Goal: Transaction & Acquisition: Purchase product/service

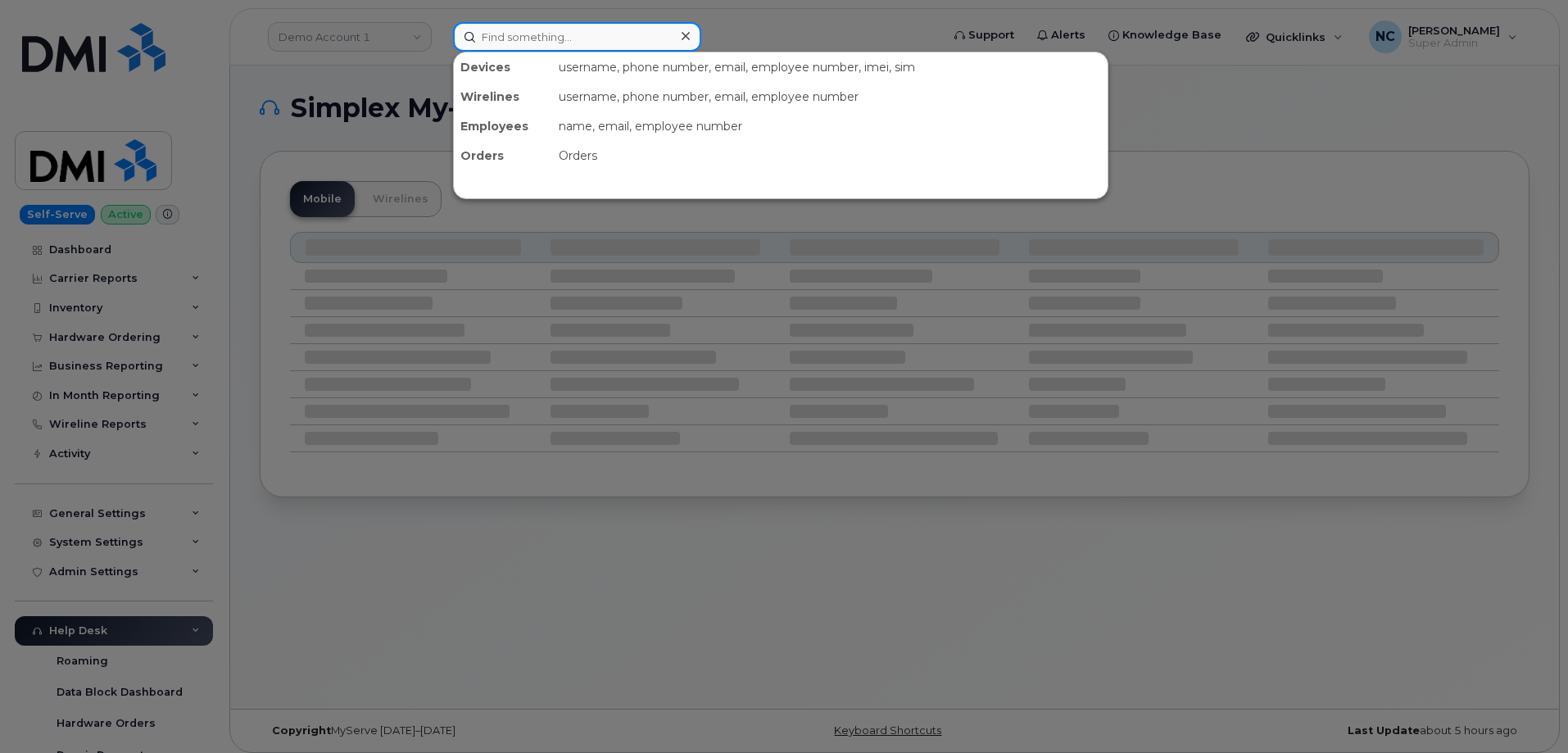
paste input "294116"
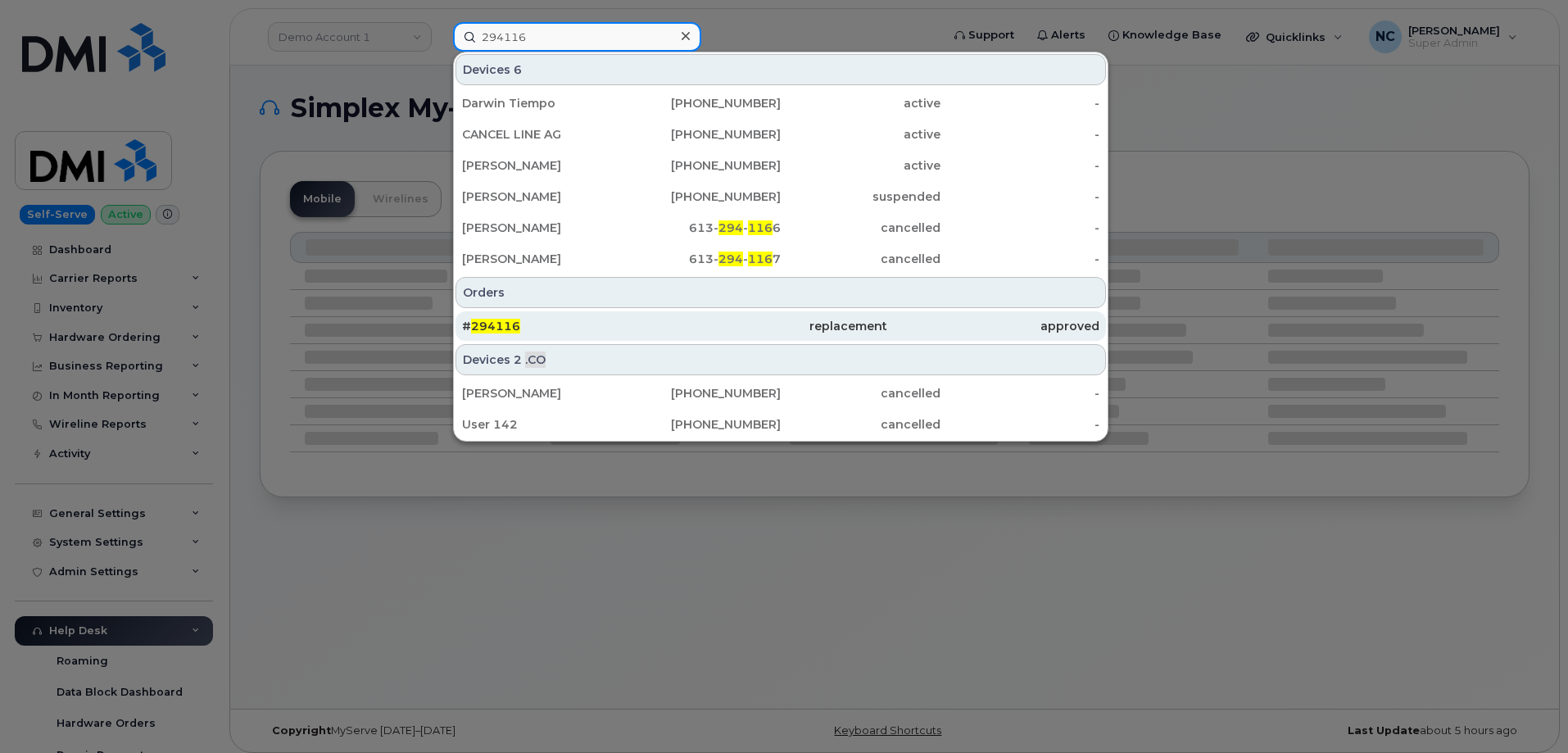
type input "294116"
click at [540, 319] on div "# 294116" at bounding box center [568, 326] width 212 height 16
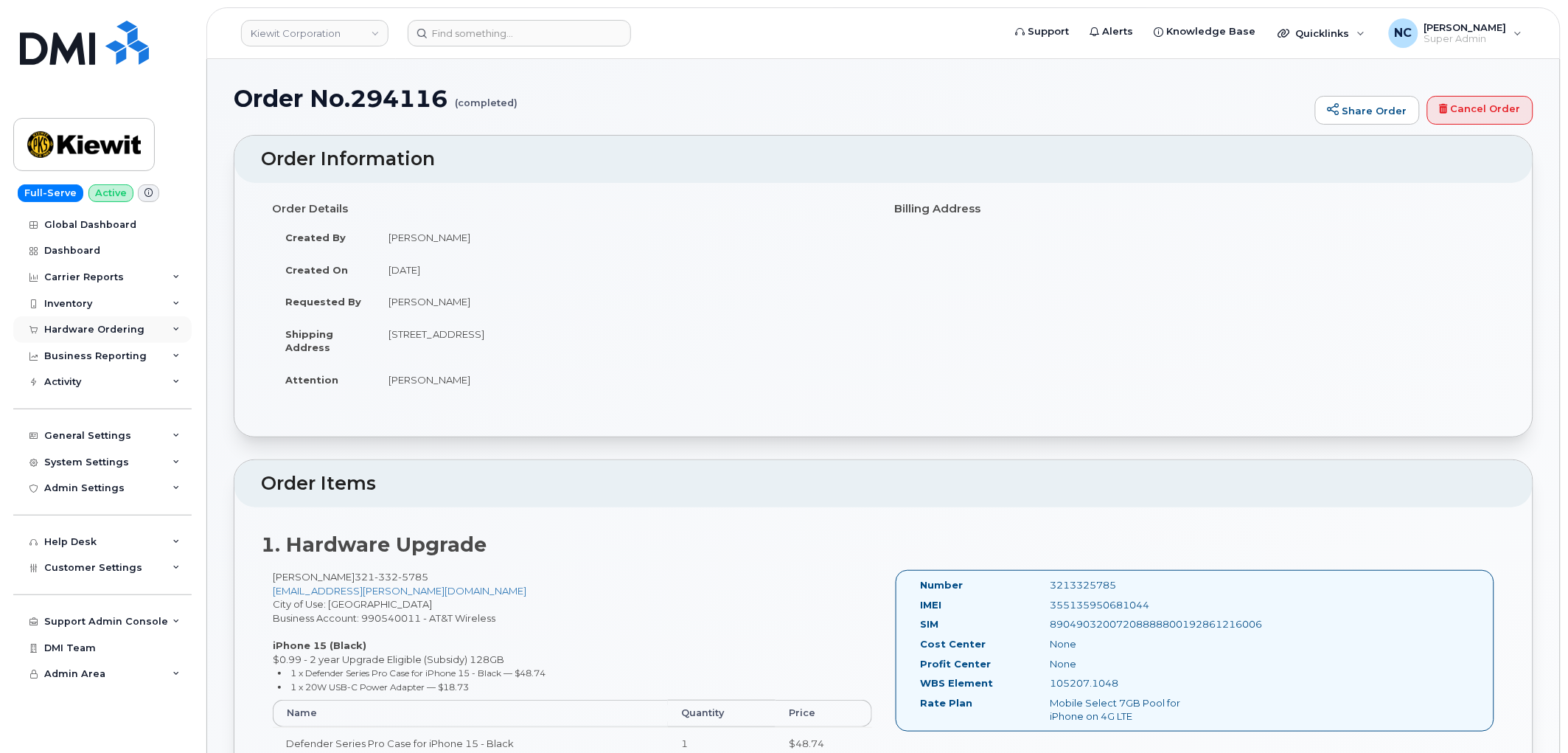
click at [128, 325] on div "Hardware Ordering" at bounding box center [95, 330] width 101 height 12
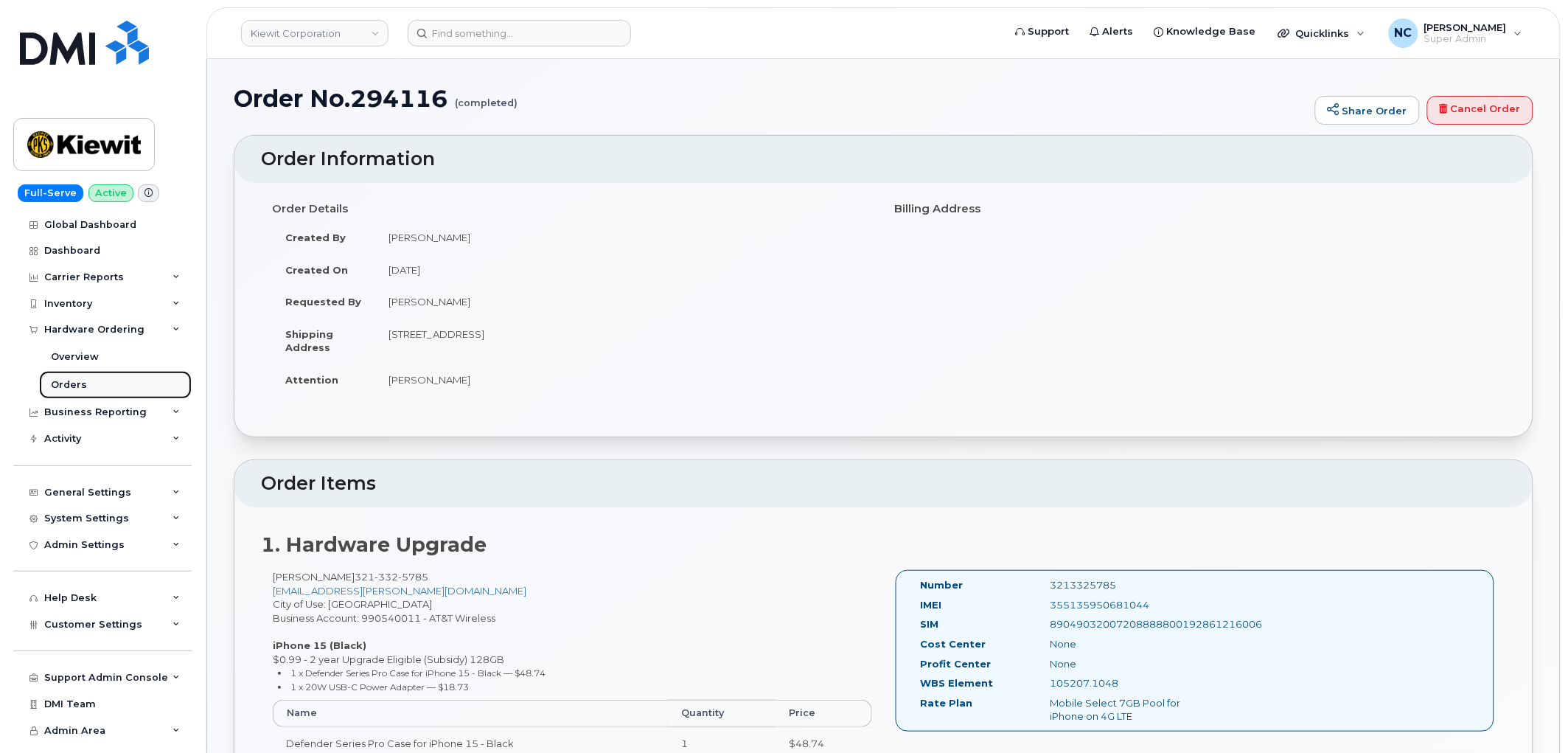
click at [91, 381] on link "Orders" at bounding box center [115, 385] width 153 height 28
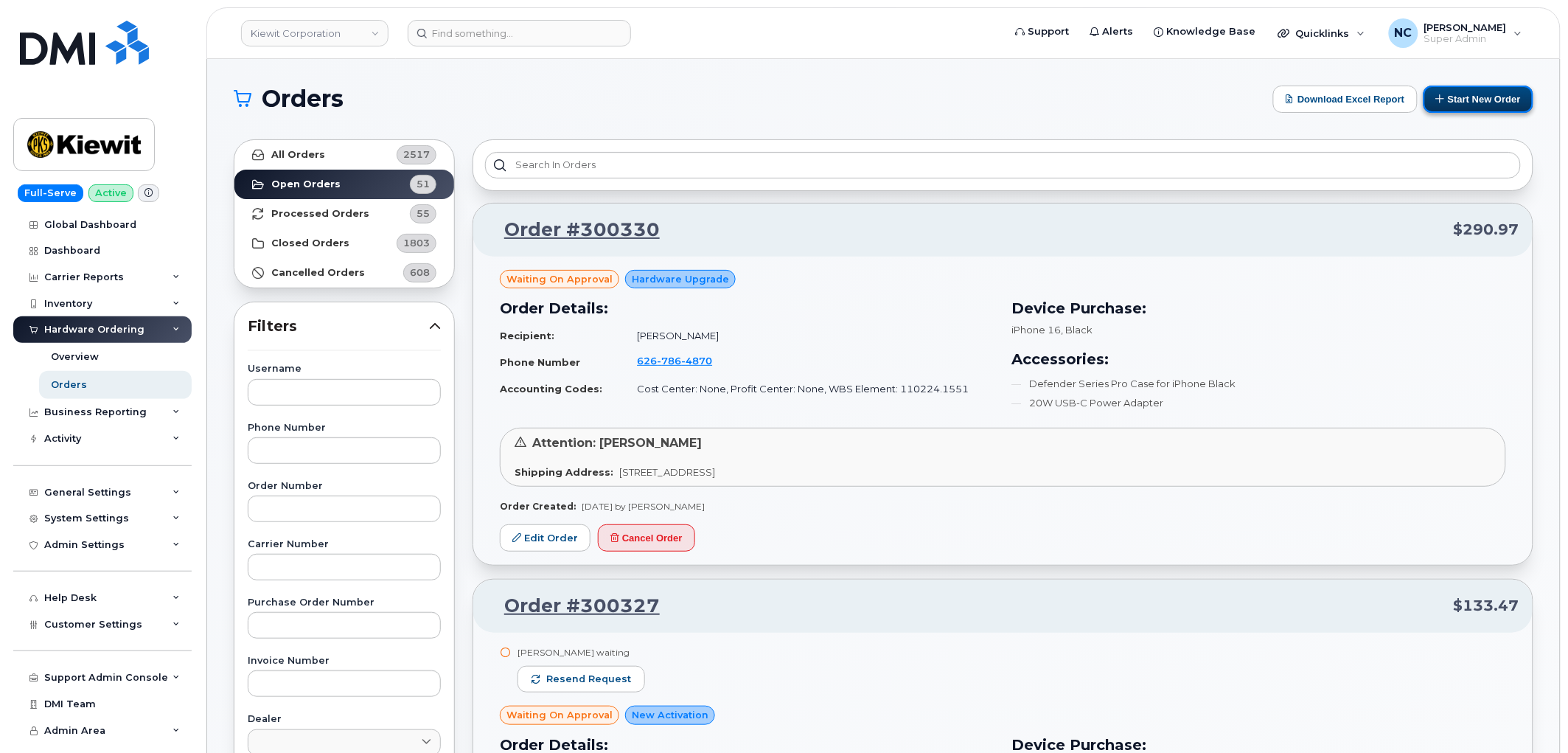
click at [1524, 104] on button "Start New Order" at bounding box center [1478, 99] width 110 height 27
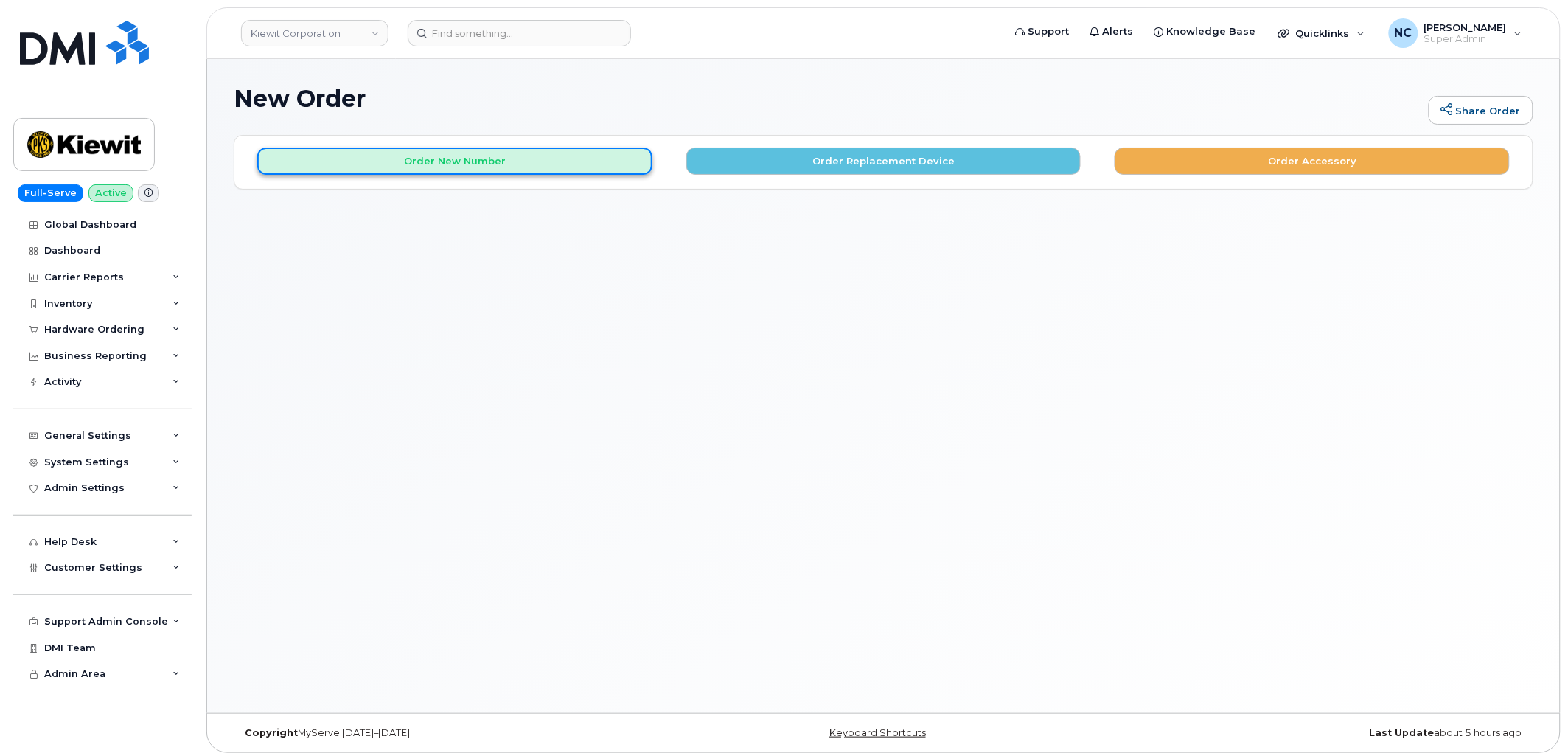
click at [489, 155] on button "Order New Number" at bounding box center [455, 161] width 396 height 27
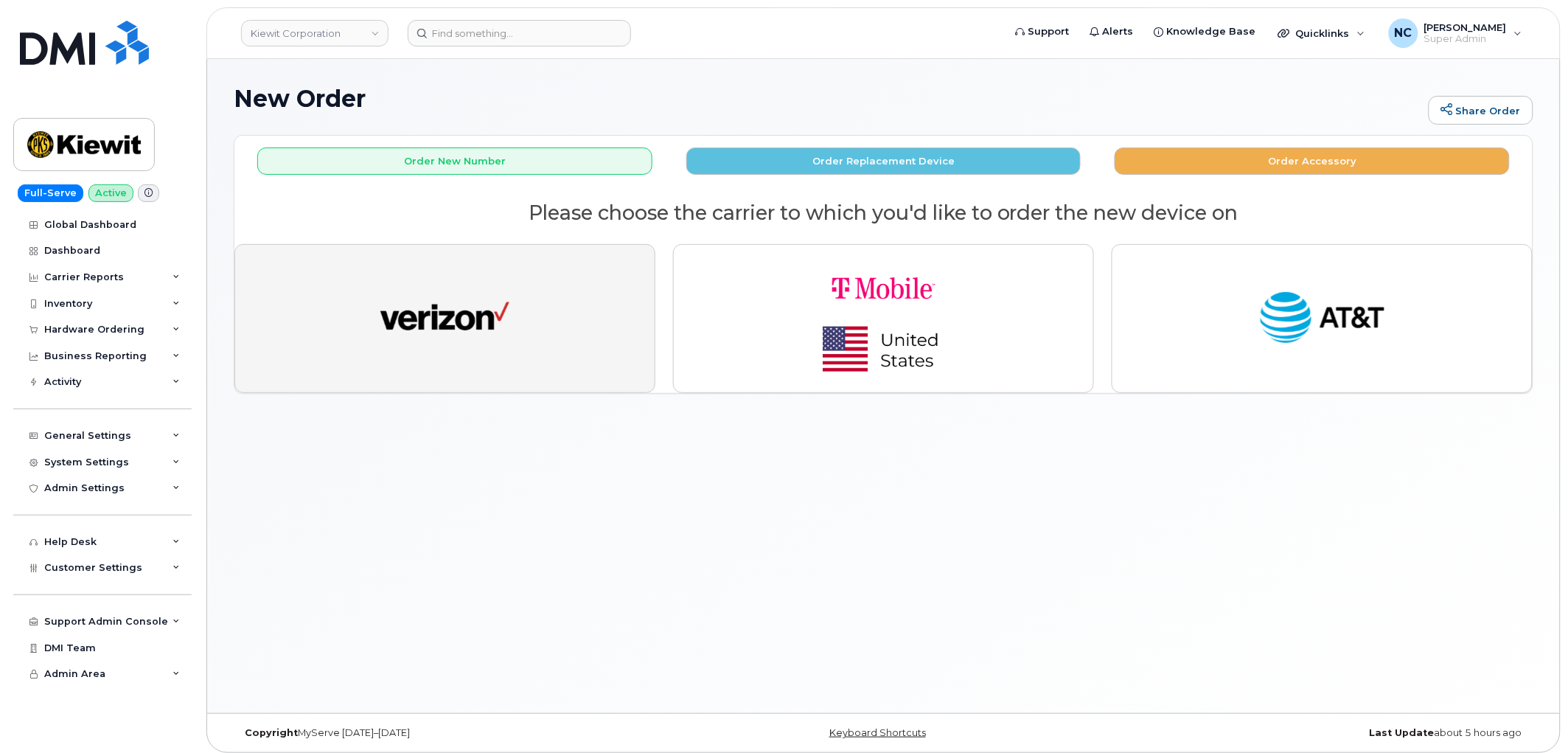
click at [539, 300] on button "button" at bounding box center [445, 318] width 421 height 149
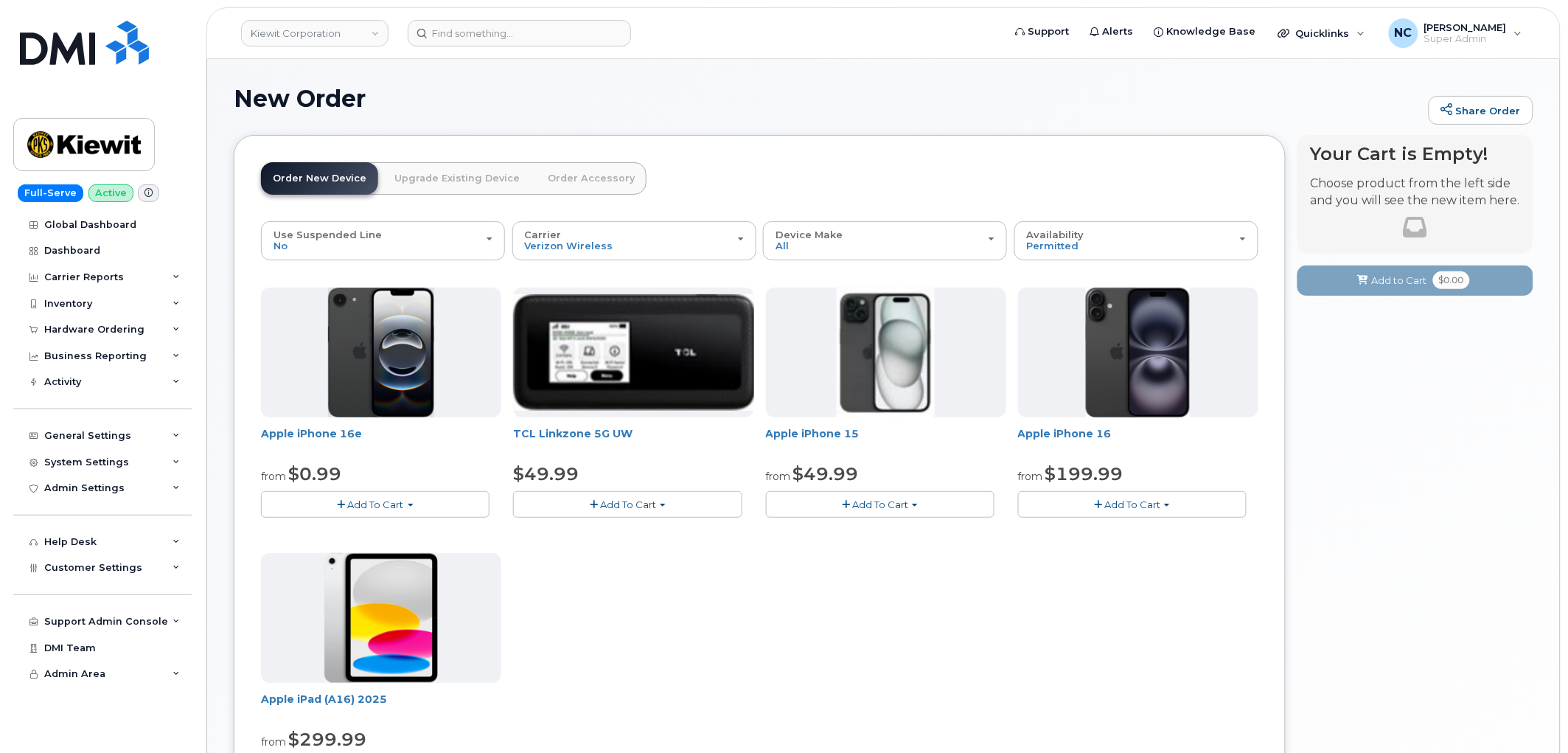
click at [414, 499] on button "Add To Cart" at bounding box center [375, 504] width 229 height 26
click at [411, 526] on link "$0.99 - 2 Year Activation (128GB)" at bounding box center [359, 532] width 190 height 19
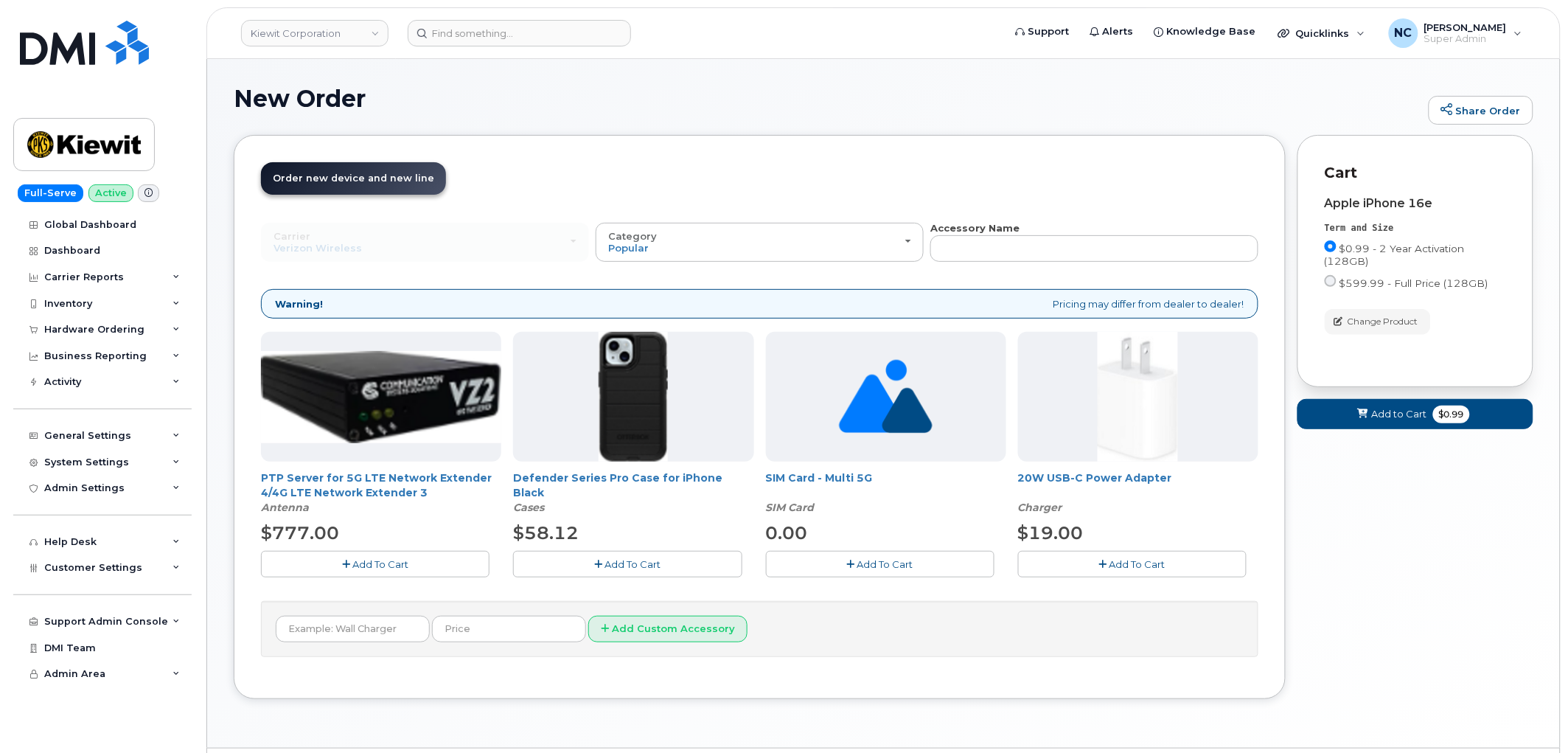
click at [1106, 554] on button "Add To Cart" at bounding box center [1132, 564] width 229 height 26
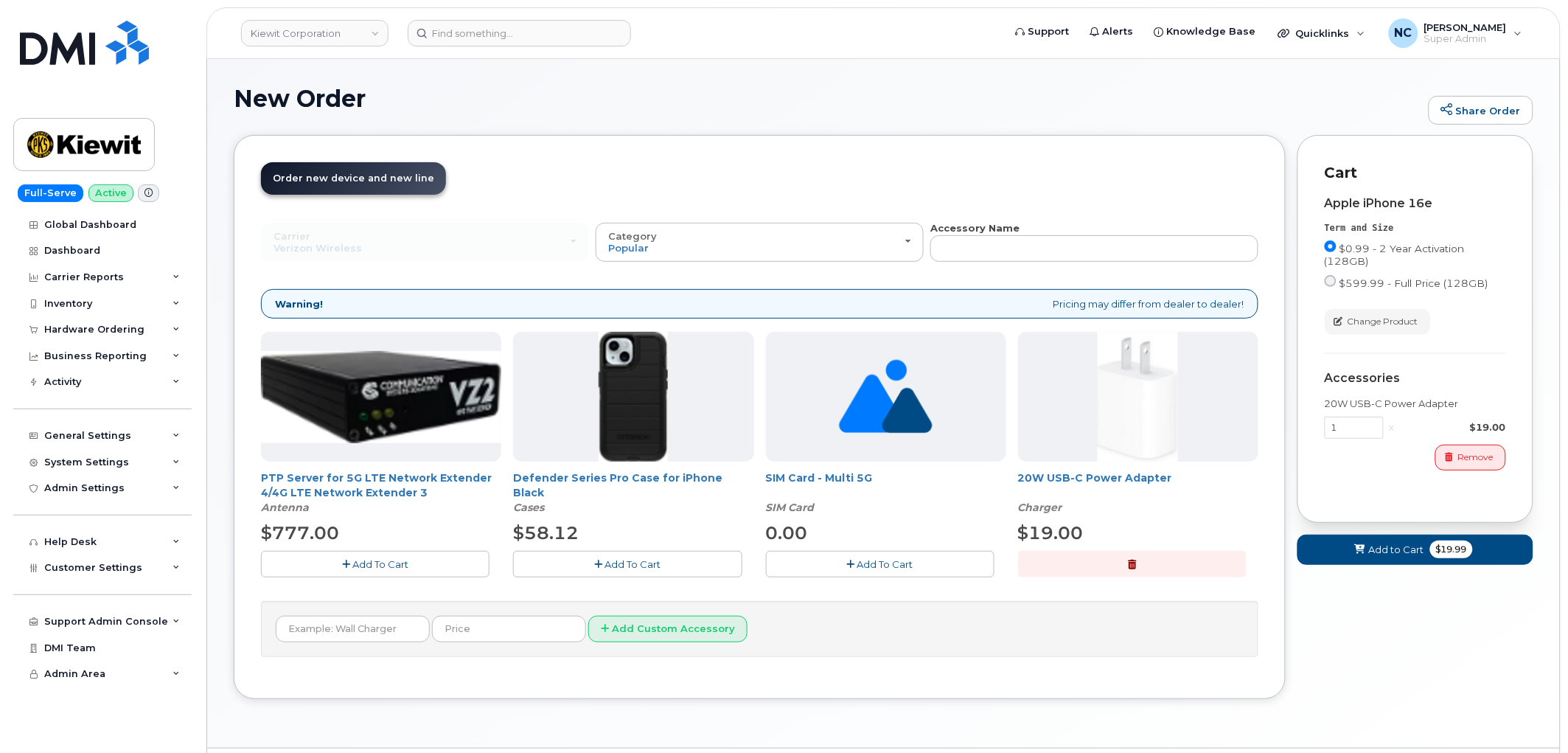
click at [658, 549] on div "Defender Series Pro Case for iPhone Black Cases $58.12 Add To Cart" at bounding box center [634, 454] width 240 height 245
click at [680, 563] on button "Add To Cart" at bounding box center [628, 564] width 229 height 26
click at [0, 0] on button "button" at bounding box center [0, 0] width 0 height 0
click at [682, 559] on button "Add To Cart" at bounding box center [628, 564] width 229 height 26
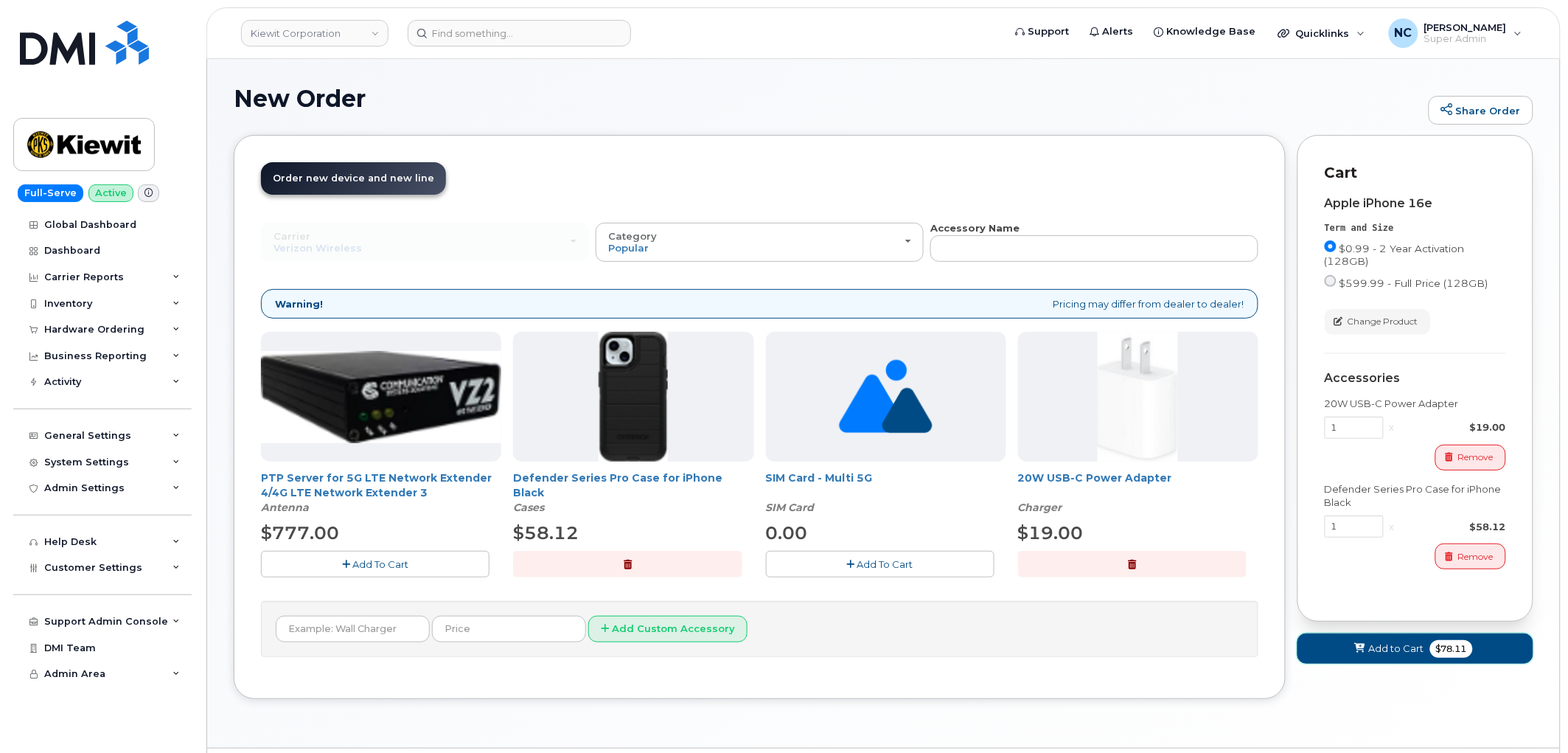
click at [1420, 652] on span "Add to Cart" at bounding box center [1397, 648] width 55 height 14
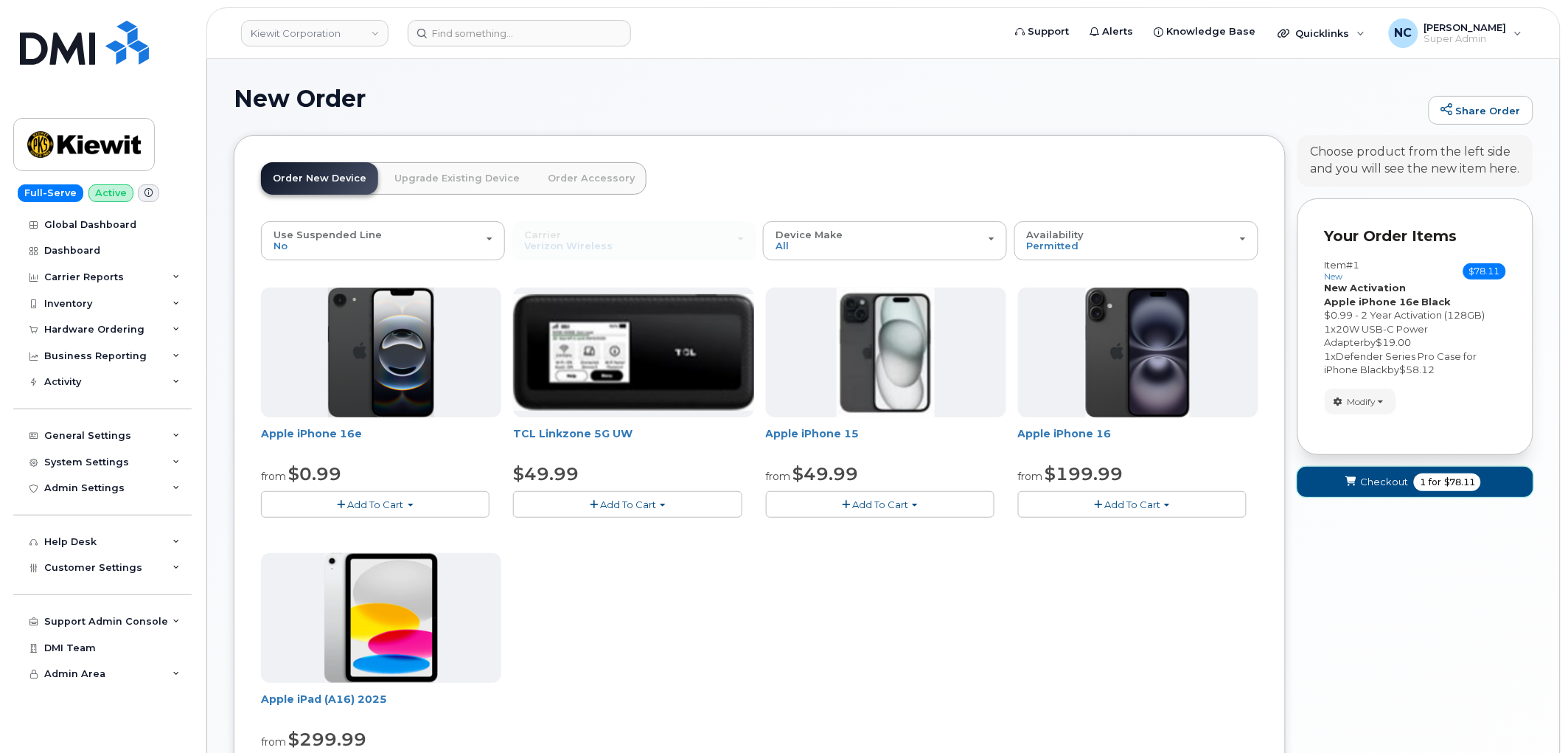
click at [1383, 491] on button "Checkout 1 for $78.11" at bounding box center [1415, 481] width 236 height 30
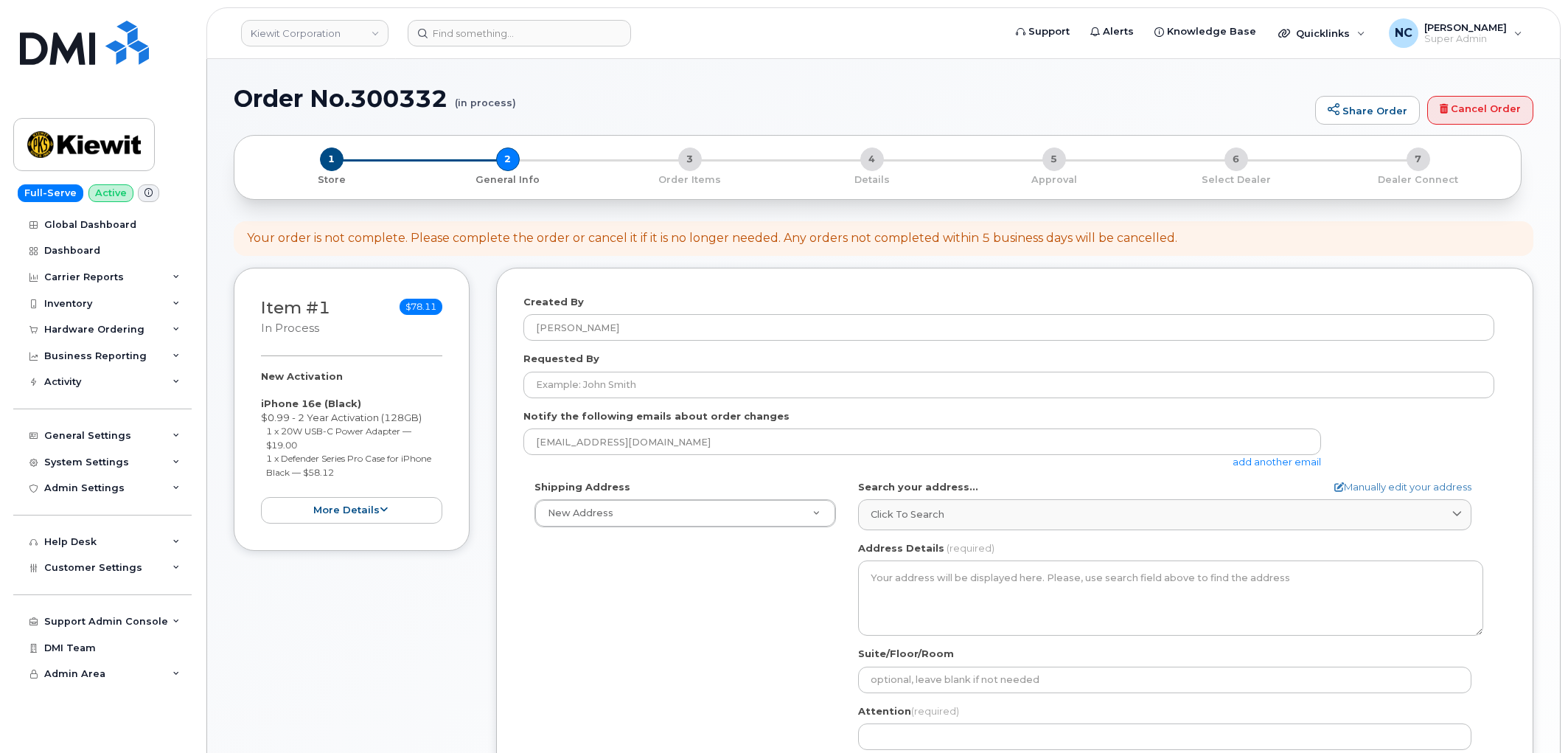
select select
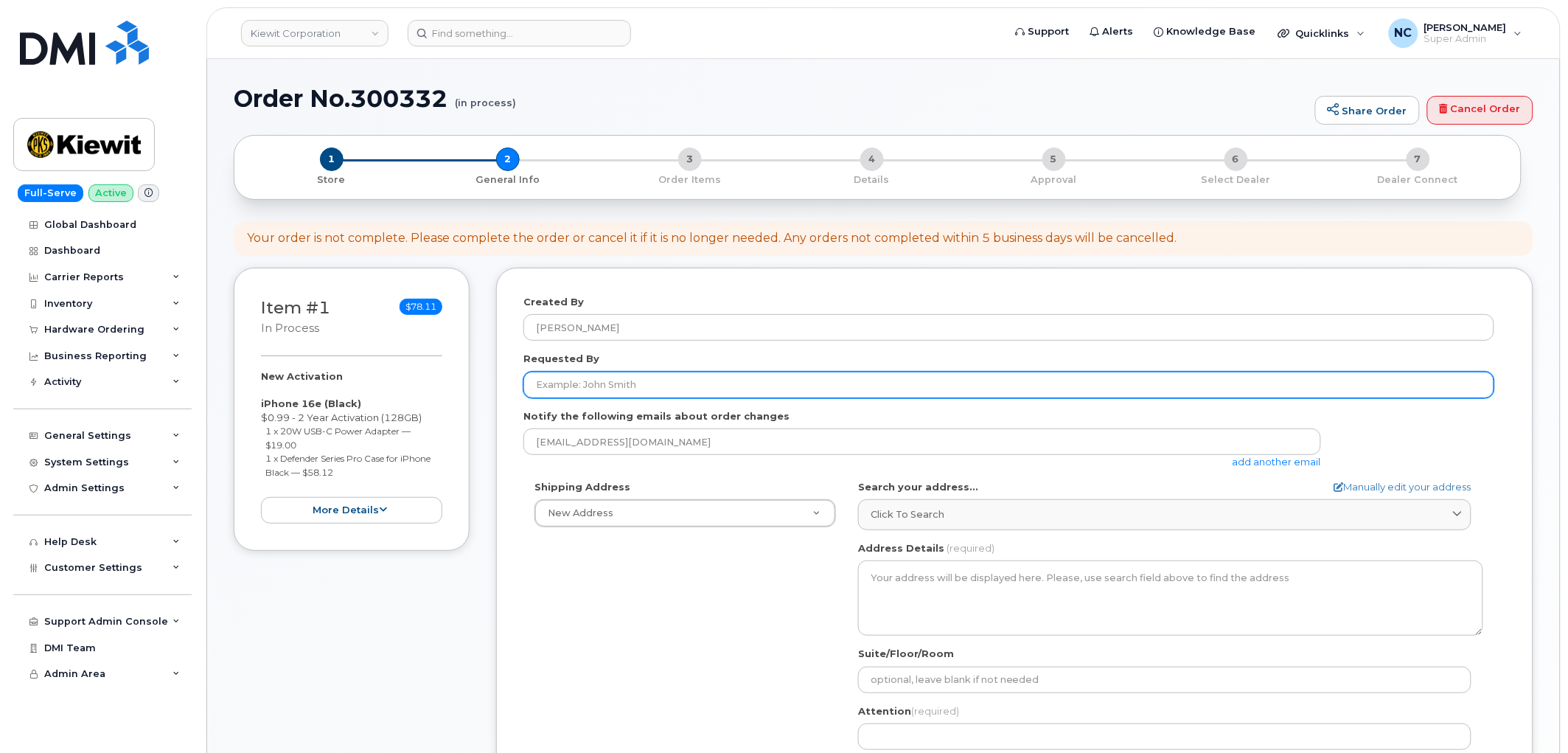
click at [650, 387] on input "Requested By" at bounding box center [1009, 385] width 971 height 26
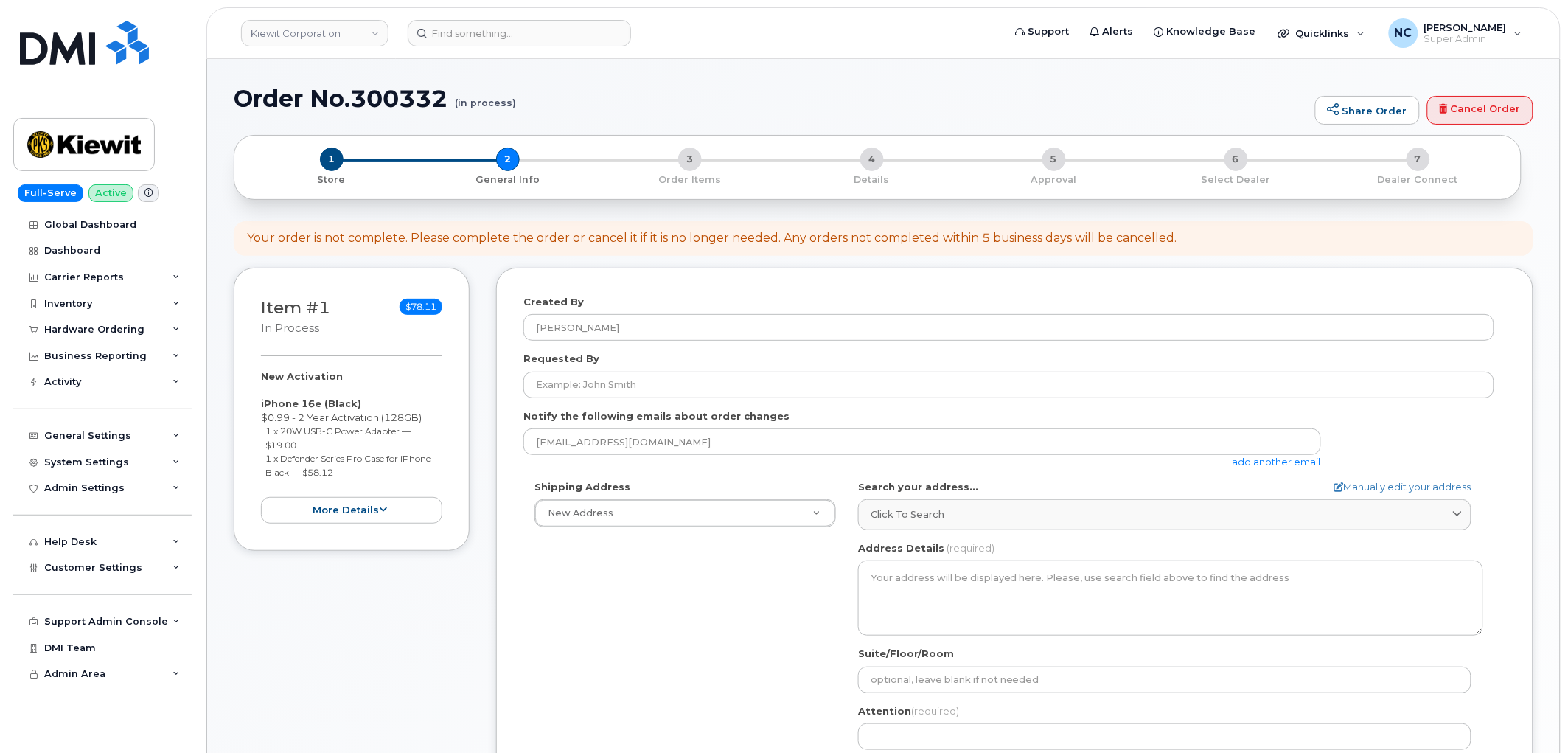
click at [835, 630] on div "Shipping Address New Address New Address 4677 Glenforest Dr NE 16301 Texas 249 …" at bounding box center [1009, 649] width 971 height 339
click at [1284, 462] on link "add another email" at bounding box center [1277, 461] width 89 height 12
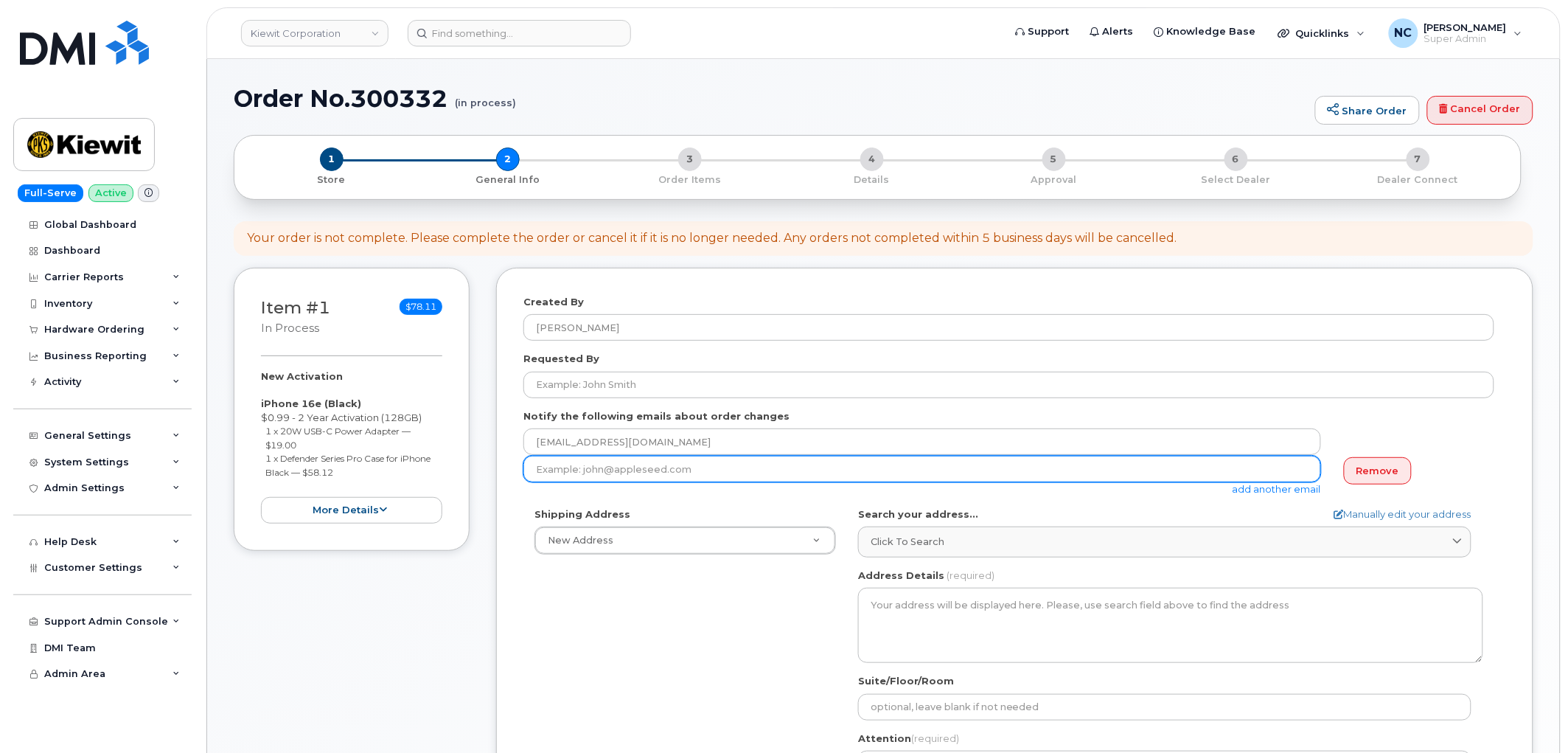
click at [694, 471] on input "email" at bounding box center [923, 468] width 798 height 26
paste input "TROY.GOMES@KIEWIT.COM"
type input "TROY.GOMES@KIEWIT.COM"
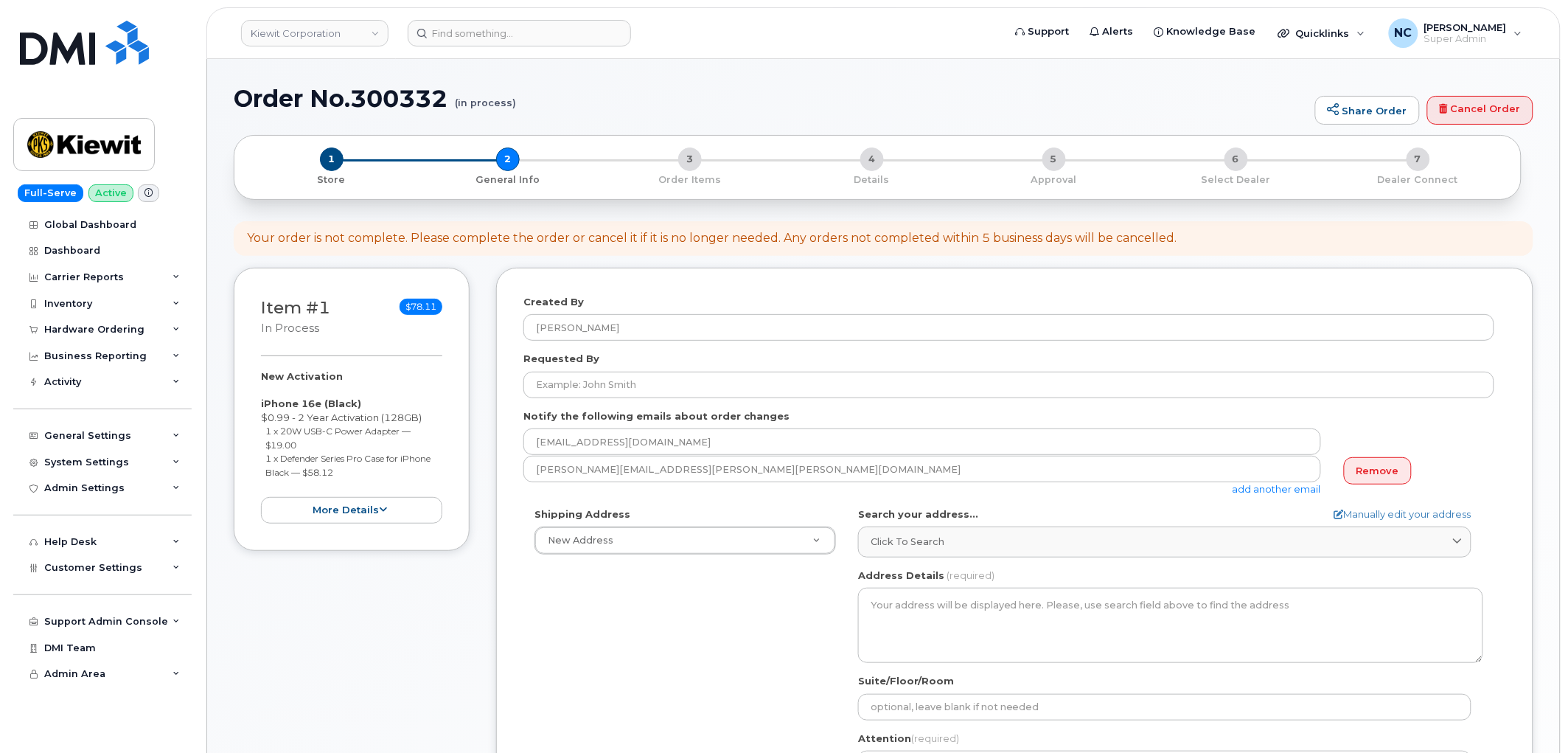
click at [1299, 491] on link "add another email" at bounding box center [1277, 489] width 89 height 12
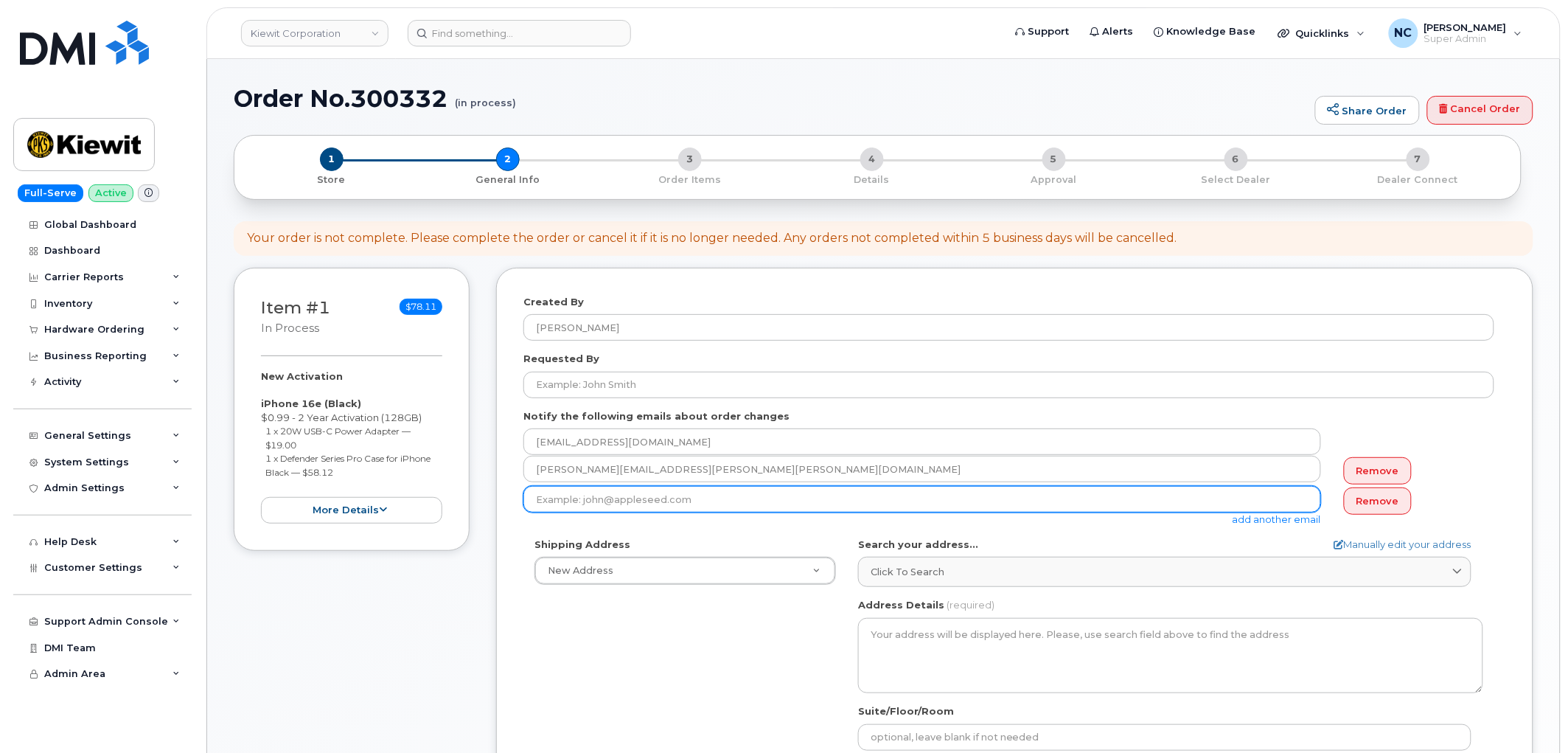
click at [616, 501] on input "email" at bounding box center [923, 499] width 798 height 26
paste input "SAMAR.SAREMI@KSTJV.COM"
type input "SAMAR.SAREMI@KSTJV.COM"
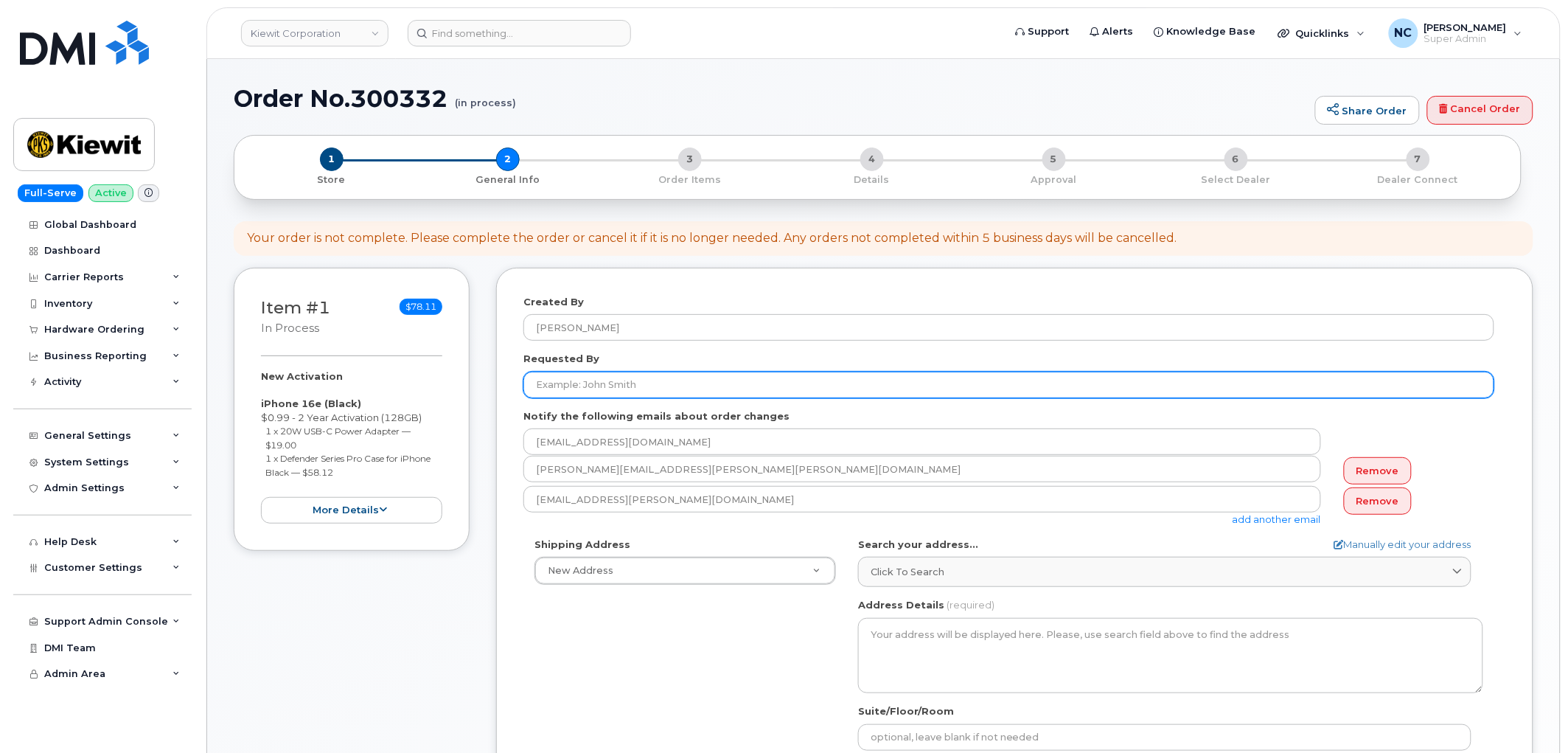
click at [625, 389] on input "Requested By" at bounding box center [1009, 385] width 971 height 26
paste input "Samar Saremi"
type input "Samar Saremi"
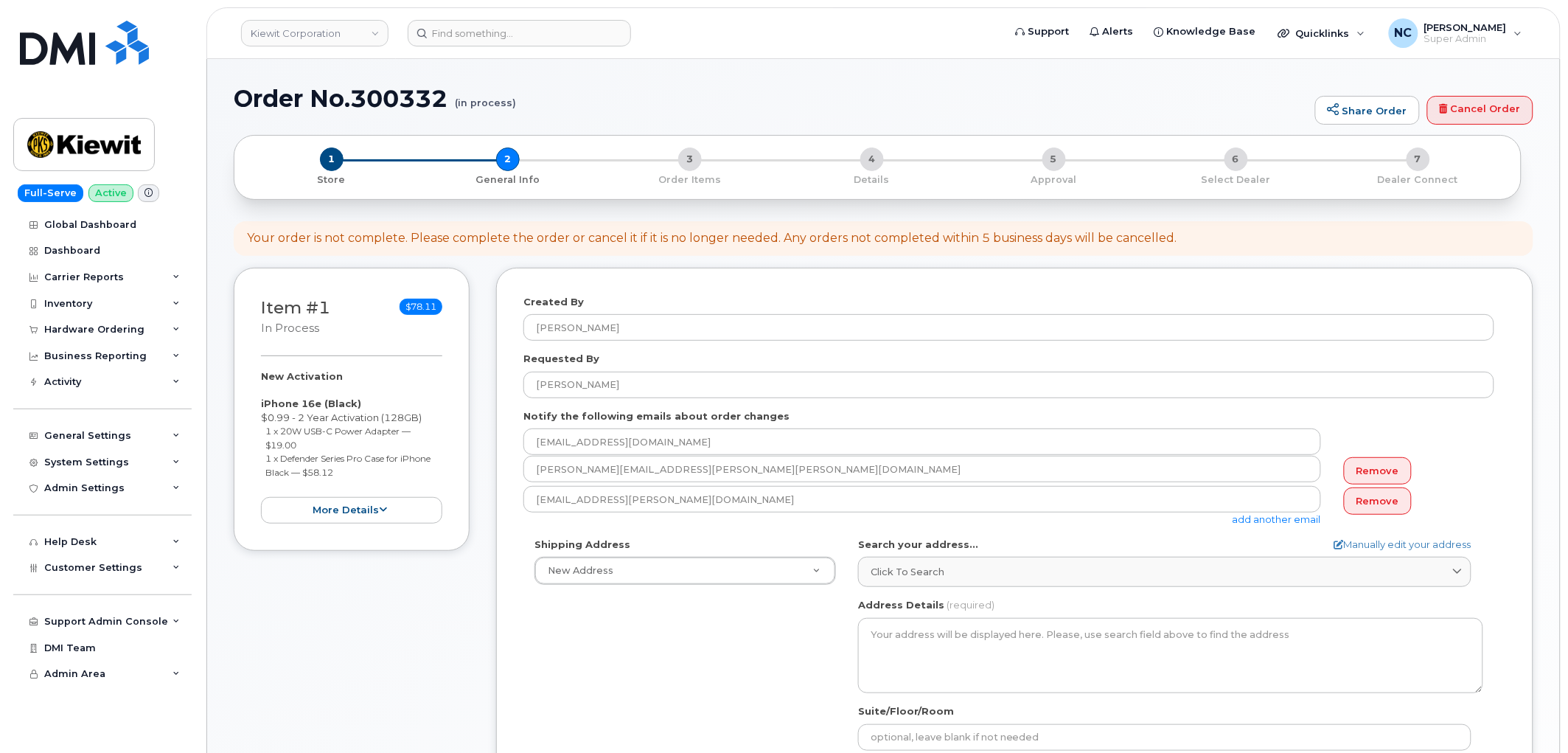
click at [712, 644] on div "Shipping Address New Address New Address 4677 Glenforest Dr NE 16301 Texas 249 …" at bounding box center [1009, 706] width 971 height 339
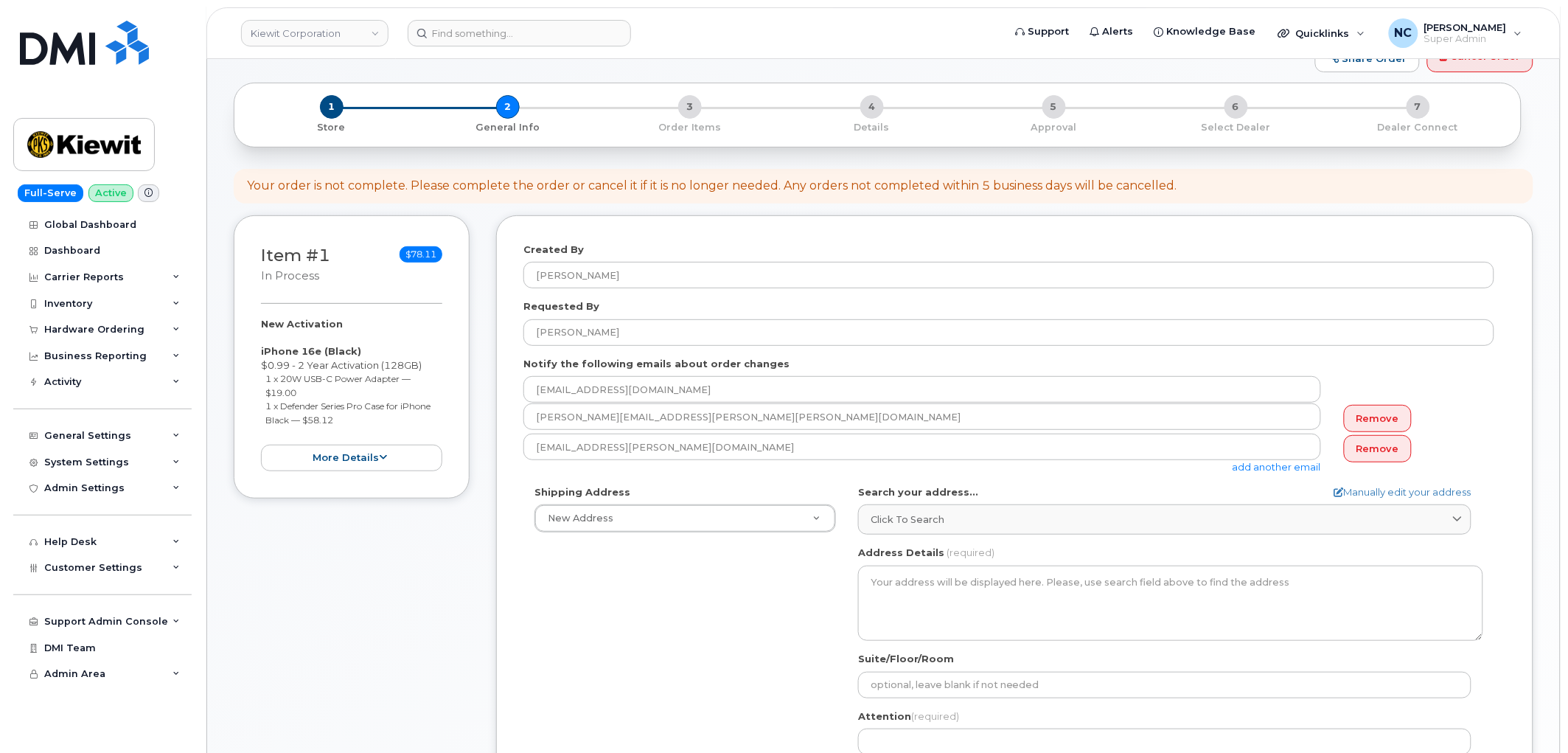
scroll to position [82, 0]
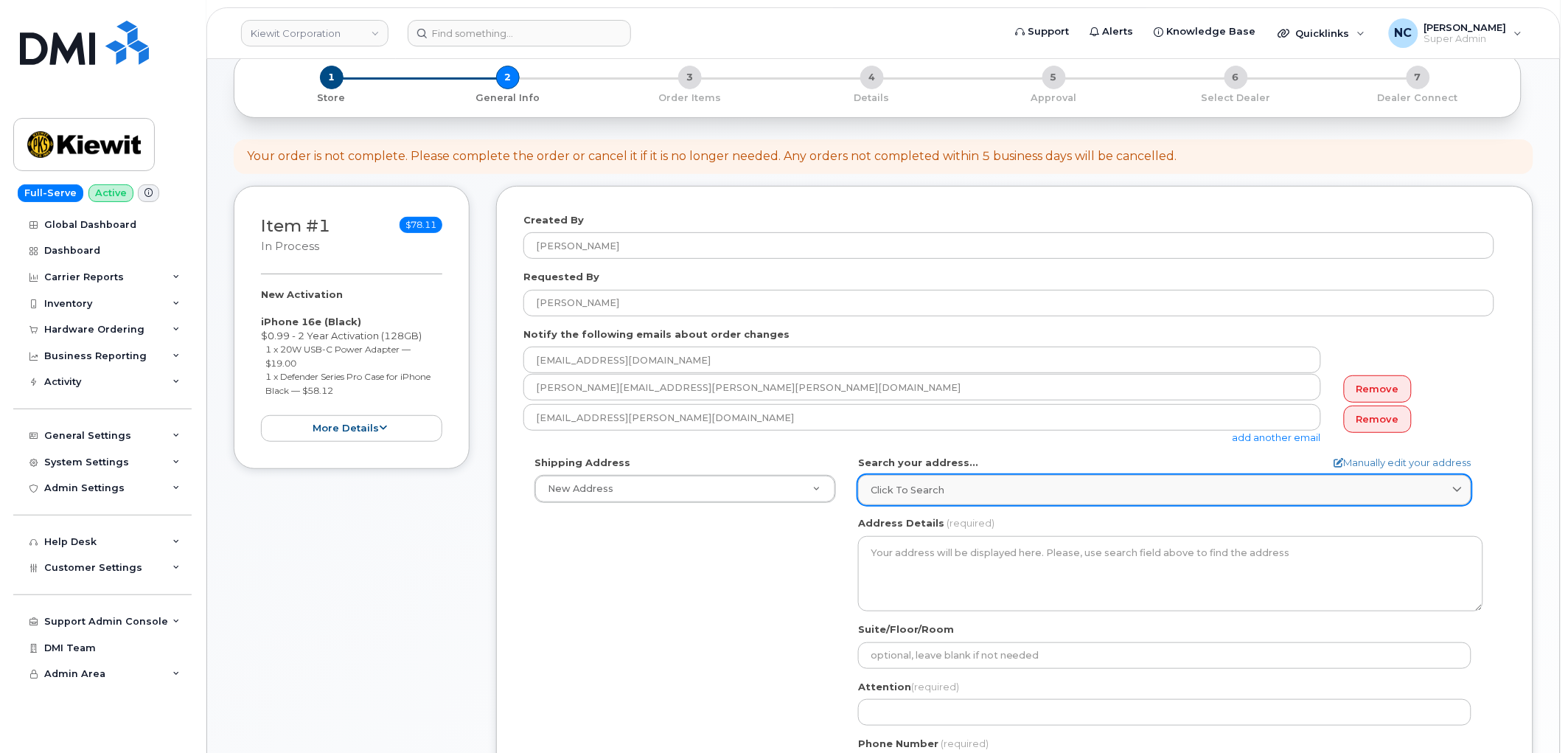
click at [929, 483] on link "Click to search" at bounding box center [1166, 489] width 614 height 30
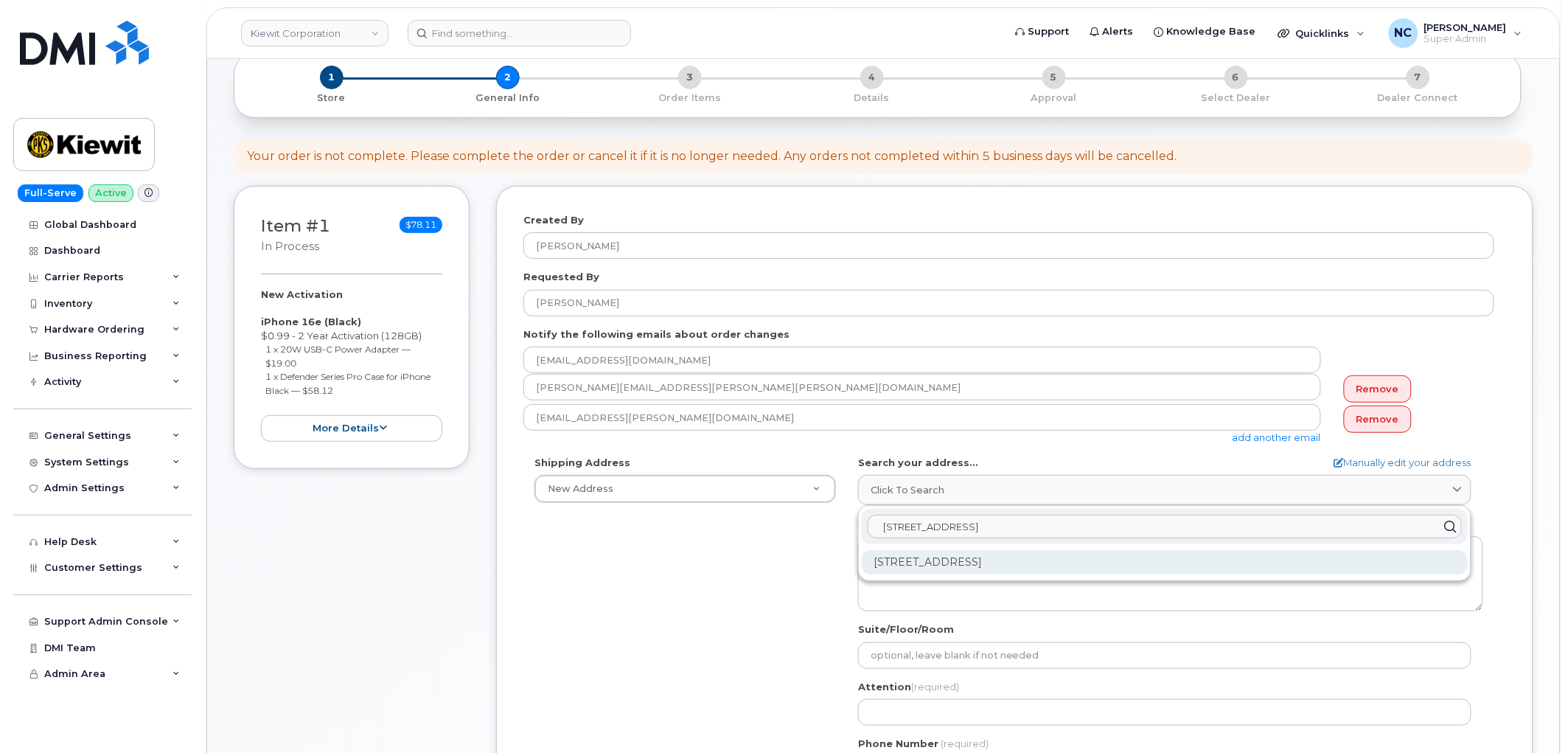
type input "831 New Hall Dr"
click at [994, 565] on div "831 Newhall Dr San Jose CA 95110-1112" at bounding box center [1165, 562] width 606 height 25
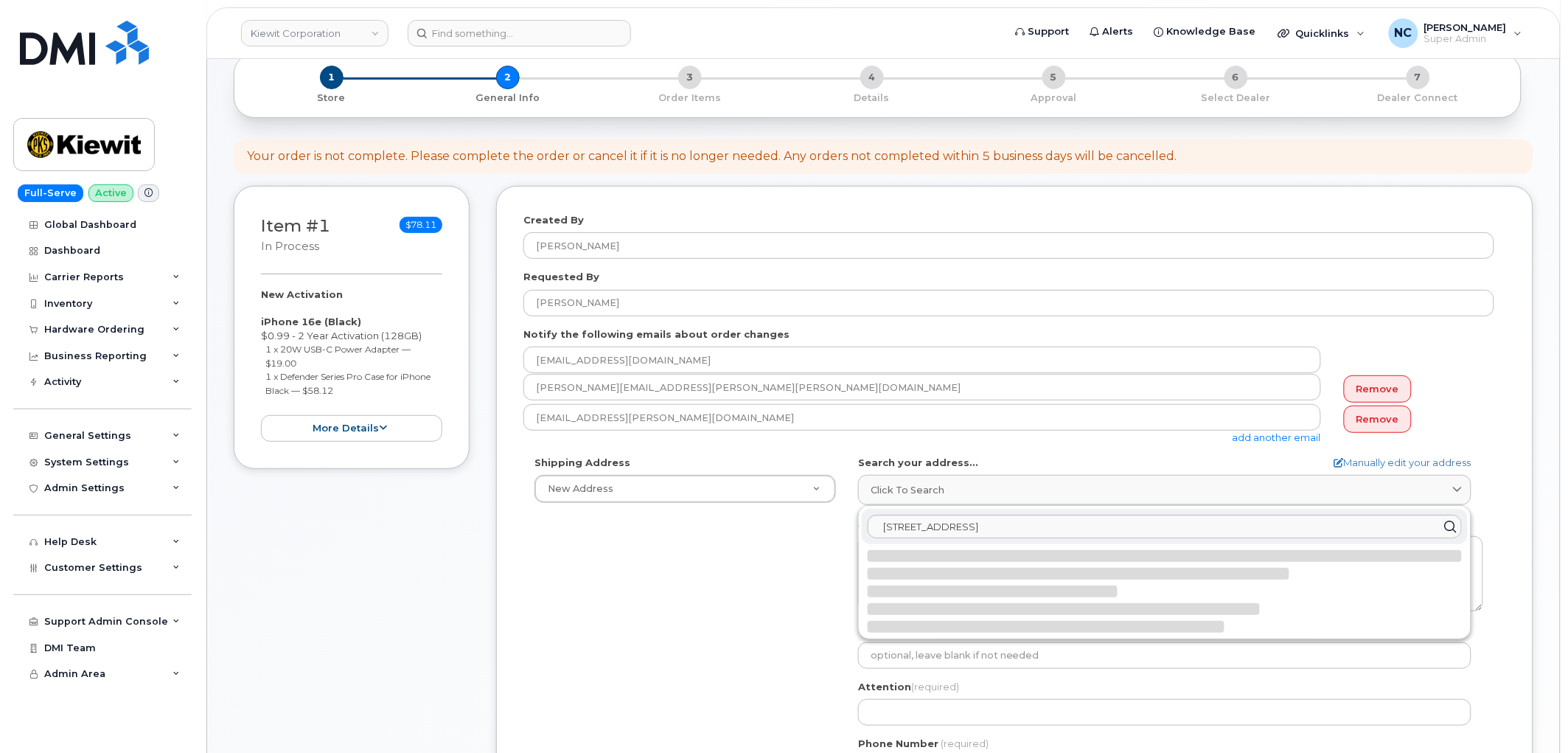
select select
type textarea "831 Newhall Dr SAN JOSE CA 95110-1112 UNITED STATES"
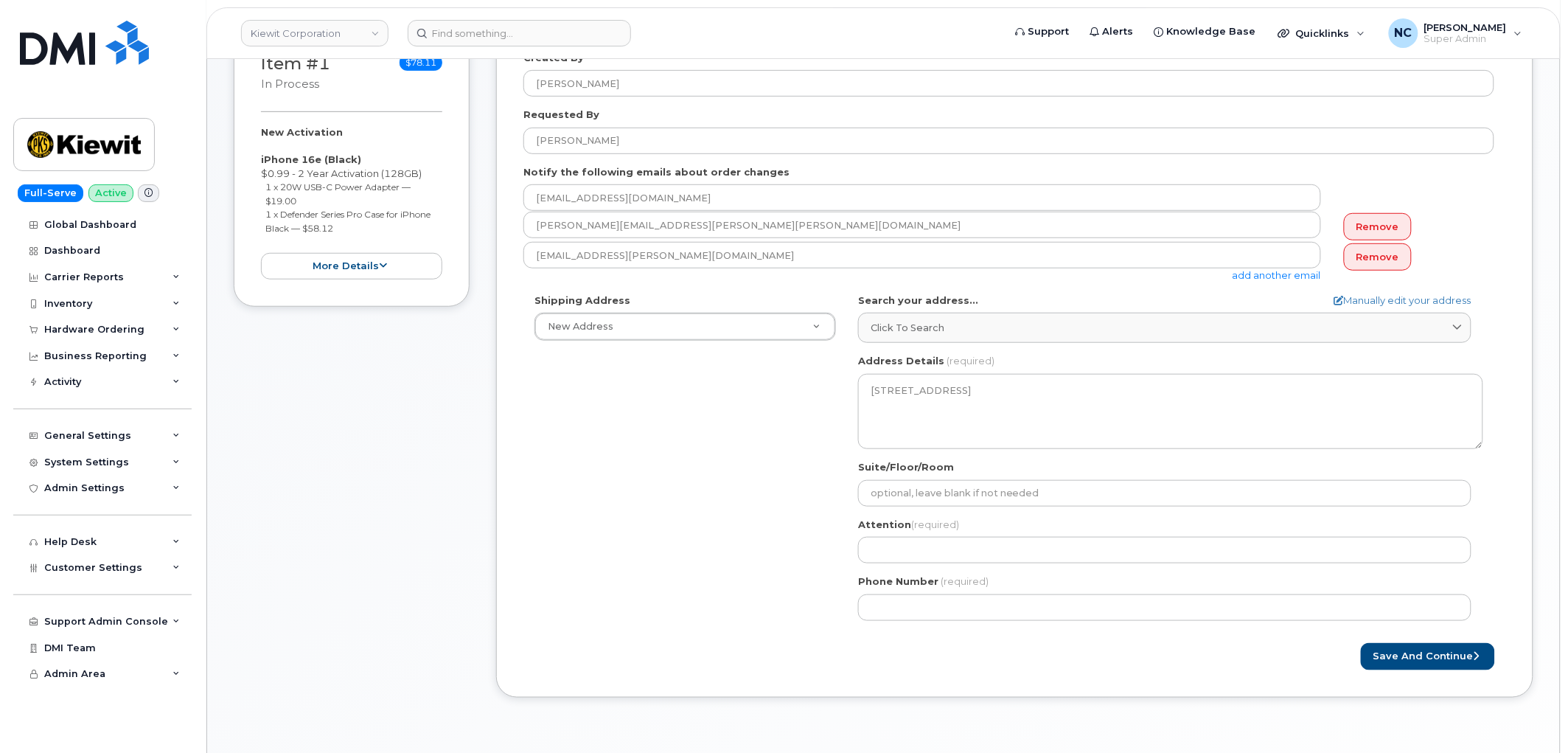
scroll to position [246, 0]
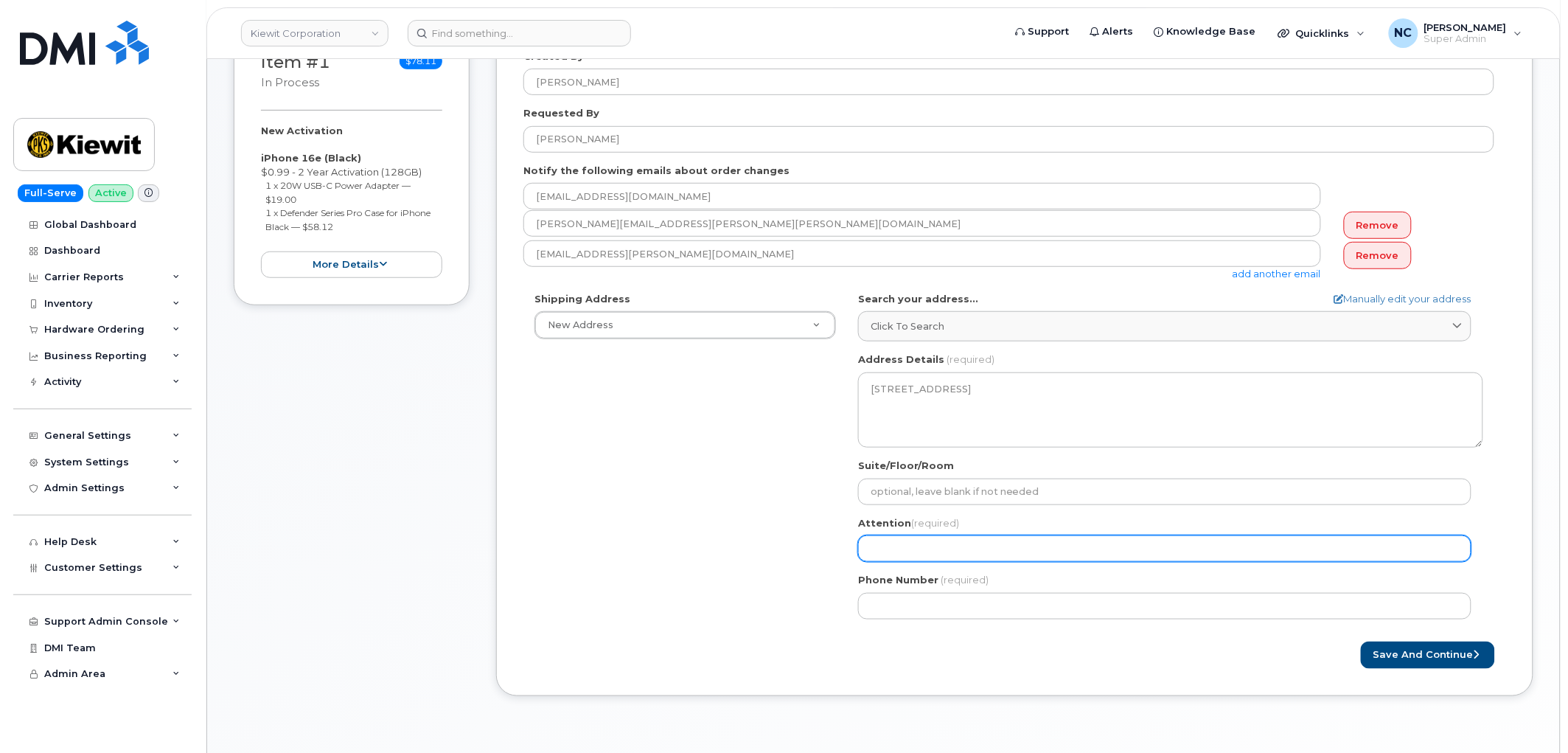
click at [929, 546] on input "Attention (required)" at bounding box center [1166, 548] width 614 height 26
select select
type input "S"
select select
type input "Sa"
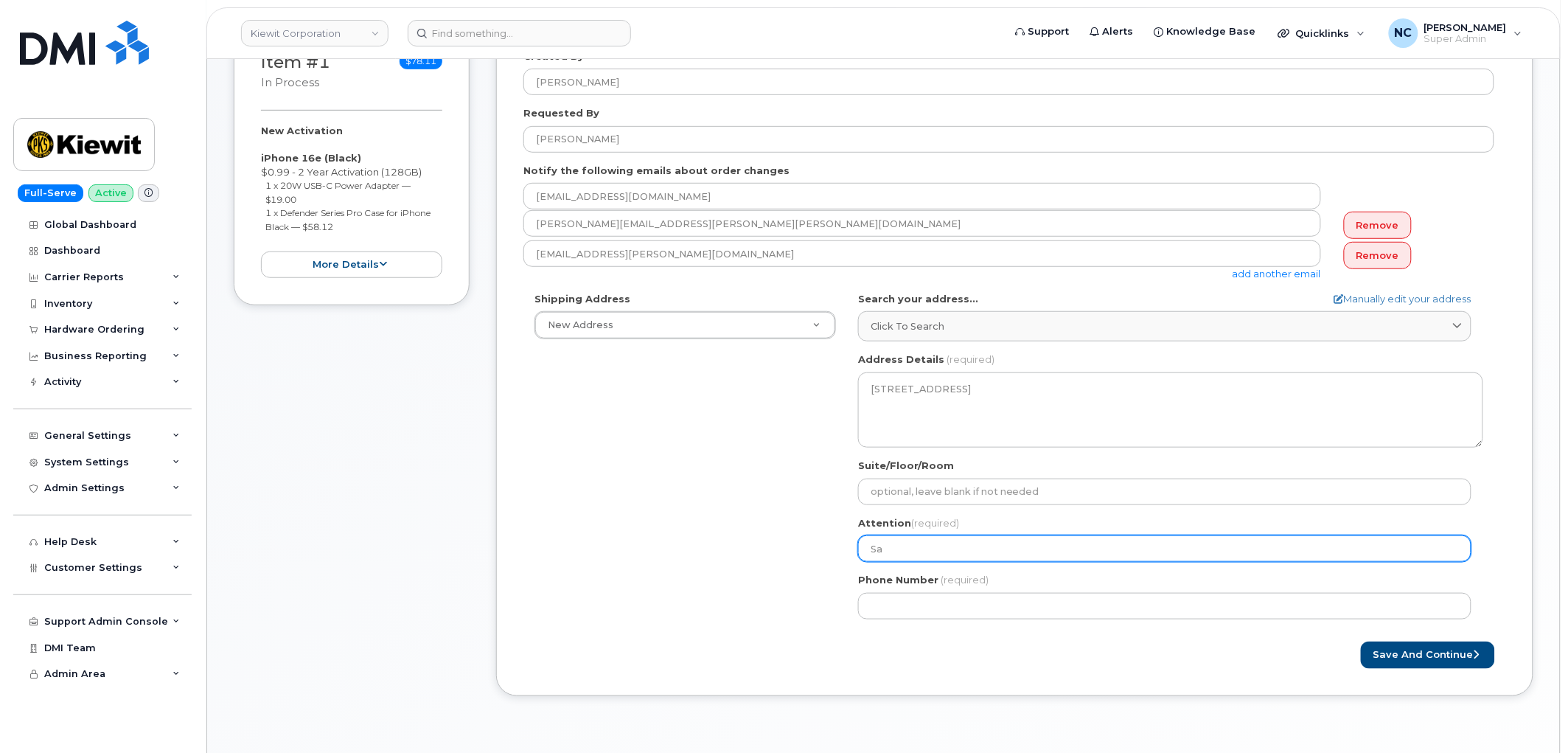
select select
type input "Sam"
select select
type input "Sama"
select select
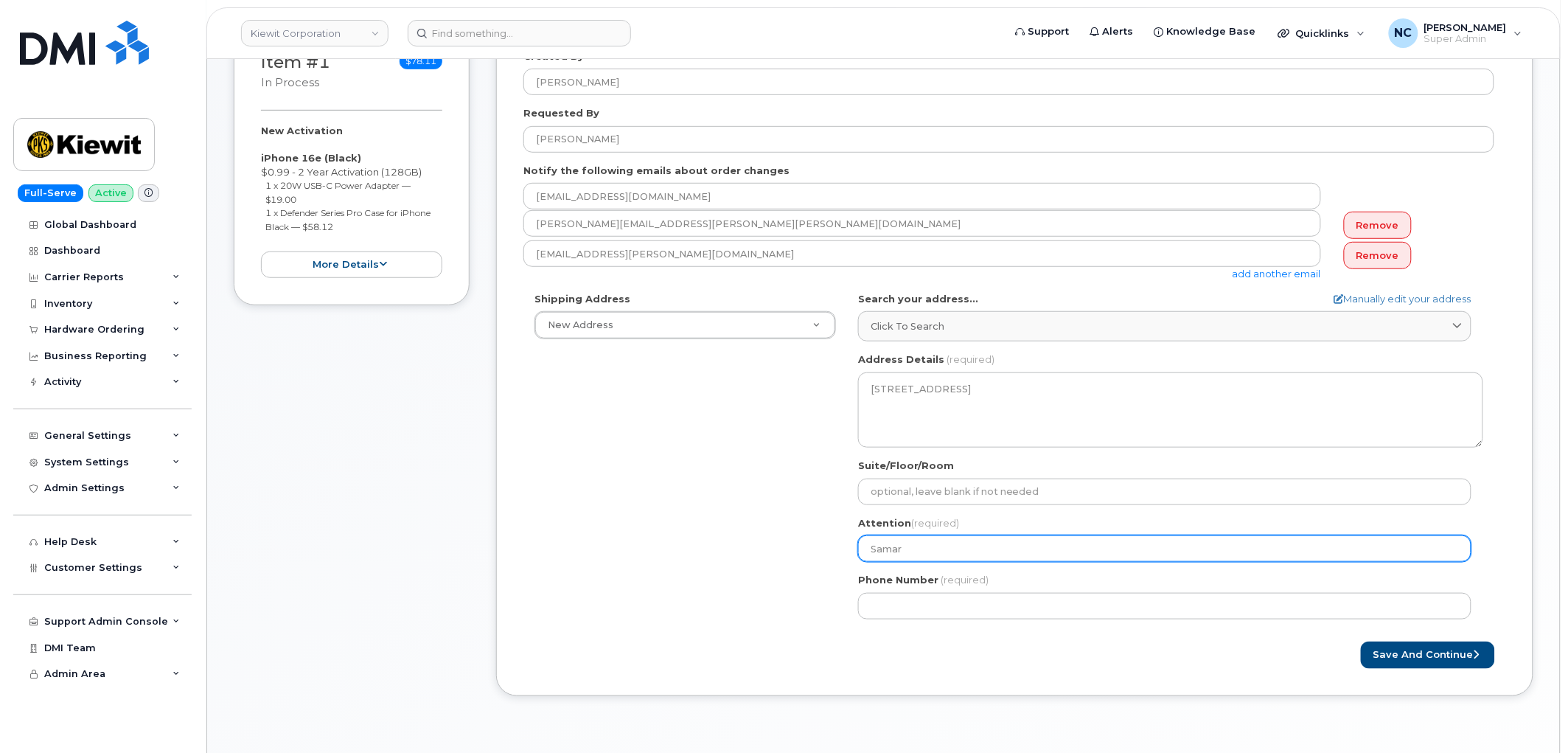
type input "Samar"
select select
type input "Samar S"
select select
type input "Samar Sa"
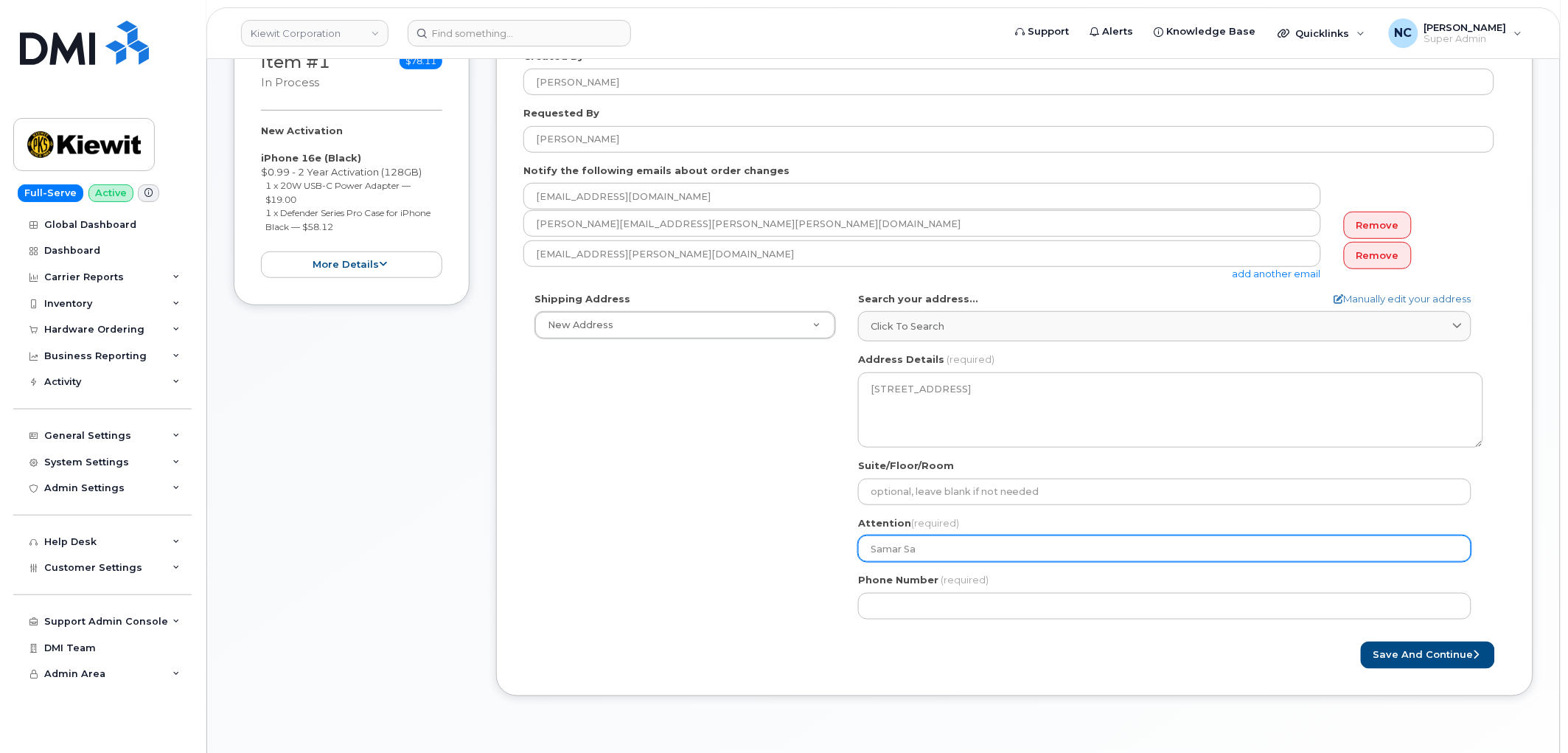
select select
type input "Samar Sar"
select select
type input "Samar Sare"
select select
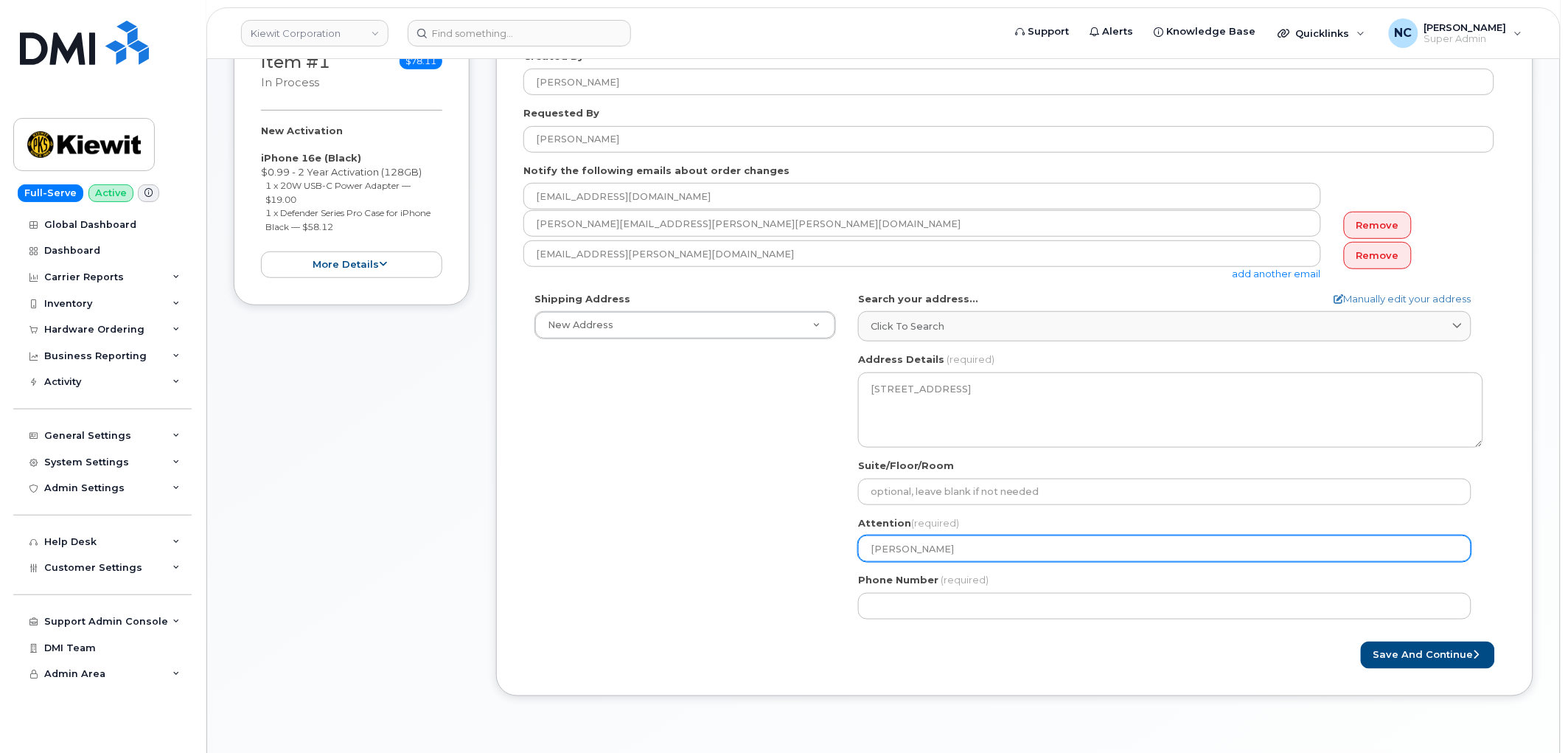
type input "Samar Sarem"
select select
type input "[PERSON_NAME]"
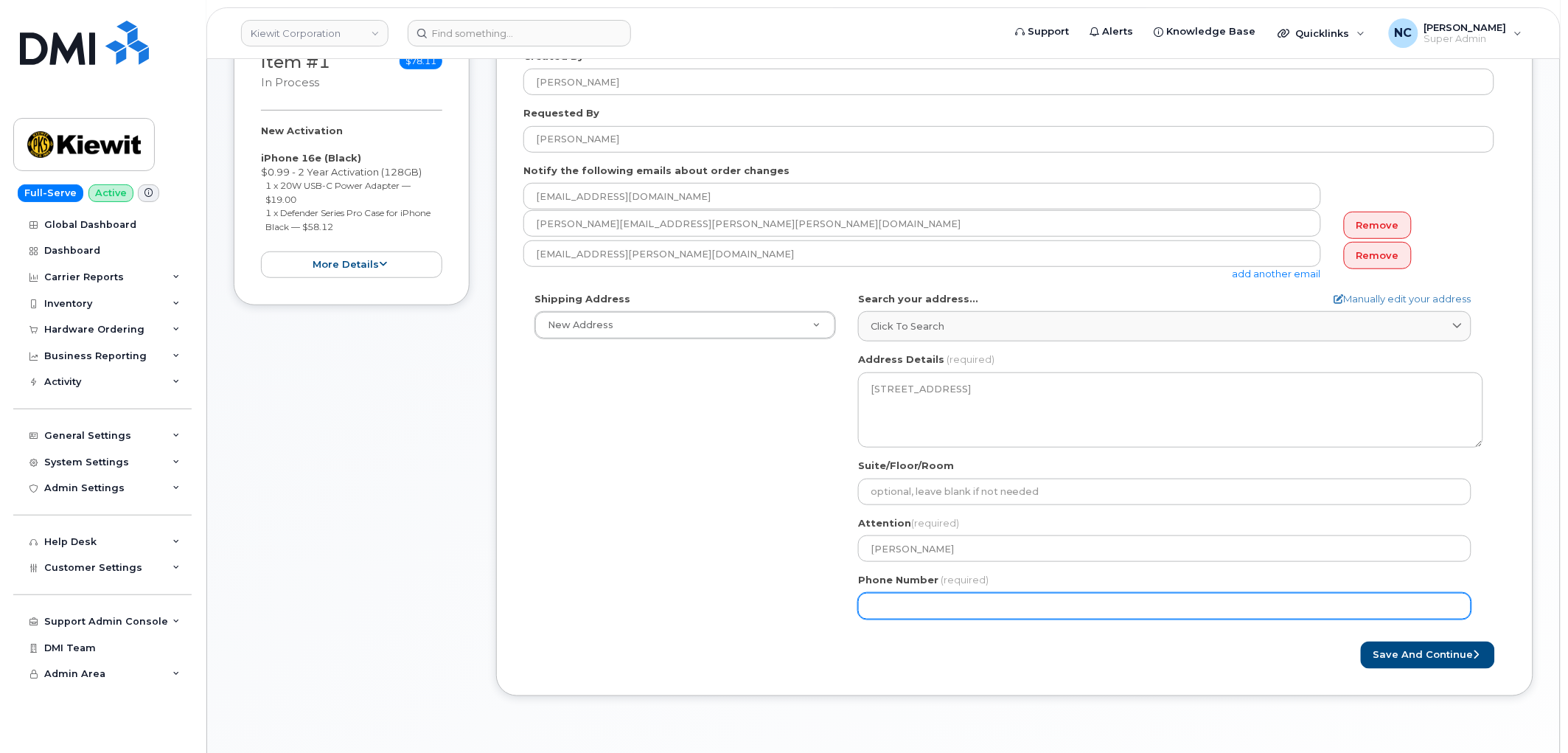
click at [913, 603] on input "Phone Number" at bounding box center [1166, 605] width 614 height 26
paste input "3213325785"
select select
type input "3213325785"
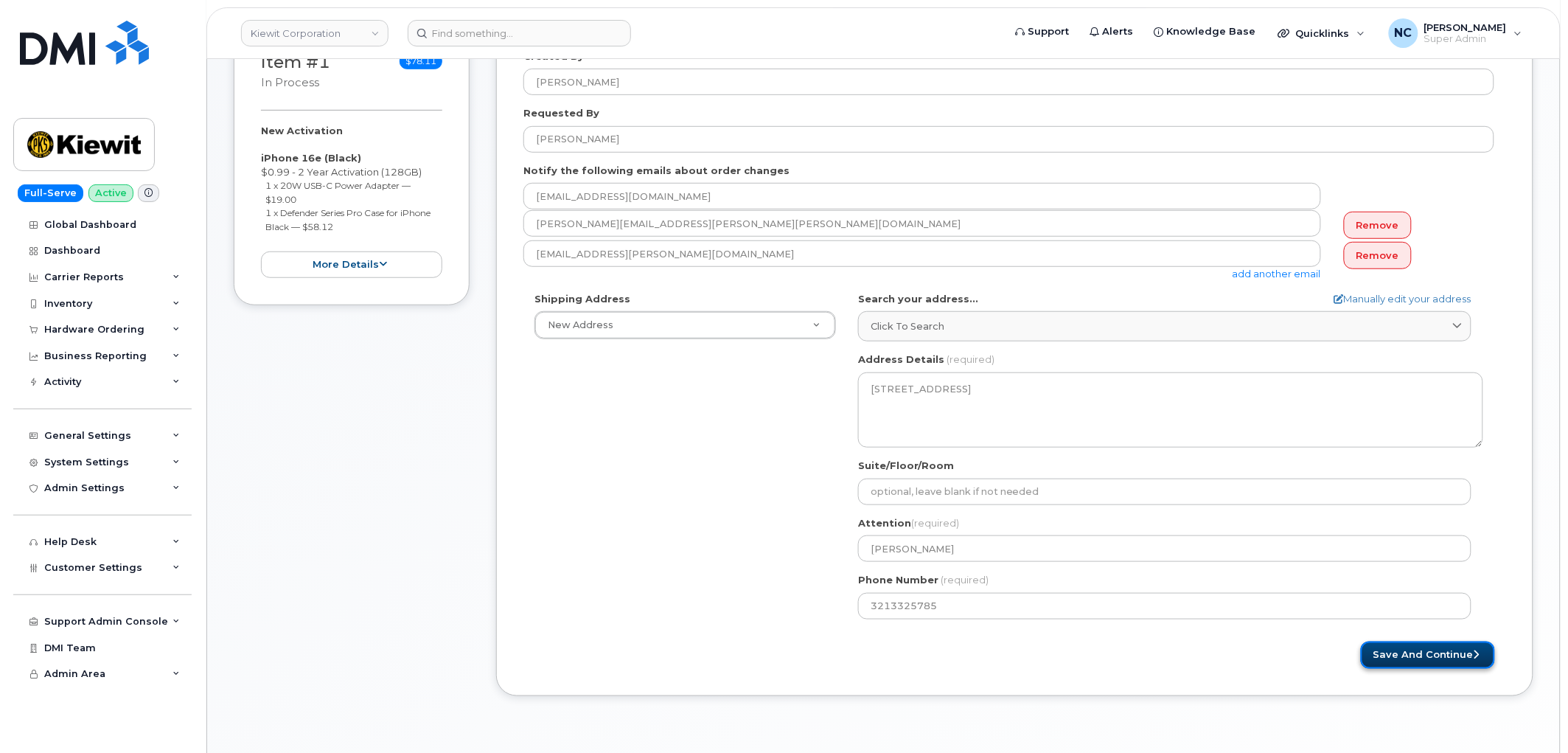
click at [1424, 658] on button "Save and Continue" at bounding box center [1427, 655] width 134 height 27
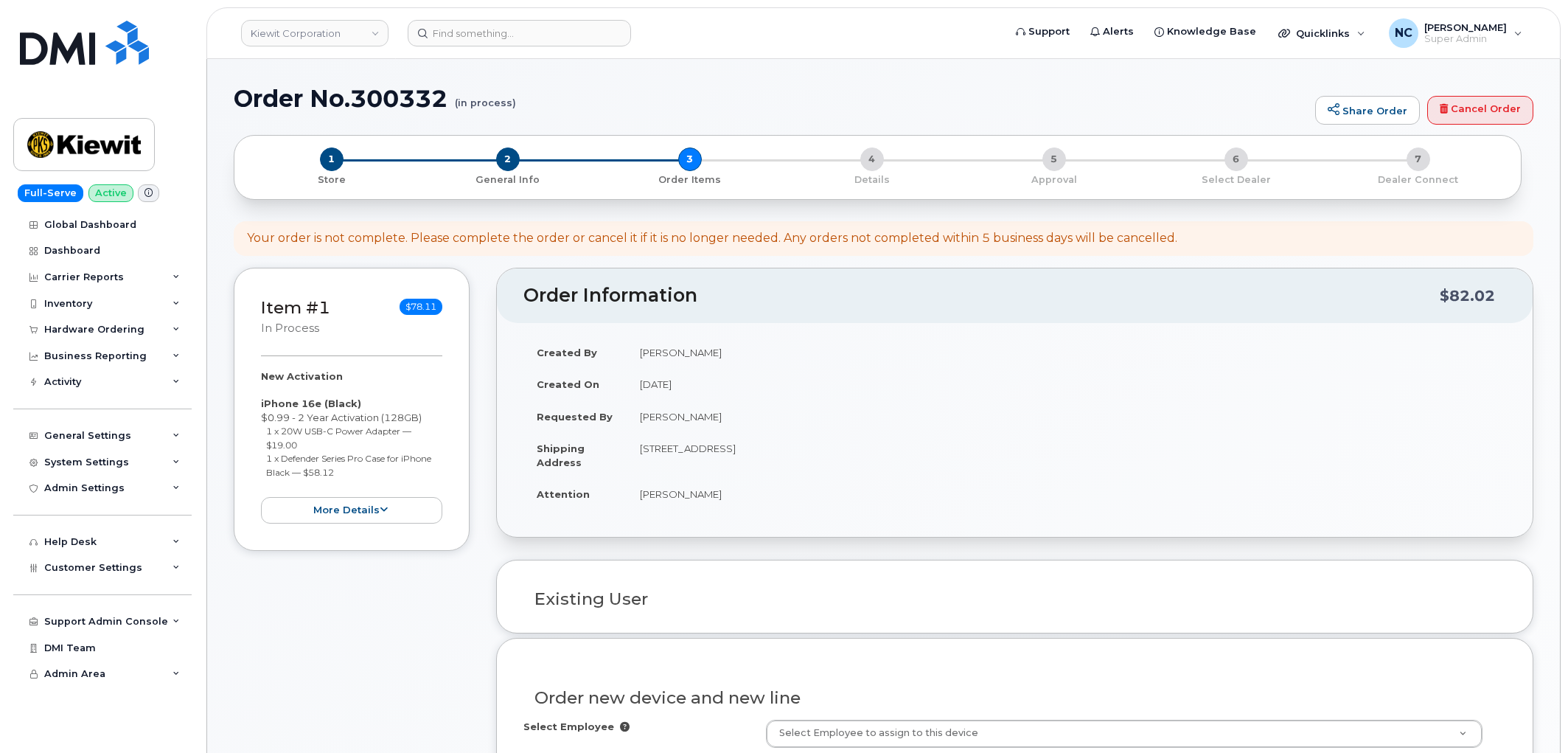
select select
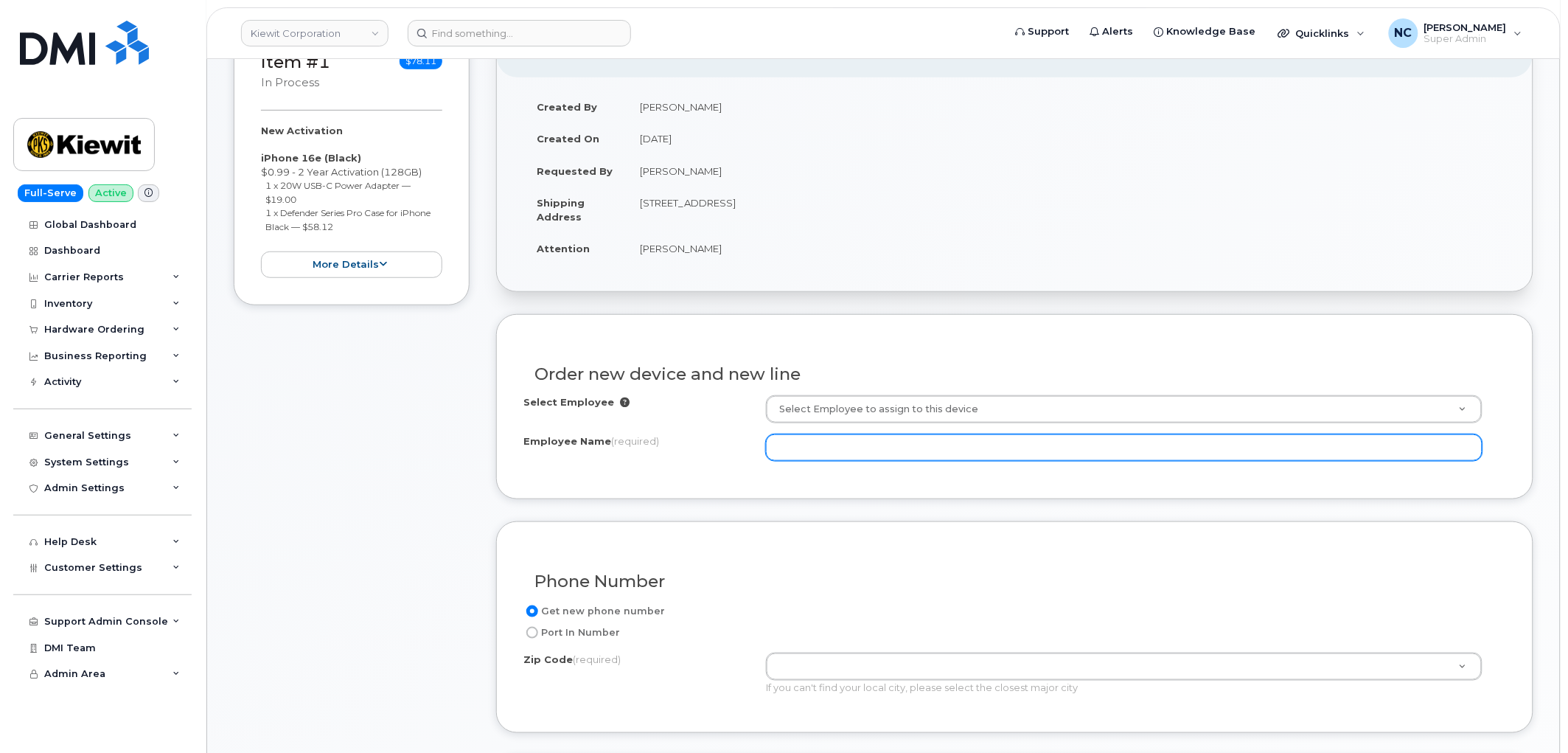
click at [842, 455] on input "Employee Name (required)" at bounding box center [1125, 447] width 717 height 26
type input "Troy Gomes"
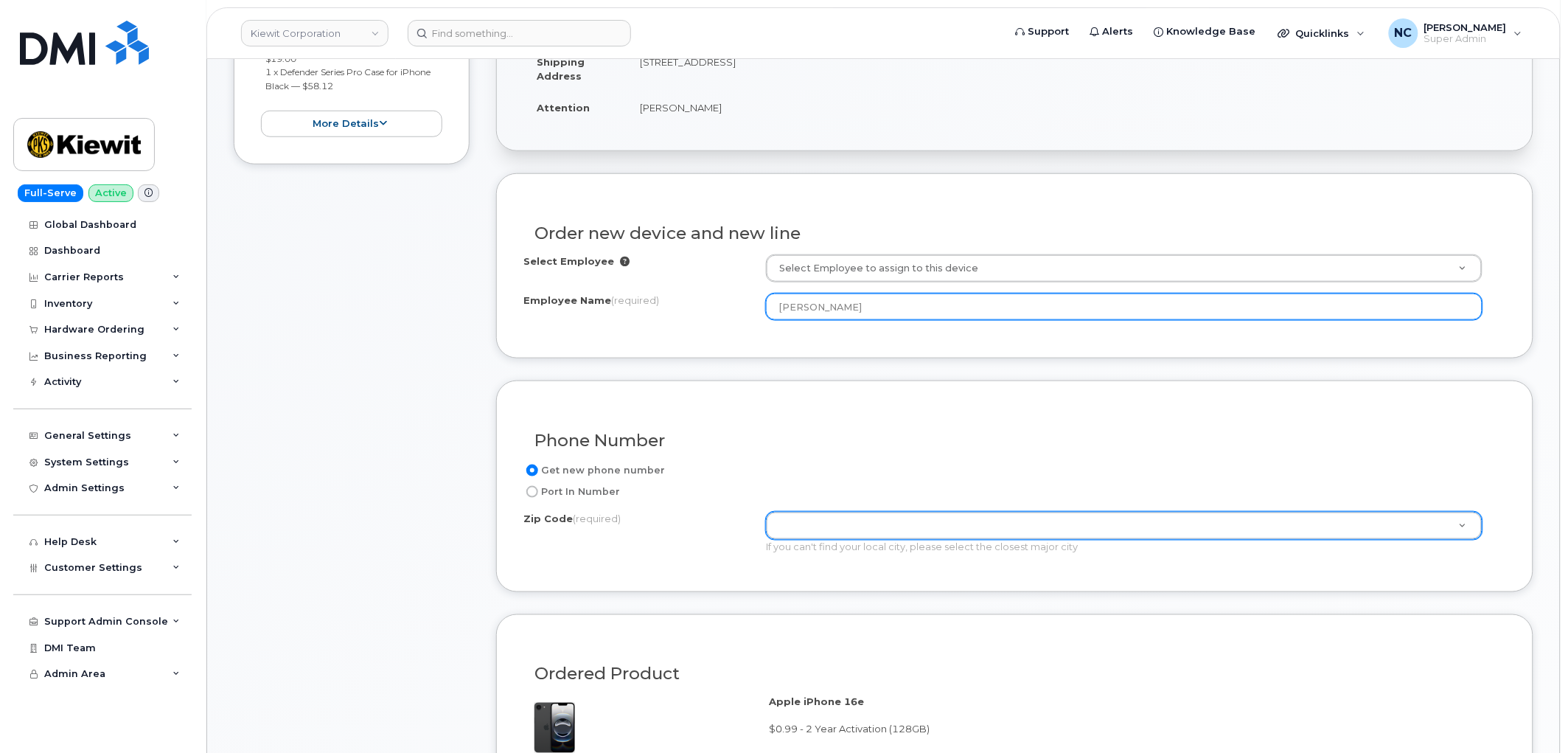
scroll to position [409, 0]
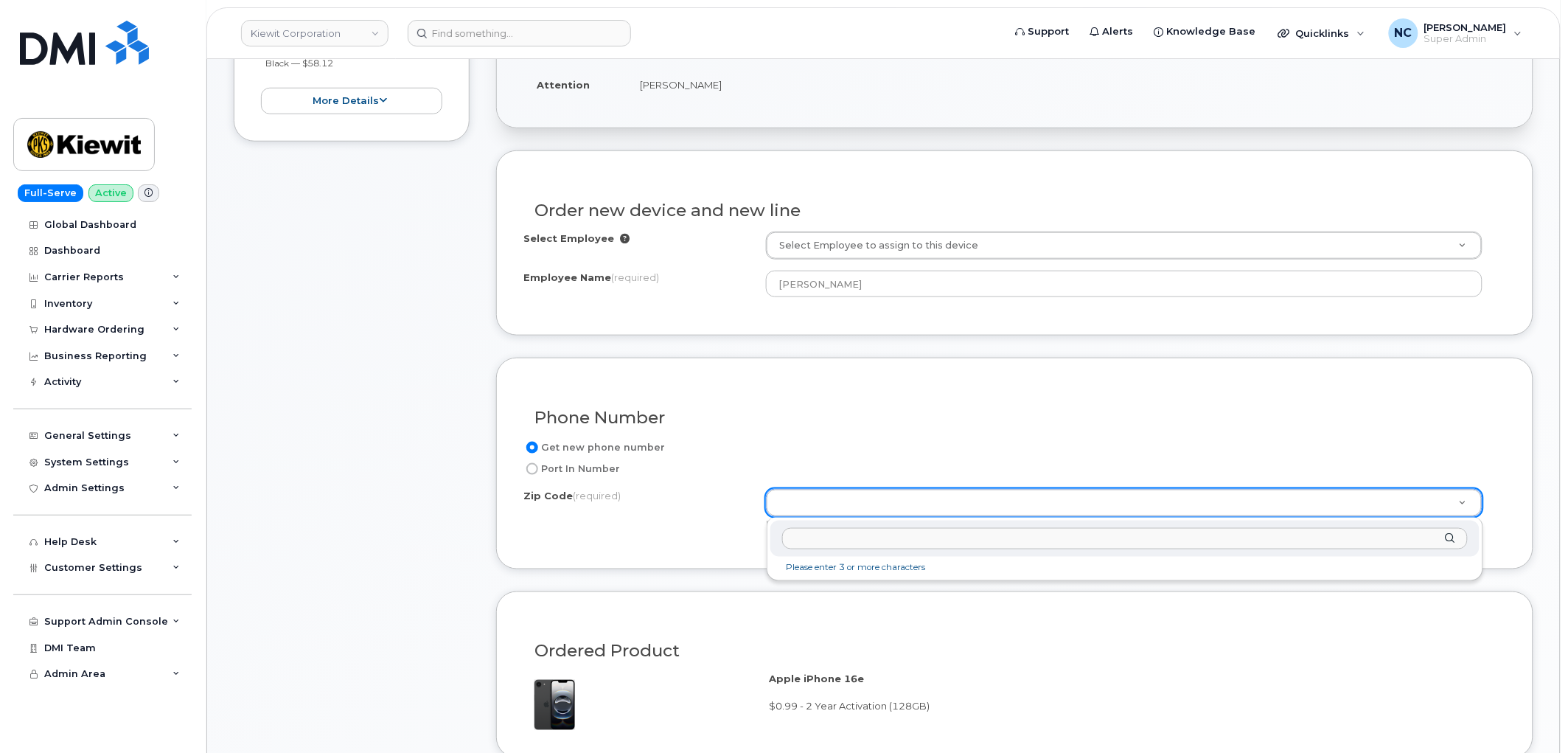
click at [847, 521] on div "Zip Code (required)" at bounding box center [1125, 539] width 709 height 36
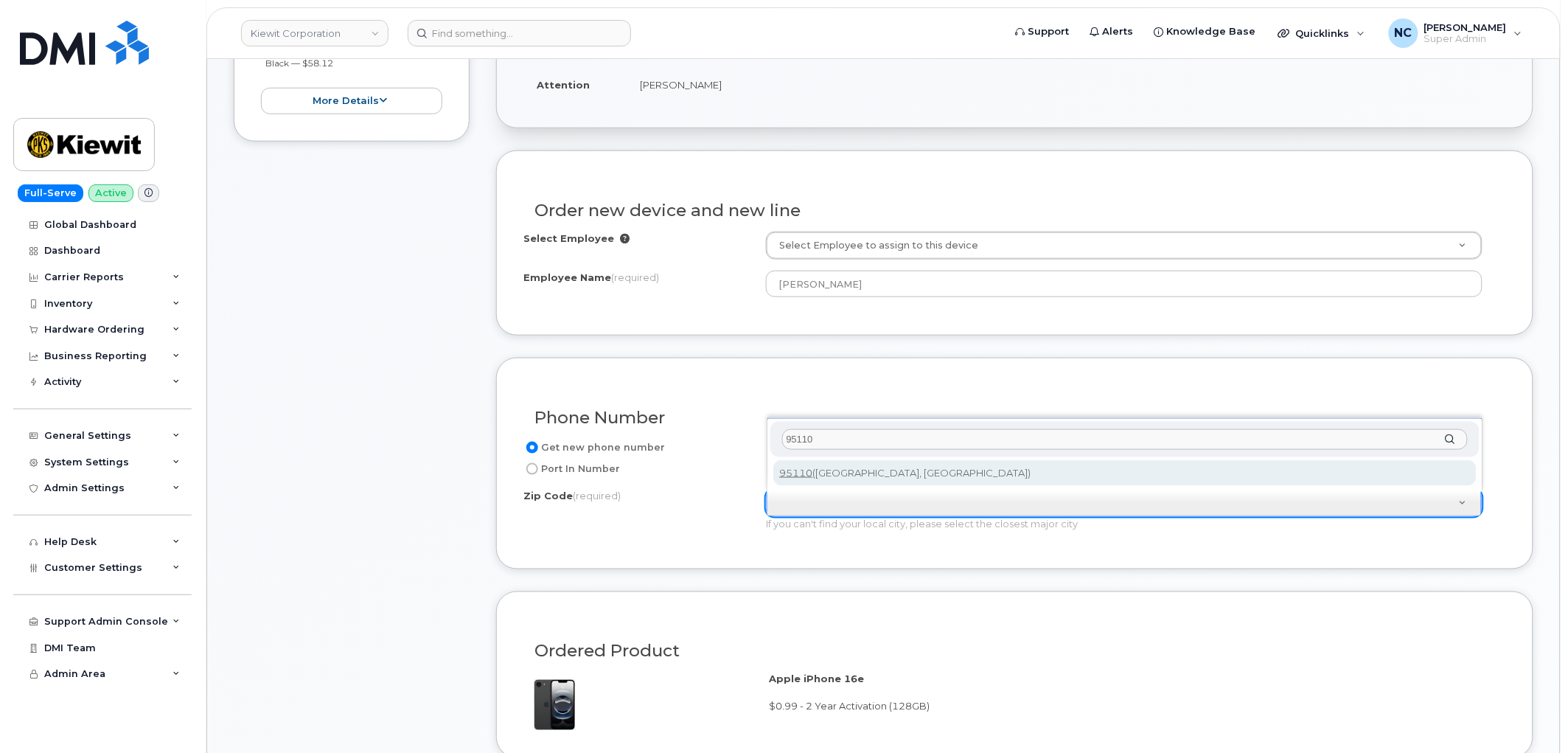
type input "95110"
click at [865, 455] on div "Zip Code (required) 95110" at bounding box center [1125, 440] width 709 height 36
type input "95110 (San Jose, CA)"
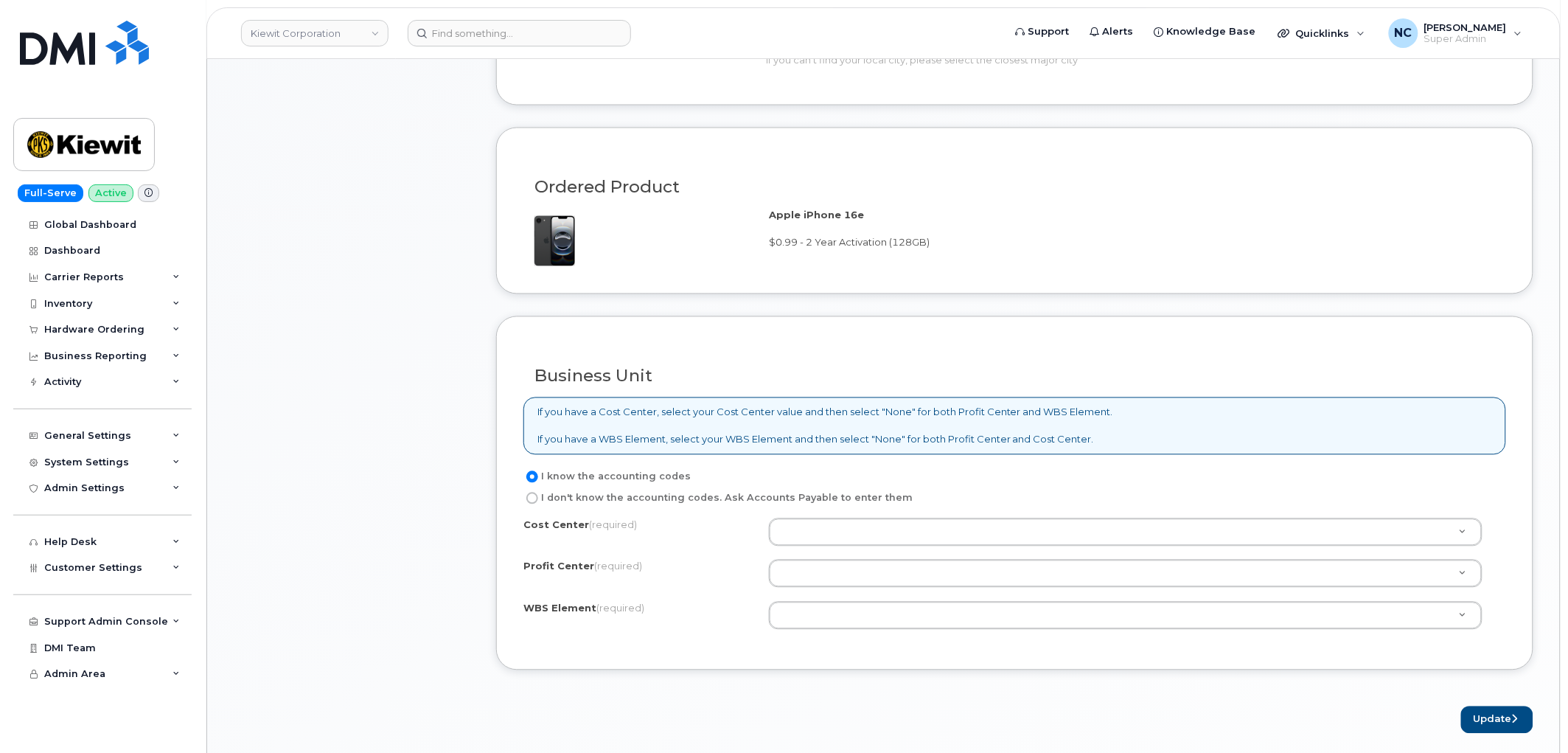
scroll to position [901, 0]
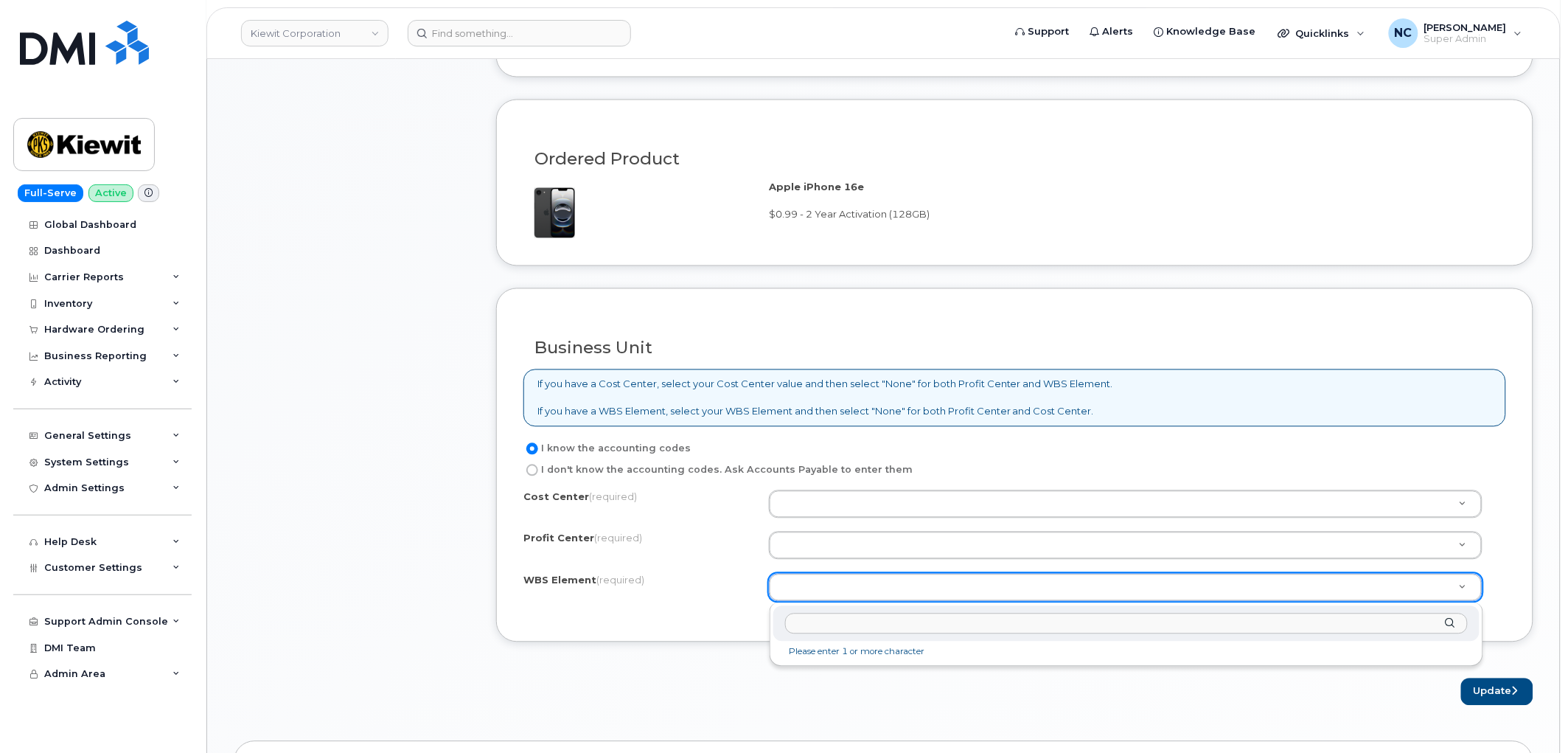
paste input "105207.1301."
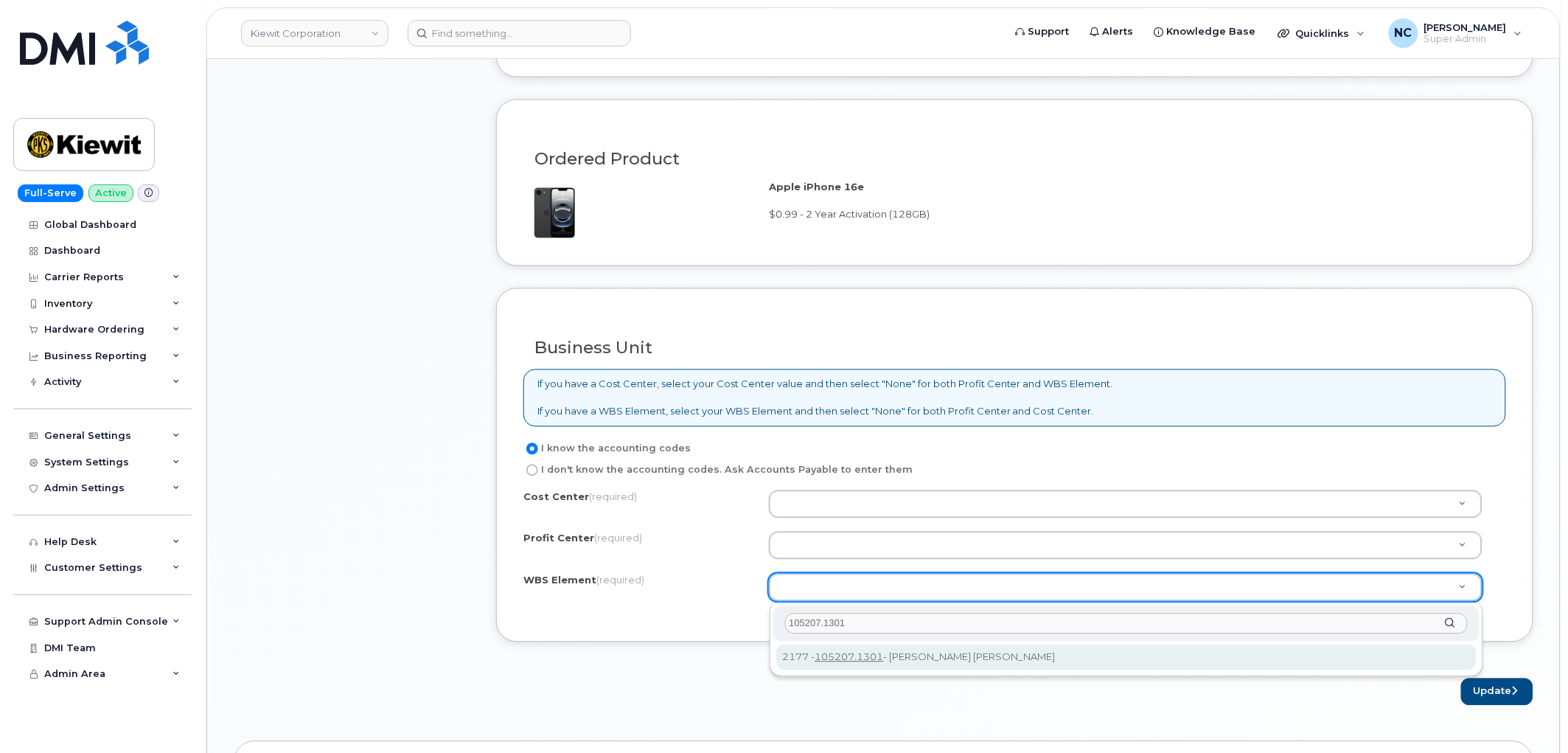
type input "105207.1301"
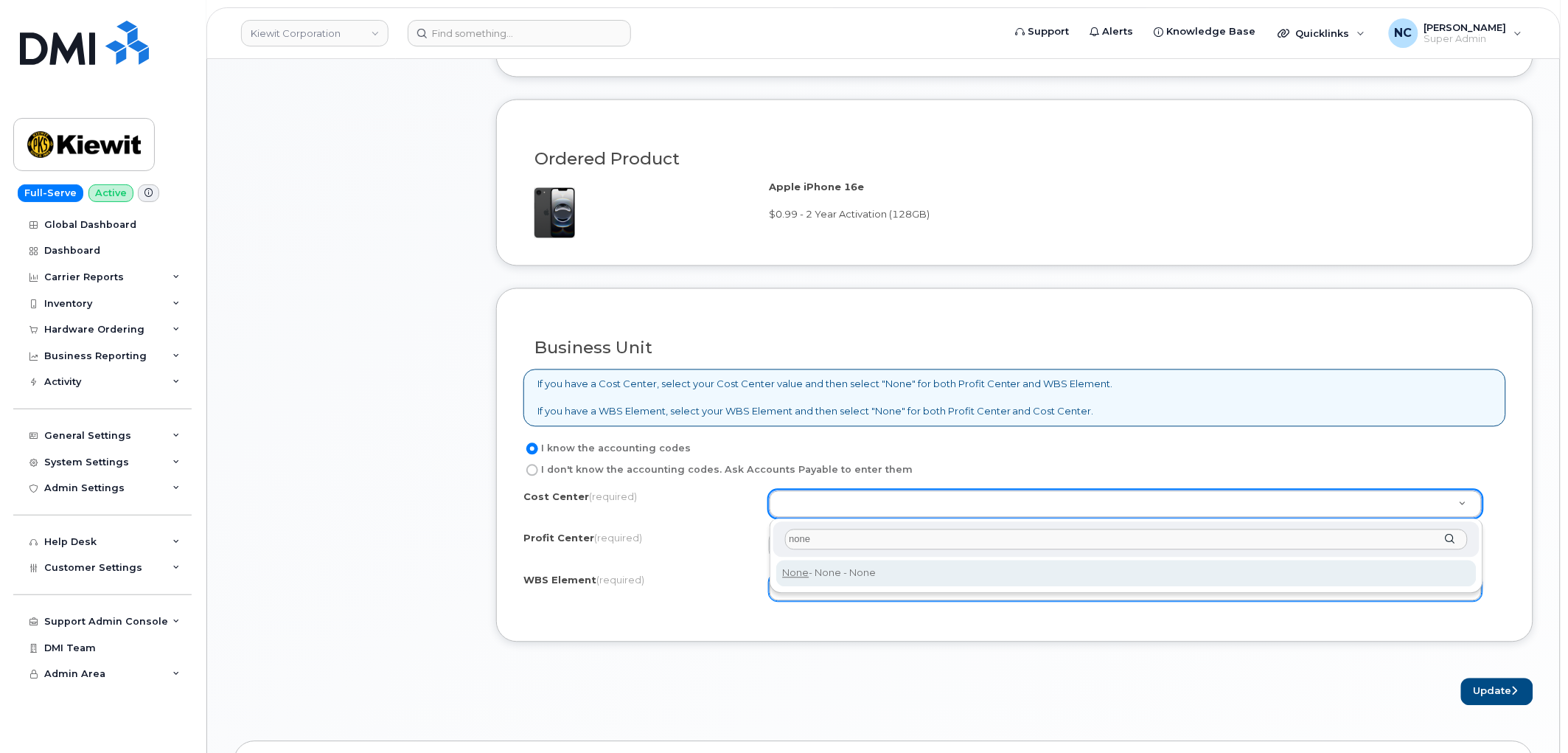
type input "none"
type input "None"
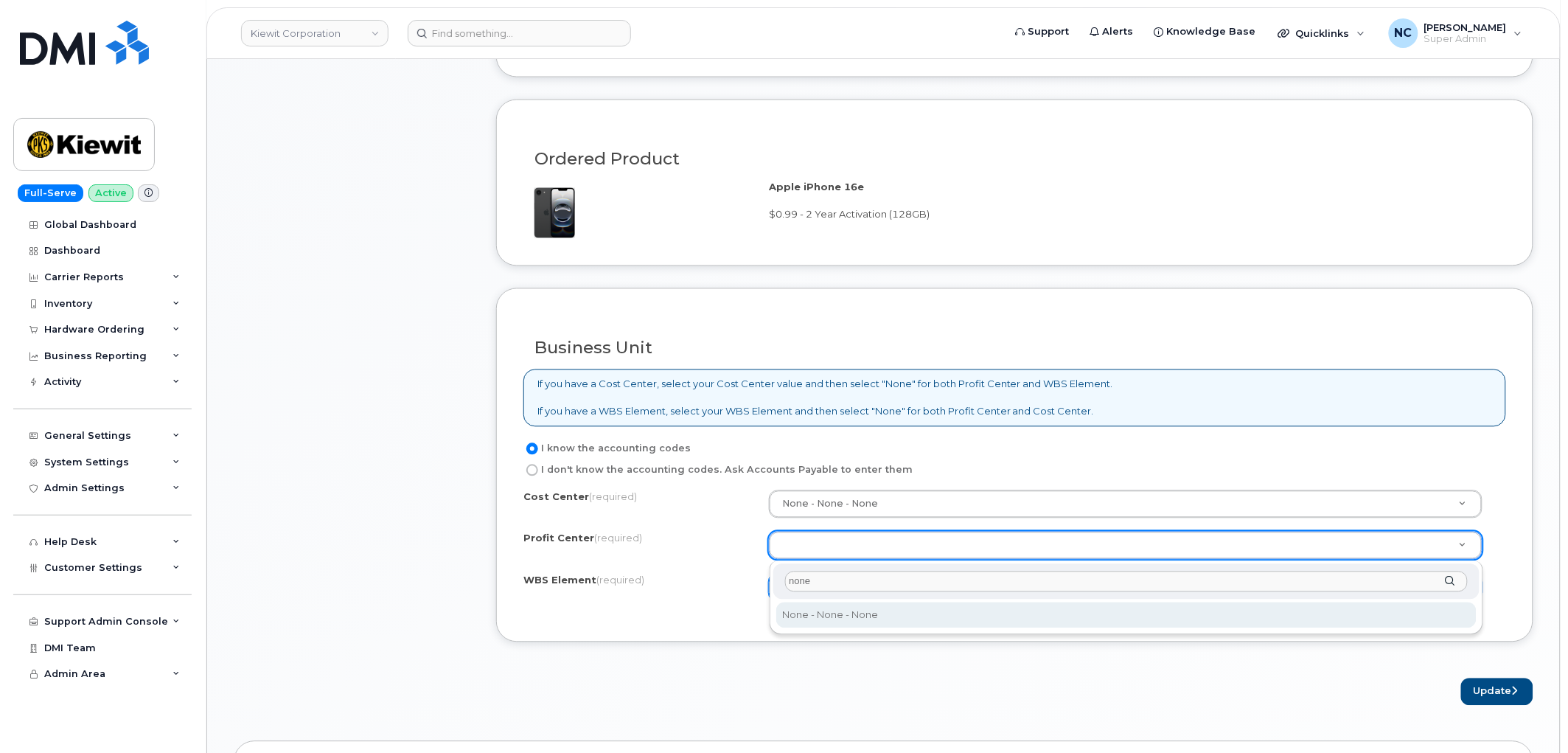
type input "none"
select select "None"
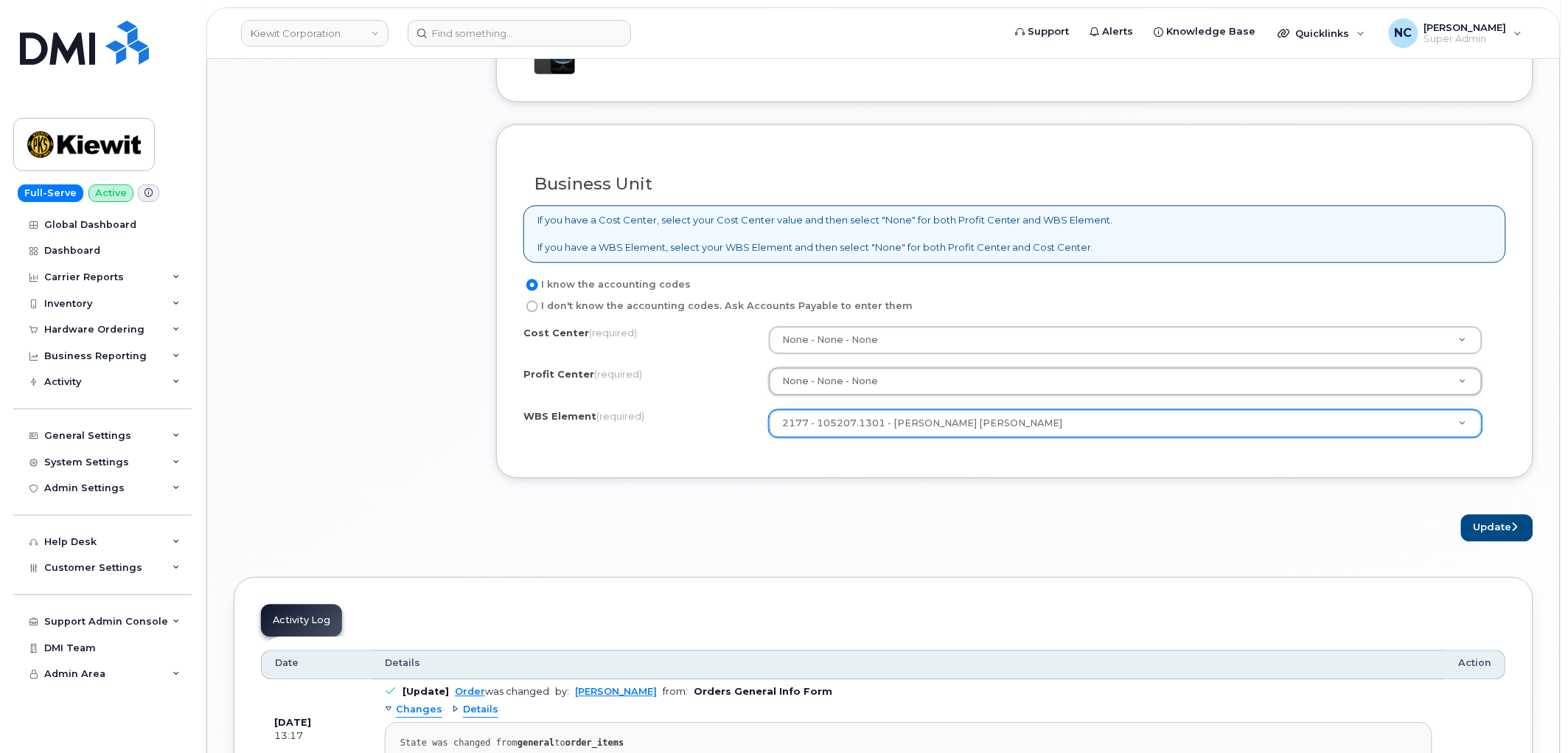
scroll to position [1229, 0]
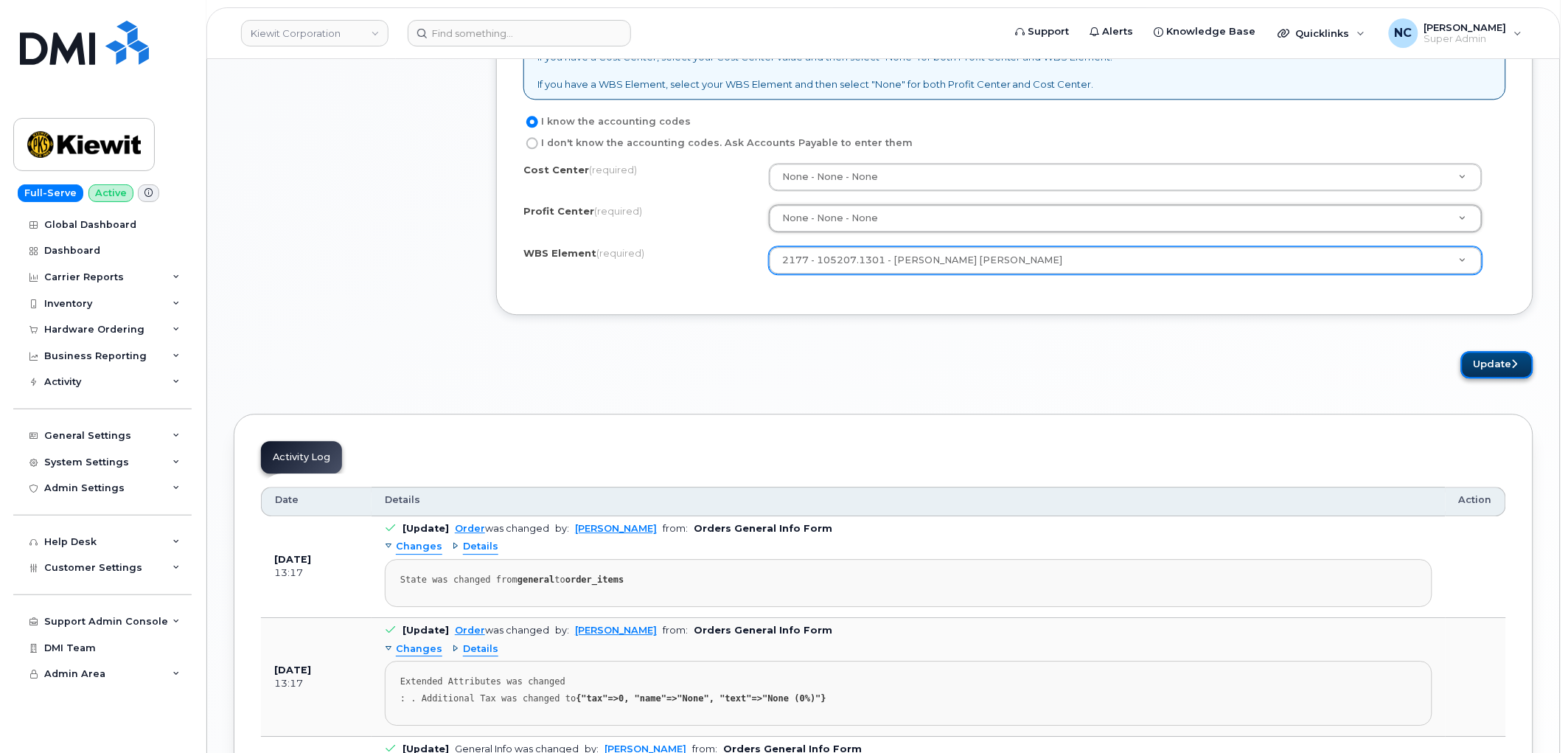
click at [1501, 352] on button "Update" at bounding box center [1497, 365] width 72 height 27
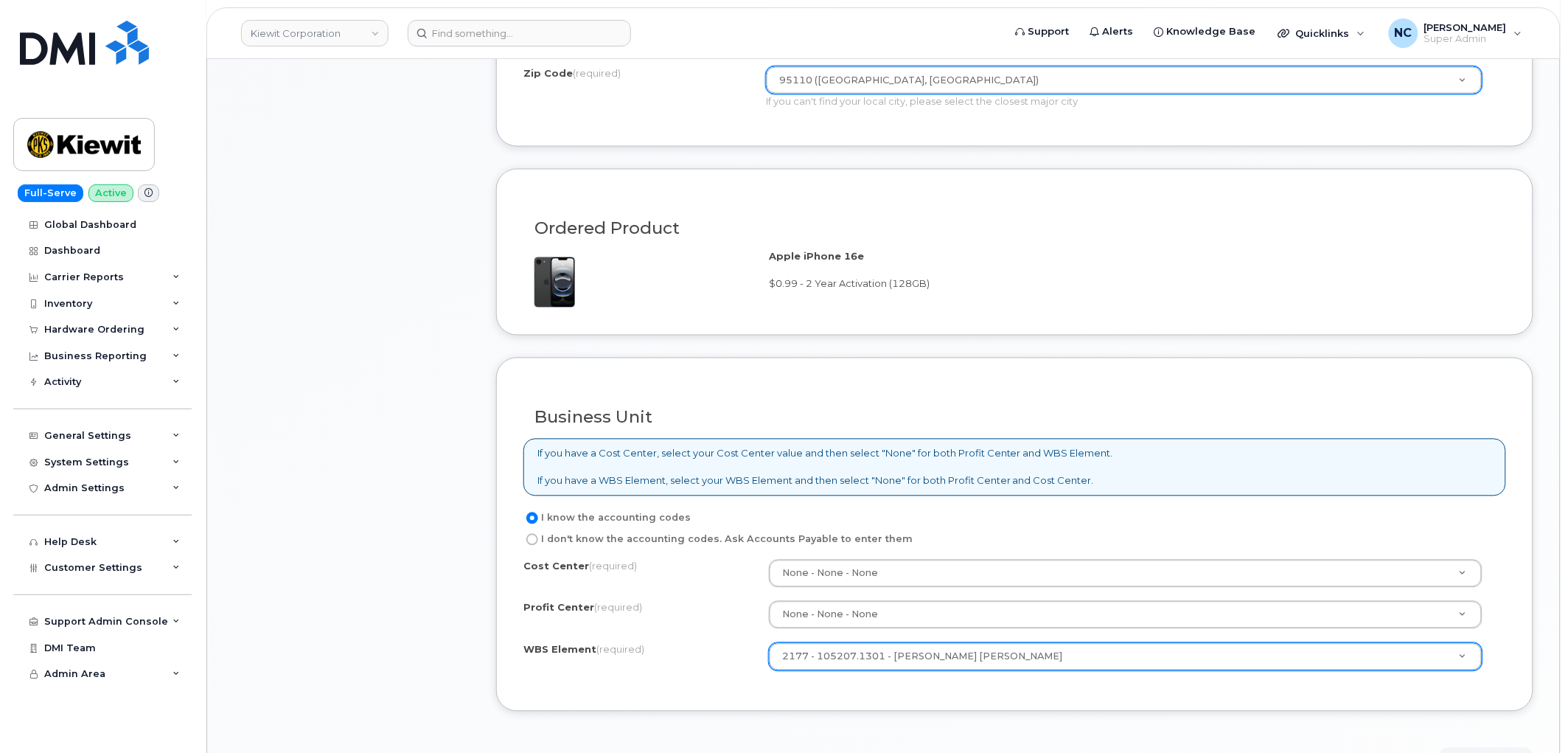
scroll to position [820, 0]
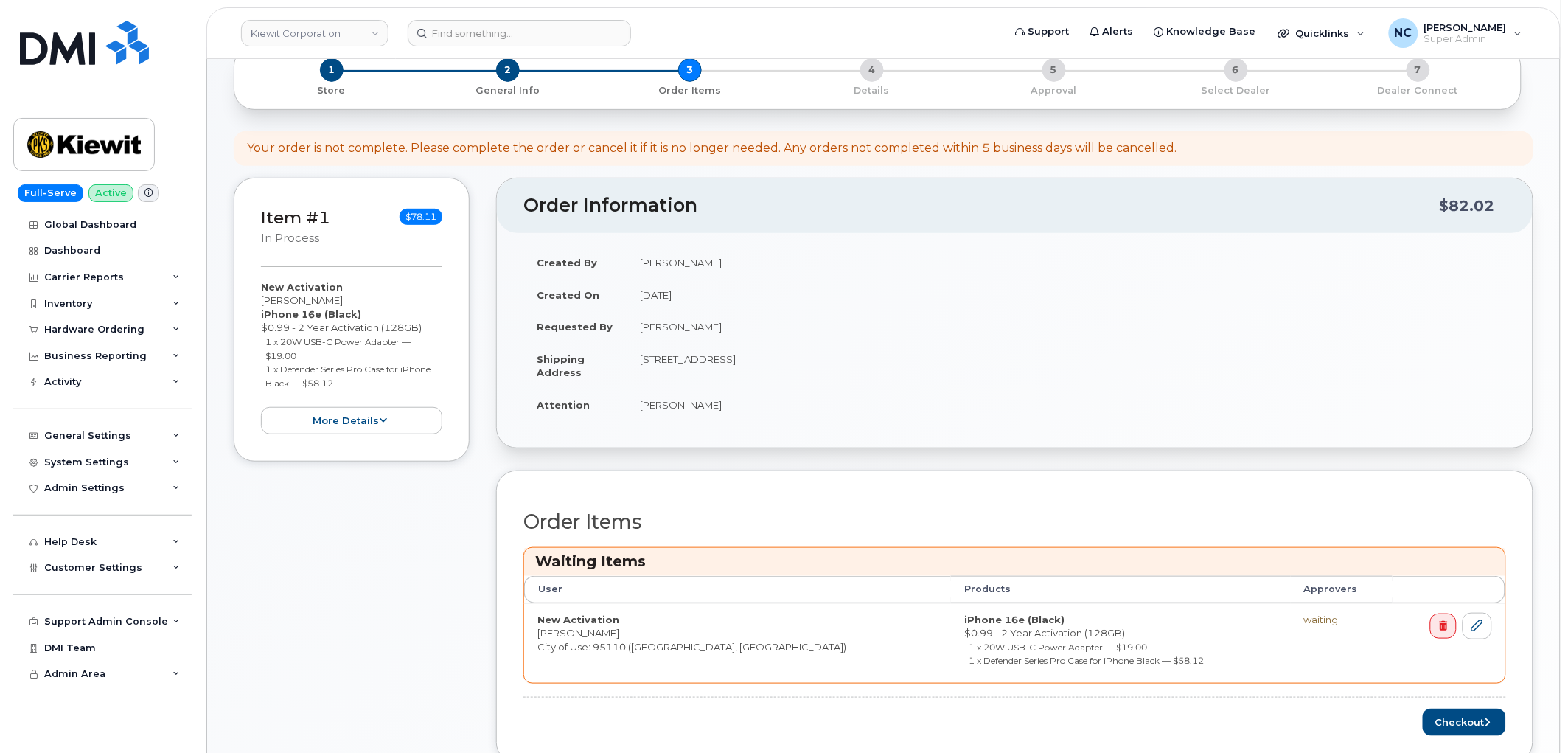
scroll to position [327, 0]
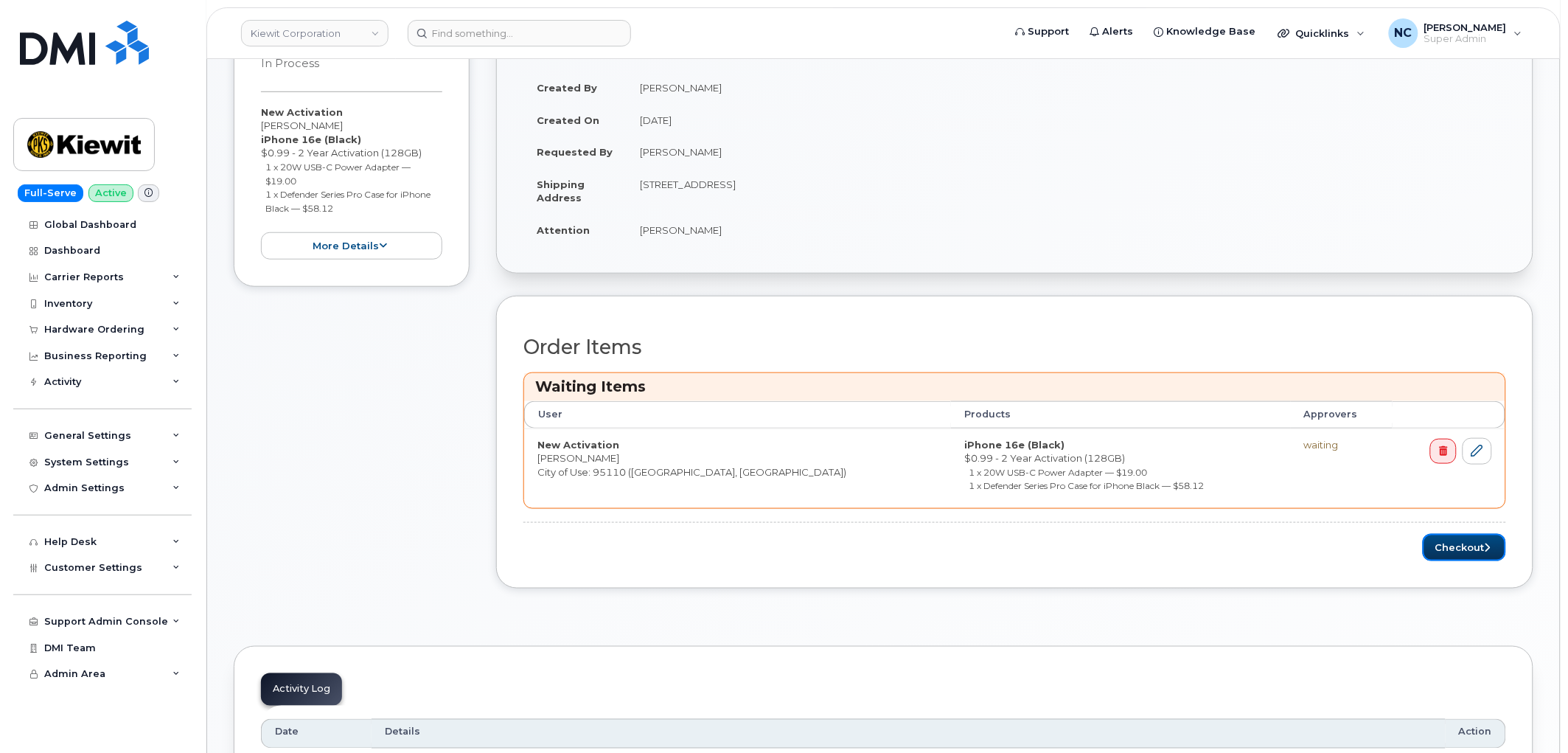
drag, startPoint x: 1453, startPoint y: 547, endPoint x: 1270, endPoint y: 581, distance: 186.1
click at [1453, 547] on button "Checkout" at bounding box center [1465, 547] width 84 height 27
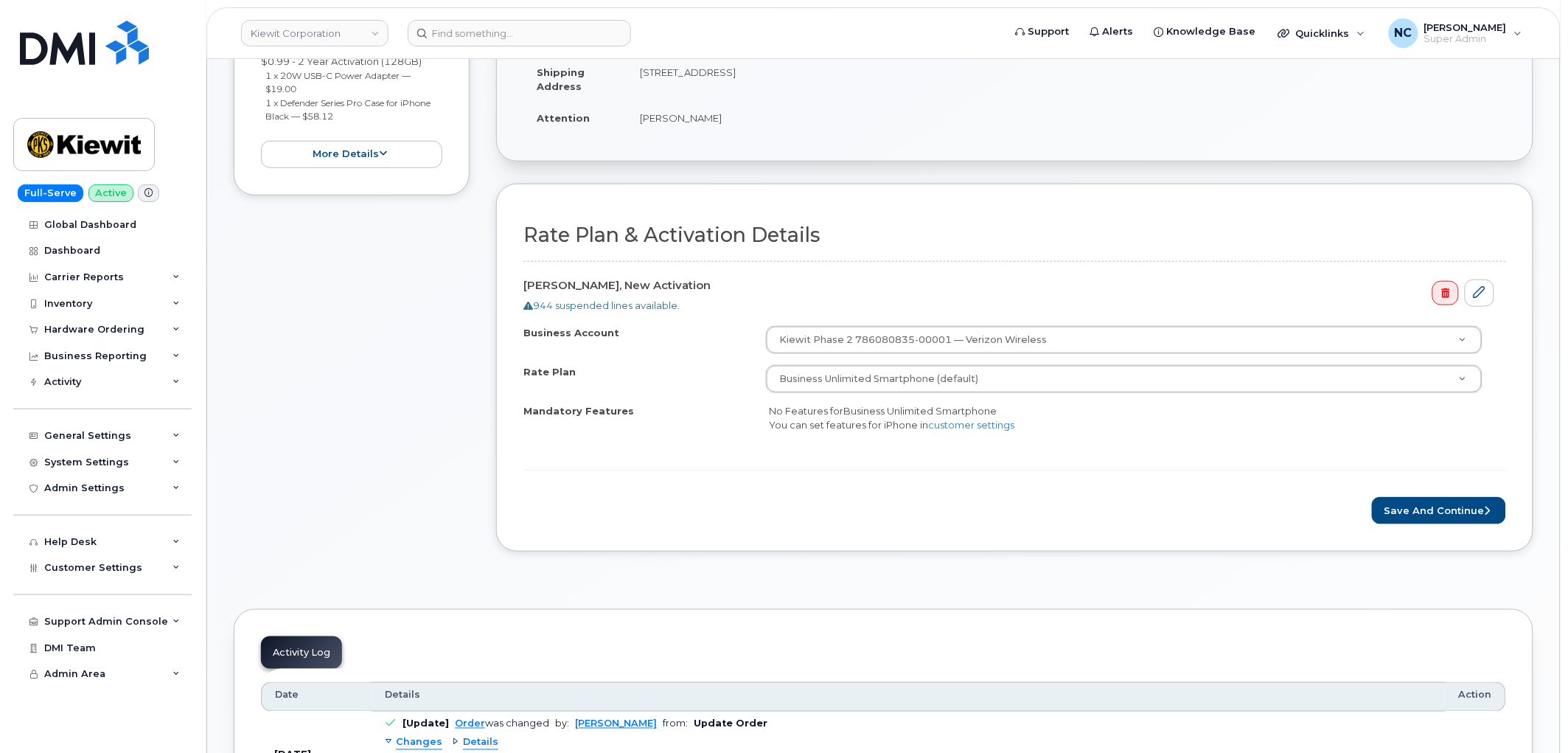
scroll to position [409, 0]
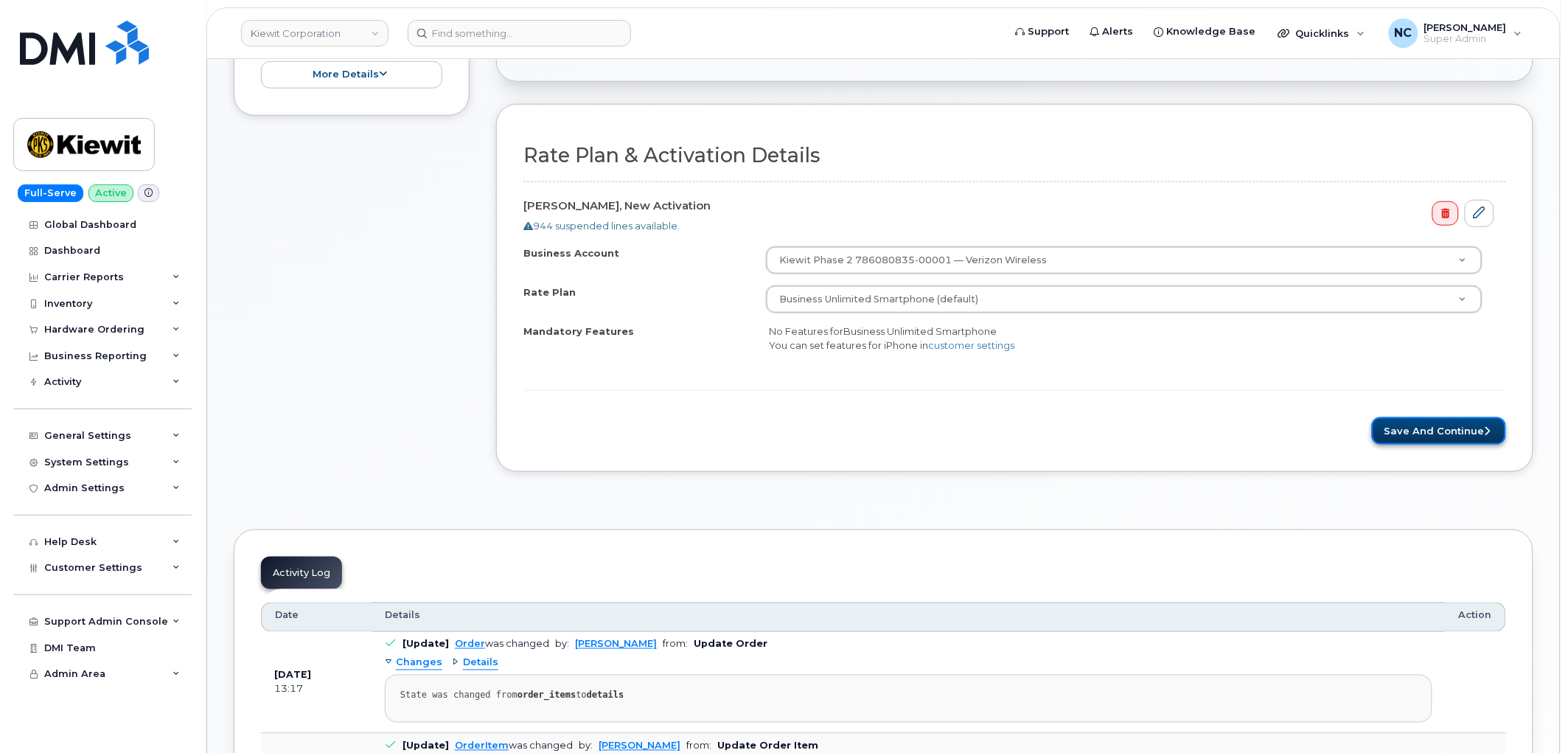
click at [1417, 420] on button "Save and Continue" at bounding box center [1438, 431] width 134 height 27
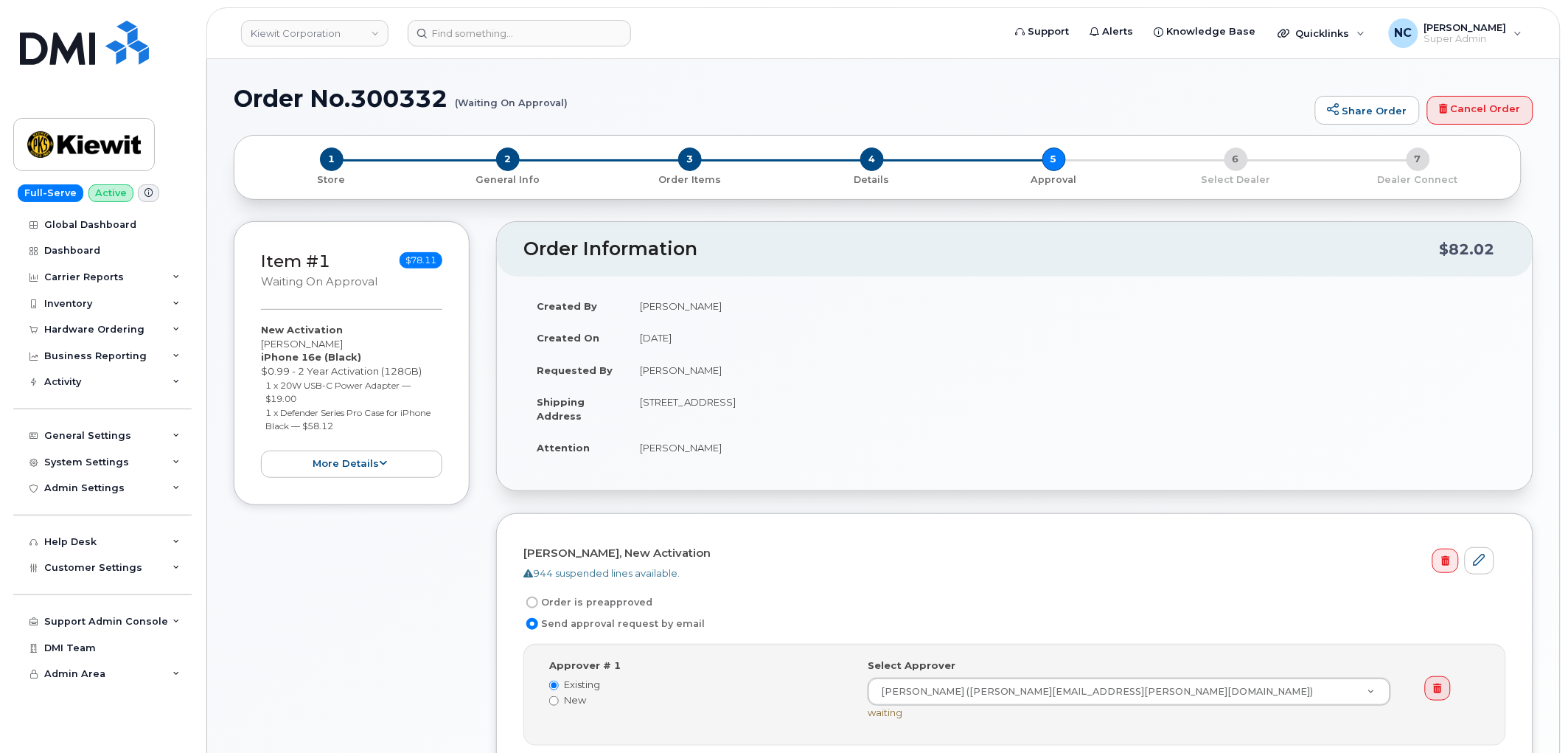
scroll to position [409, 0]
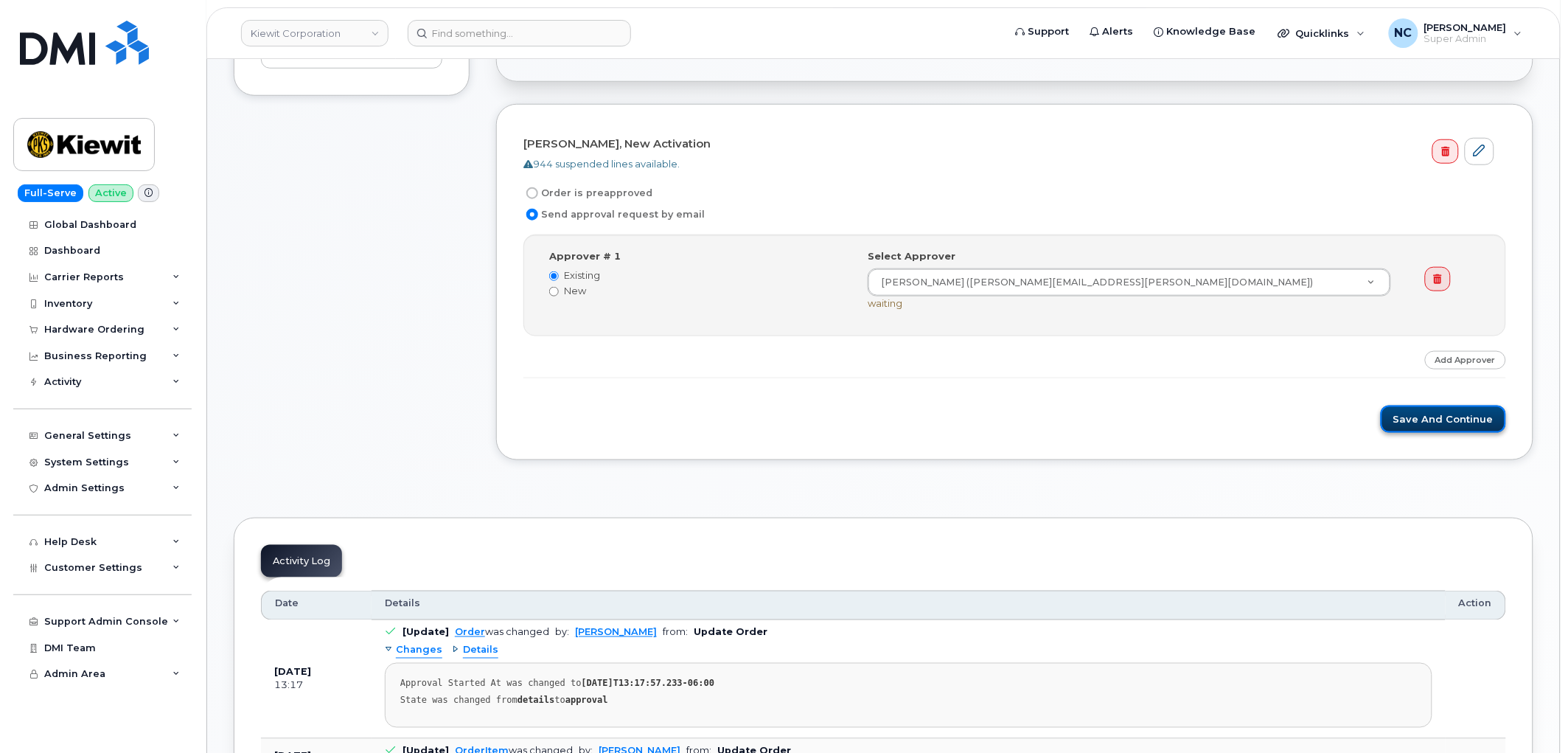
click at [1453, 422] on button "Save and Continue" at bounding box center [1444, 420] width 125 height 27
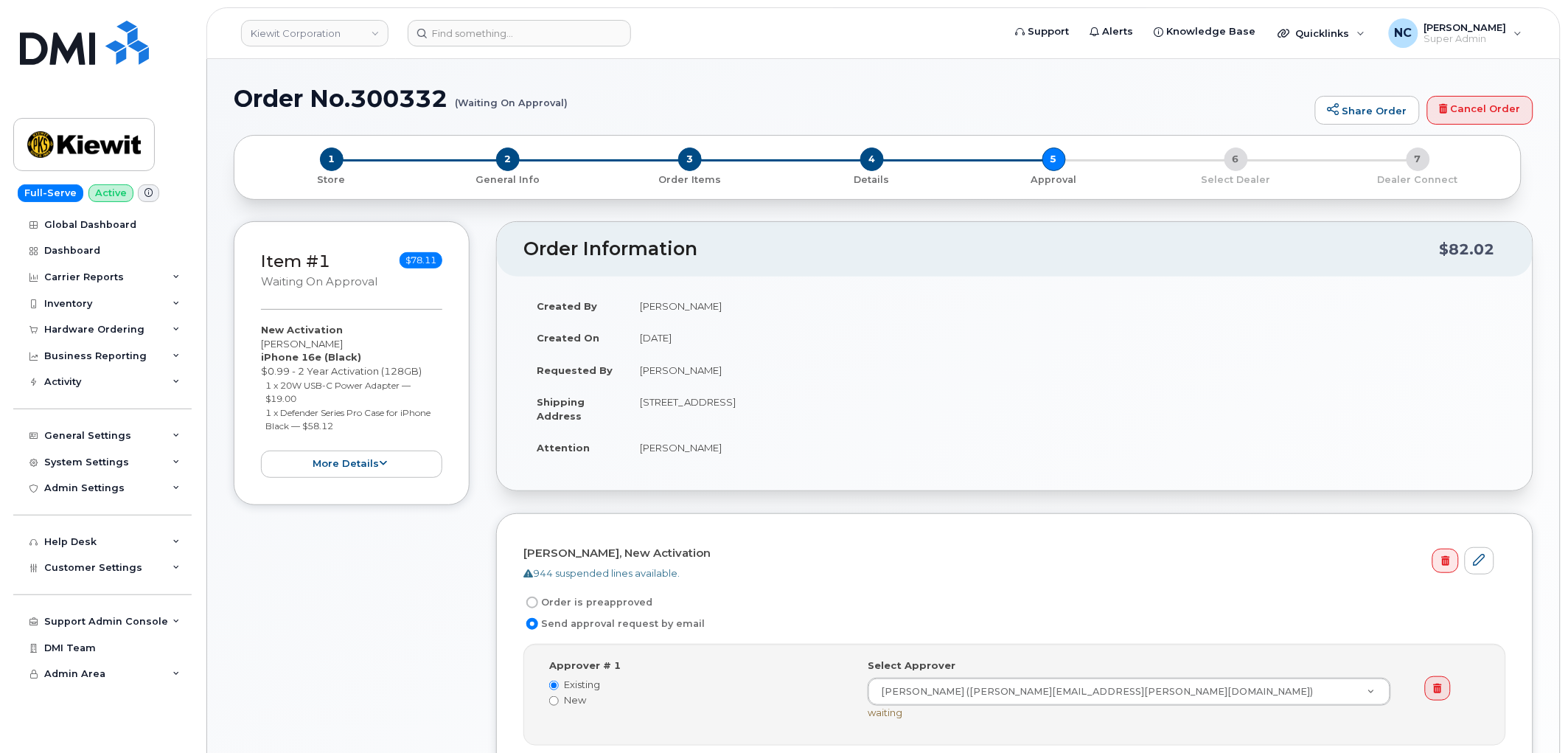
scroll to position [327, 0]
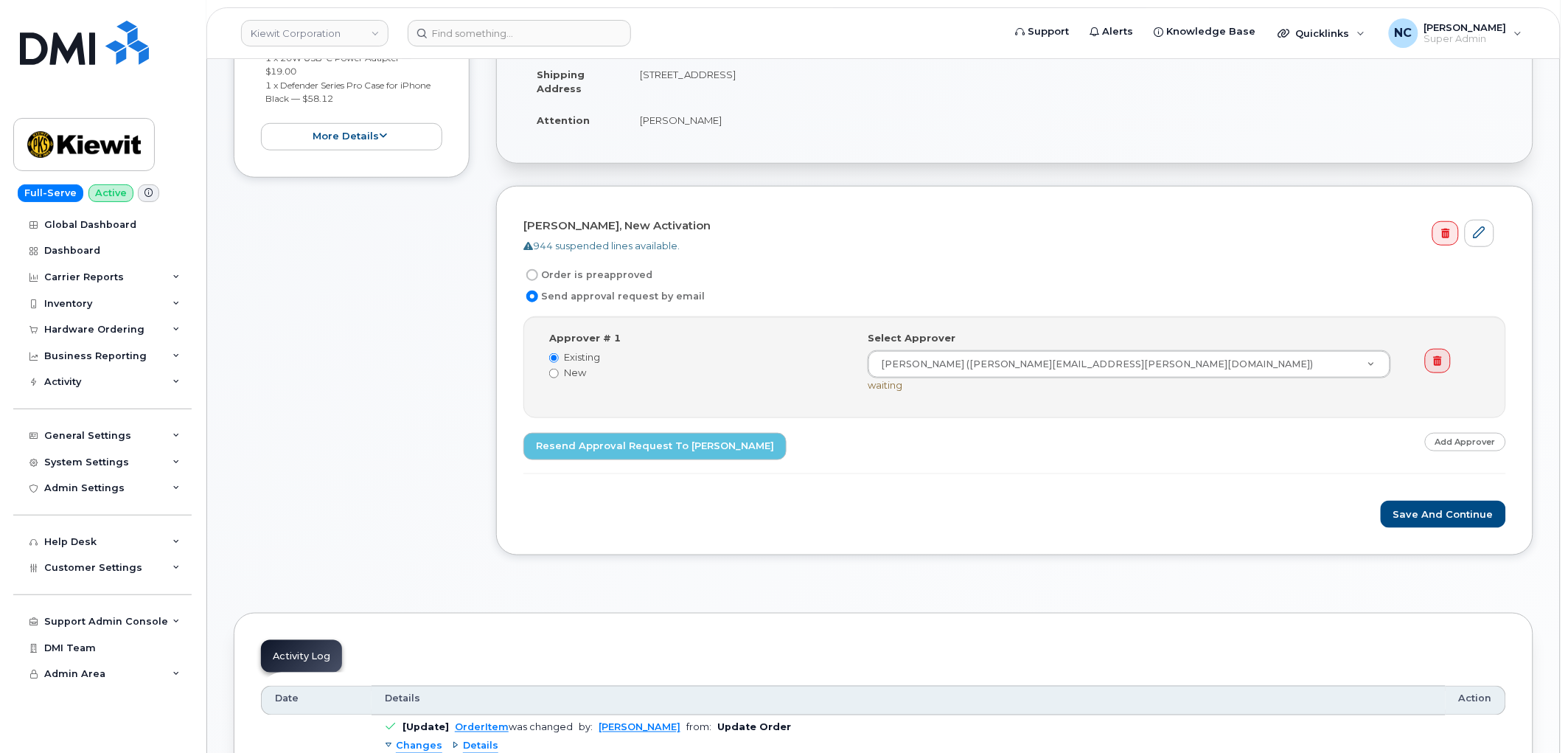
click at [587, 275] on label "Order is preapproved" at bounding box center [587, 275] width 129 height 18
click at [538, 275] on input "Order is preapproved" at bounding box center [532, 275] width 12 height 12
radio input "true"
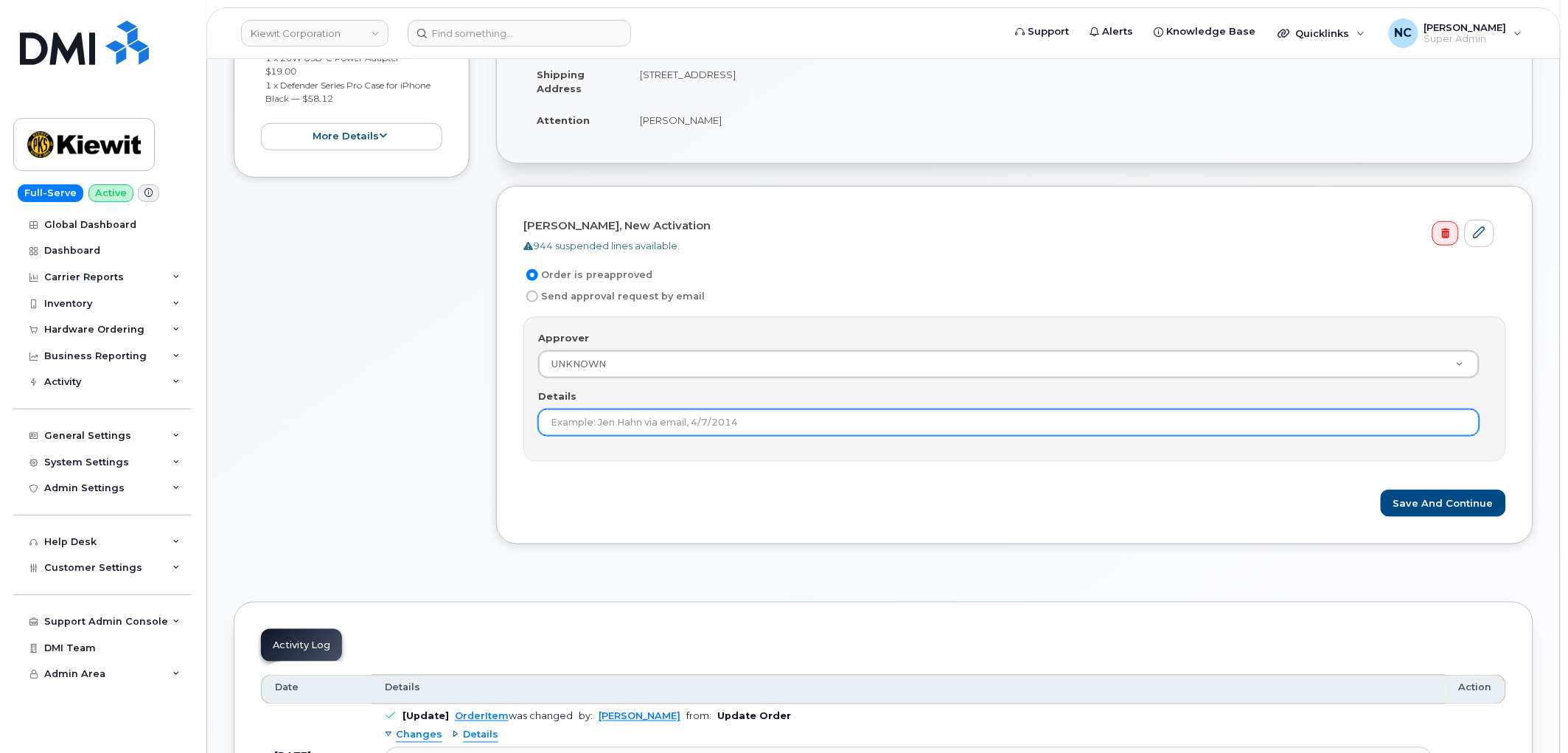
click at [647, 417] on input "Details" at bounding box center [1009, 422] width 941 height 26
type input "Under $100"
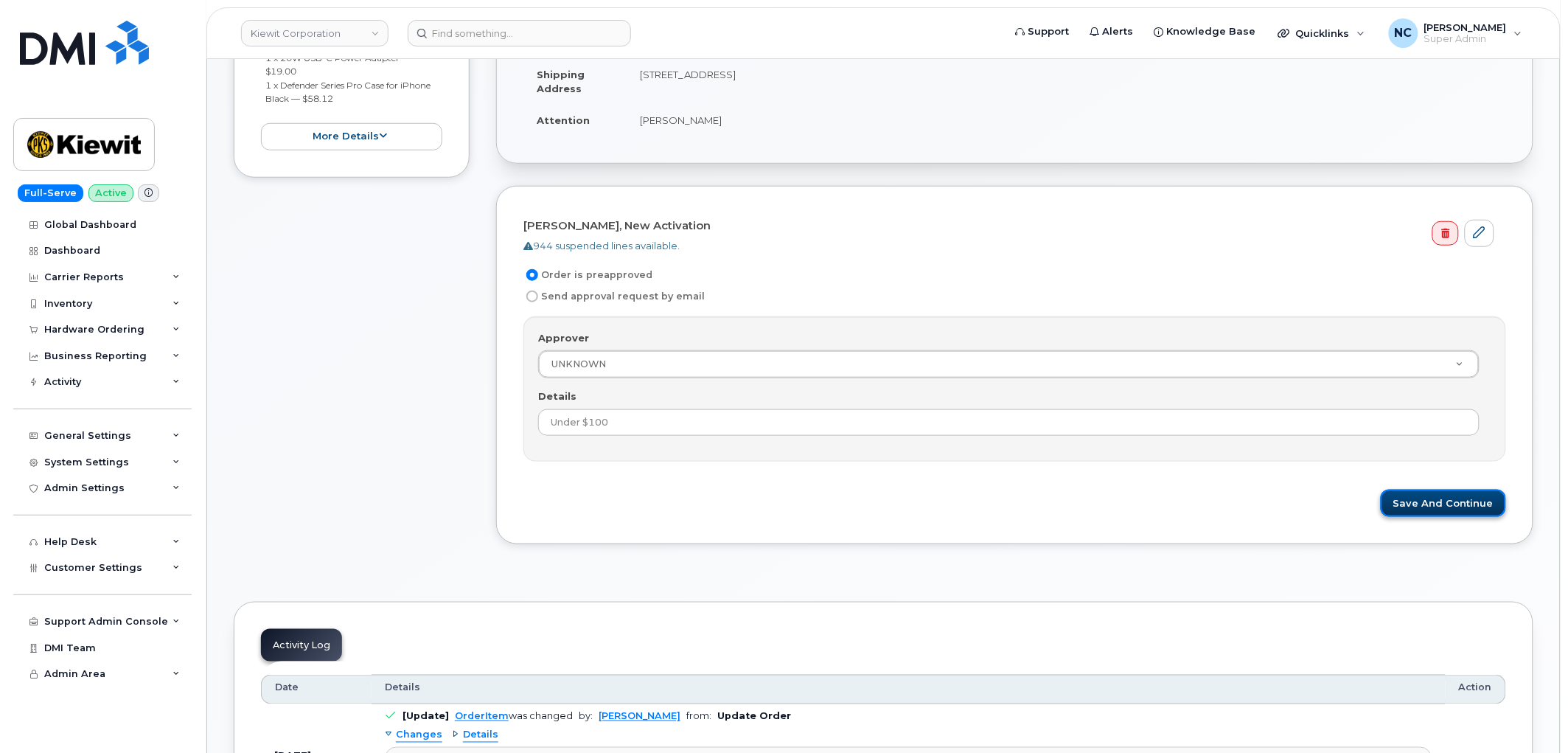
click at [1434, 507] on button "Save and Continue" at bounding box center [1444, 503] width 125 height 27
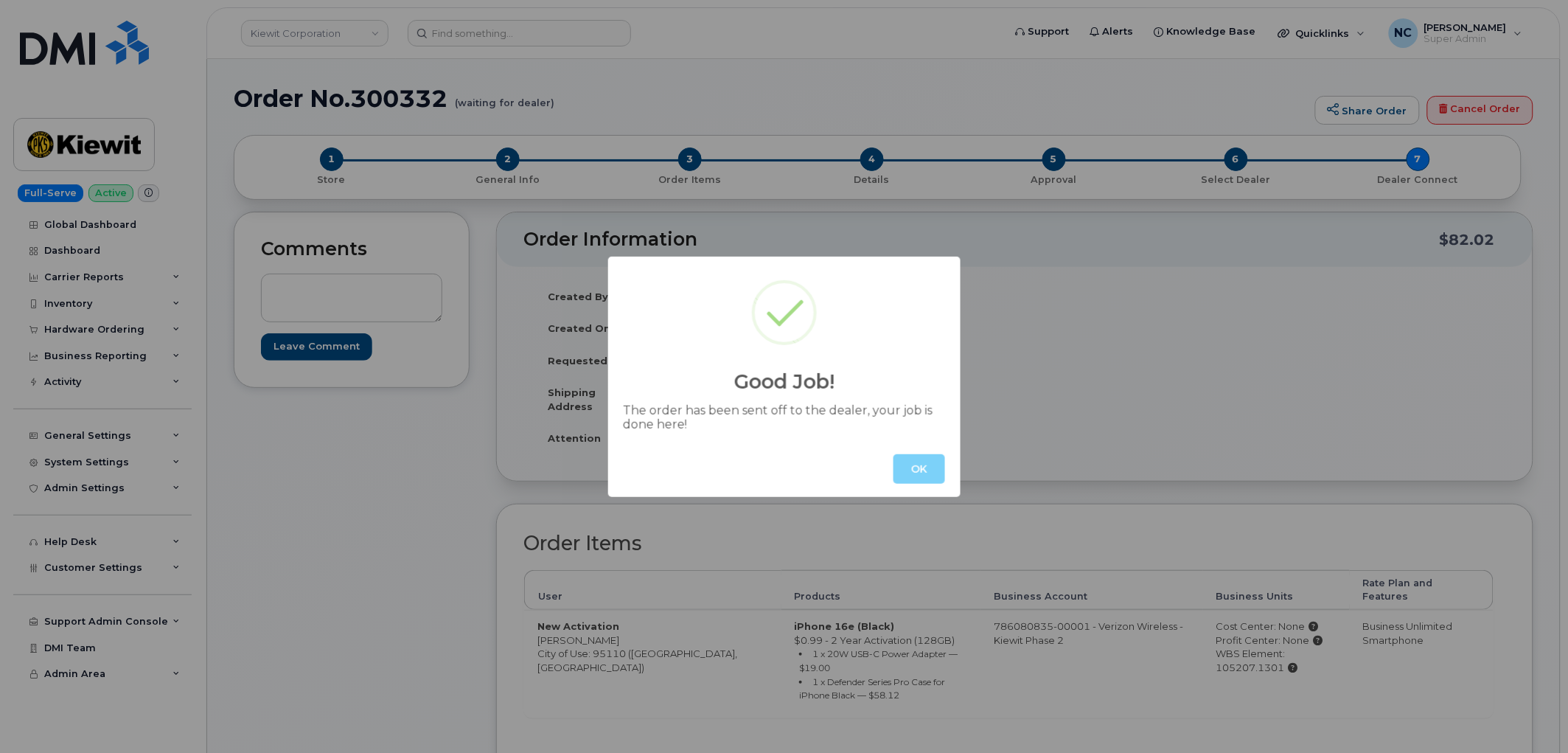
drag, startPoint x: 927, startPoint y: 460, endPoint x: 937, endPoint y: 449, distance: 14.9
click at [927, 459] on button "OK" at bounding box center [919, 469] width 52 height 30
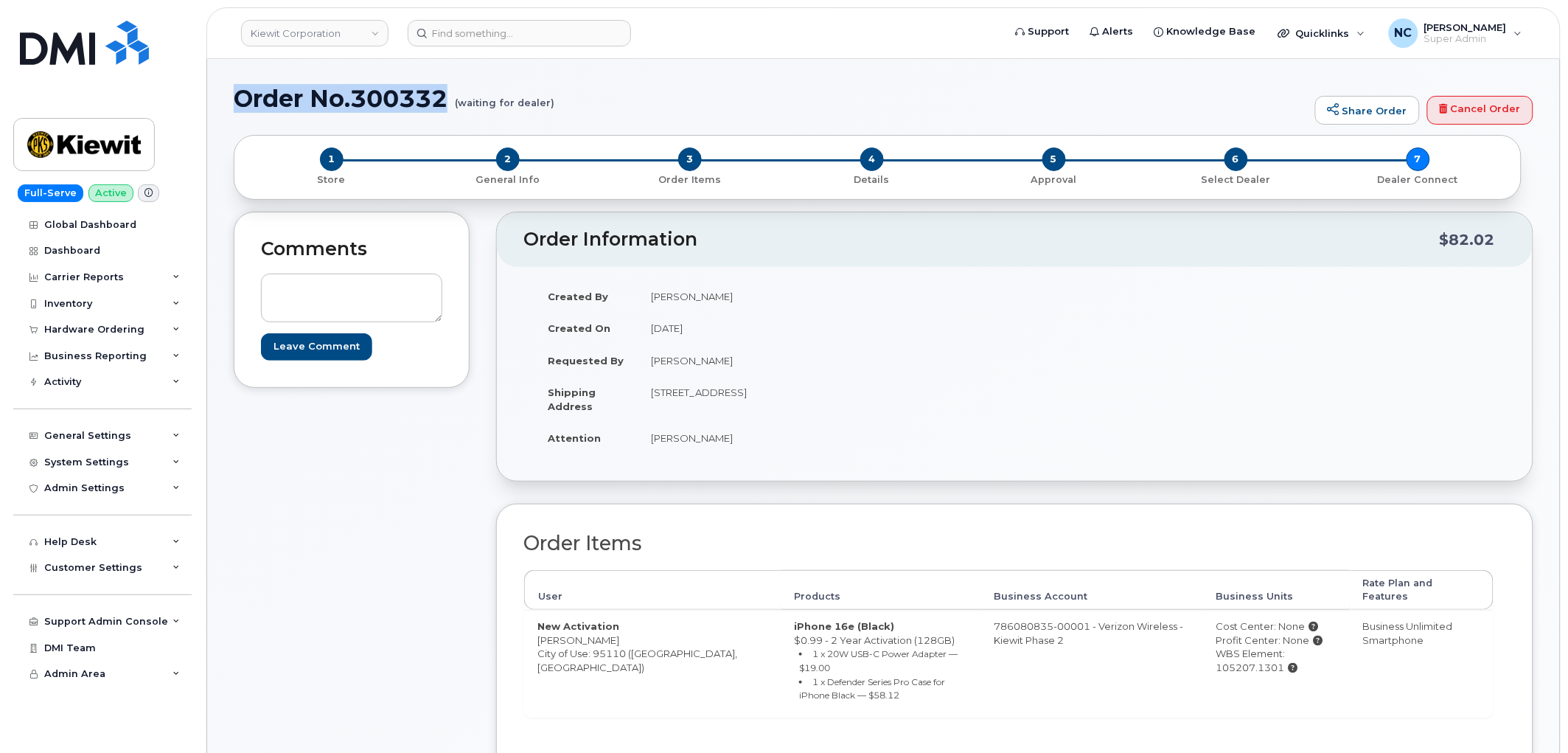
drag, startPoint x: 450, startPoint y: 98, endPoint x: 223, endPoint y: 97, distance: 227.0
copy h1 "Order No.300332"
click at [144, 321] on div "Hardware Ordering" at bounding box center [102, 329] width 178 height 26
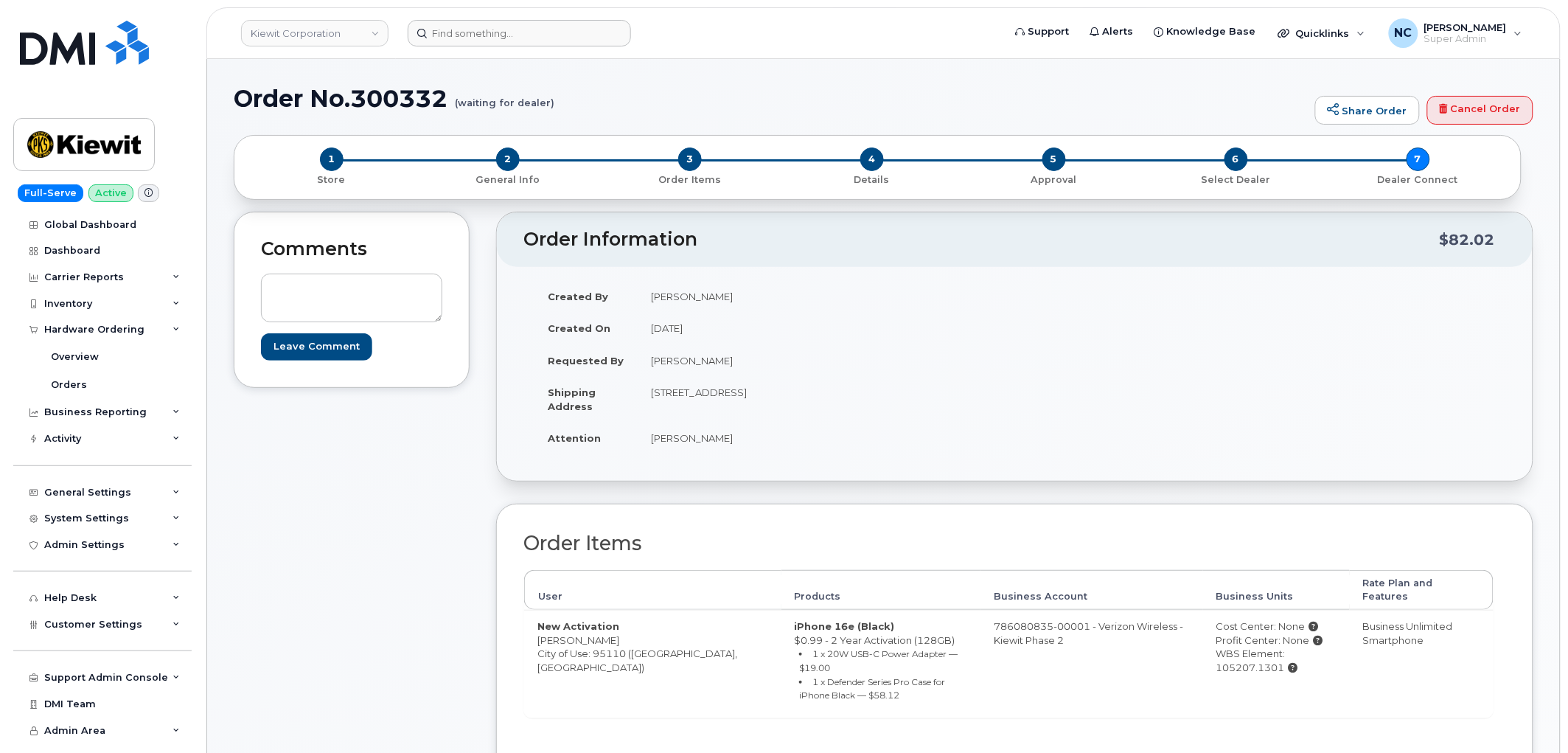
click at [466, 46] on header "Kiewit Corporation Support Alerts Knowledge Base Quicklinks Suspend / Cancel De…" at bounding box center [883, 33] width 1355 height 52
click at [484, 25] on input at bounding box center [519, 32] width 223 height 26
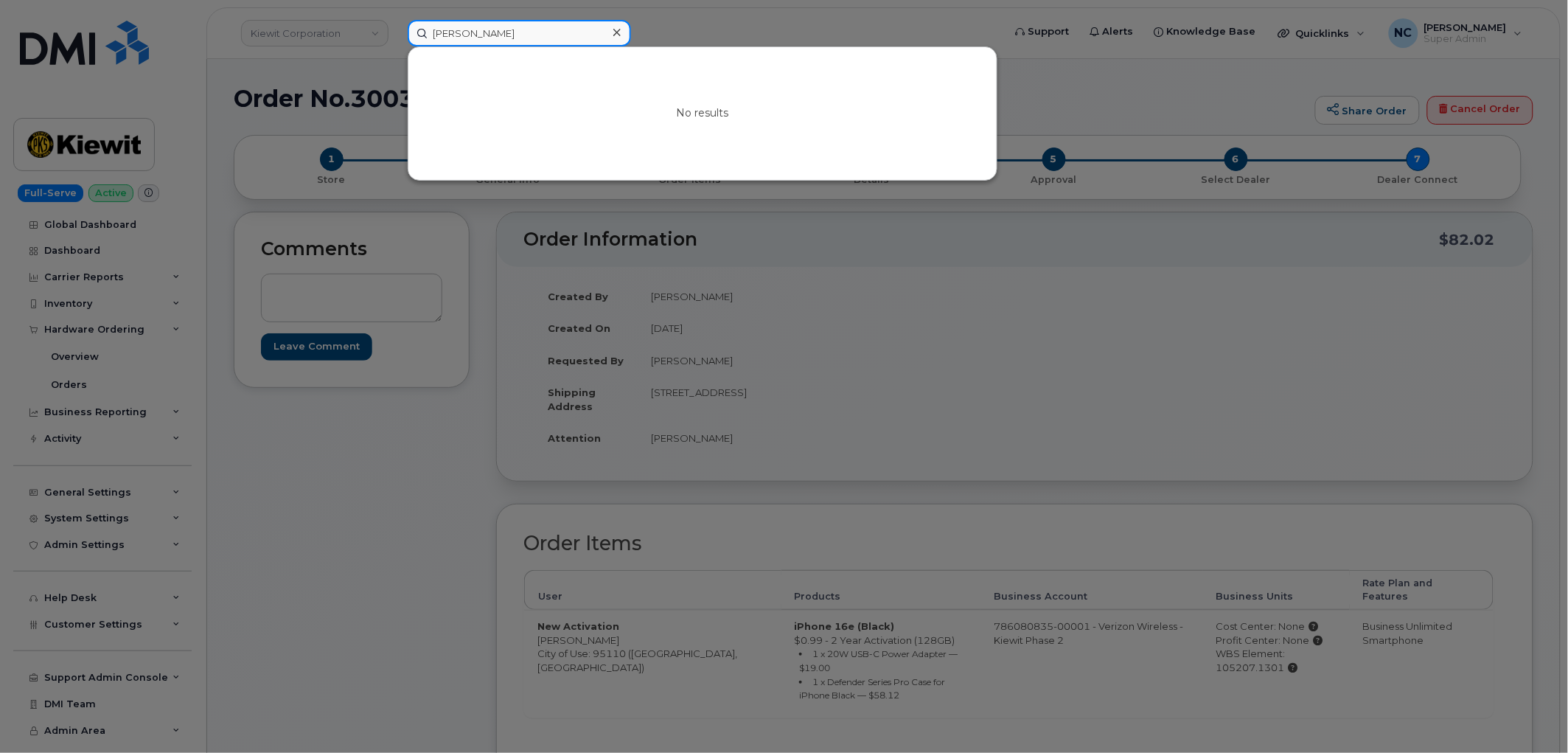
type input "tasha jamerson"
click at [333, 61] on div at bounding box center [784, 376] width 1568 height 753
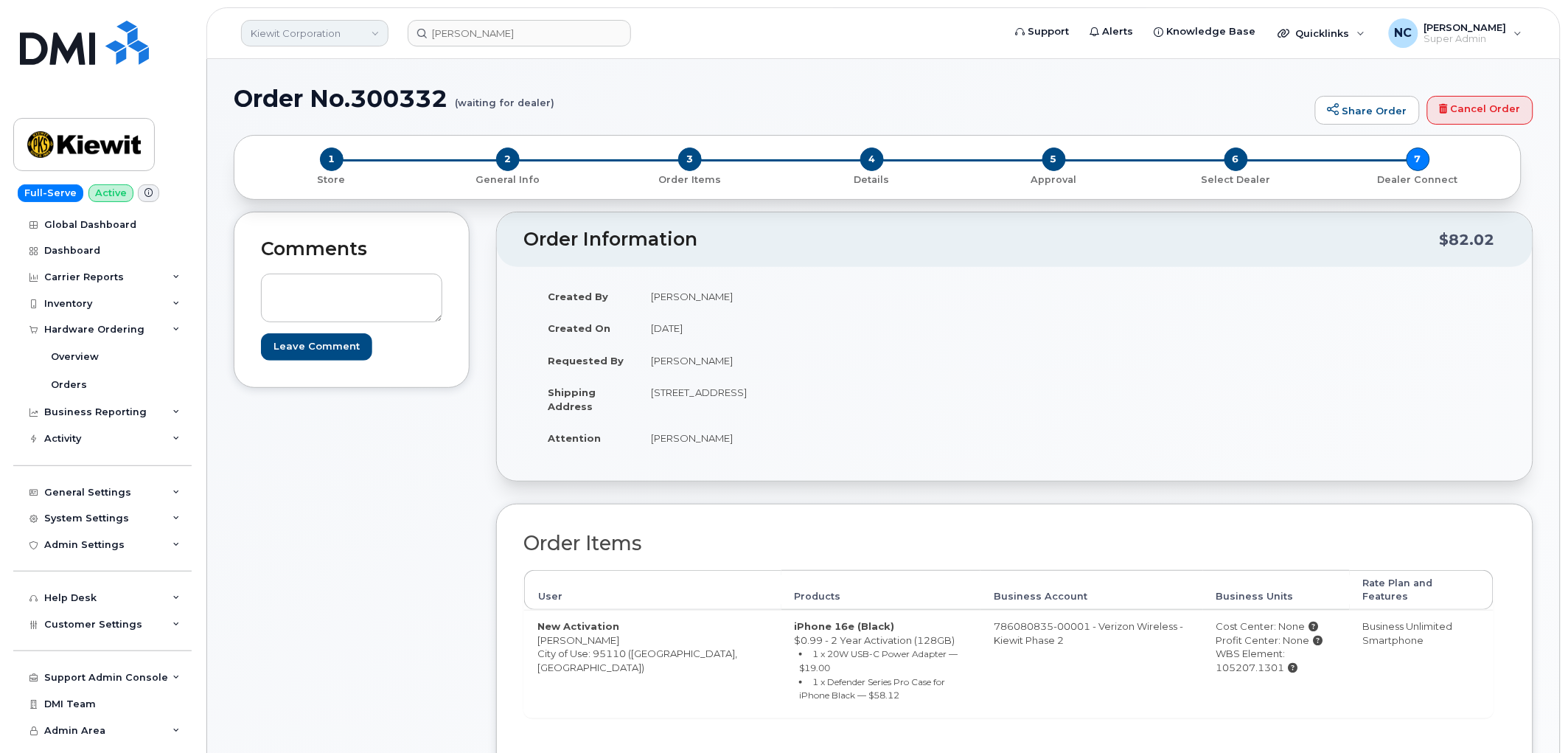
click at [322, 36] on link "Kiewit Corporation" at bounding box center [315, 32] width 148 height 26
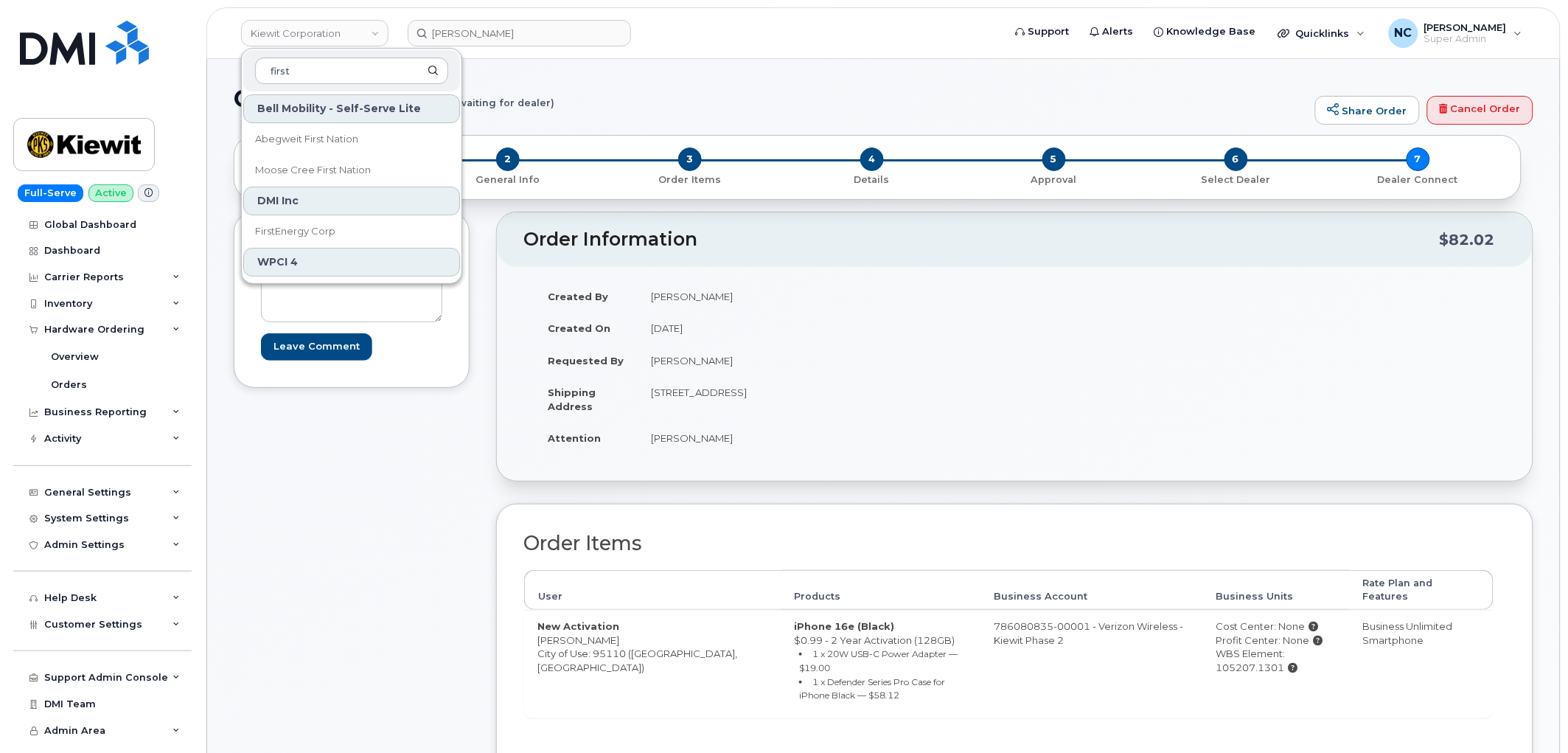
scroll to position [32, 0]
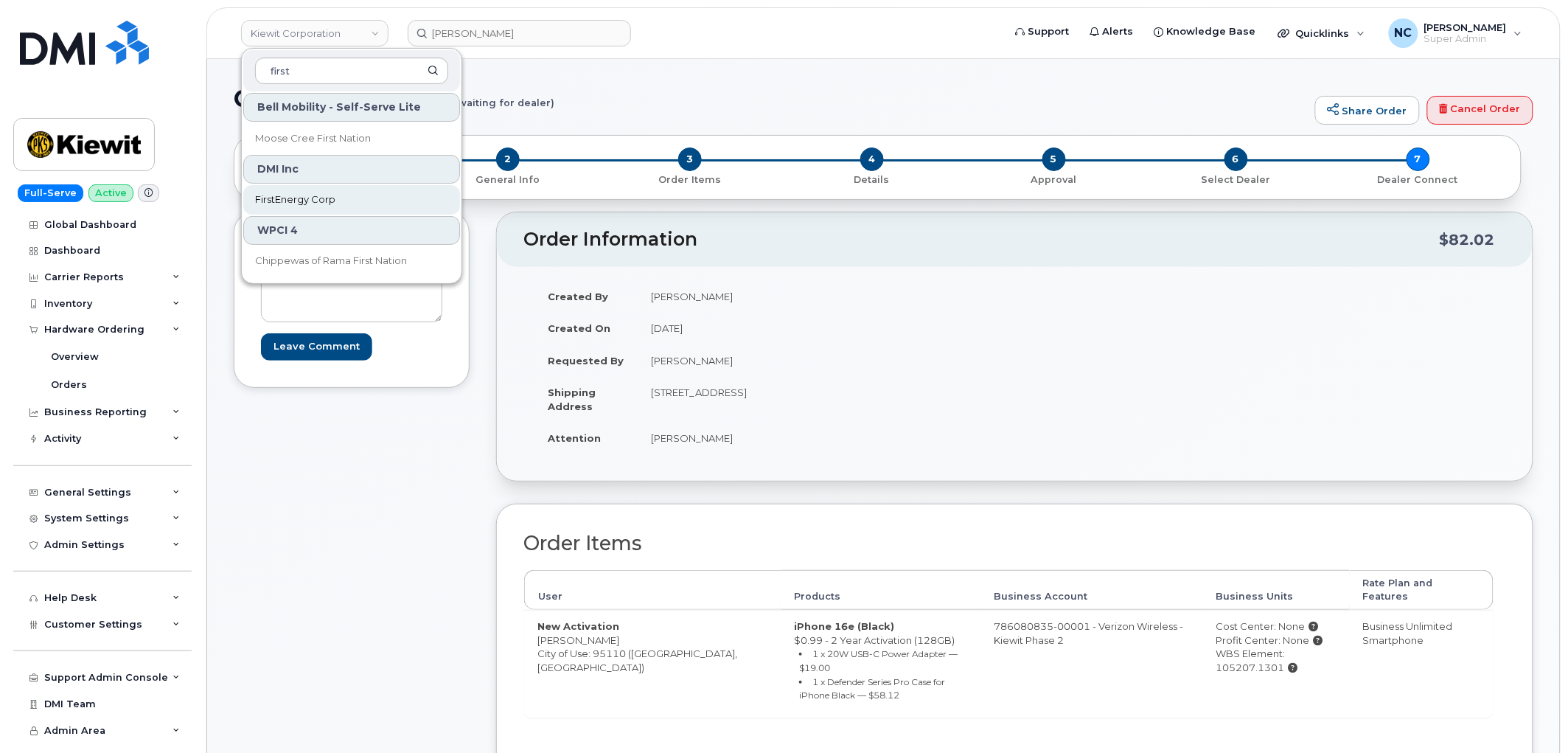
type input "first"
click at [339, 206] on link "FirstEnergy Corp" at bounding box center [351, 200] width 217 height 30
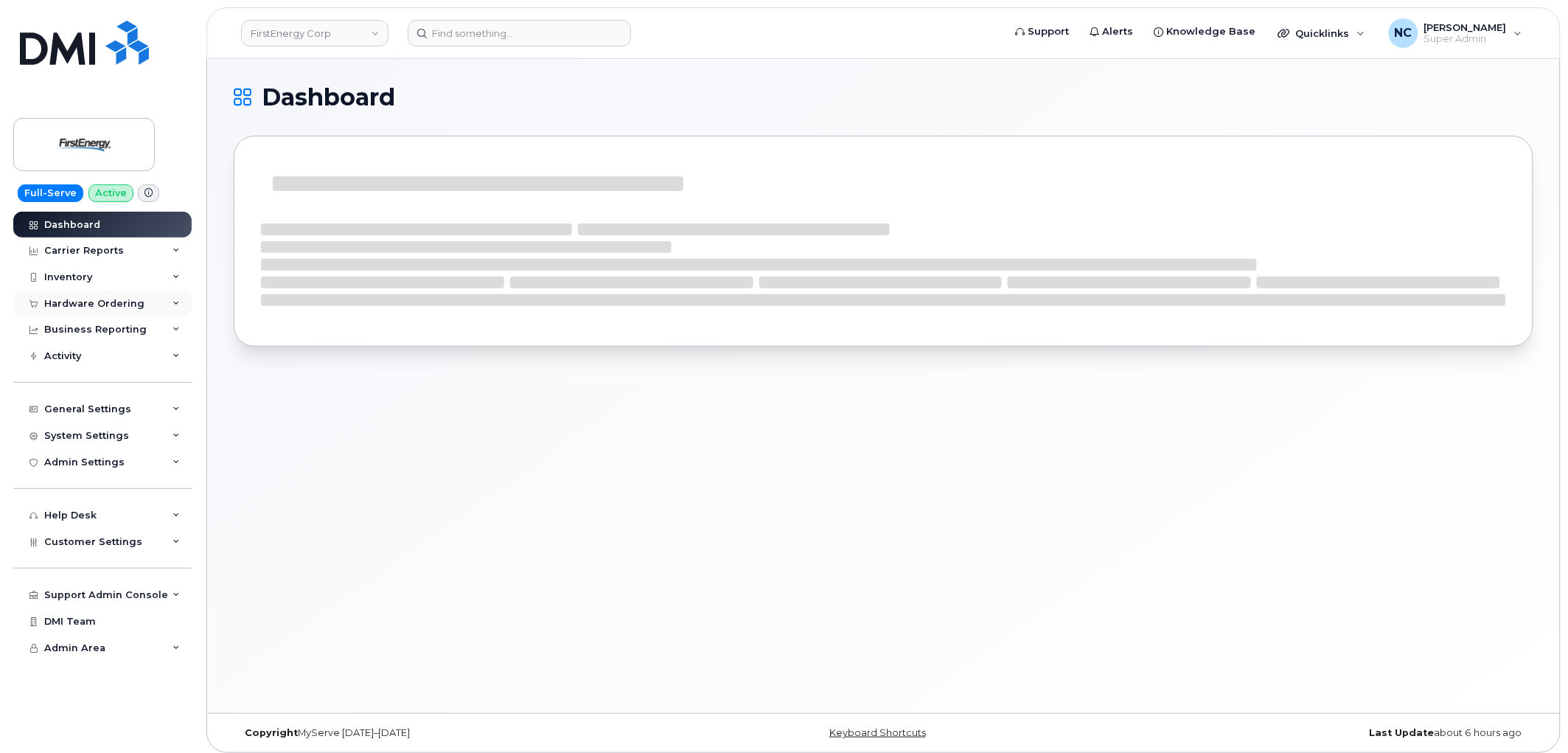
click at [118, 293] on div "Hardware Ordering" at bounding box center [102, 304] width 178 height 26
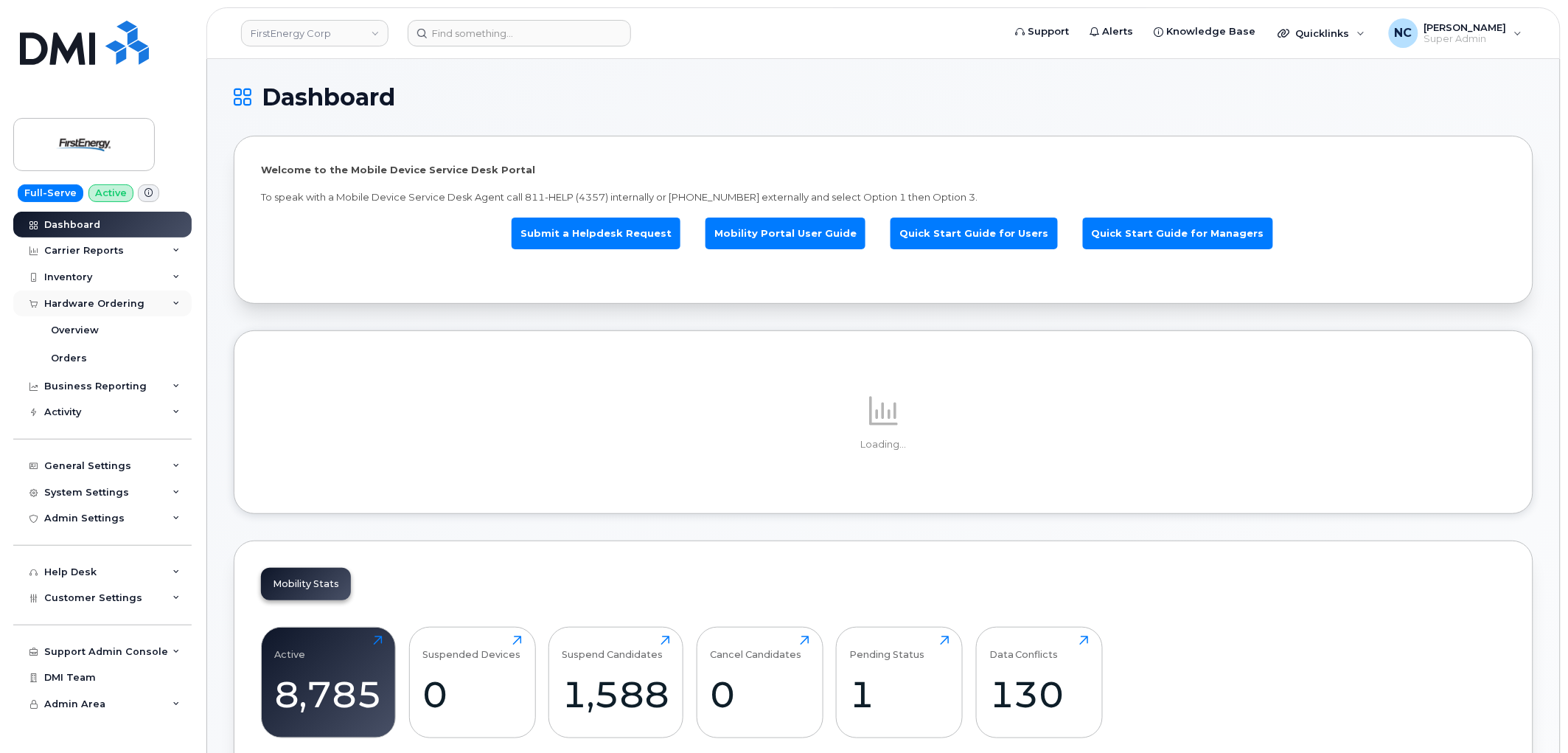
click at [128, 311] on div "Hardware Ordering" at bounding box center [102, 304] width 178 height 26
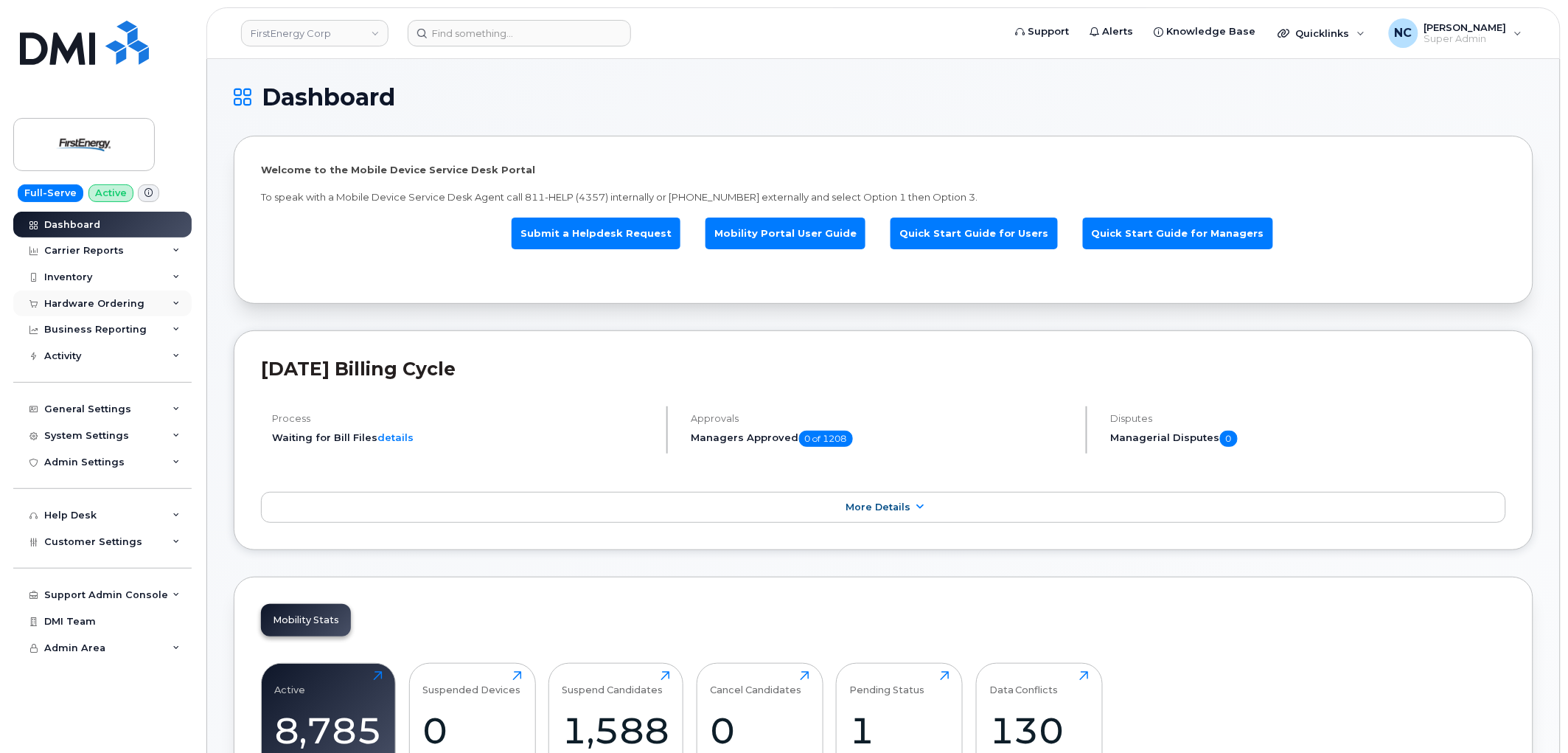
click at [134, 300] on div "Hardware Ordering" at bounding box center [95, 304] width 101 height 12
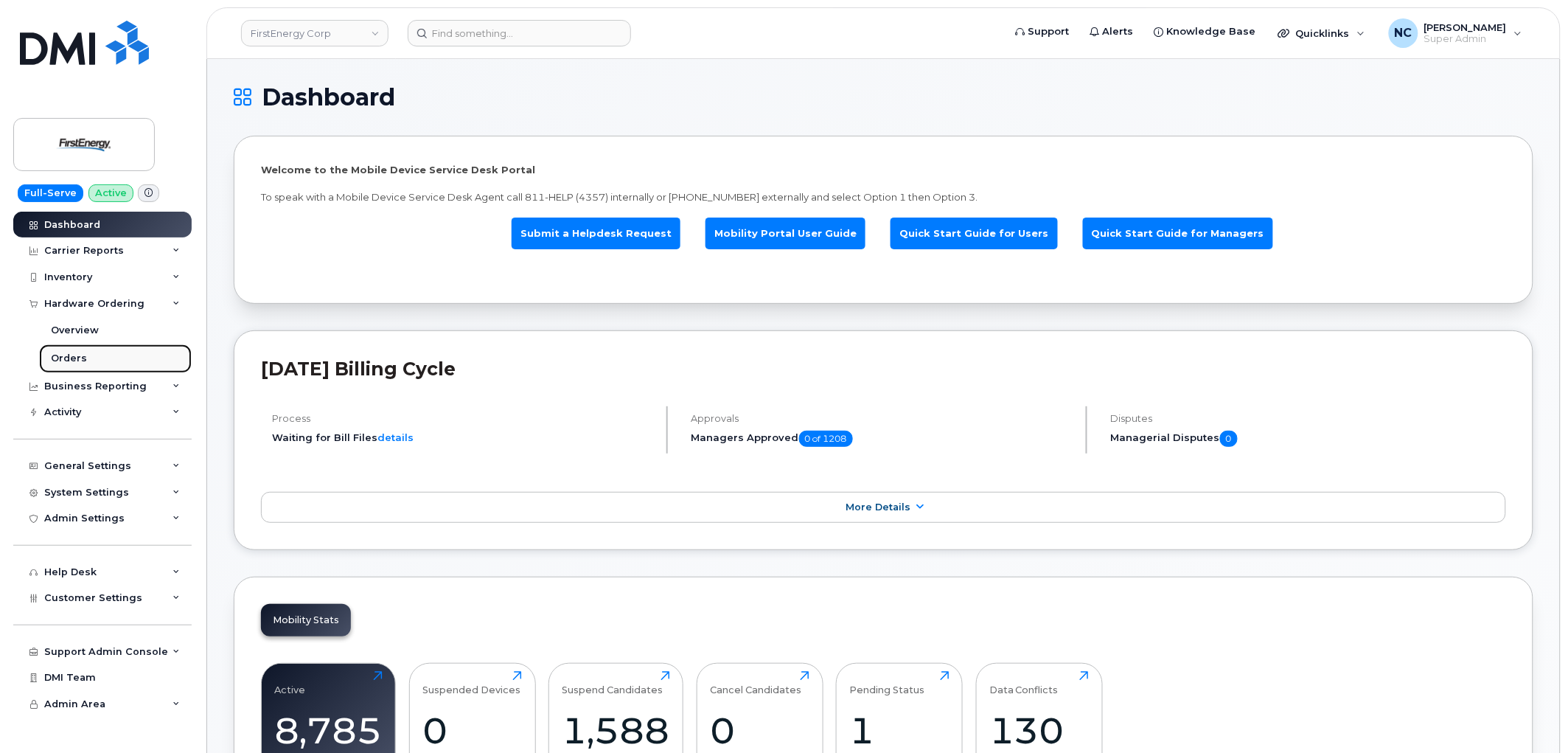
click at [82, 364] on div "Orders" at bounding box center [69, 359] width 36 height 14
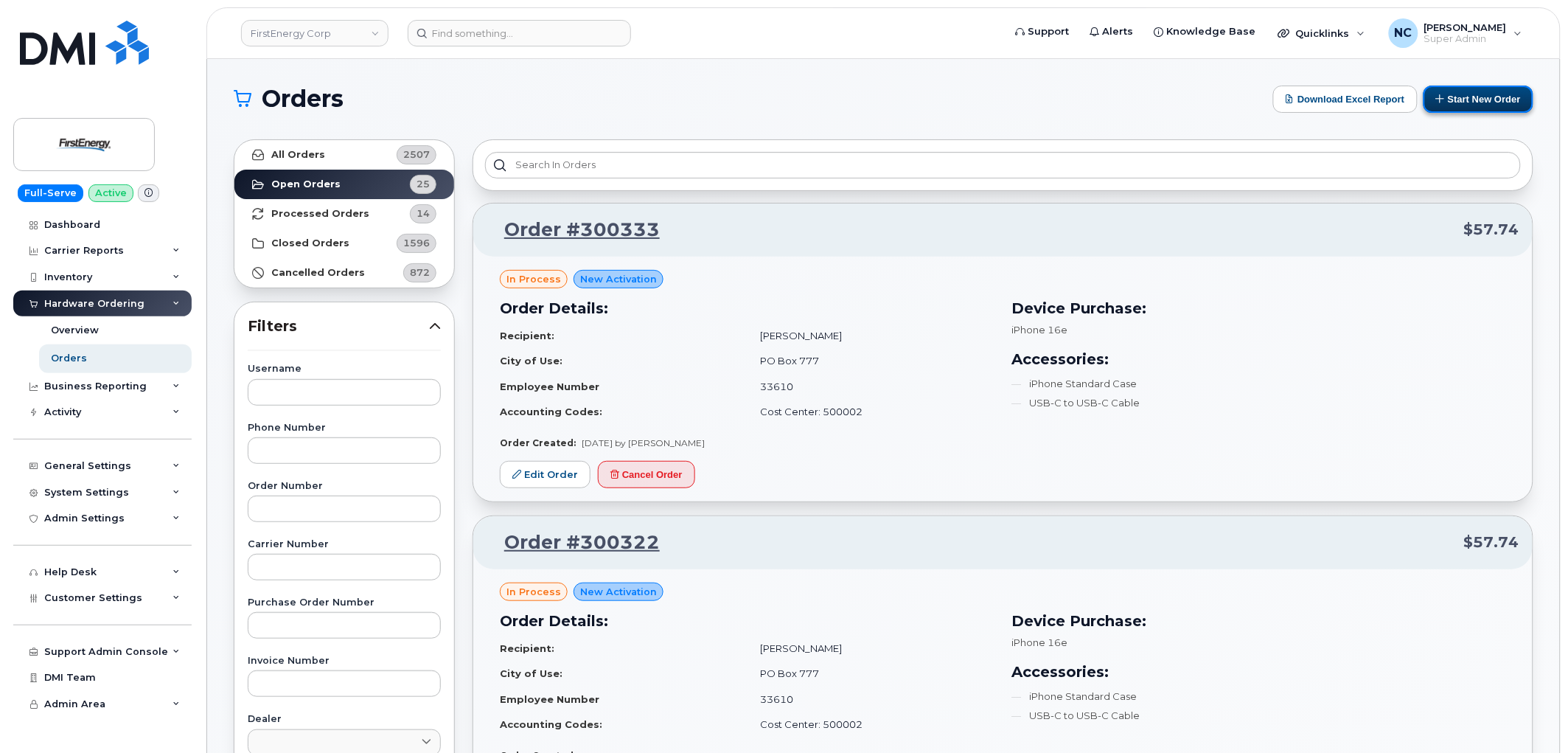
click at [1500, 107] on button "Start New Order" at bounding box center [1478, 99] width 110 height 27
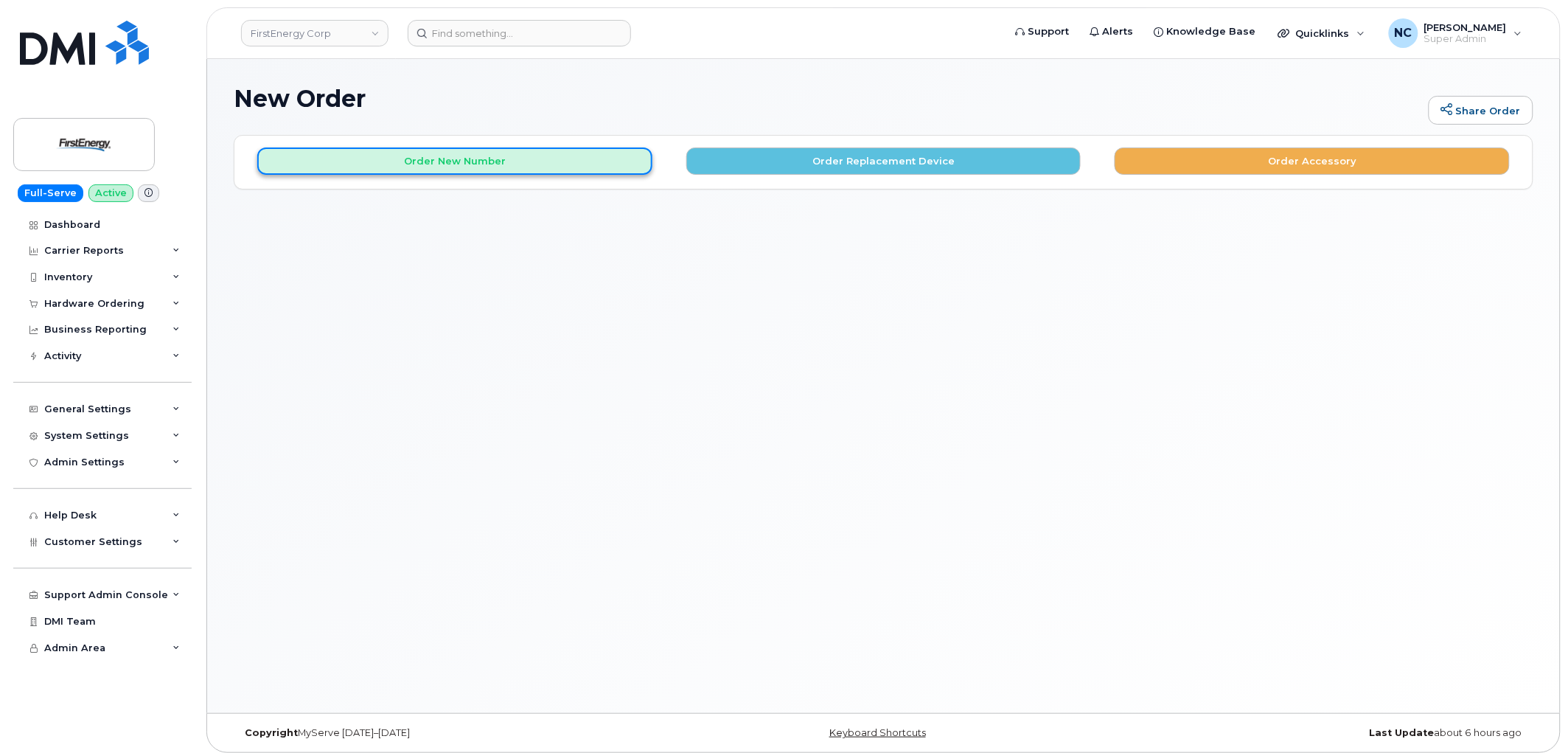
click at [561, 151] on button "Order New Number" at bounding box center [455, 161] width 396 height 27
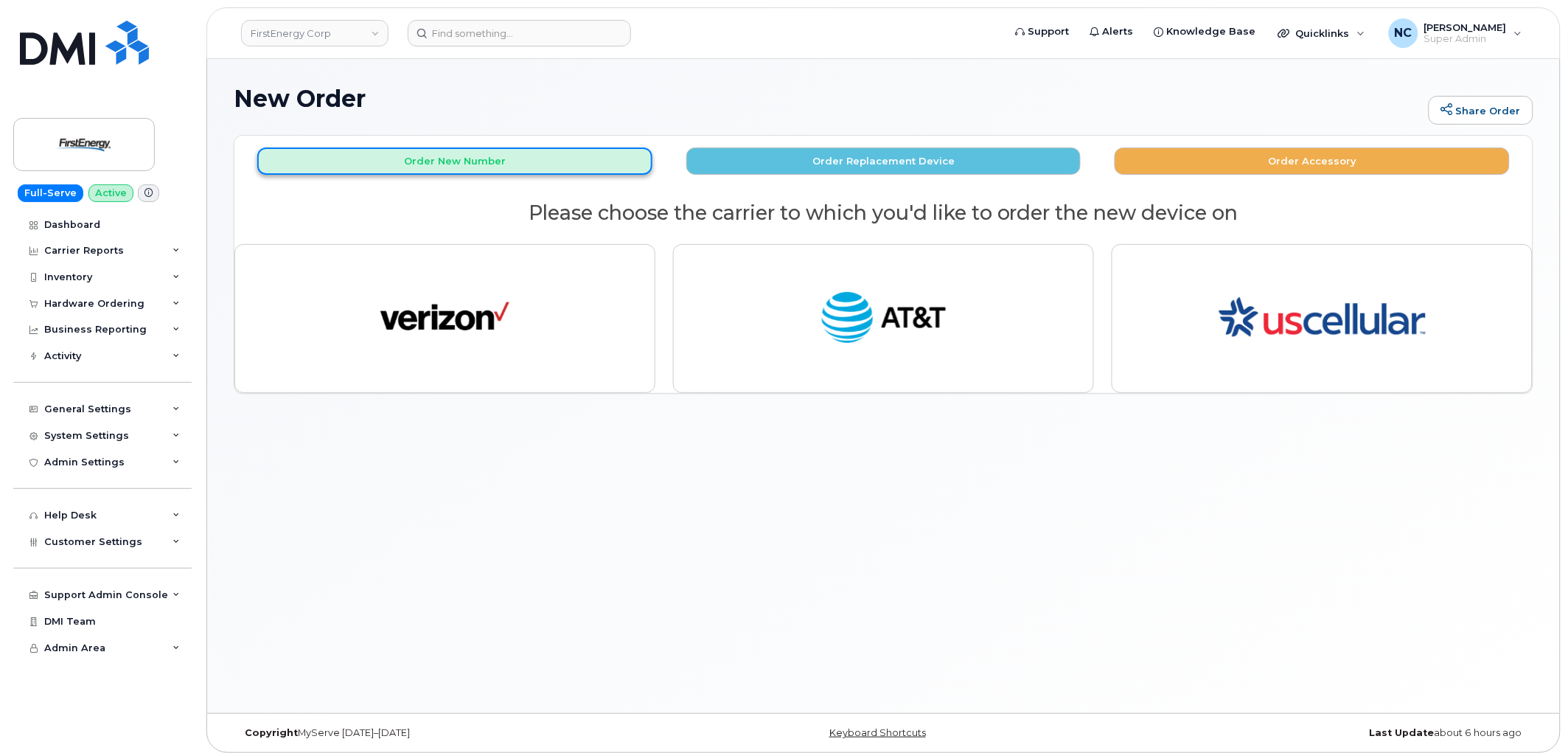
click at [561, 151] on button "Order New Number" at bounding box center [455, 161] width 396 height 27
click at [506, 166] on button "Order New Number" at bounding box center [455, 161] width 396 height 27
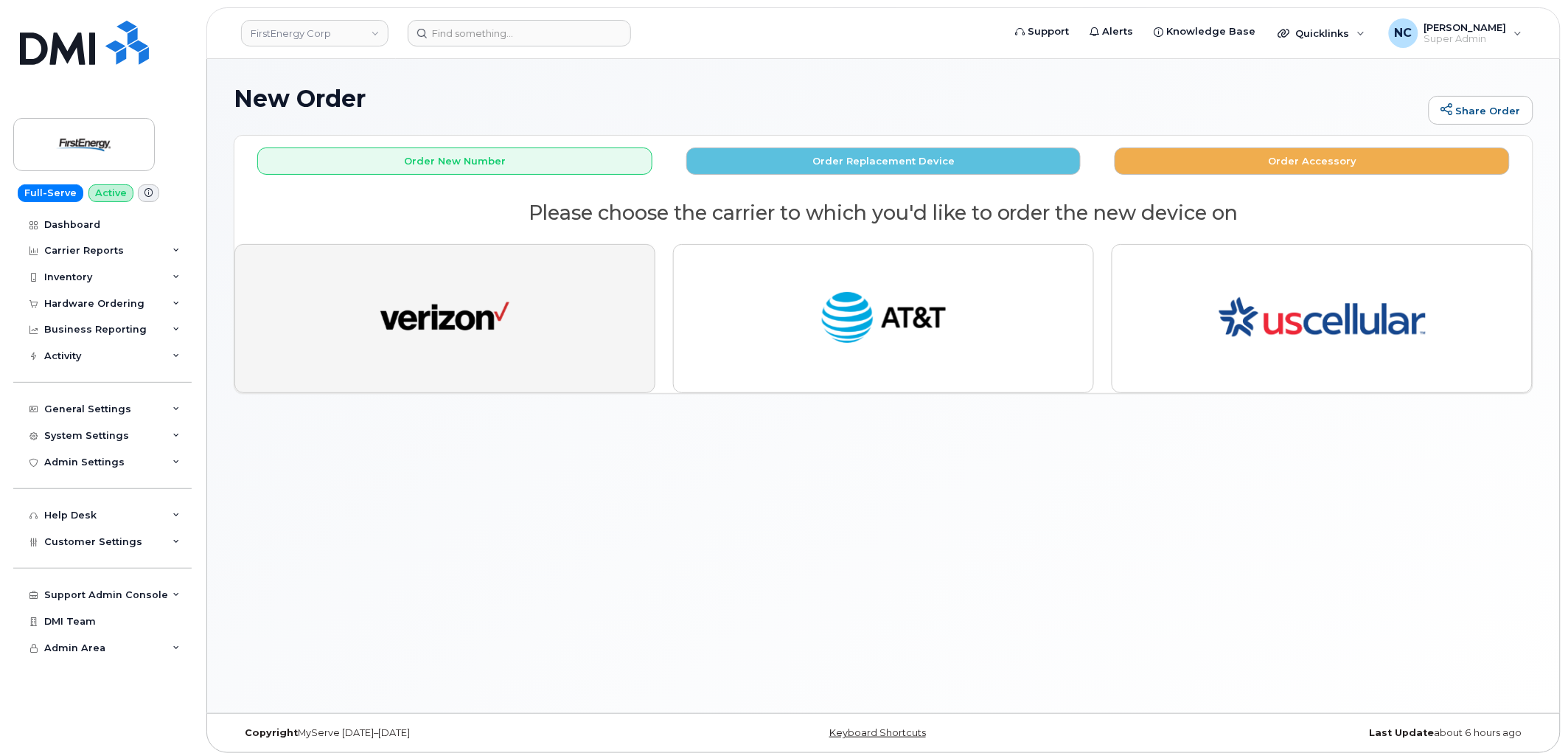
click at [484, 325] on img "button" at bounding box center [444, 319] width 129 height 67
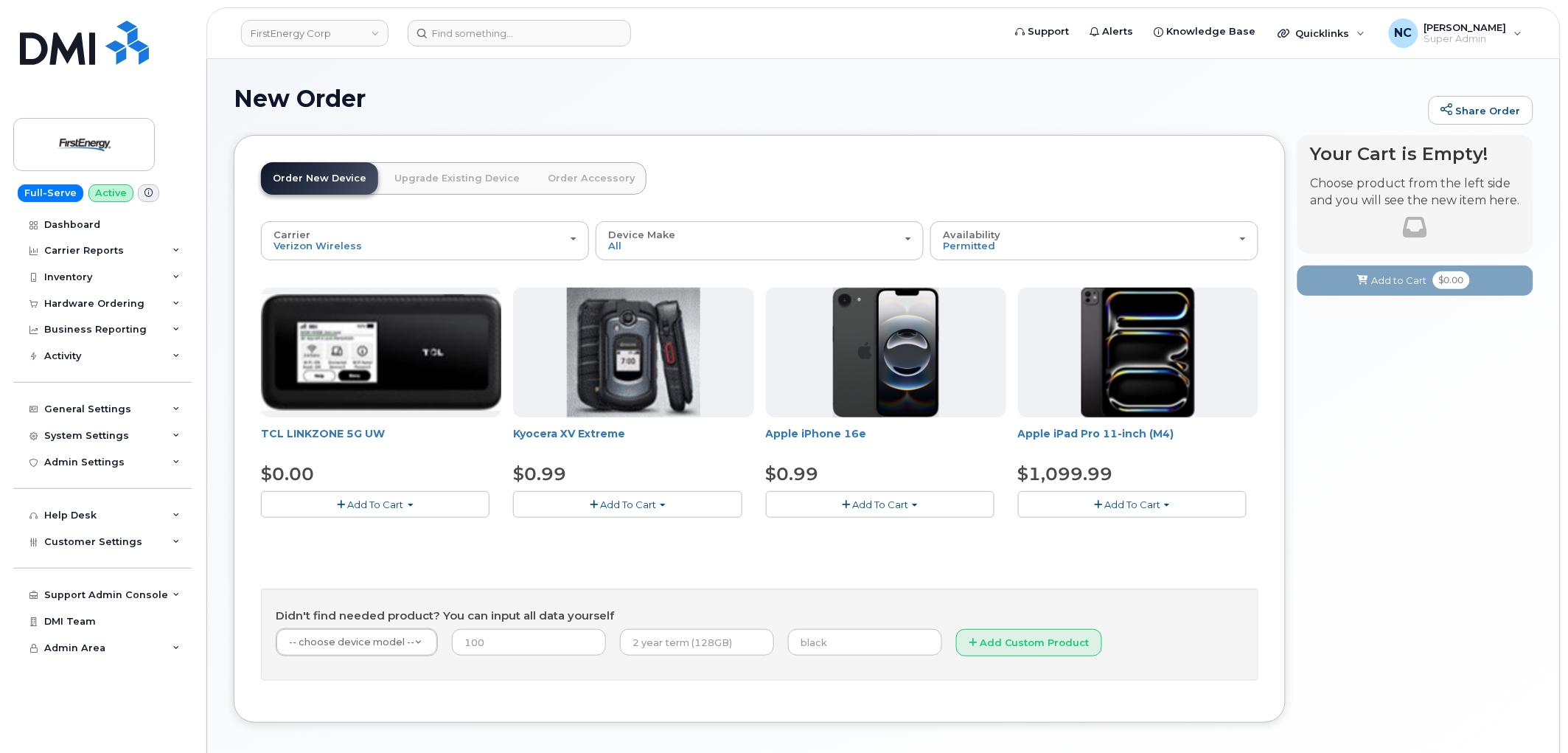
click at [893, 502] on span "Add To Cart" at bounding box center [881, 505] width 56 height 12
click at [889, 537] on link "$0.99 - 2 Year Activation" at bounding box center [843, 532] width 148 height 19
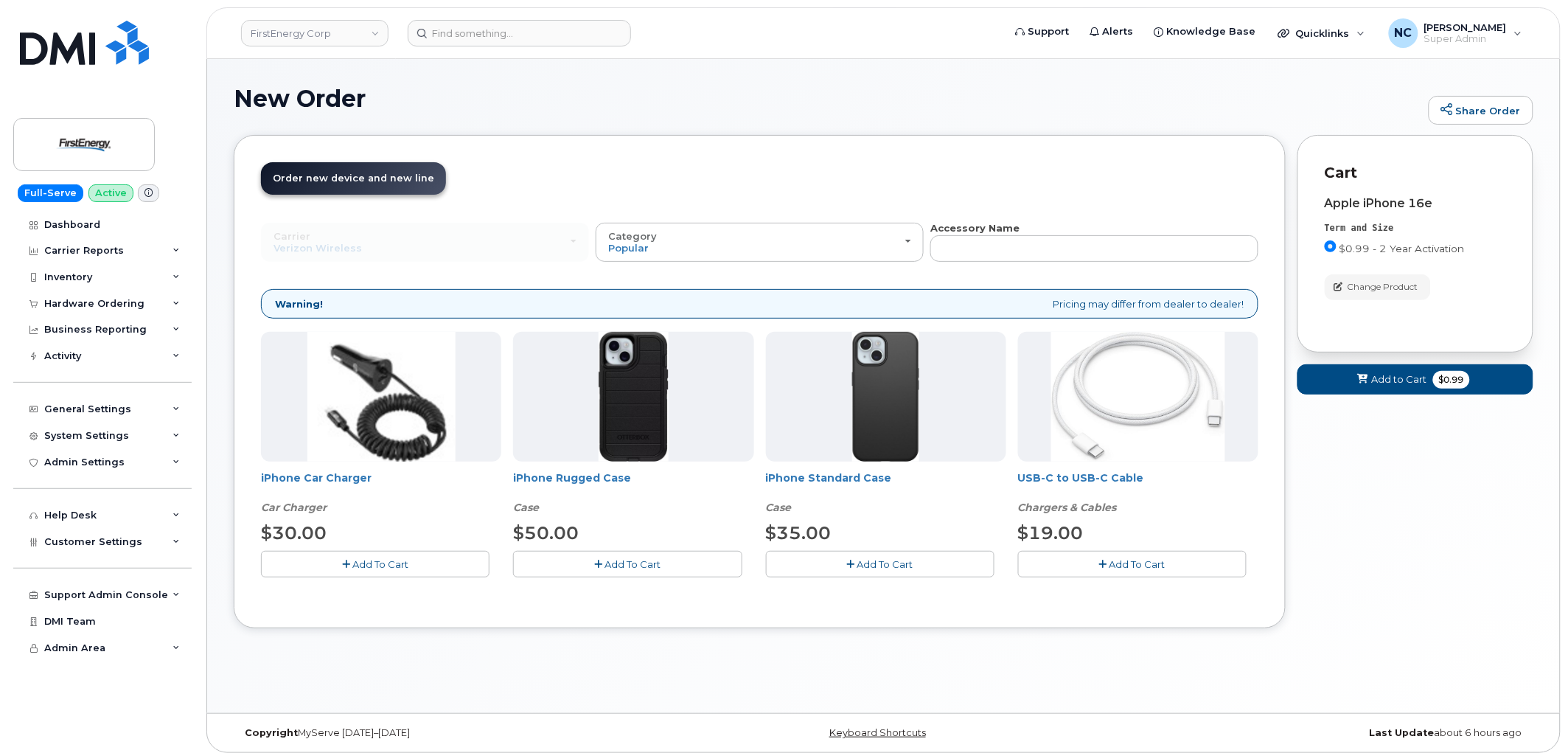
click at [804, 562] on button "Add To Cart" at bounding box center [881, 564] width 229 height 26
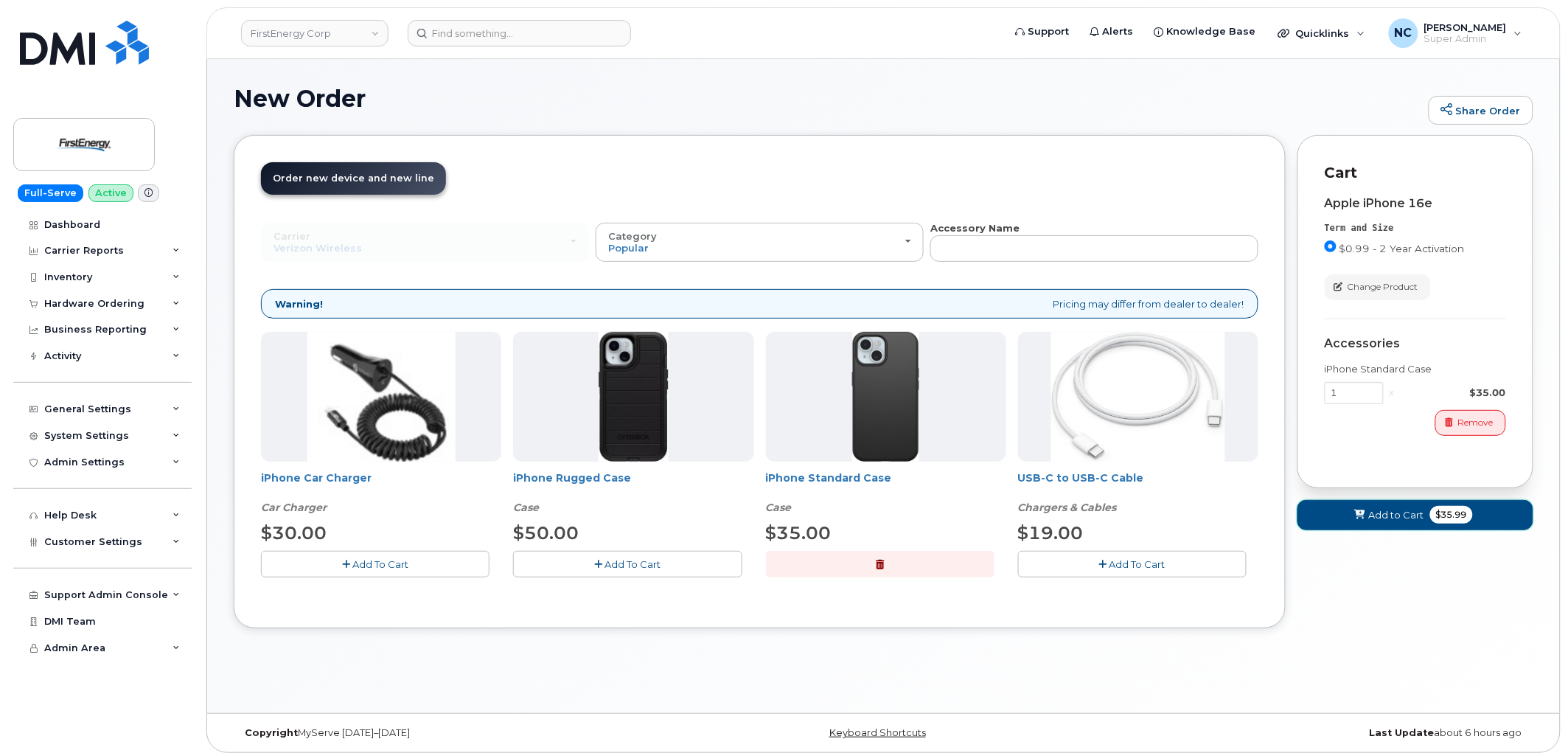
click at [1353, 509] on span at bounding box center [1360, 515] width 14 height 14
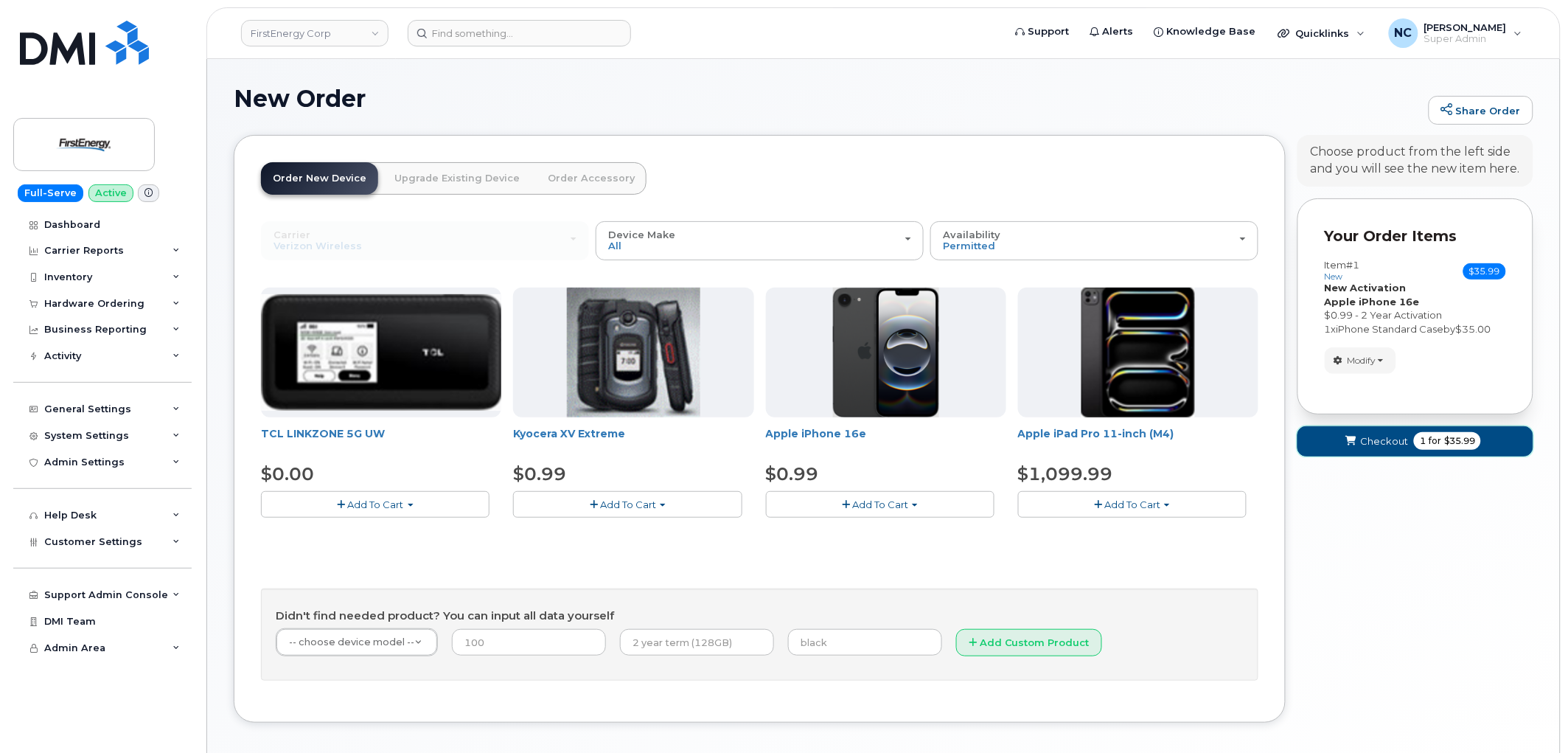
click at [1382, 449] on button "Checkout 1 for $35.99" at bounding box center [1415, 441] width 236 height 30
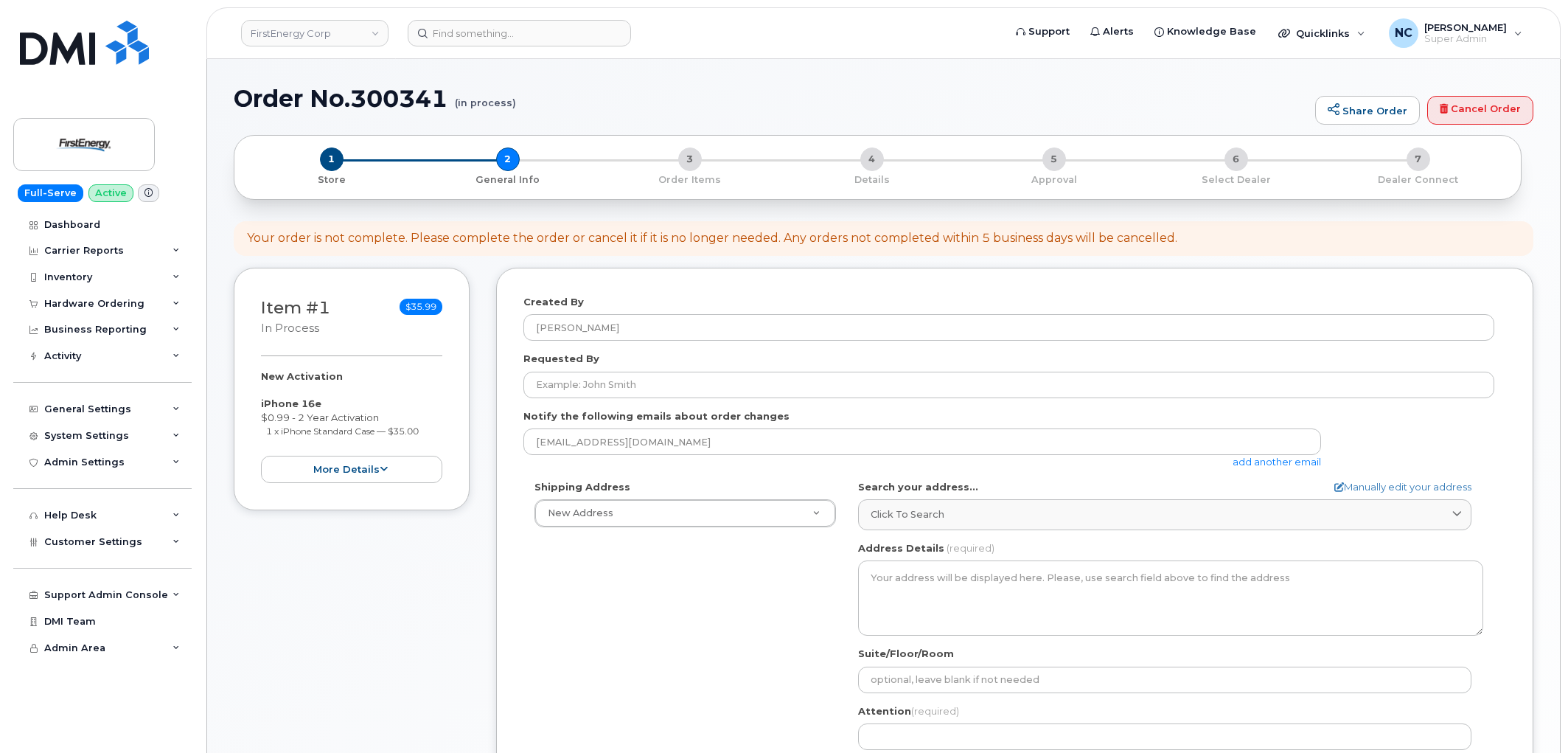
select select
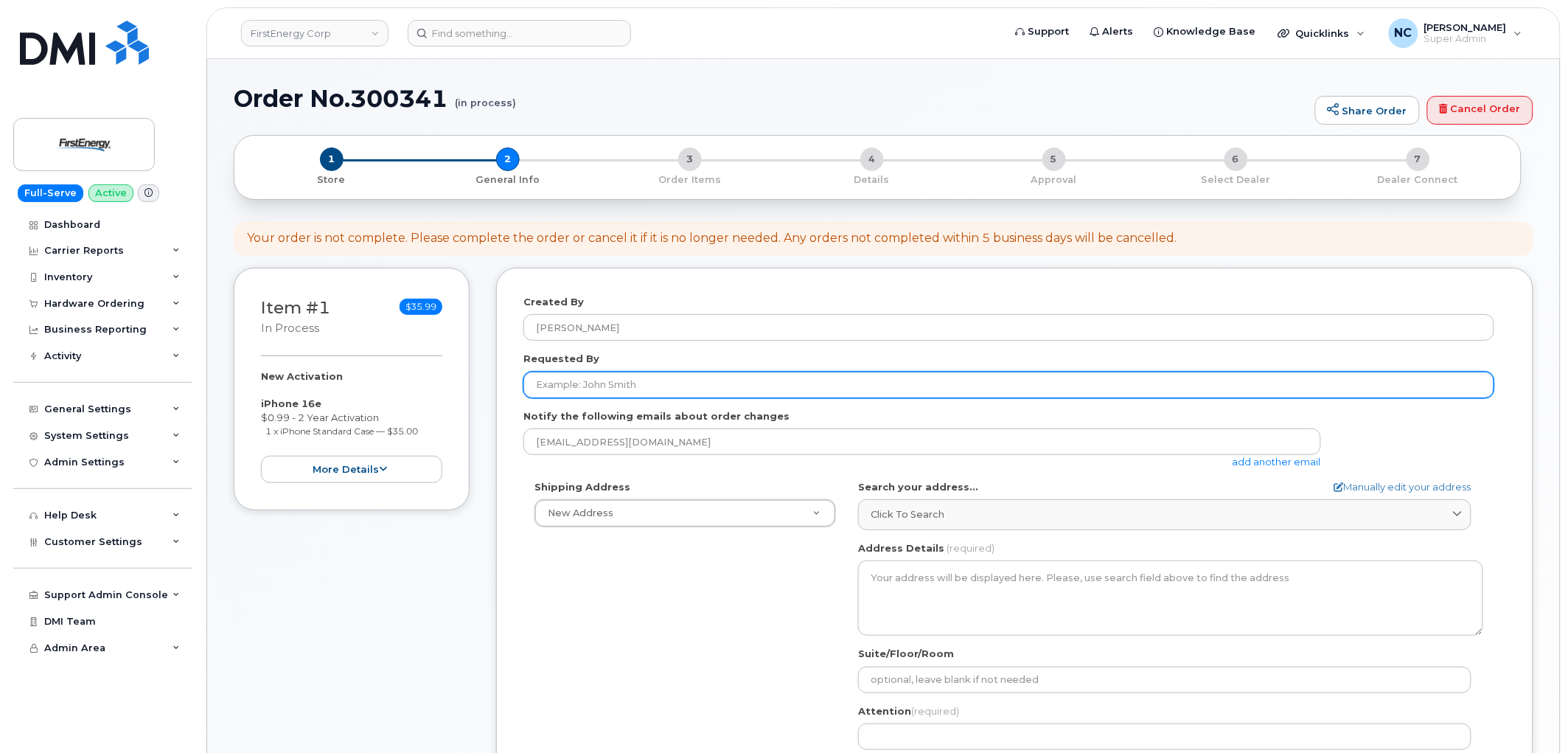
click at [661, 387] on input "Requested By" at bounding box center [1009, 385] width 971 height 26
paste input "[PERSON_NAME]"
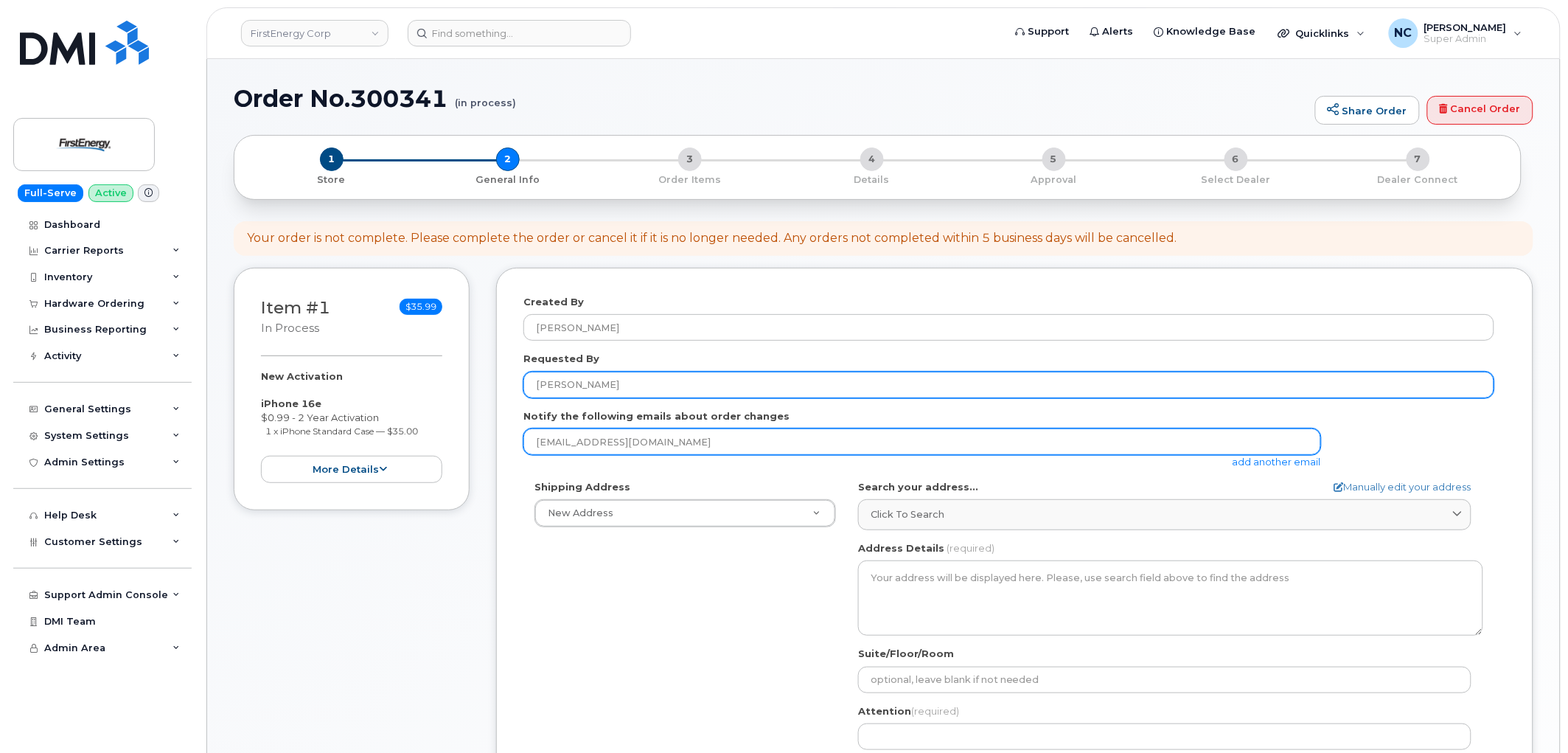
type input "[PERSON_NAME]"
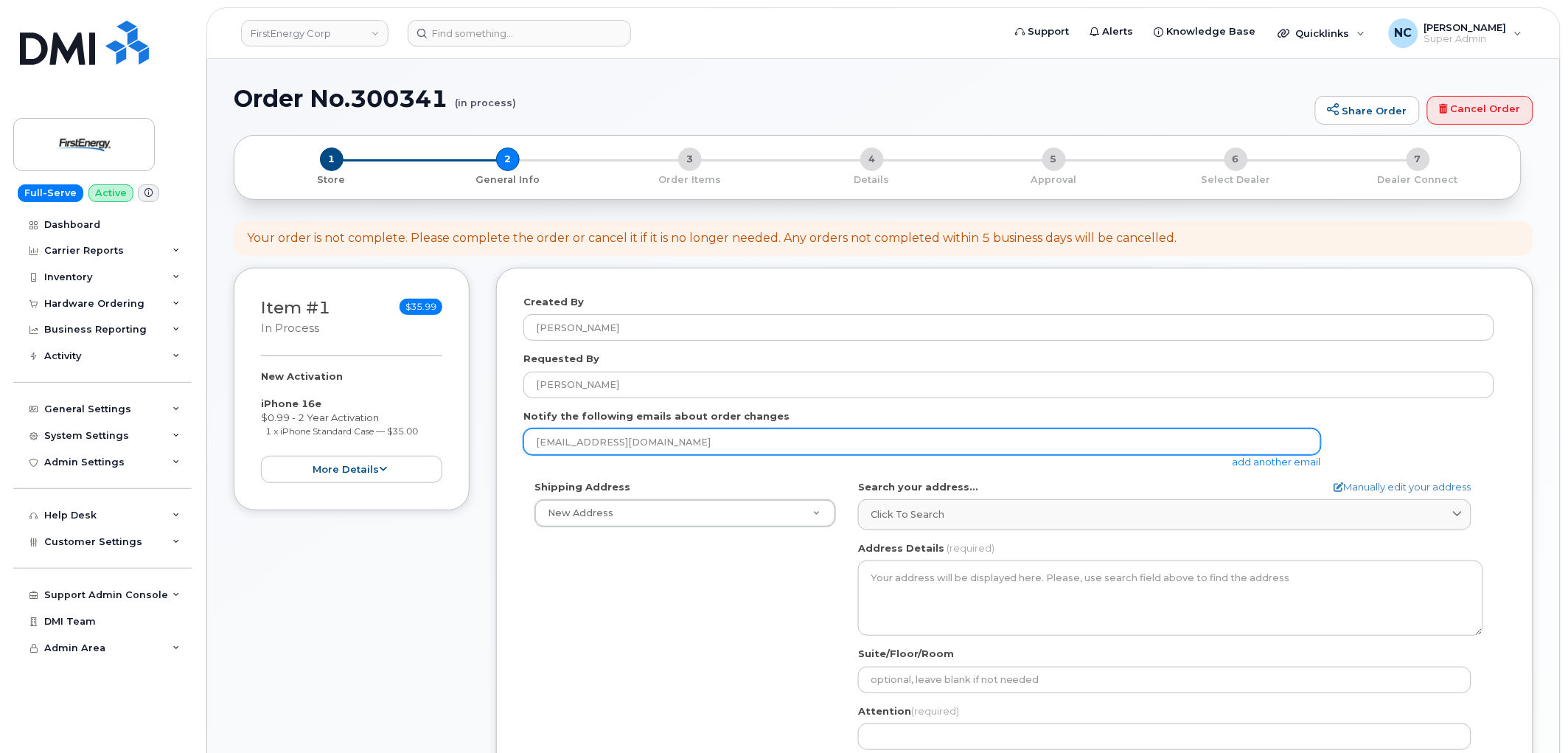
click at [657, 437] on input "[EMAIL_ADDRESS][DOMAIN_NAME]" at bounding box center [923, 441] width 798 height 26
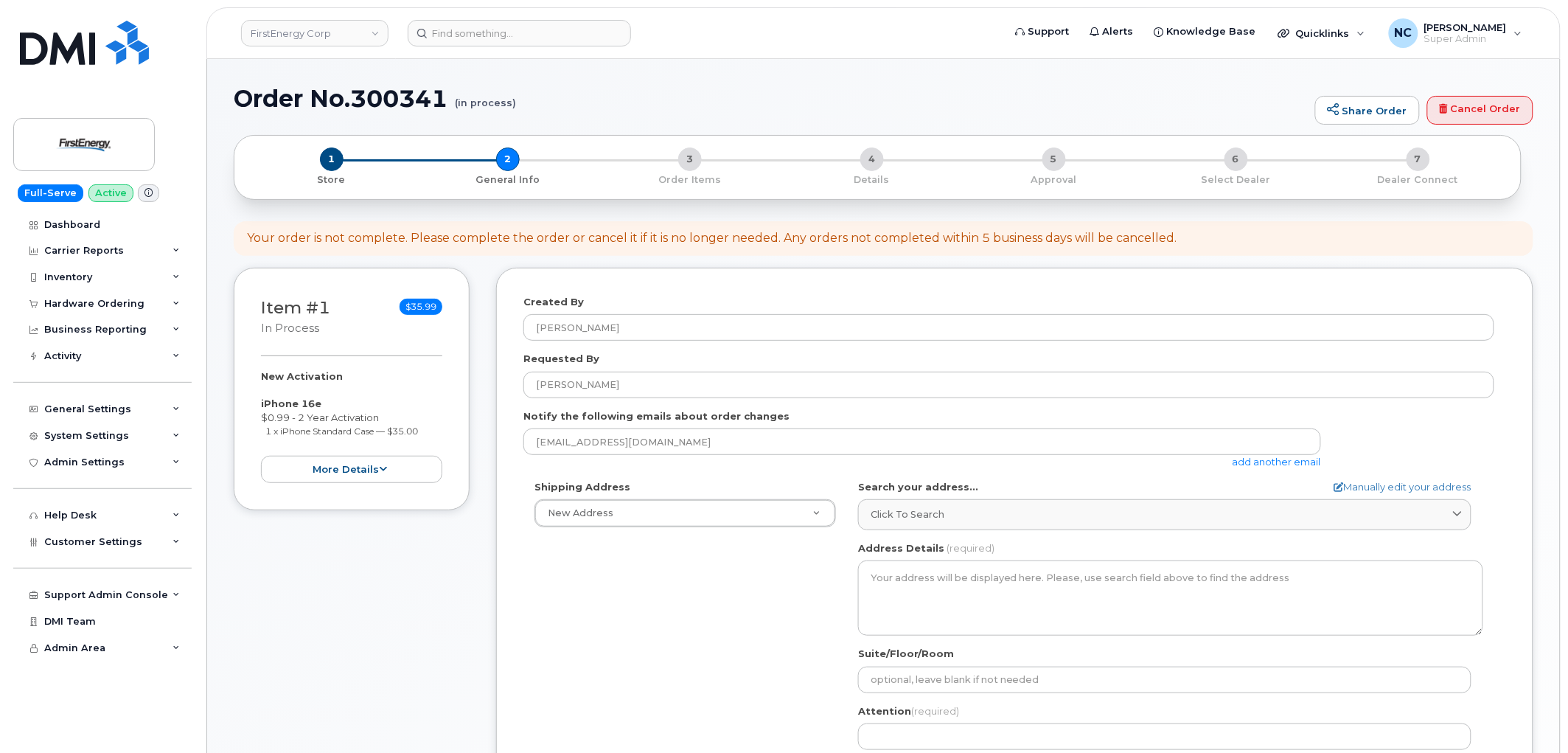
click at [1267, 463] on link "add another email" at bounding box center [1277, 461] width 89 height 12
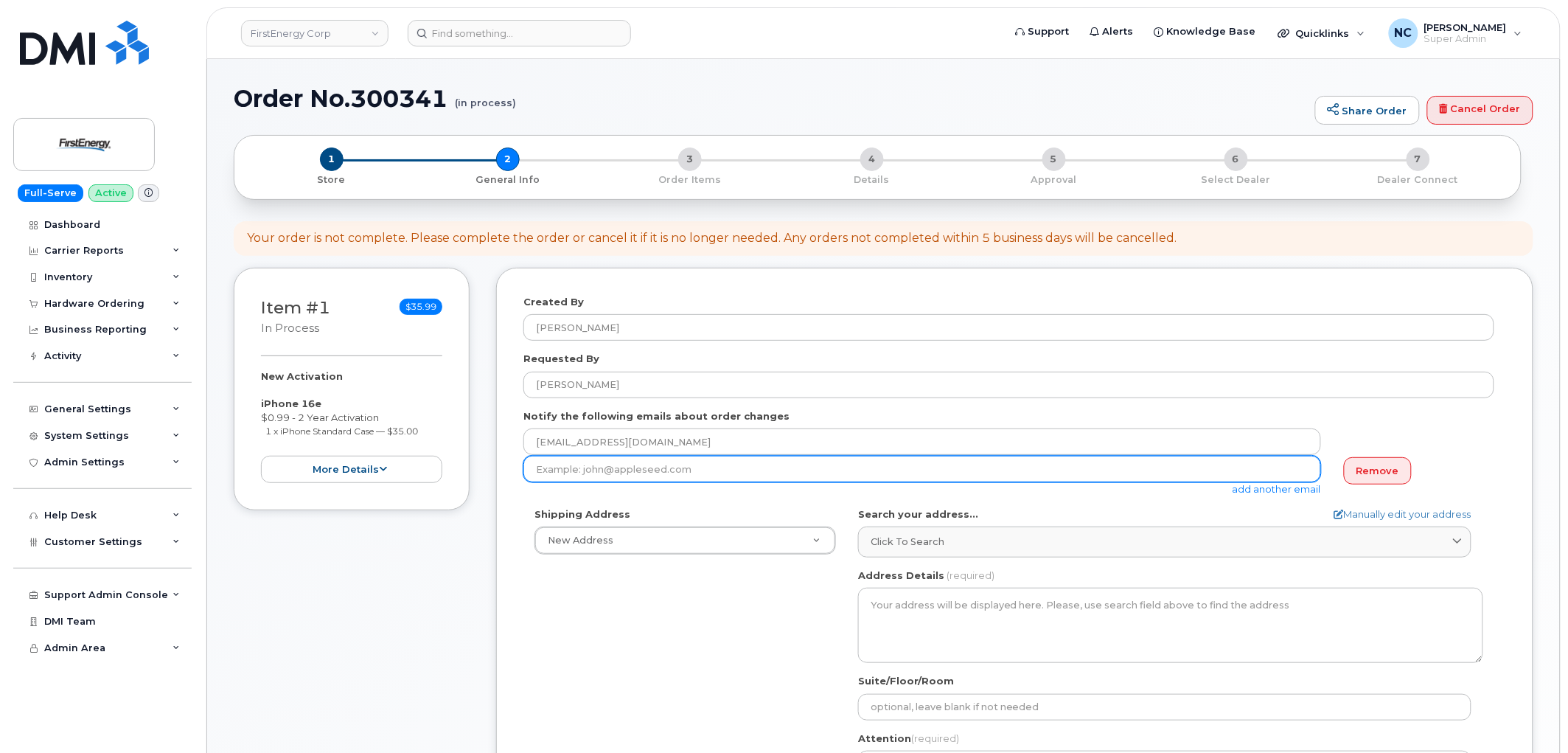
click at [642, 478] on input "email" at bounding box center [923, 468] width 798 height 26
paste input "smezzap@firstenergycorp.com"
type input "smezzap@firstenergycorp.com"
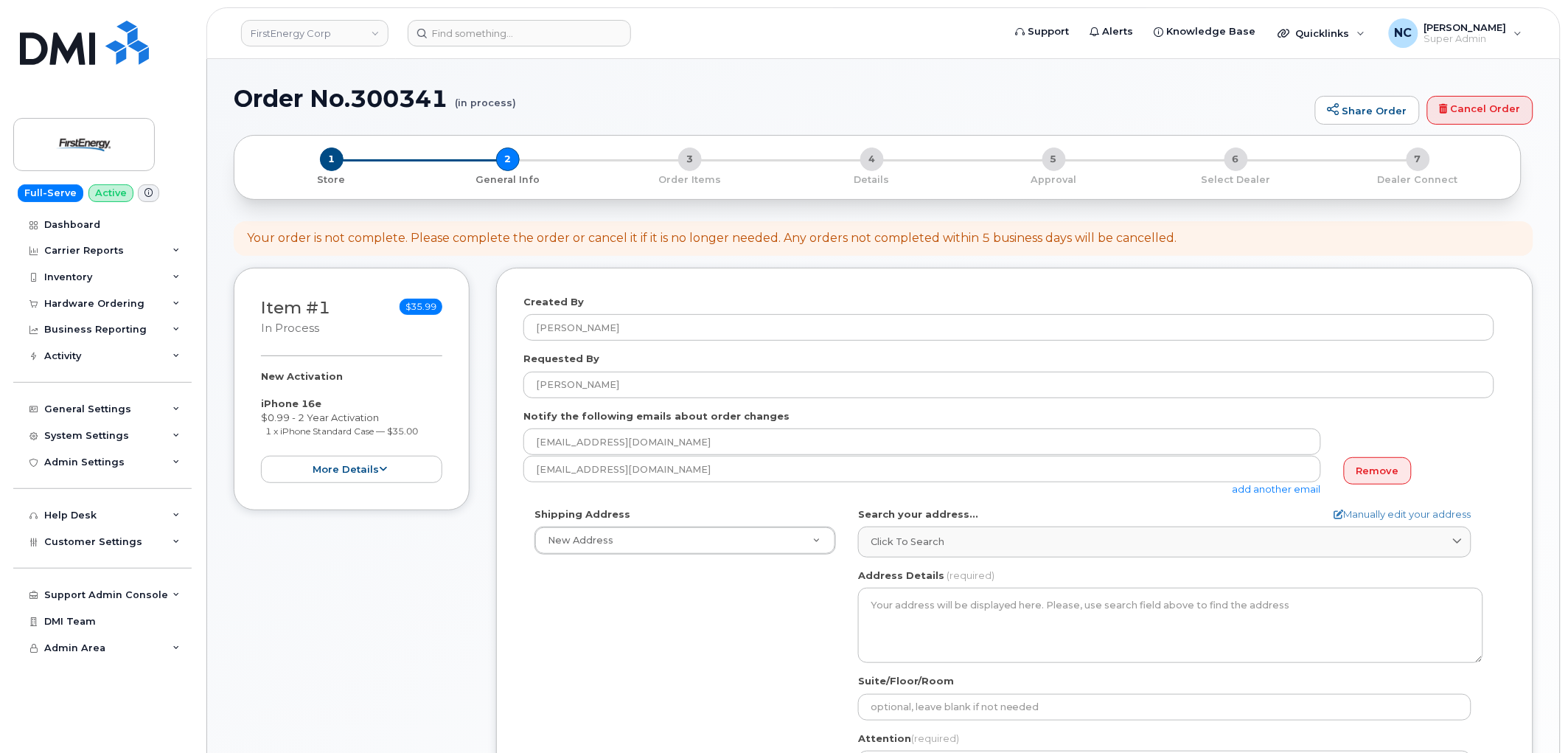
click at [1248, 492] on link "add another email" at bounding box center [1277, 489] width 89 height 12
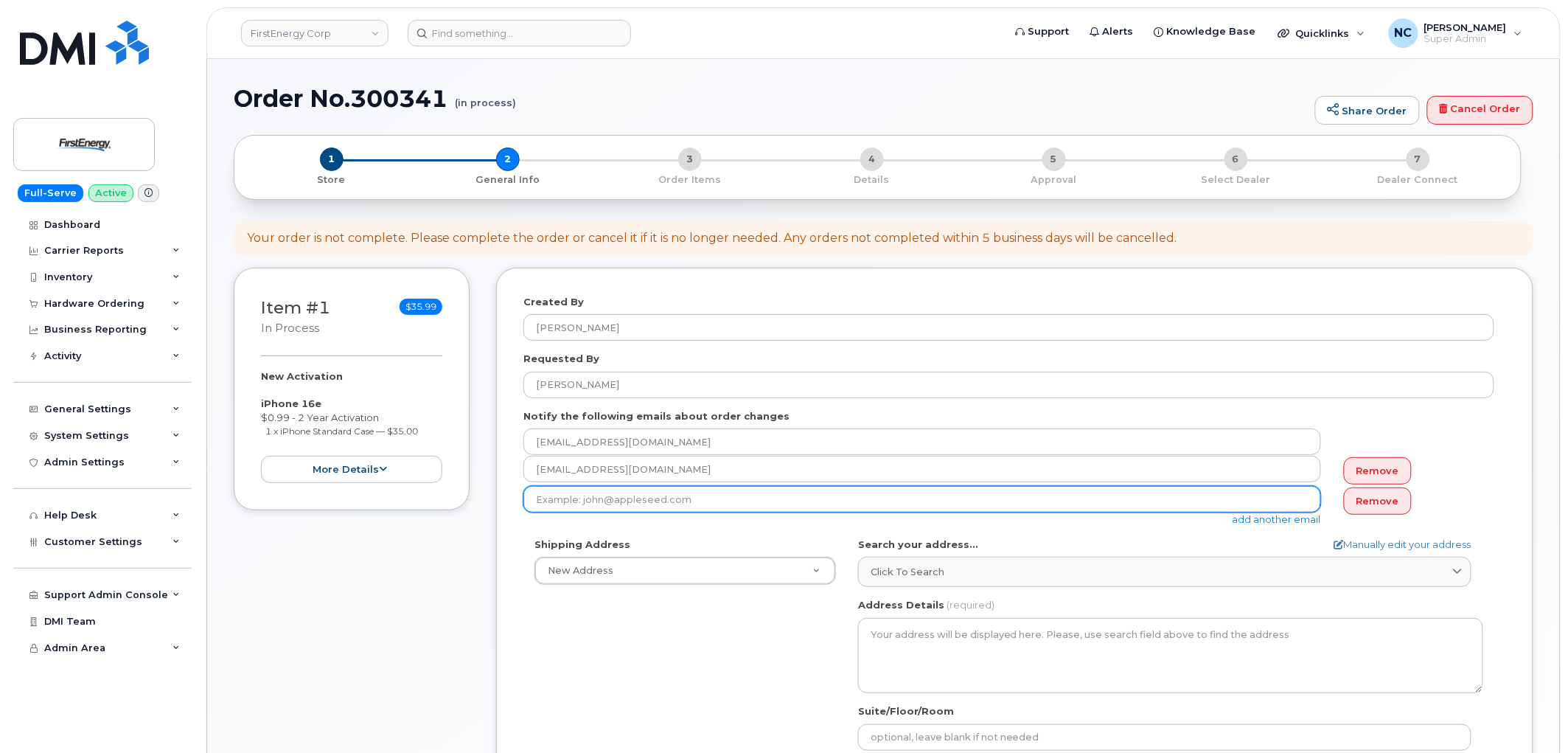
click at [603, 500] on input "email" at bounding box center [923, 499] width 798 height 26
click at [618, 507] on input "email" at bounding box center [923, 499] width 798 height 26
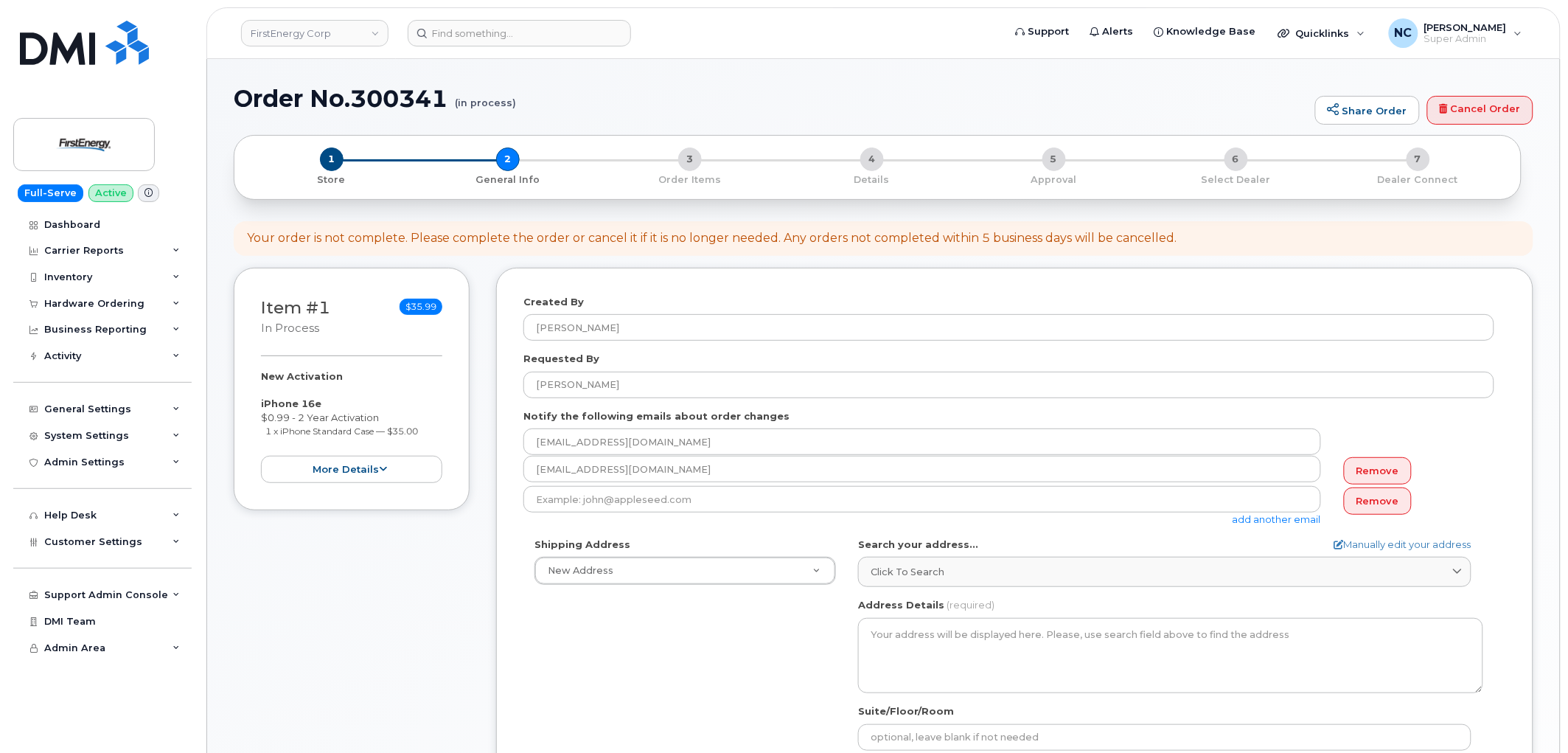
click at [1383, 495] on link "Remove" at bounding box center [1379, 501] width 68 height 27
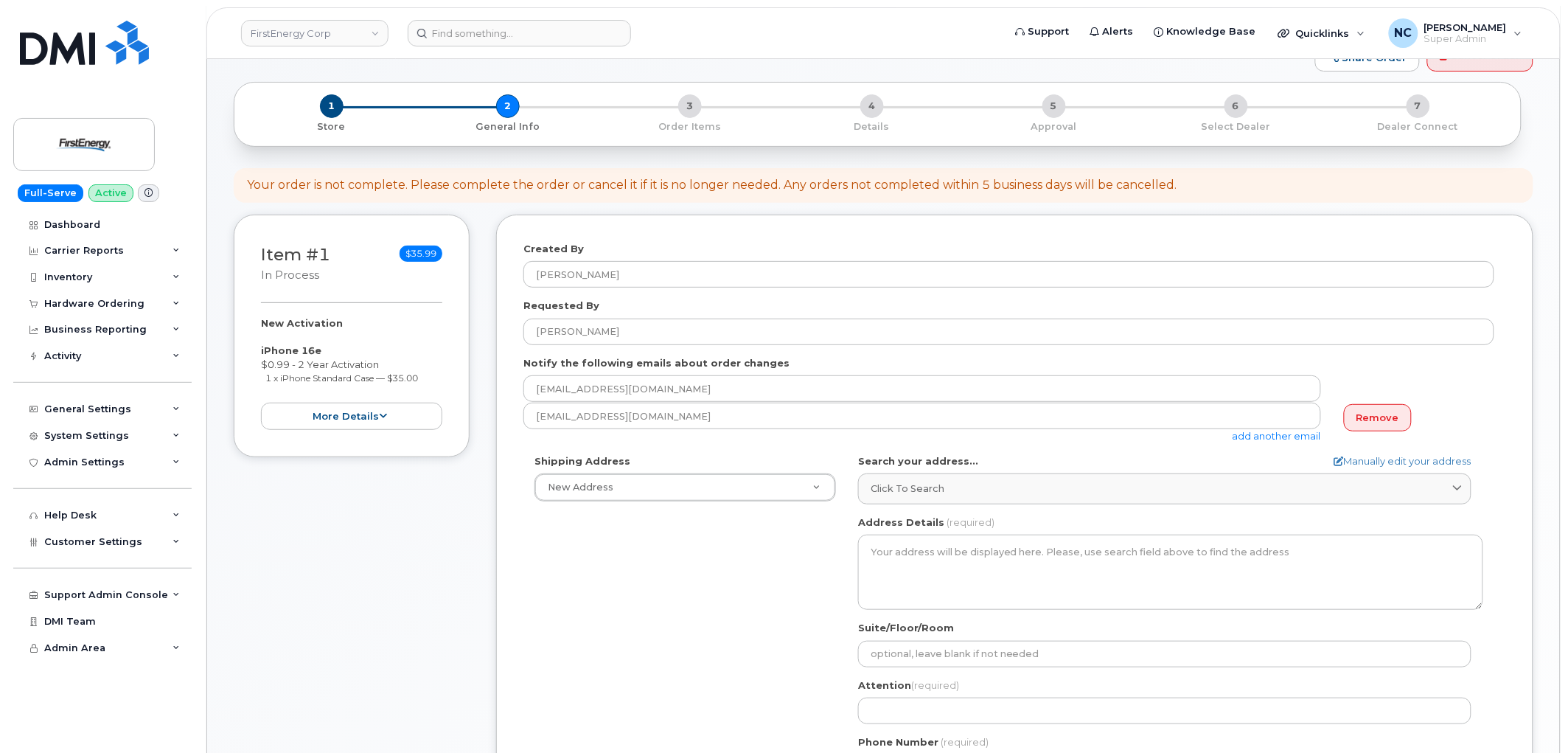
scroll to position [82, 0]
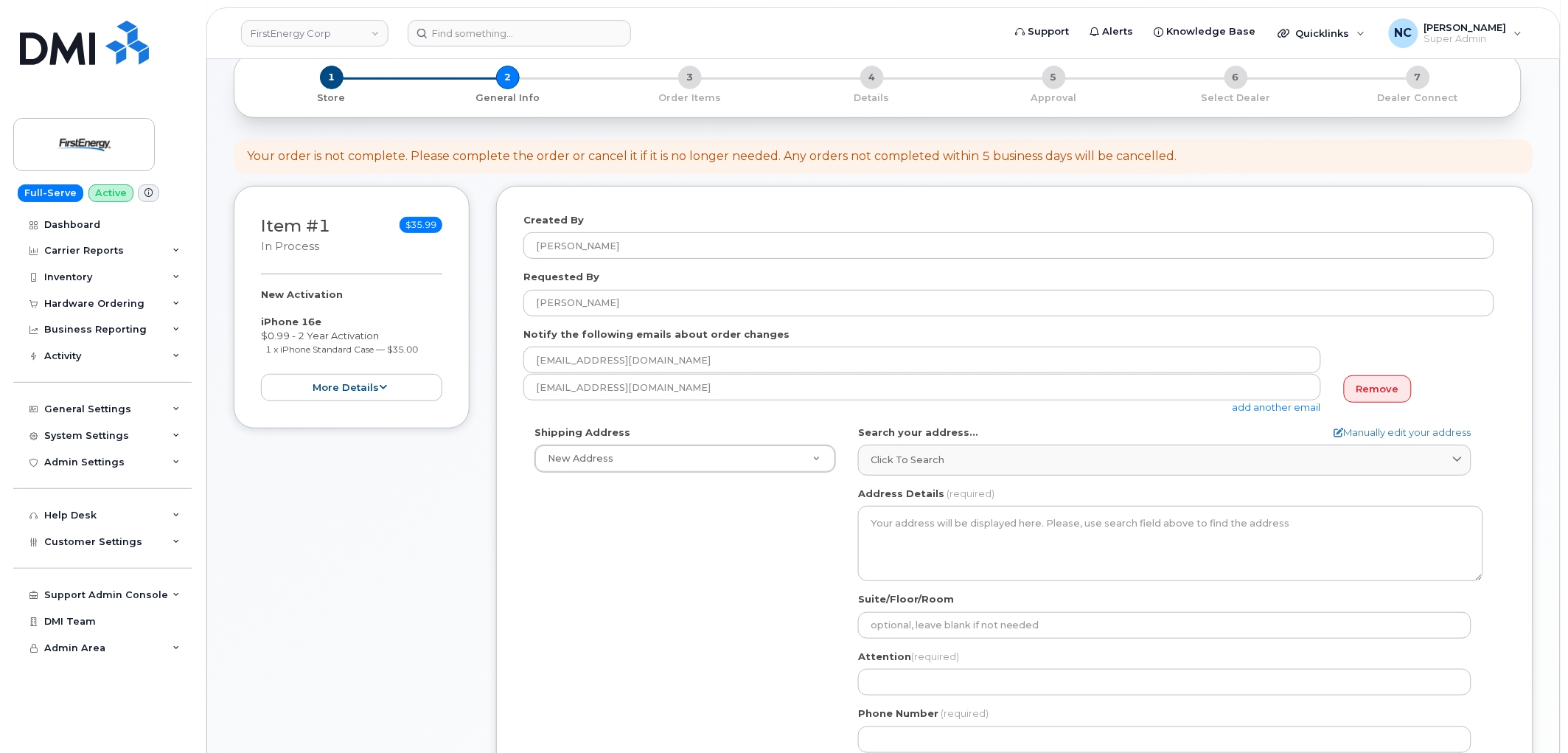
click at [985, 444] on div "Search your address... Manually edit your address Click to search No available …" at bounding box center [1171, 450] width 625 height 50
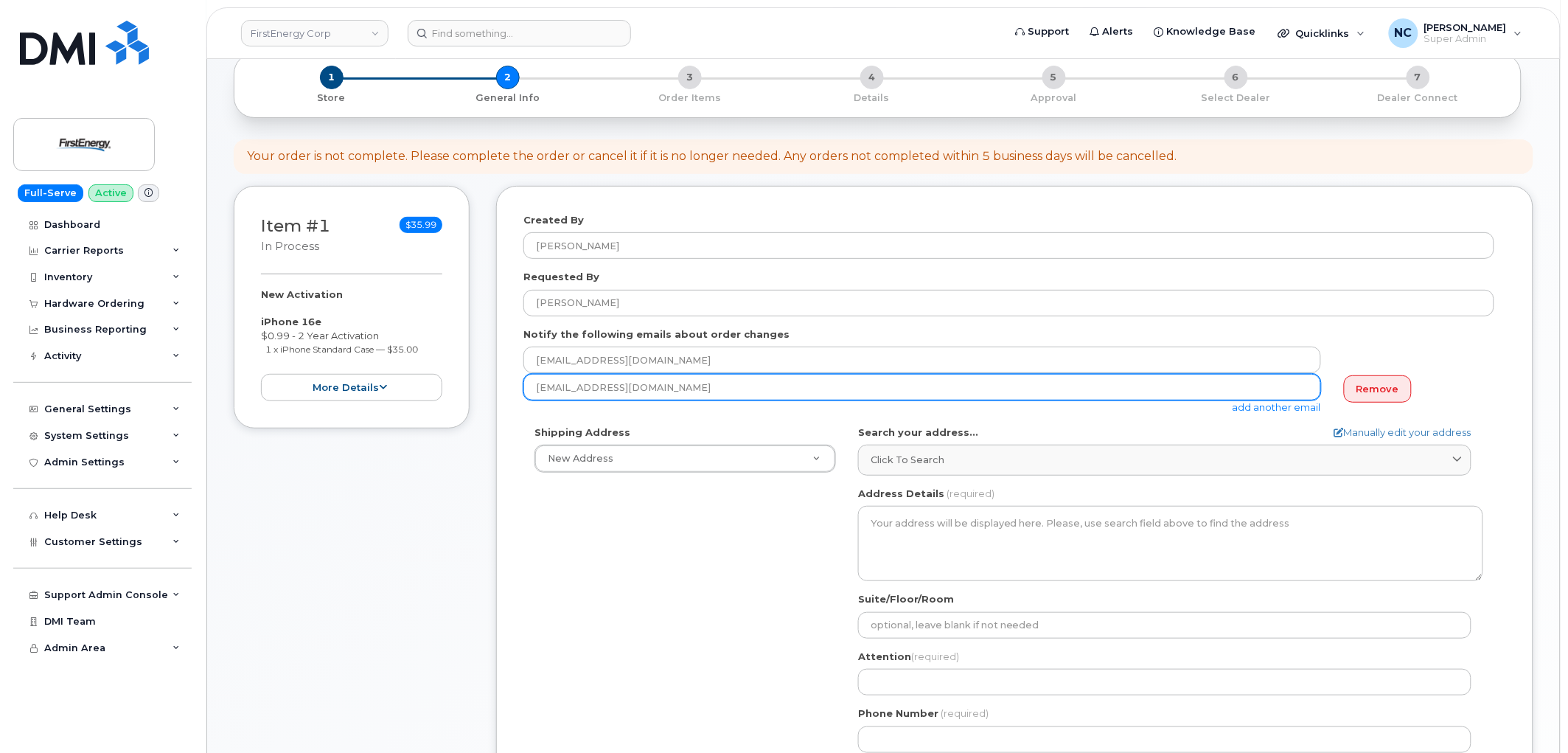
click at [651, 374] on input "smezzap@firstenergycorp.com" at bounding box center [923, 386] width 798 height 26
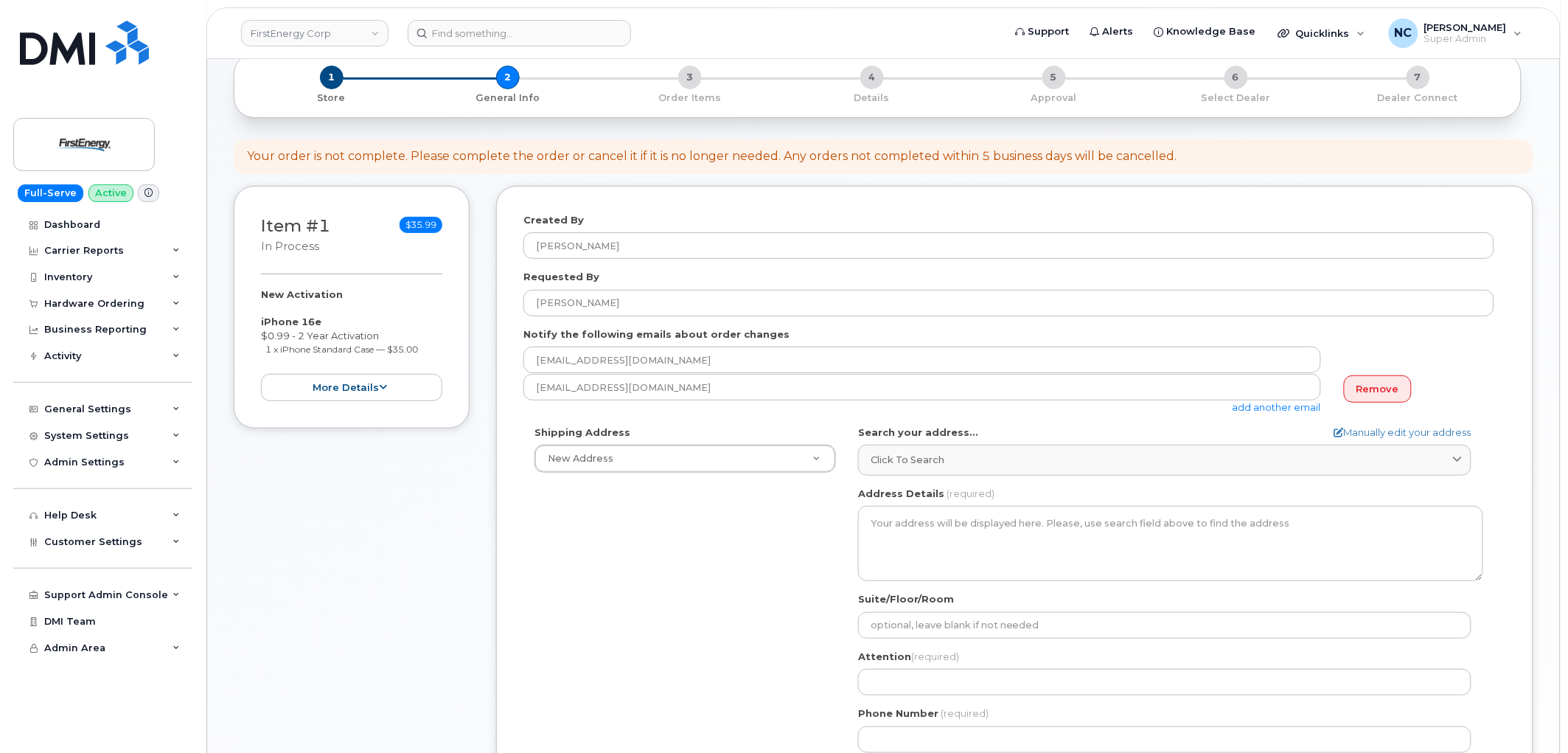
click at [1243, 409] on link "add another email" at bounding box center [1277, 407] width 89 height 12
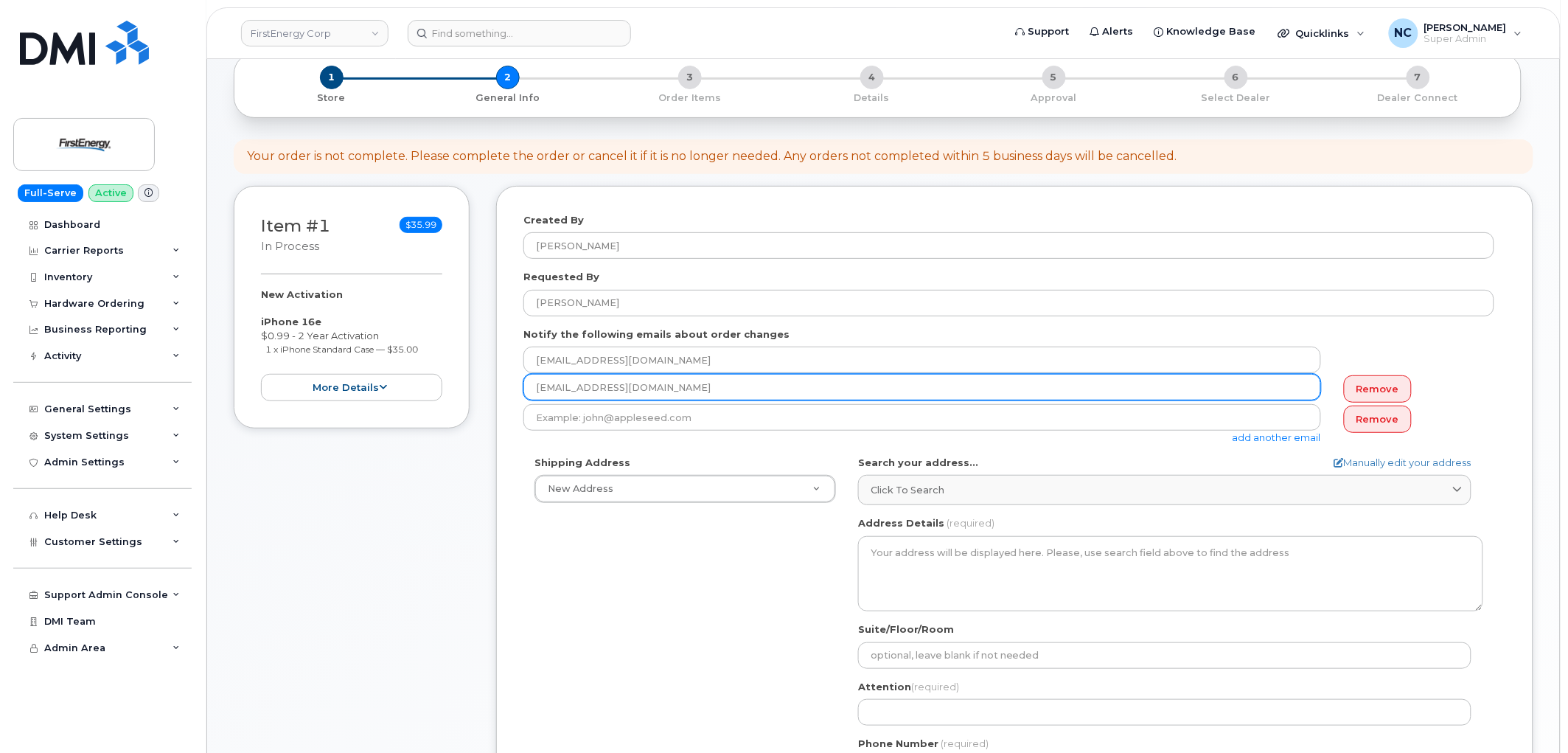
click at [1224, 392] on input "[EMAIL_ADDRESS][DOMAIN_NAME]" at bounding box center [923, 386] width 798 height 26
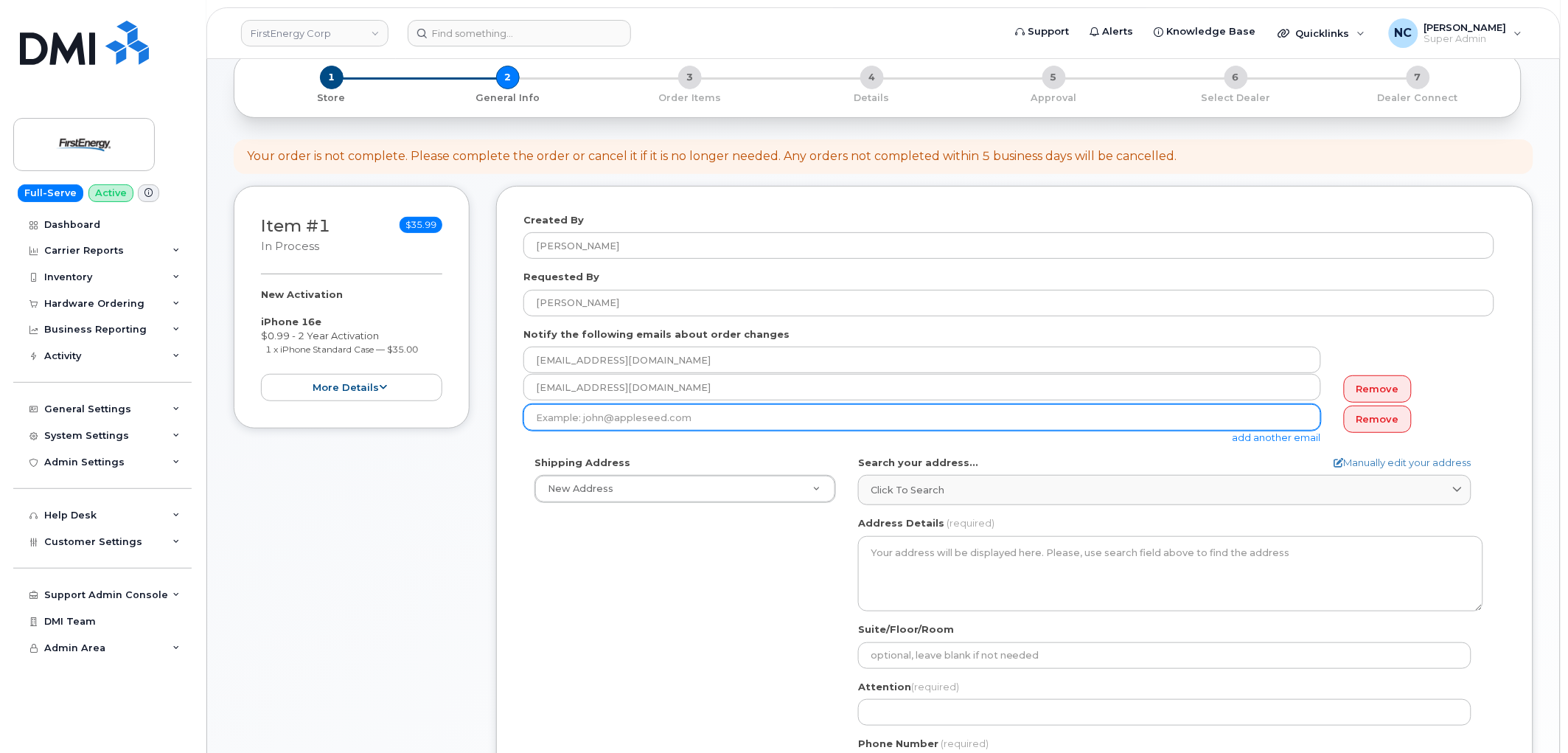
click at [1191, 412] on input "email" at bounding box center [923, 417] width 798 height 26
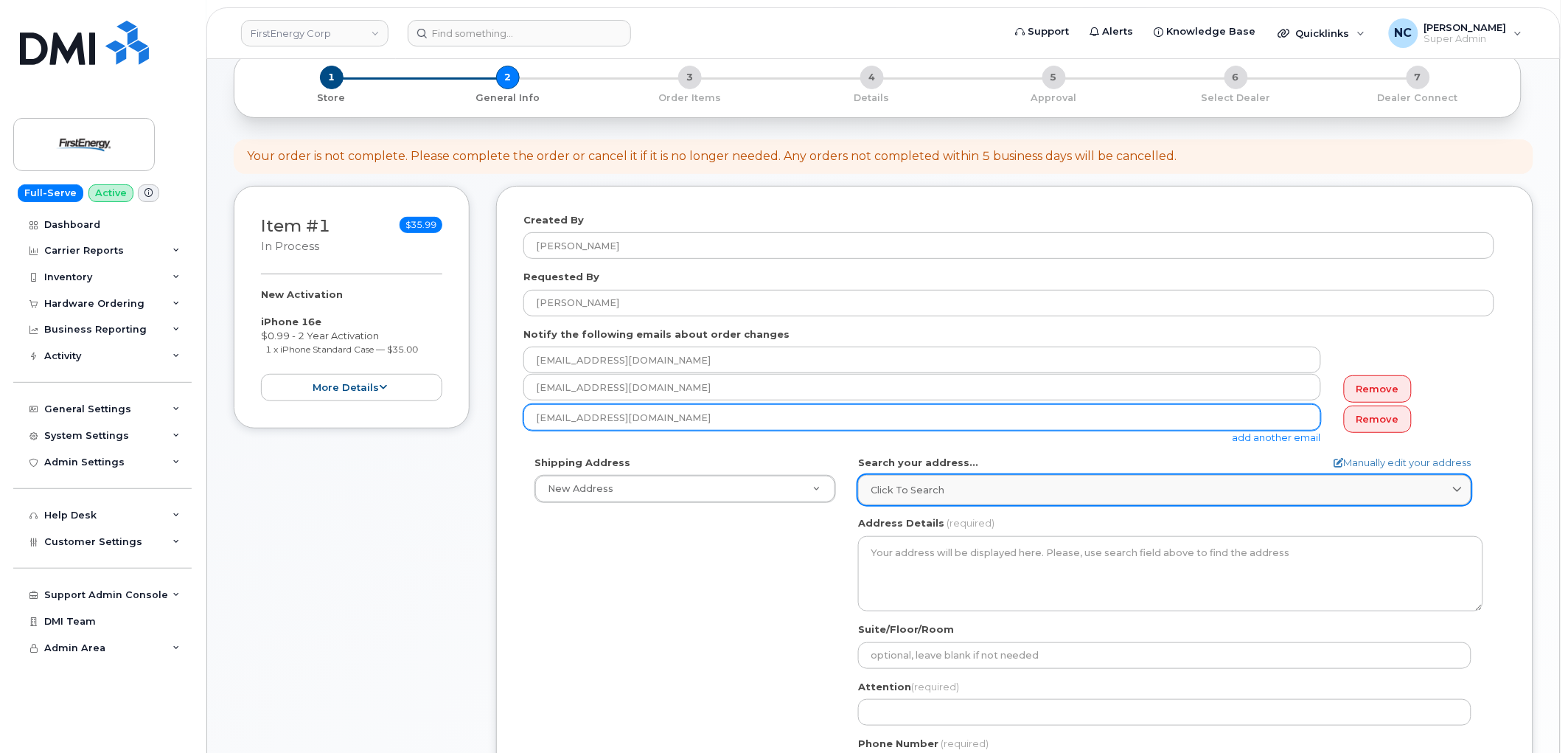
type input "tjamerson@firstenergy.com"
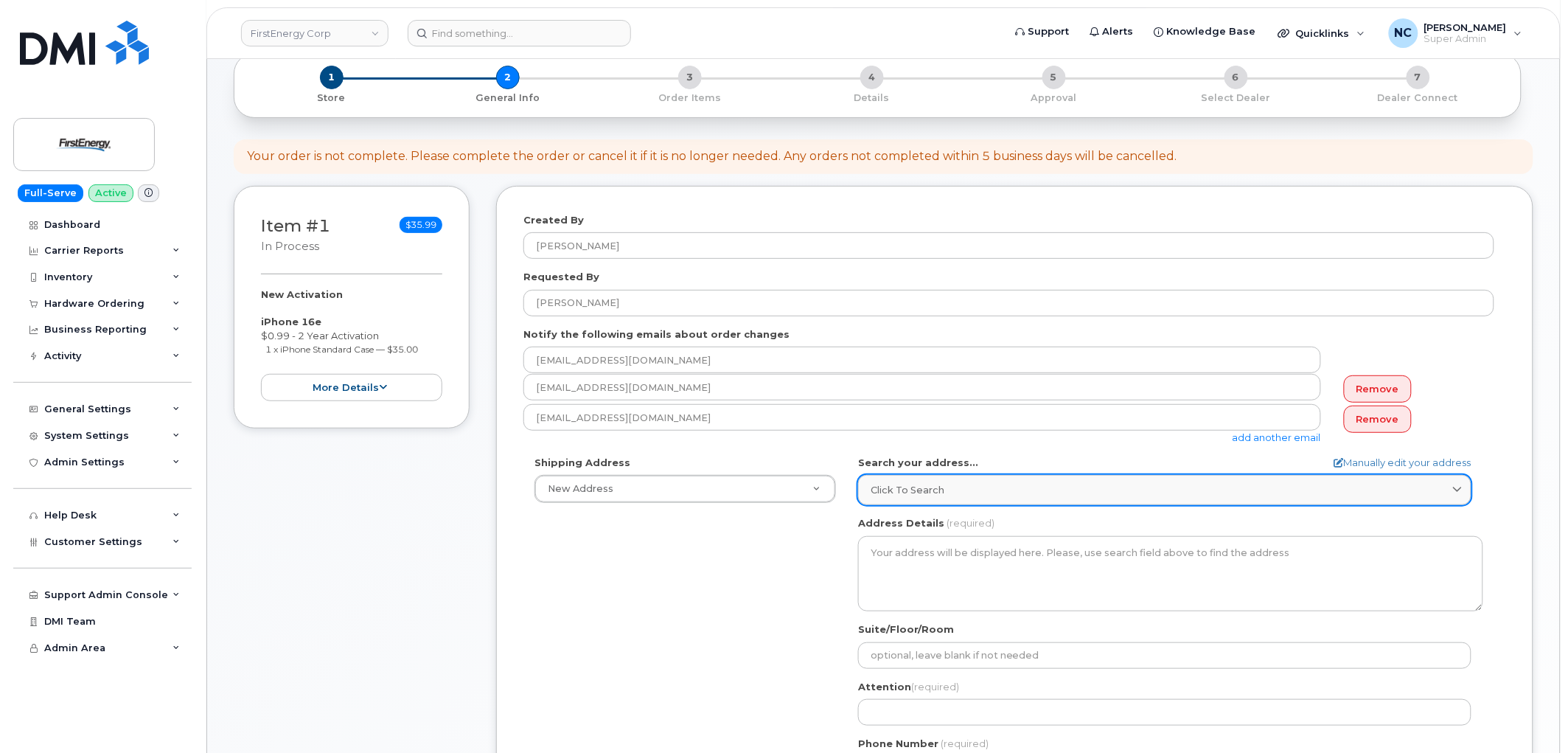
drag, startPoint x: 981, startPoint y: 494, endPoint x: 974, endPoint y: 505, distance: 13.0
click at [978, 498] on link "Click to search" at bounding box center [1166, 489] width 614 height 30
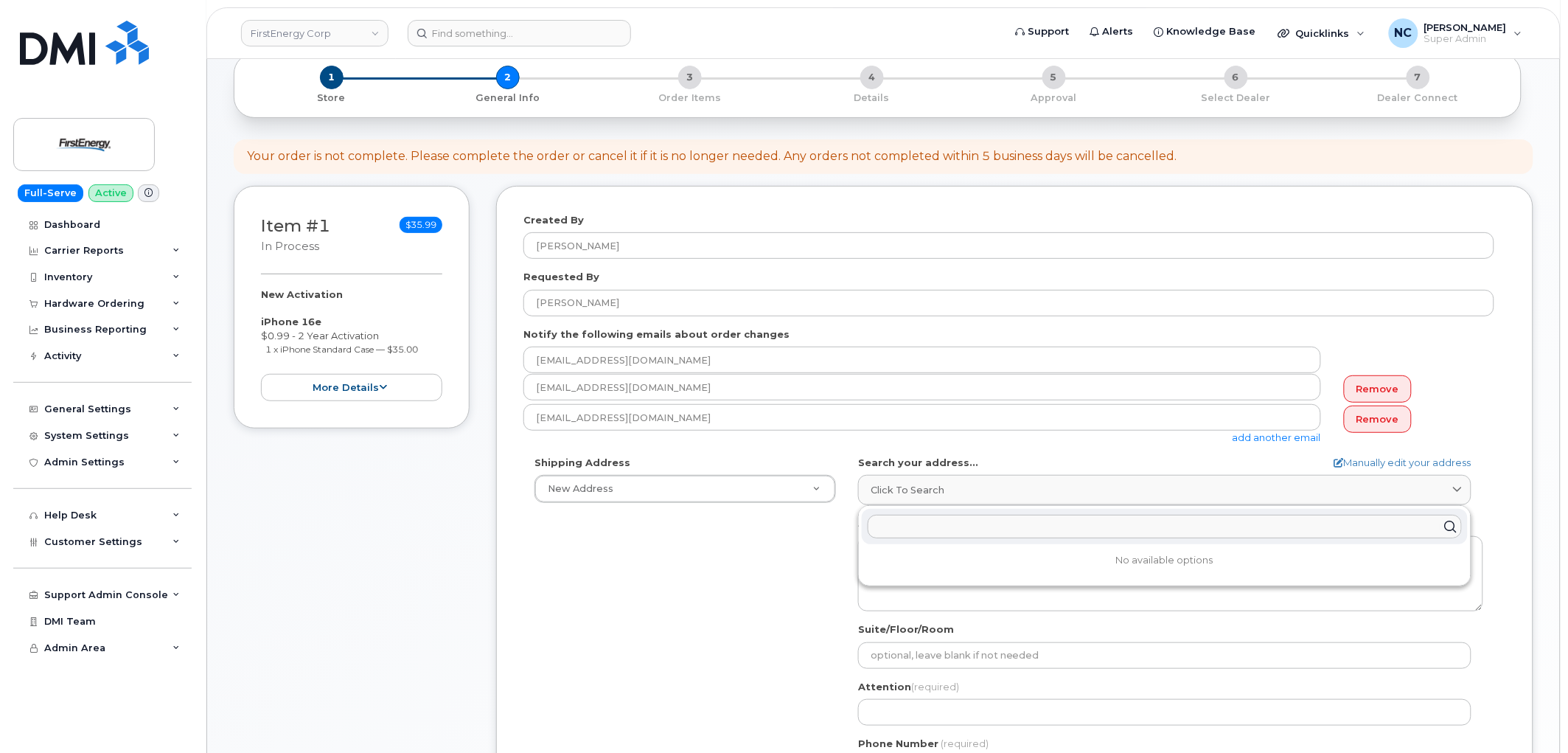
paste input "10802 Bower Ave, Williamsport MA, 21795"
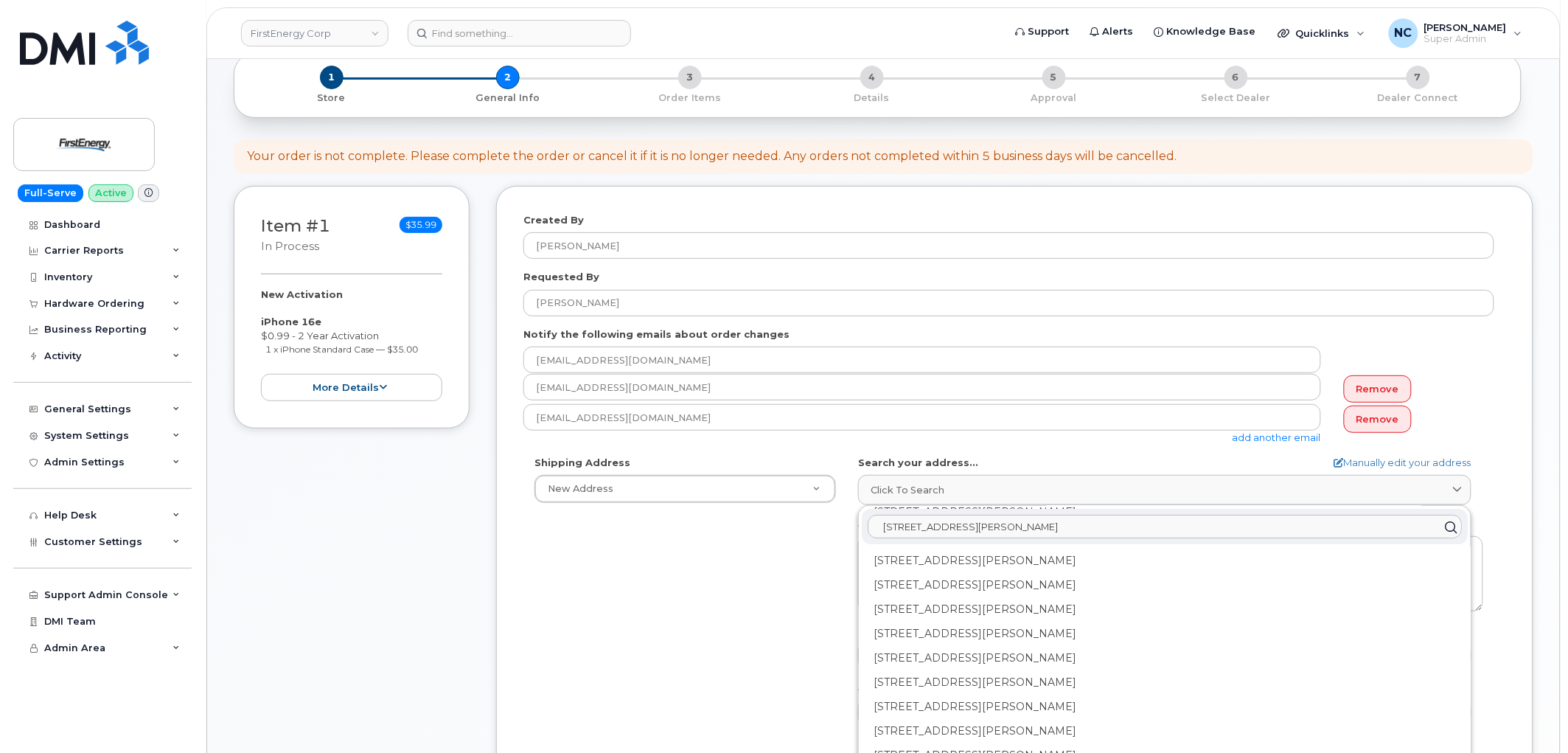
scroll to position [0, 0]
type input "10802 Bower Ave, Williamsport MA, 21795"
click at [776, 603] on div "Shipping Address New Address New Address 55 River Ave 348 Armory Rd 4328 Valley…" at bounding box center [1009, 624] width 971 height 339
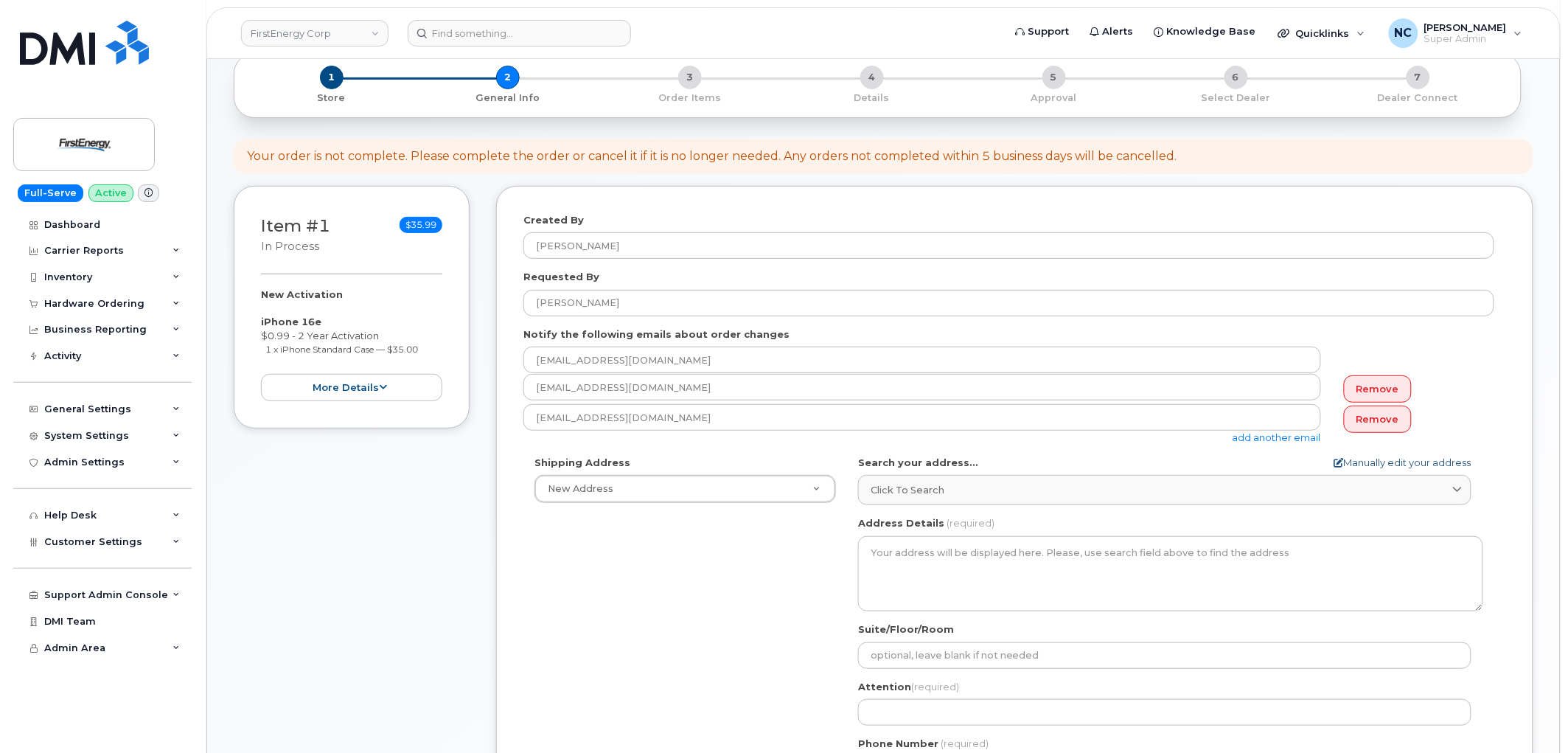
click at [1454, 468] on div "Search your address... Manually edit your address Click to search 10802 Bower A…" at bounding box center [1171, 480] width 625 height 50
drag, startPoint x: 1451, startPoint y: 460, endPoint x: 1432, endPoint y: 466, distance: 19.9
click at [1449, 460] on link "Manually edit your address" at bounding box center [1403, 462] width 137 height 14
select select
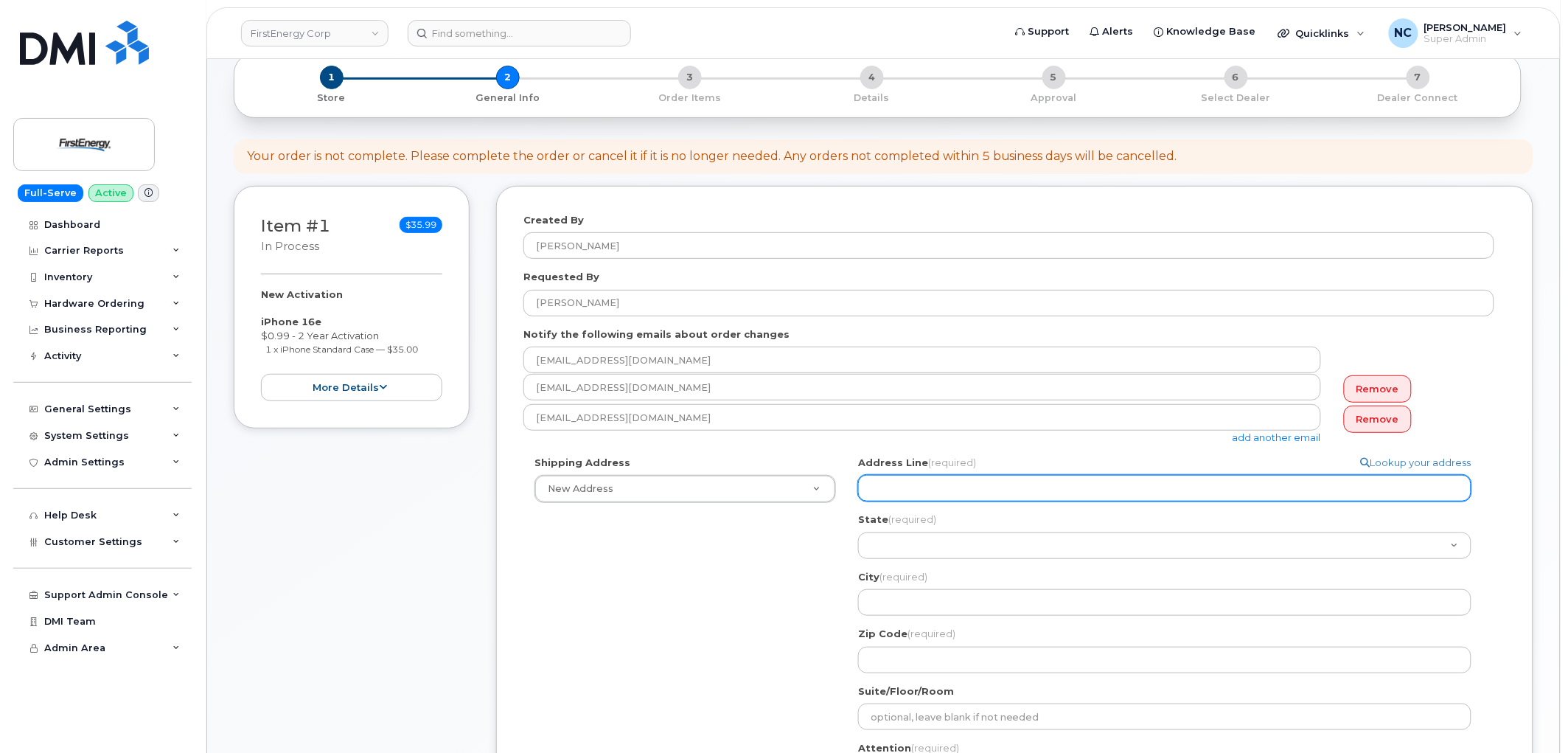
click at [1177, 490] on input "Address Line (required)" at bounding box center [1166, 488] width 614 height 26
paste input "10802 Bower Ave, Williamsport MA, 21795"
select select
click at [1111, 492] on input "10802 Bower Ave, Williamsport MA, 21795" at bounding box center [1166, 488] width 614 height 26
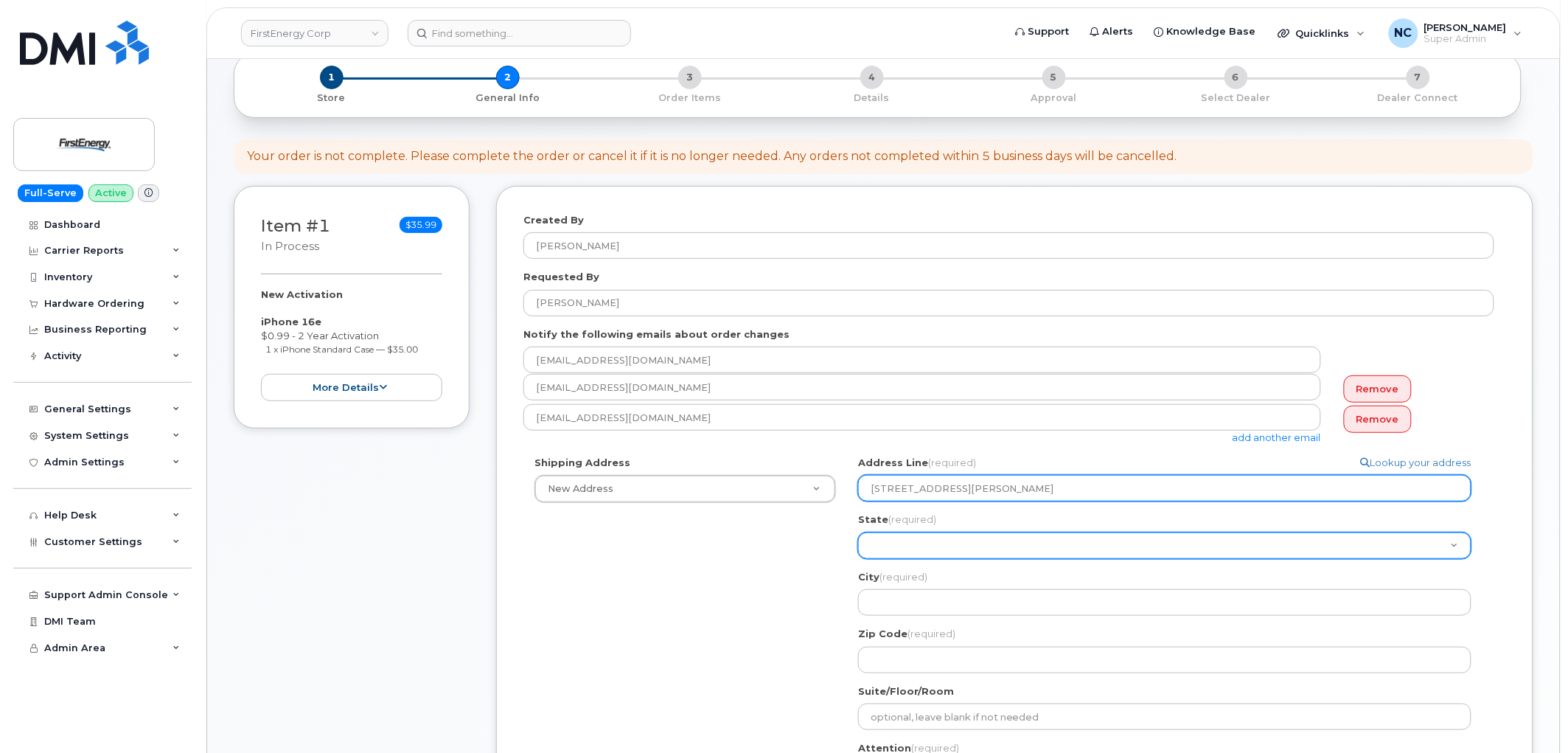
type input "10802 Bower Ave, Williamsport MA, 21795"
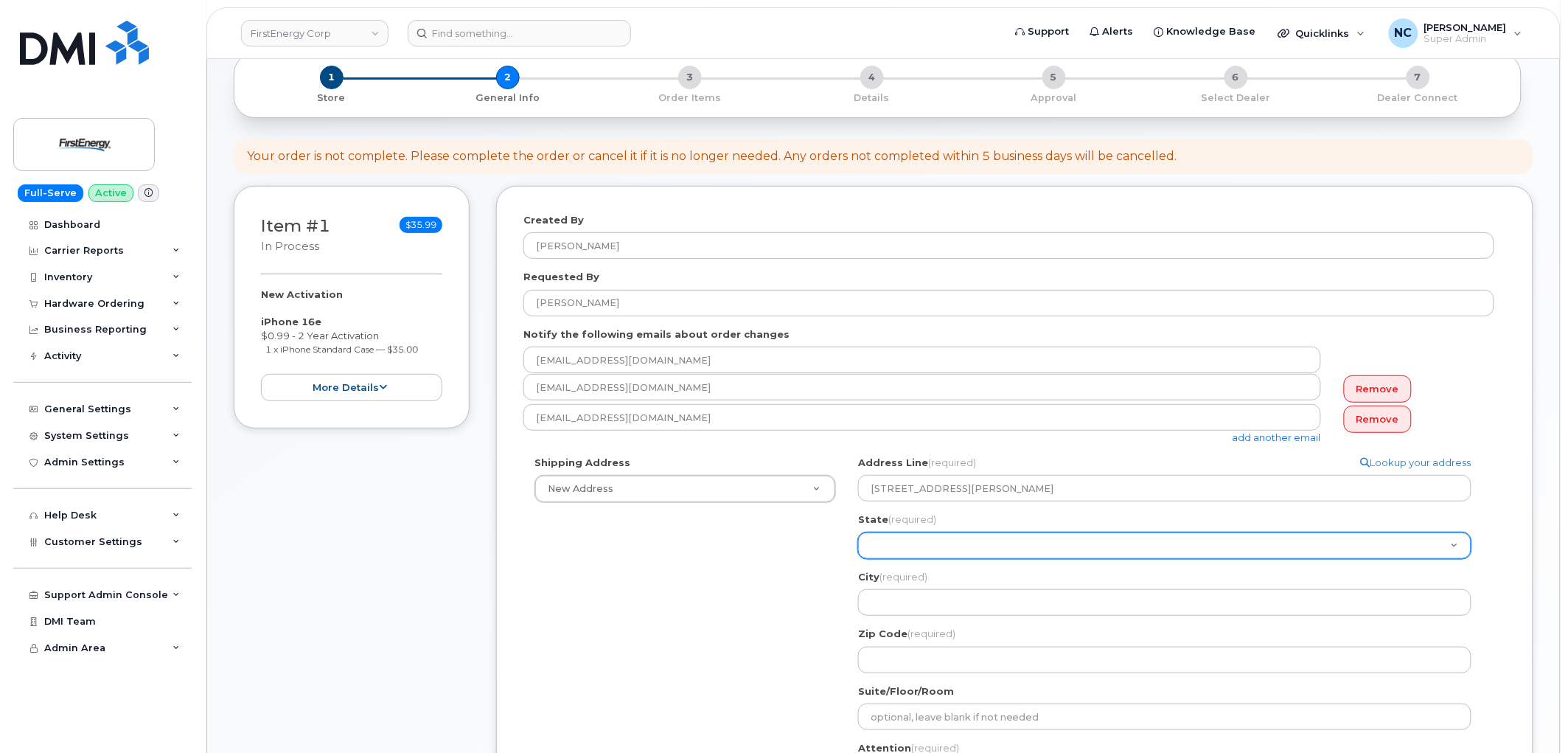
click at [964, 536] on select "Alabama Alaska American Samoa Arizona Arkansas California Colorado Connecticut …" at bounding box center [1166, 545] width 614 height 26
click at [891, 544] on select "Alabama Alaska American Samoa Arizona Arkansas California Colorado Connecticut …" at bounding box center [1166, 545] width 614 height 26
click at [894, 542] on select "Alabama Alaska American Samoa Arizona Arkansas California Colorado Connecticut …" at bounding box center [1166, 545] width 614 height 26
select select "ME"
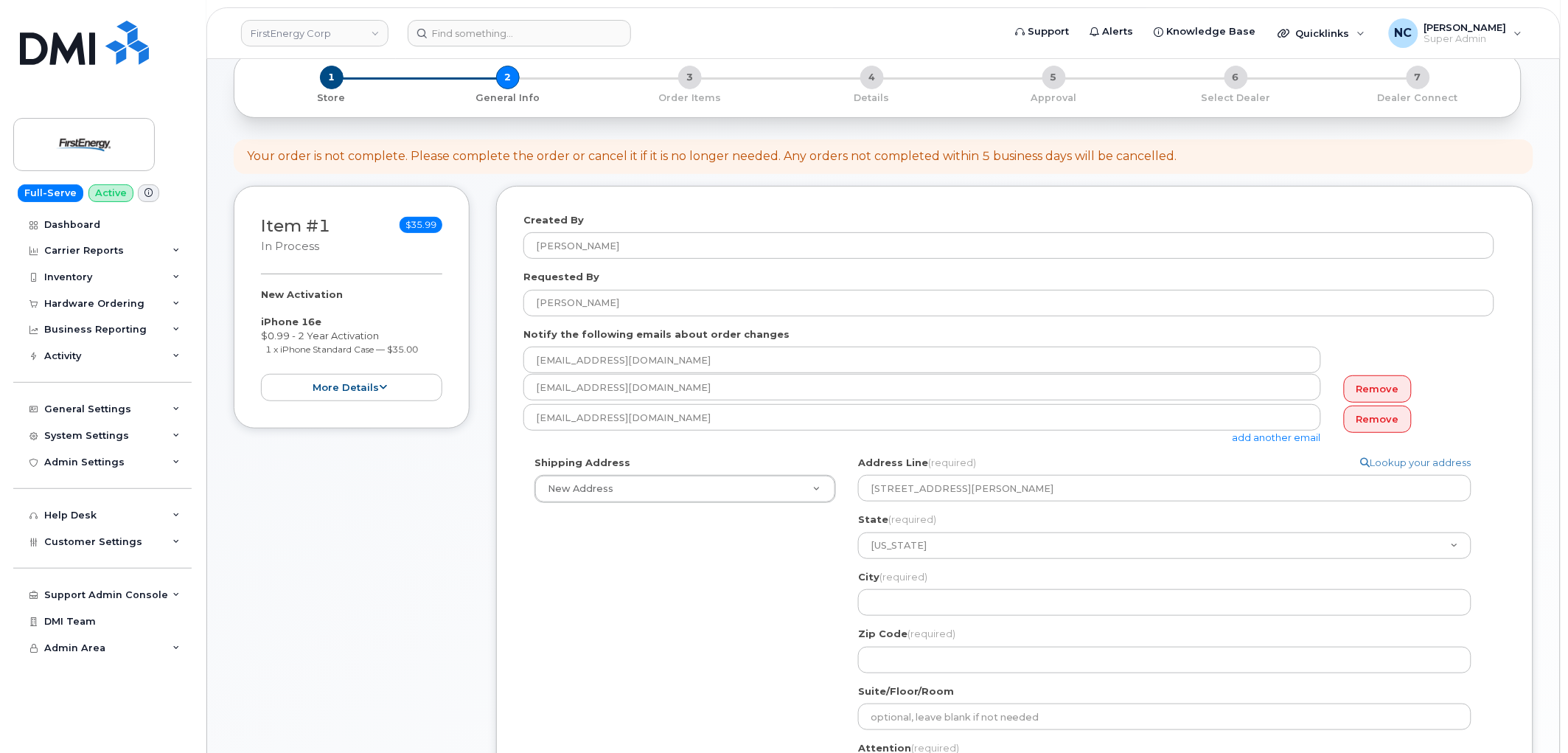
select select
click at [810, 558] on div "Shipping Address New Address New Address 55 River Ave 348 Armory Rd 4328 Valley…" at bounding box center [1009, 656] width 971 height 401
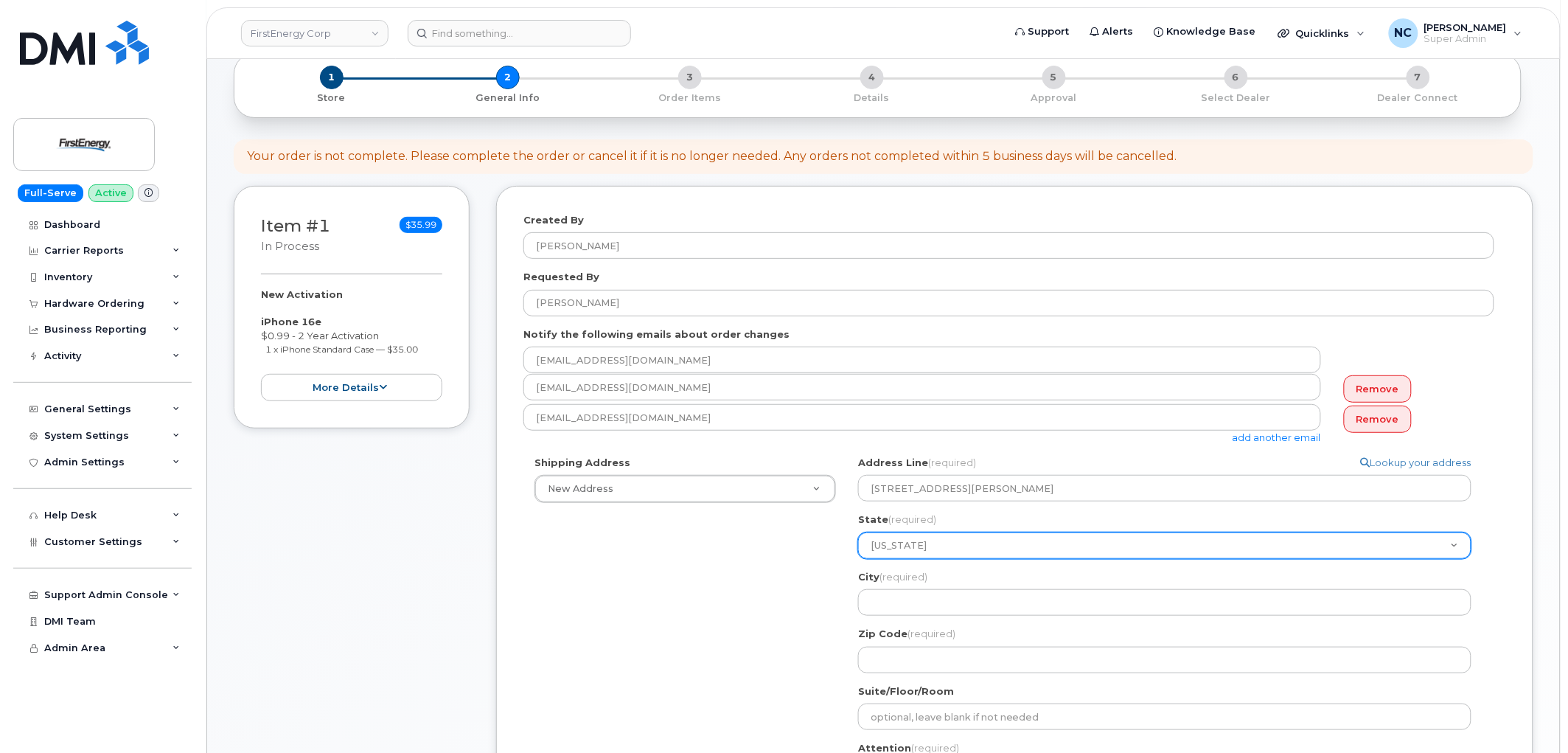
click at [949, 542] on select "Alabama Alaska American Samoa Arizona Arkansas California Colorado Connecticut …" at bounding box center [1166, 545] width 614 height 26
select select "MD"
click at [859, 532] on select "Alabama Alaska American Samoa Arizona Arkansas California Colorado Connecticut …" at bounding box center [1166, 545] width 614 height 26
click at [958, 541] on select "Alabama Alaska American Samoa Arizona Arkansas California Colorado Connecticut …" at bounding box center [1166, 545] width 614 height 26
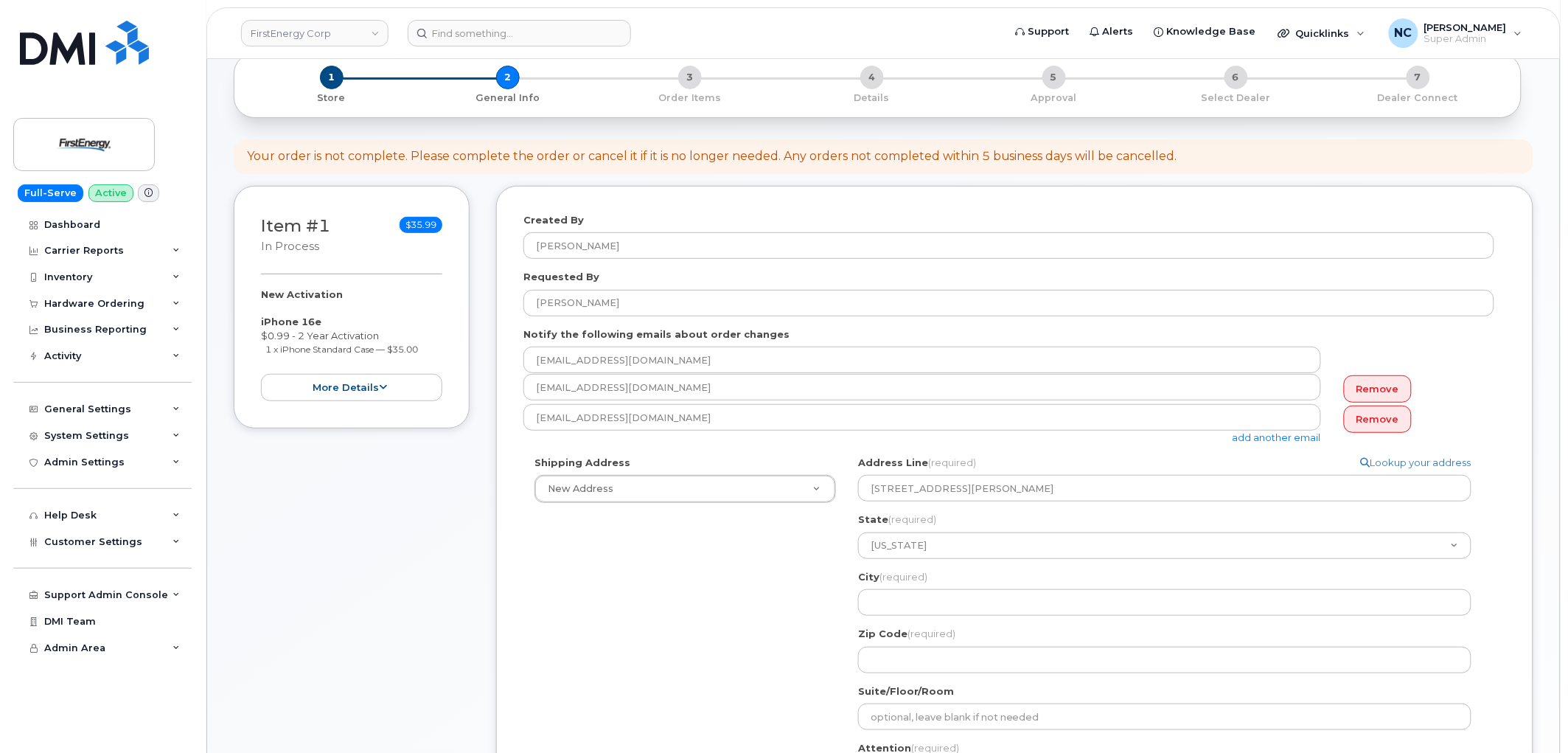
click at [756, 534] on div "Shipping Address New Address New Address 55 River Ave 348 Armory Rd 4328 Valley…" at bounding box center [1009, 656] width 971 height 401
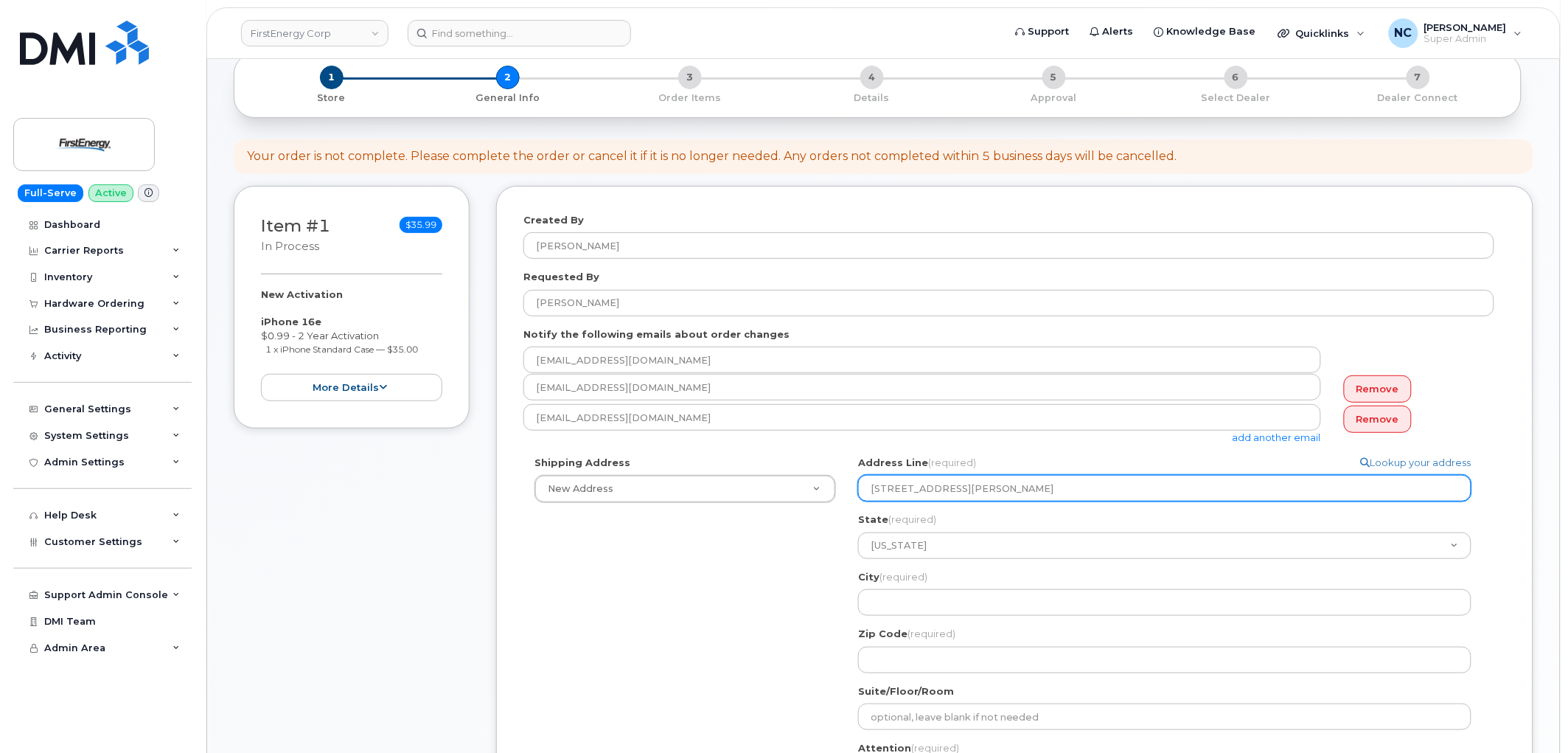
drag, startPoint x: 1042, startPoint y: 484, endPoint x: 1033, endPoint y: 488, distance: 9.8
click at [1033, 488] on input "10802 Bower Ave, Williamsport MA, 21795" at bounding box center [1166, 488] width 614 height 26
drag, startPoint x: 1050, startPoint y: 487, endPoint x: 1104, endPoint y: 481, distance: 54.3
click at [1104, 481] on input "10802 Bower Ave, Williamsport MA, 21795" at bounding box center [1166, 488] width 614 height 26
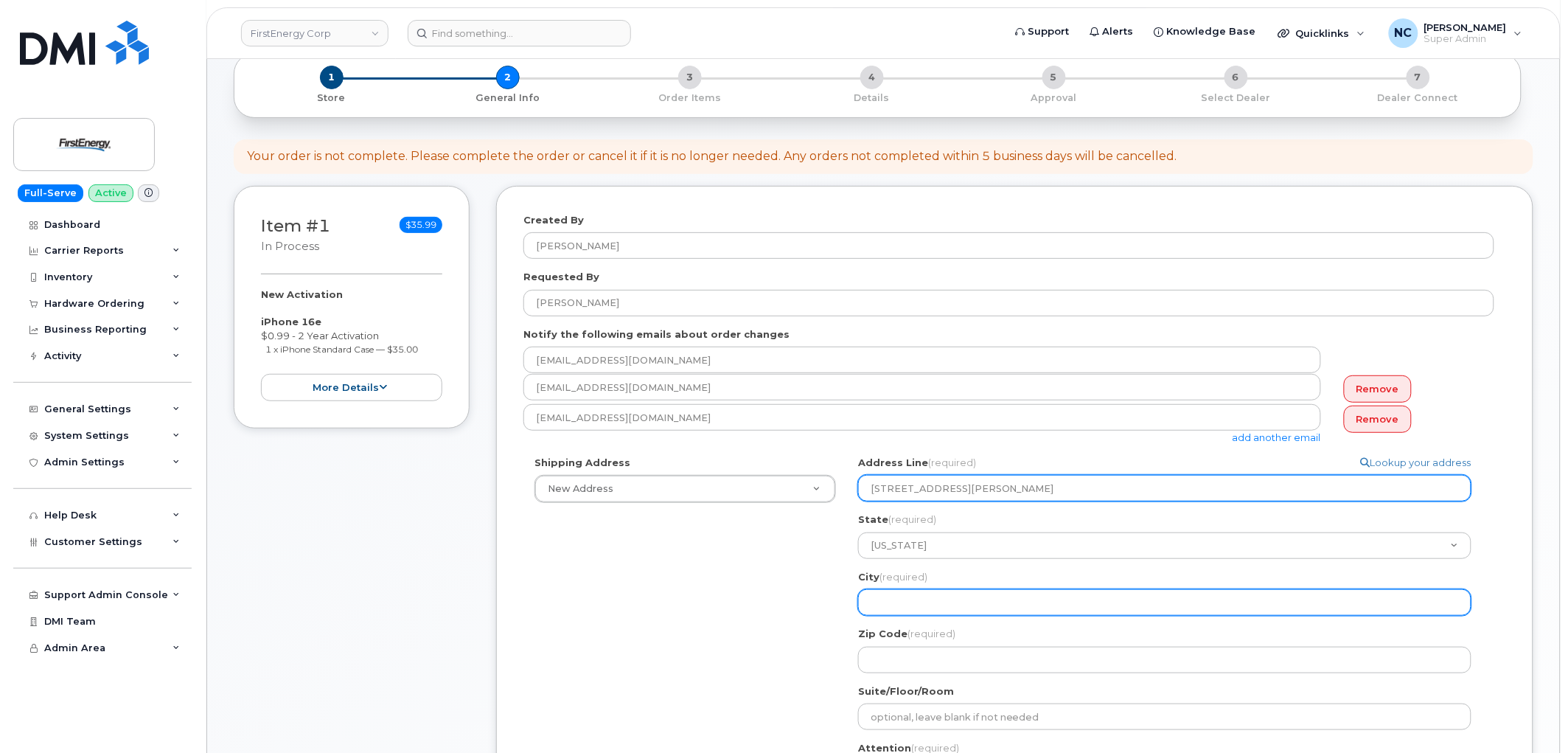
select select
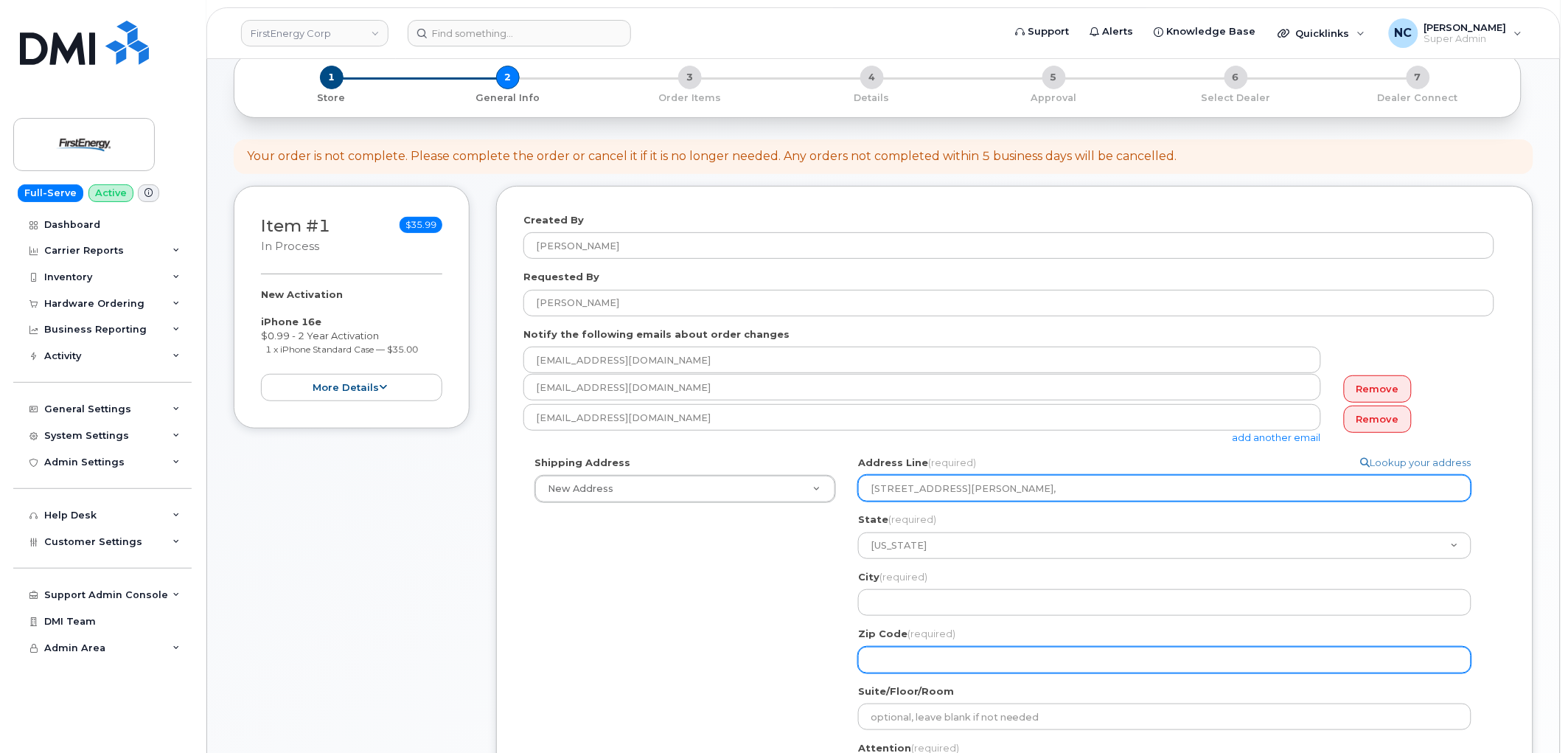
type input "10802 Bower Ave, Williamsport MA,"
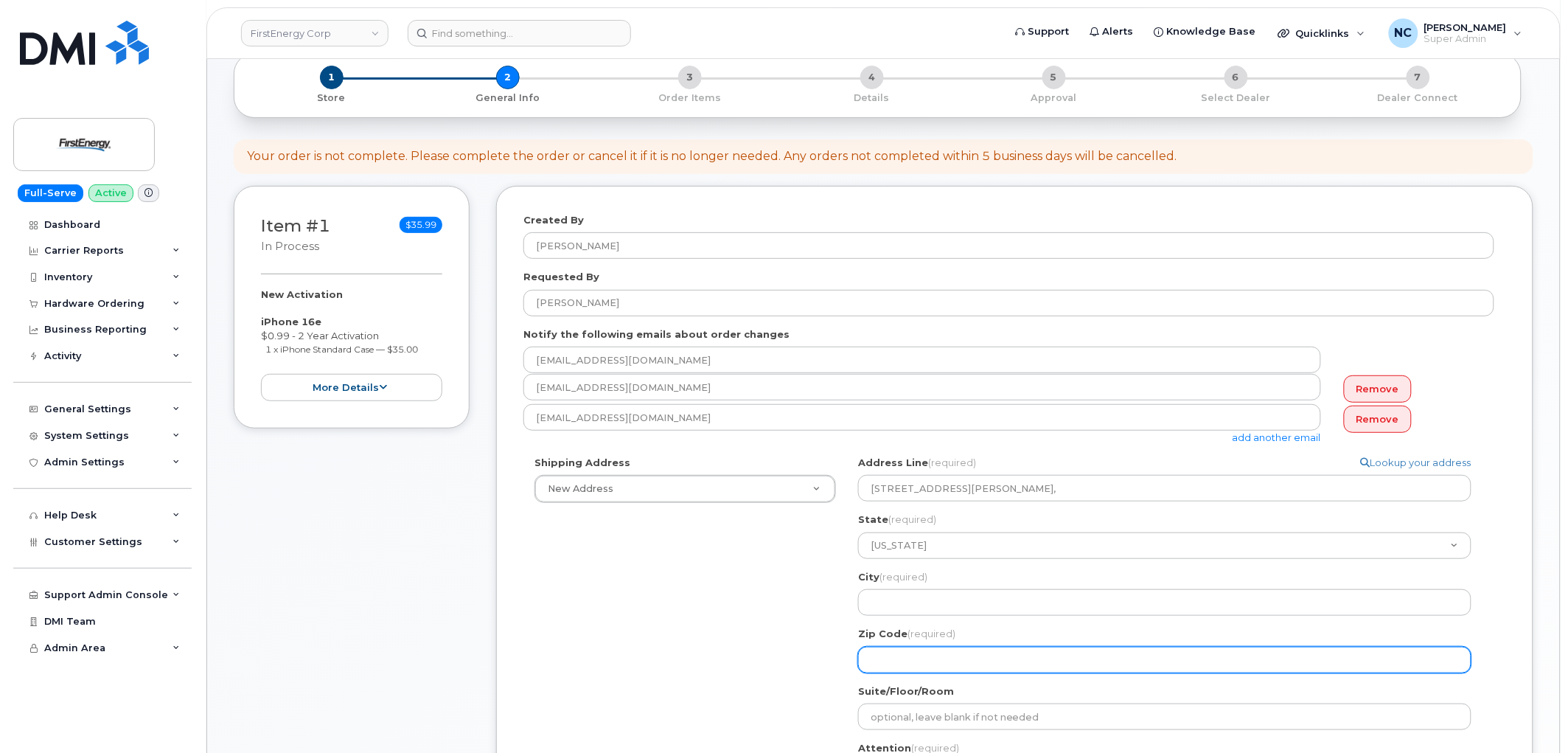
drag, startPoint x: 893, startPoint y: 651, endPoint x: 915, endPoint y: 638, distance: 25.6
click at [893, 651] on input "Zip Code (required)" at bounding box center [1166, 659] width 614 height 26
paste input "21795"
select select
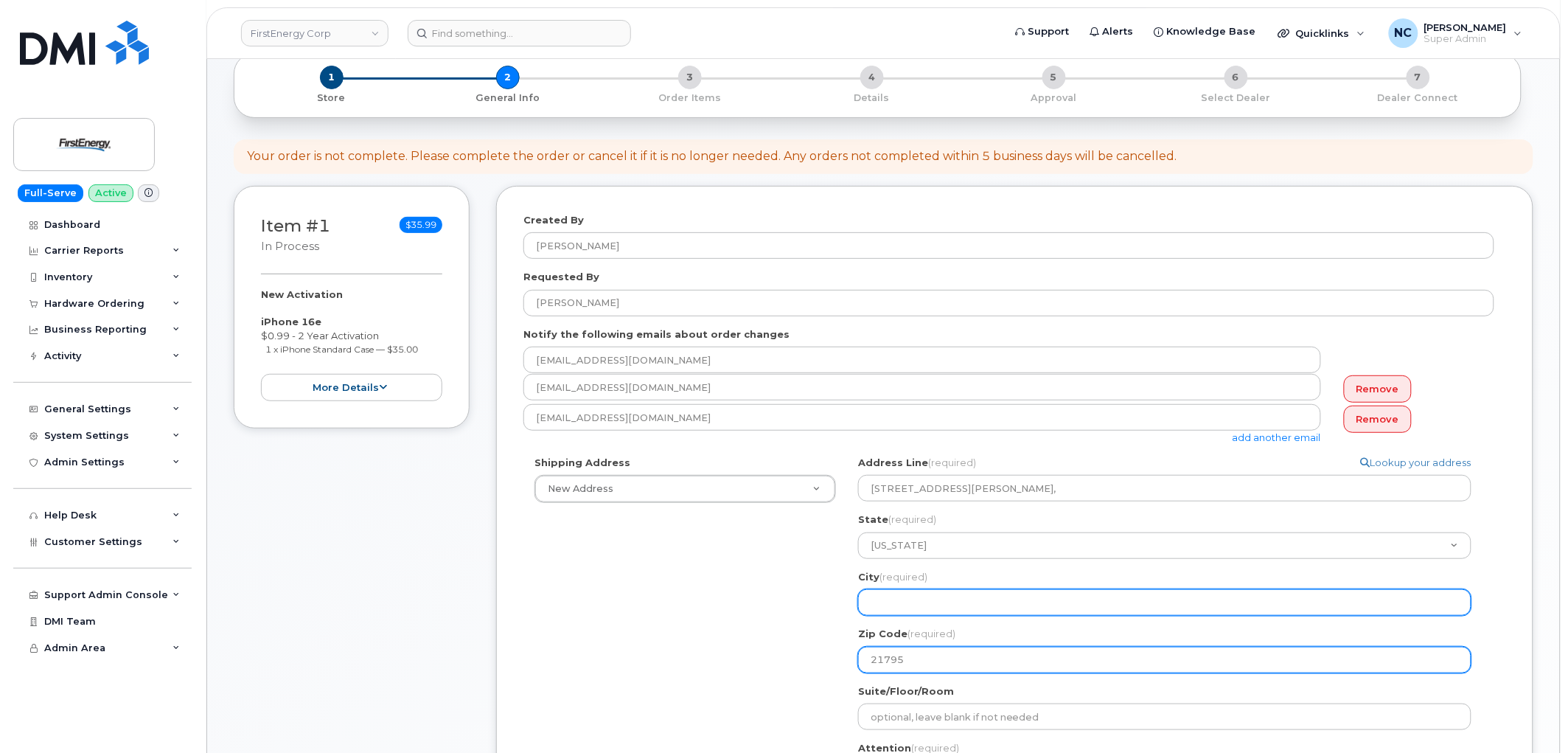
type input "21795"
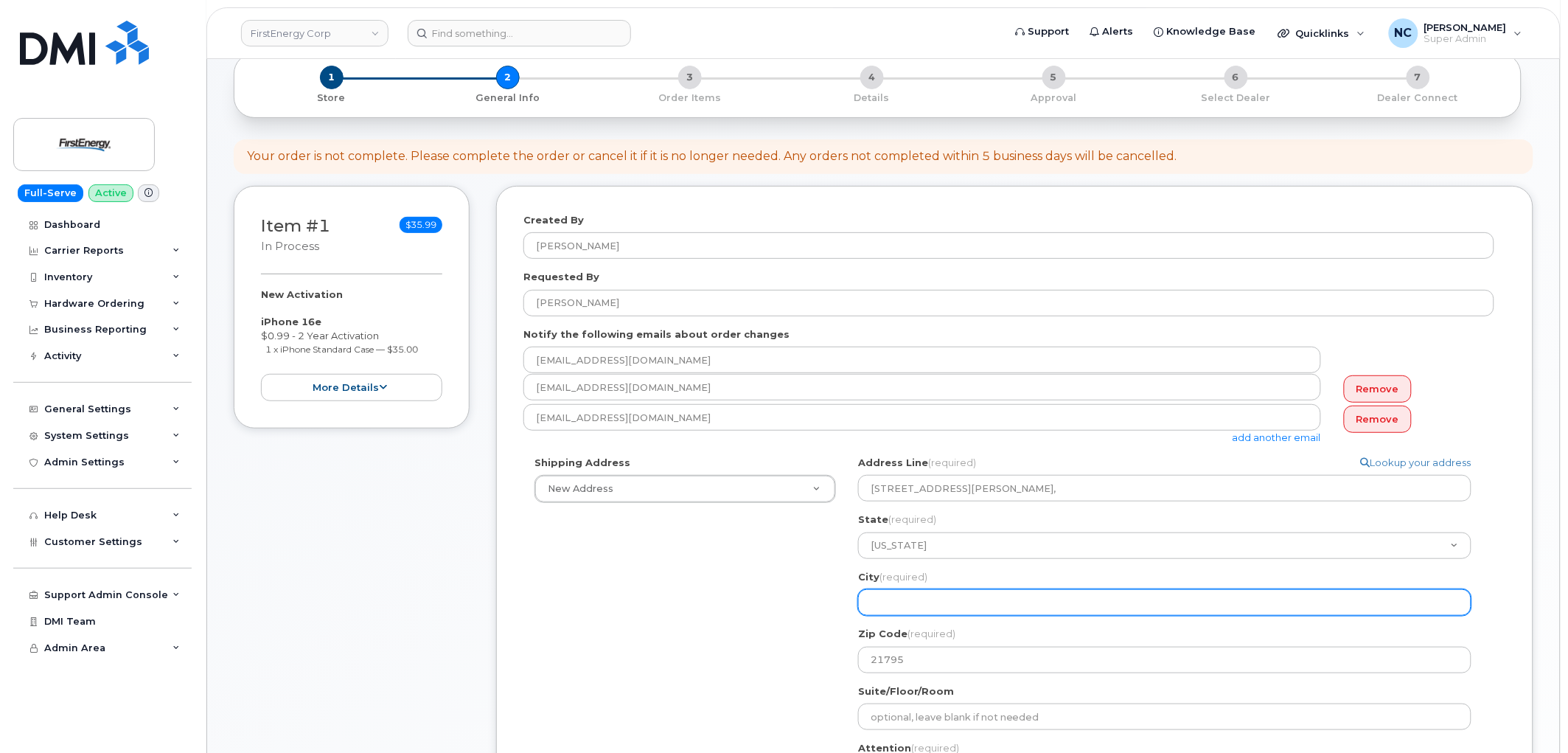
click at [911, 598] on input "City (required)" at bounding box center [1166, 602] width 614 height 26
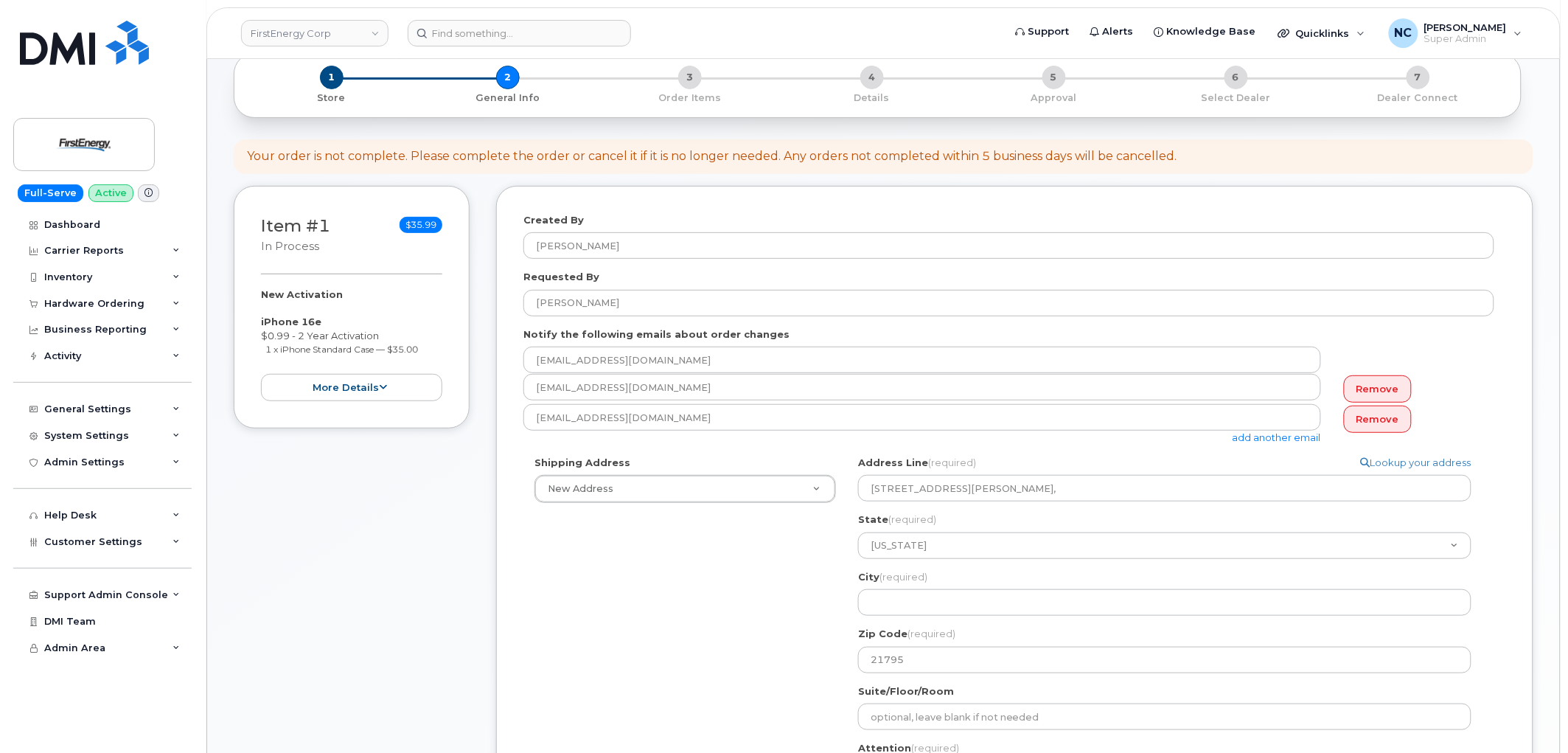
click at [881, 588] on div "City (required) 10802 Bower Ave, Williamsport MA,, MD, 21795, USA" at bounding box center [1171, 593] width 625 height 46
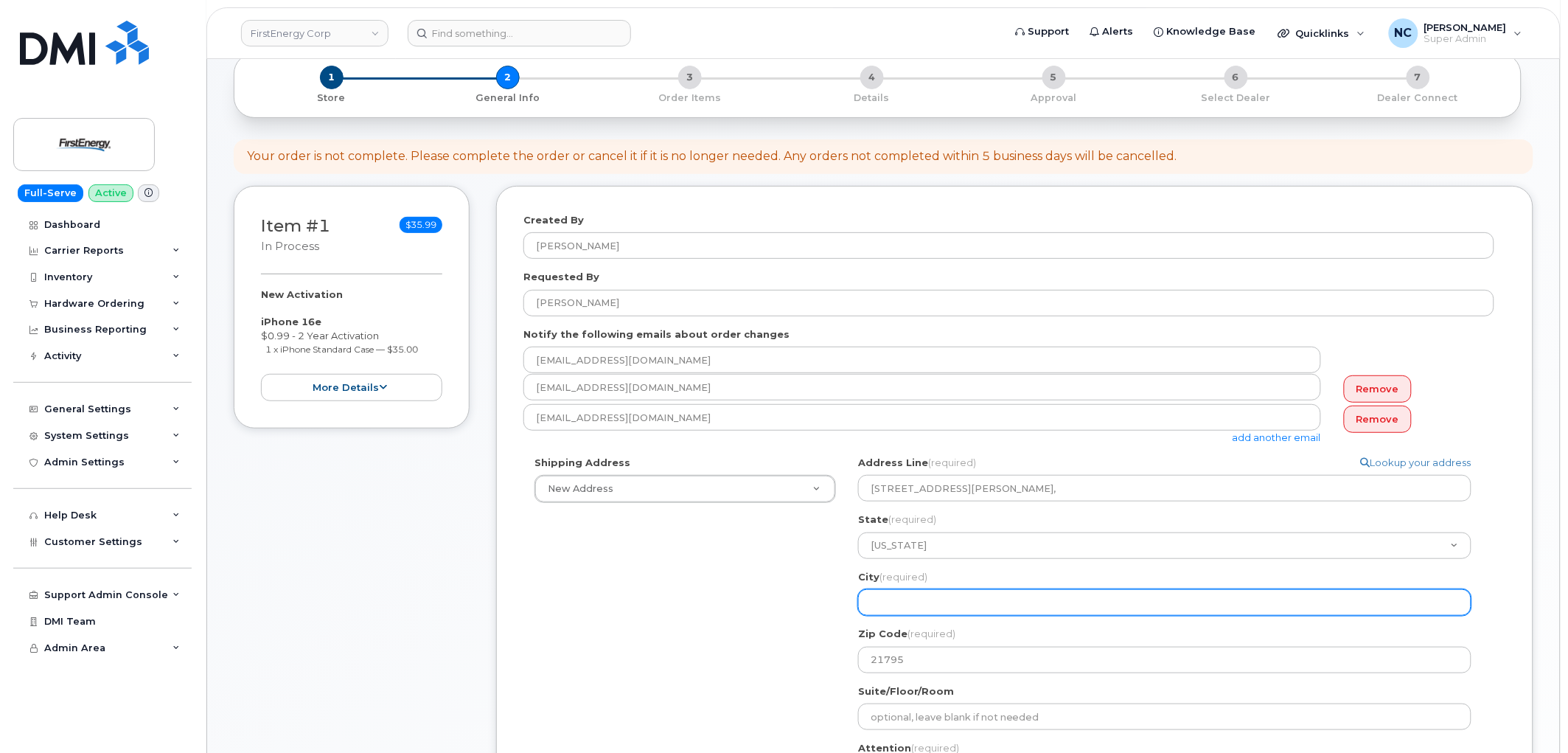
click at [885, 598] on input "City (required)" at bounding box center [1166, 602] width 614 height 26
select select
type input "W"
select select
type input "Wi"
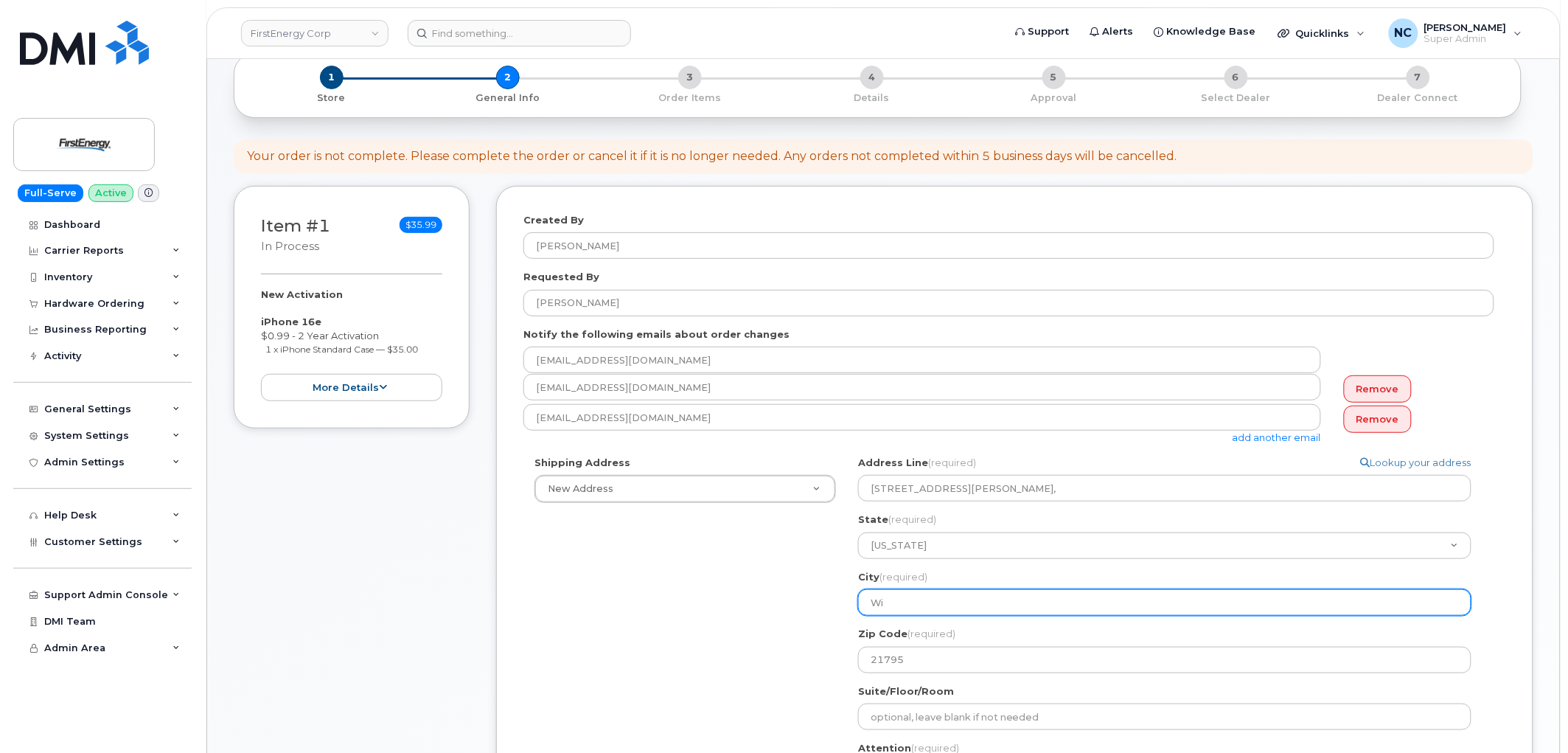
select select
type input "Wia"
select select
type input "Wial"
select select
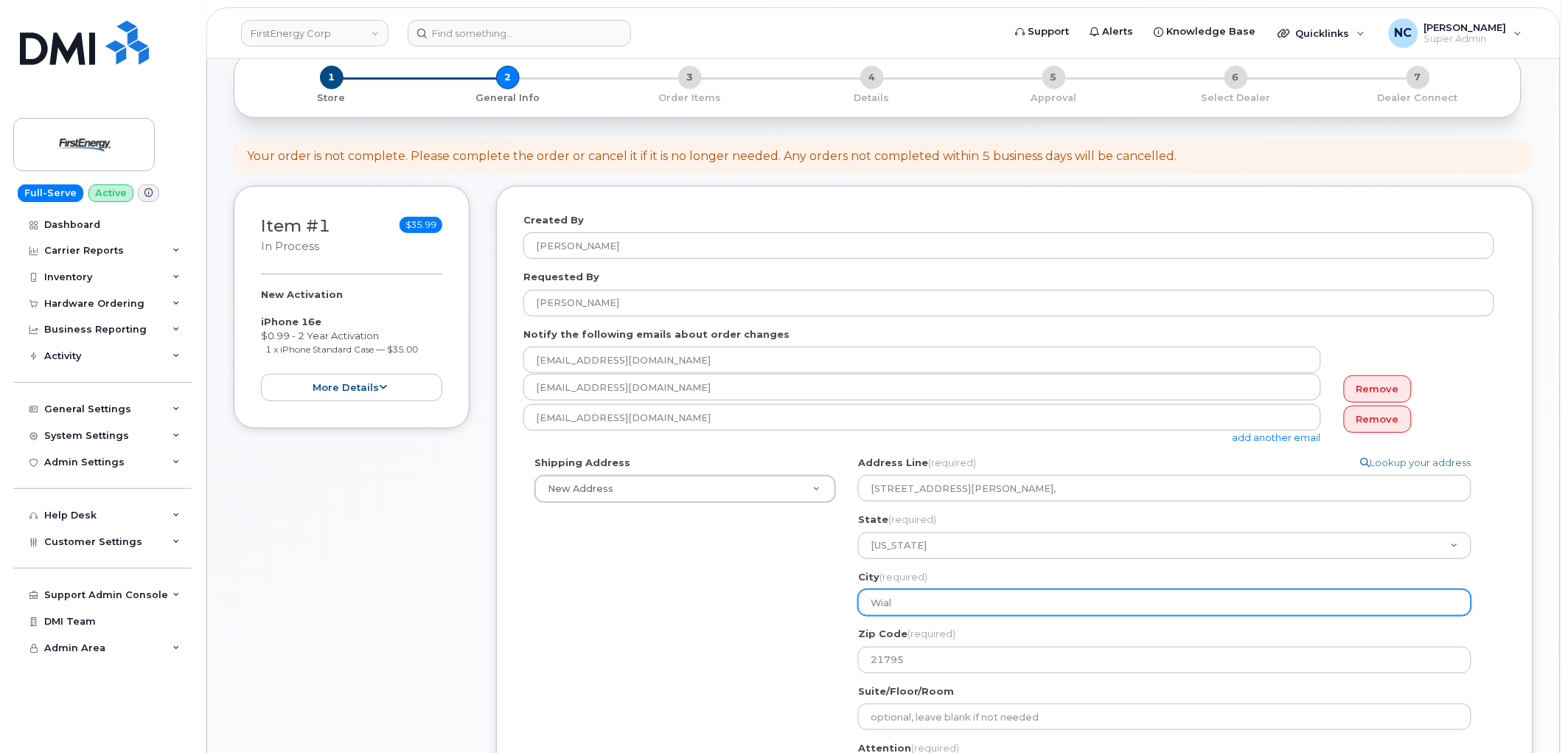
type input "Wiall"
select select
type input "Wialli"
select select
type input "Wiall"
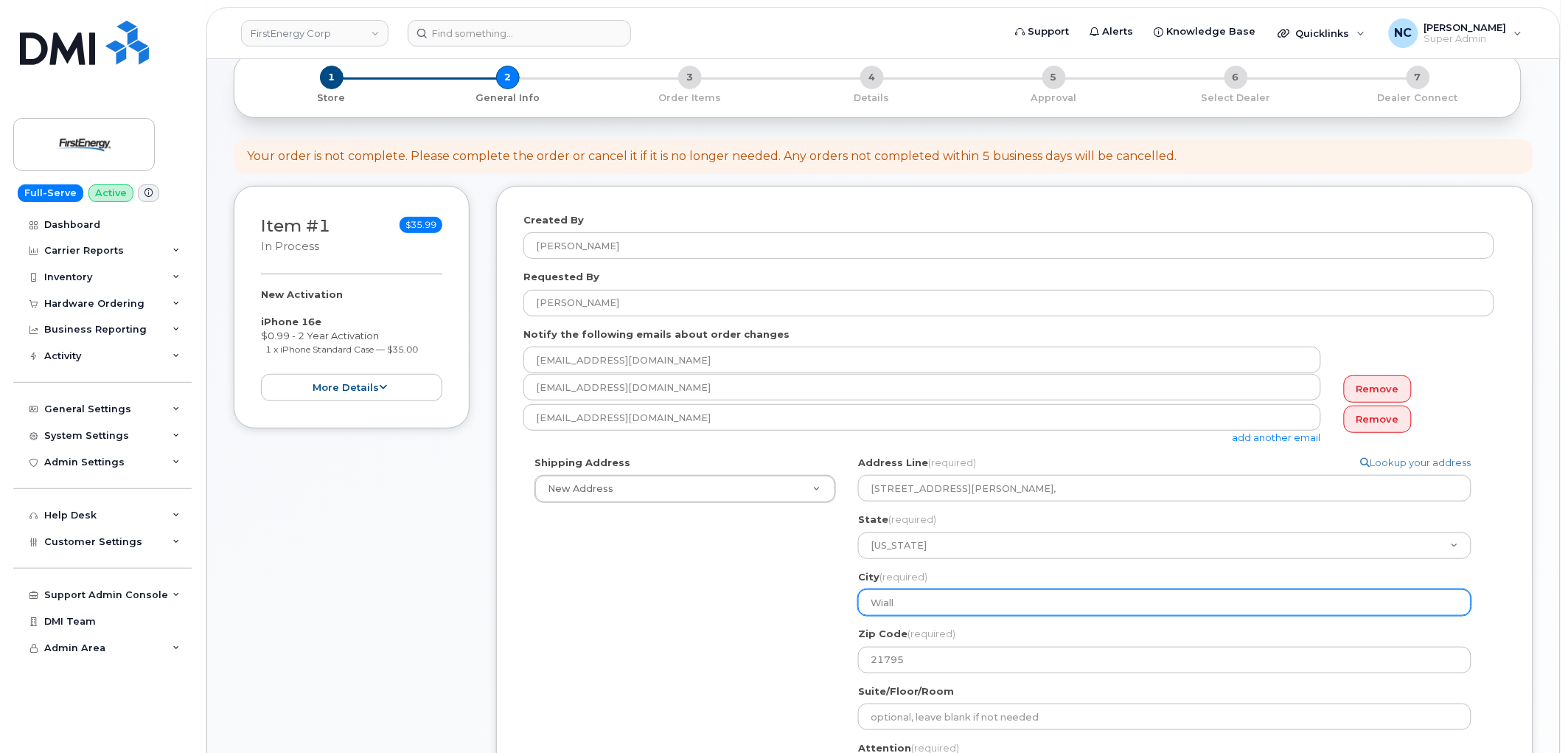
select select
type input "Wial"
select select
type input "Wia"
select select
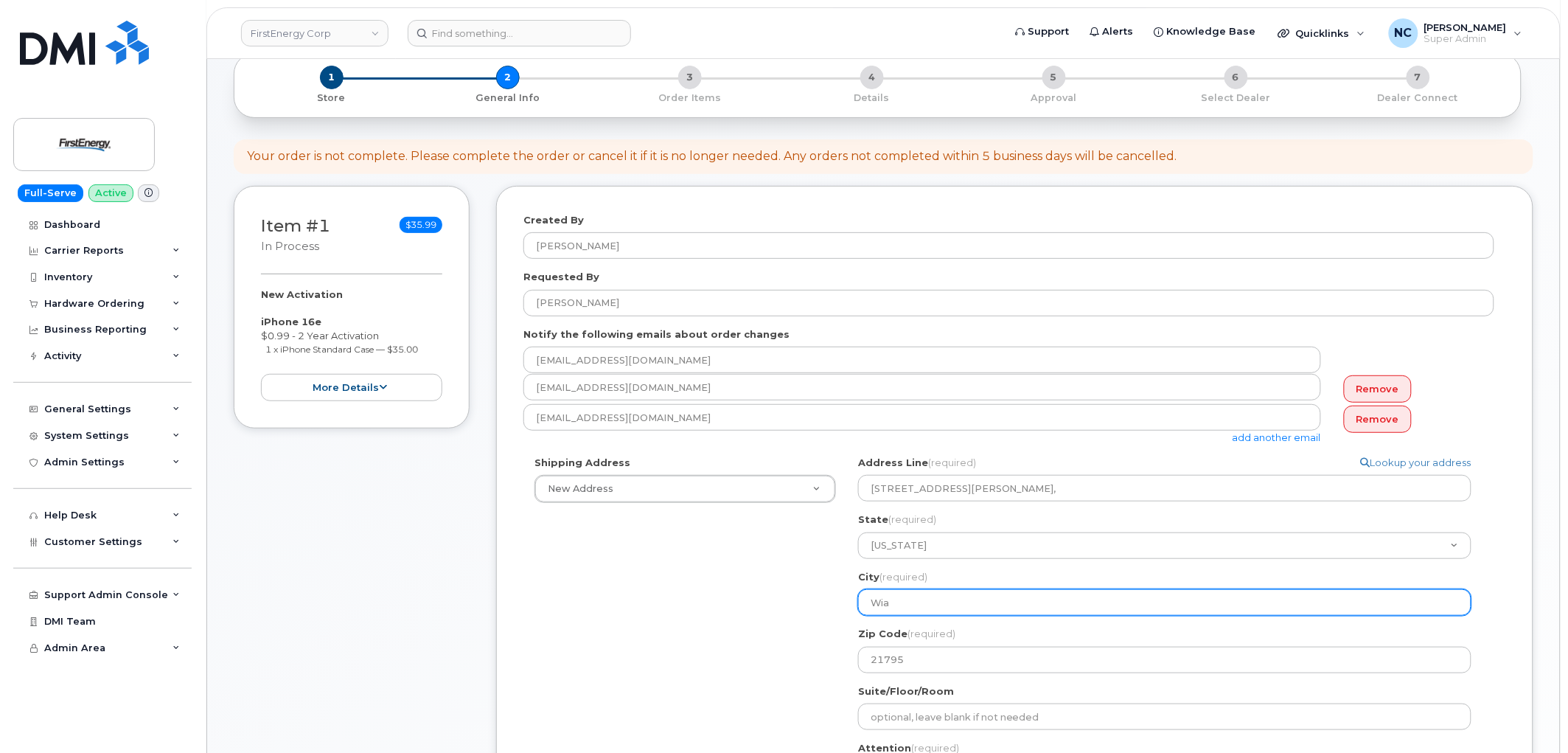
type input "Wi"
select select
type input "Wil"
select select
type input "Will"
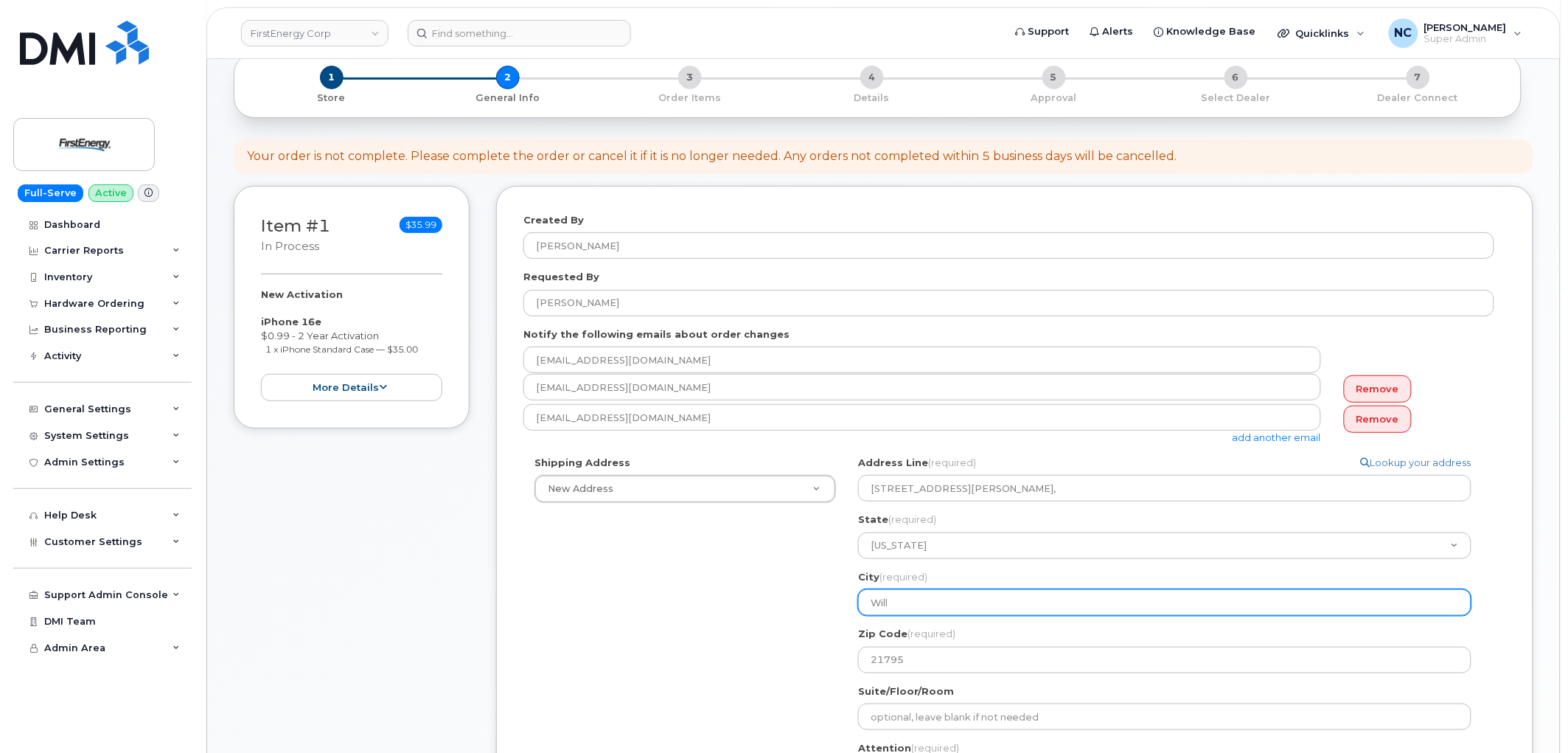
select select
type input "Willi"
select select
type input "Willia"
select select
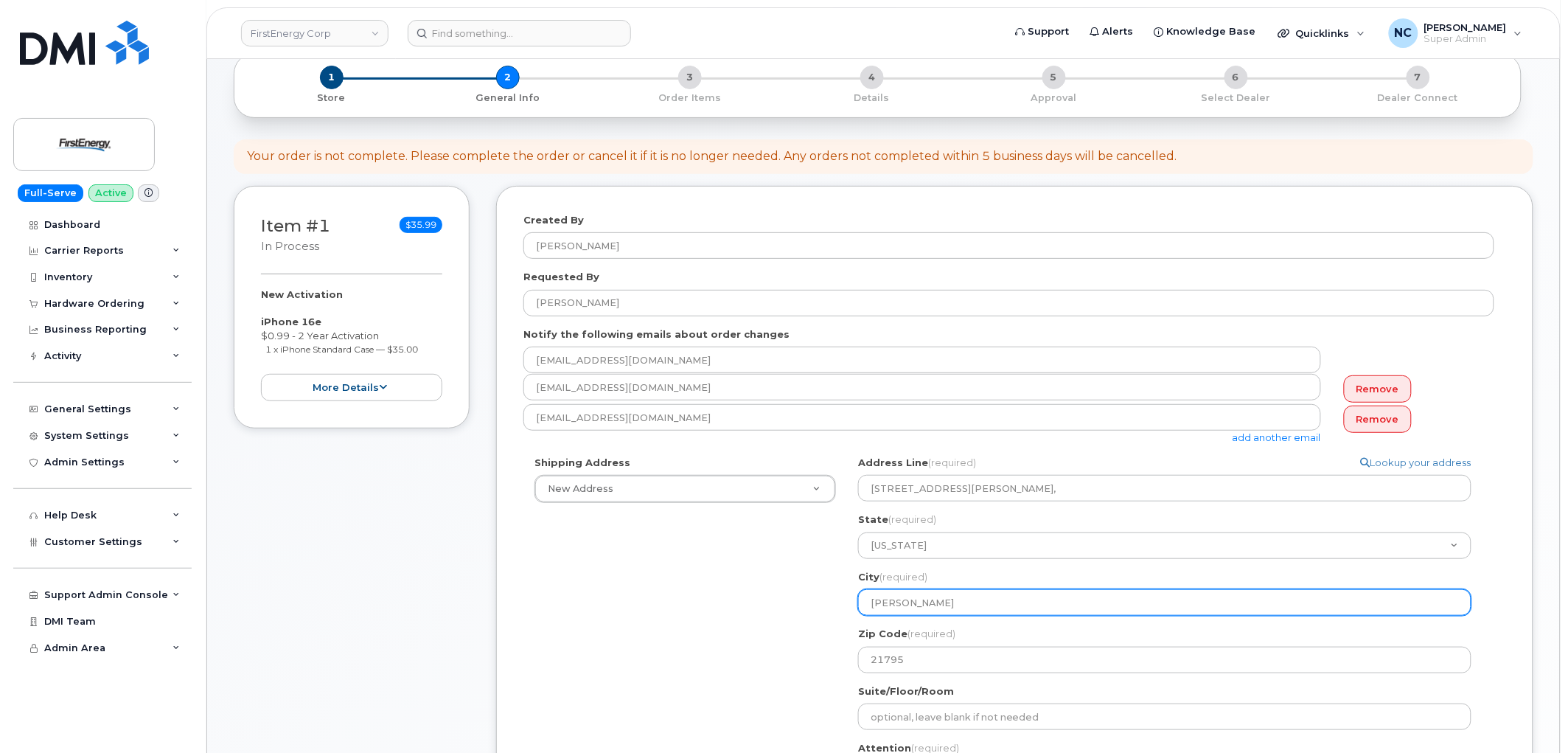
type input "Williams"
select select
type input "Williamsp"
select select
type input "Williamspo"
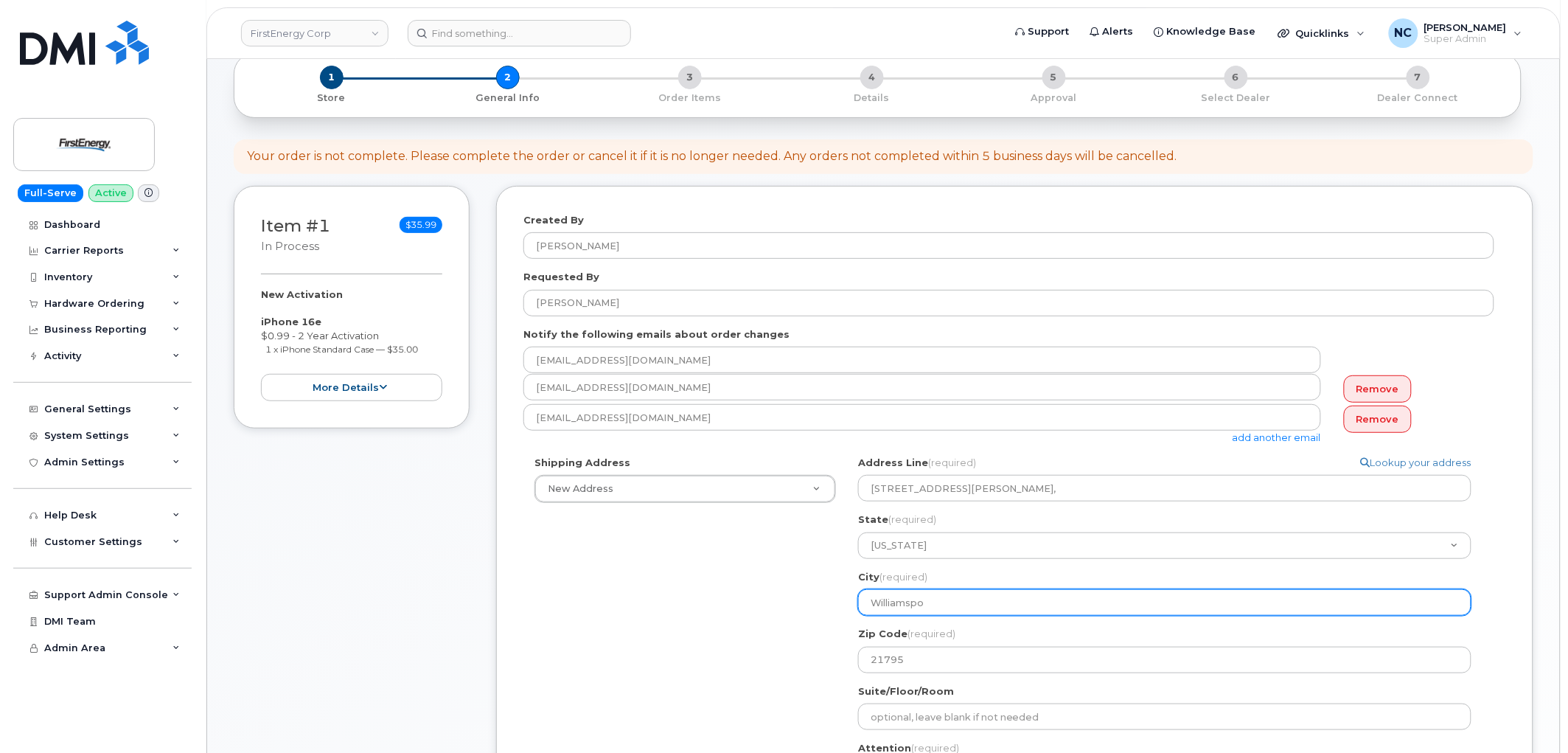
select select
type input "Williamspor"
select select
type input "Williamsport"
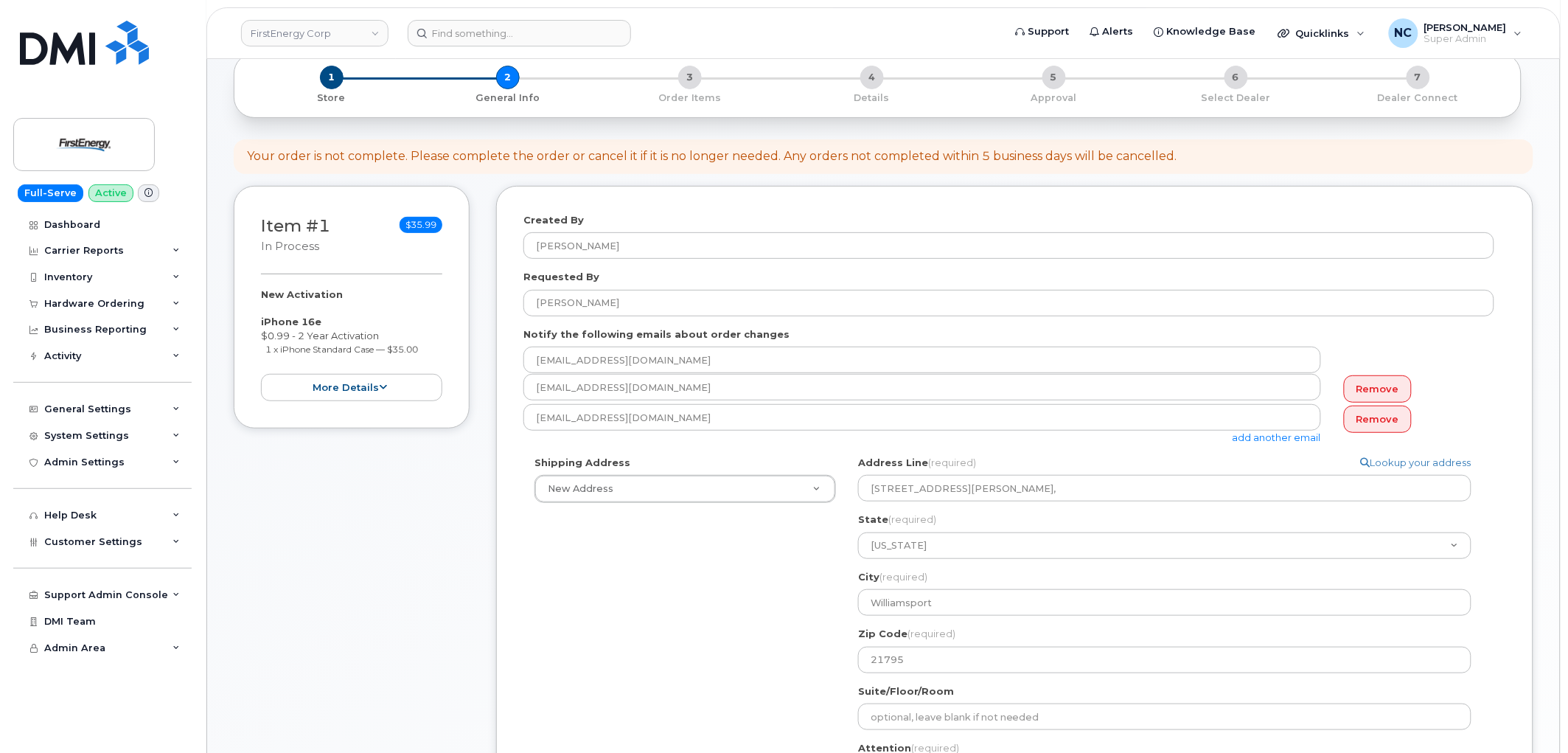
click at [672, 638] on div "Shipping Address New Address New Address 55 River Ave 348 Armory Rd 4328 Valley…" at bounding box center [1009, 656] width 971 height 401
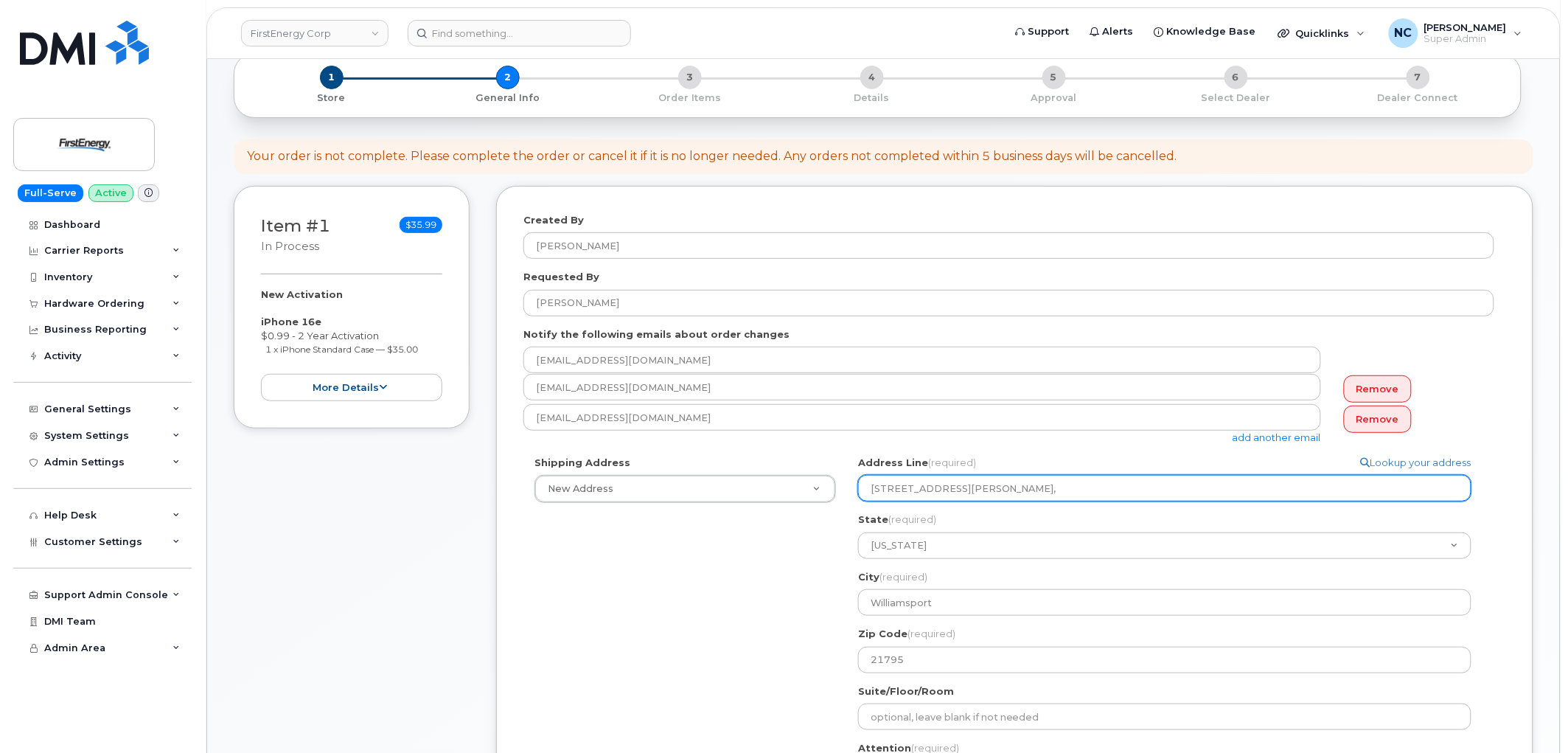
drag, startPoint x: 1055, startPoint y: 489, endPoint x: 959, endPoint y: 492, distance: 96.0
click at [957, 492] on input "10802 Bower Ave, Williamsport MA," at bounding box center [1166, 488] width 614 height 26
select select
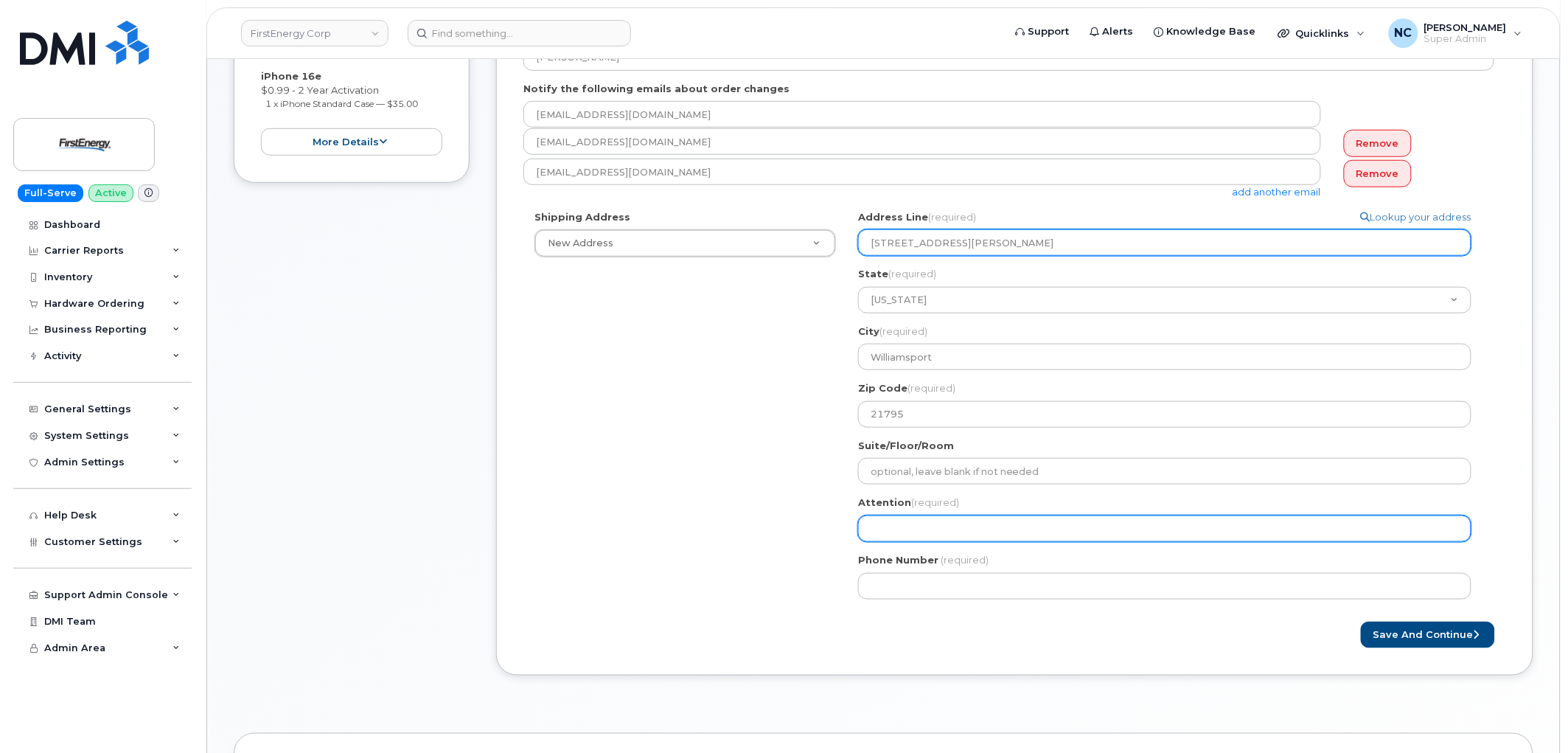
type input "10802 Bower Ave"
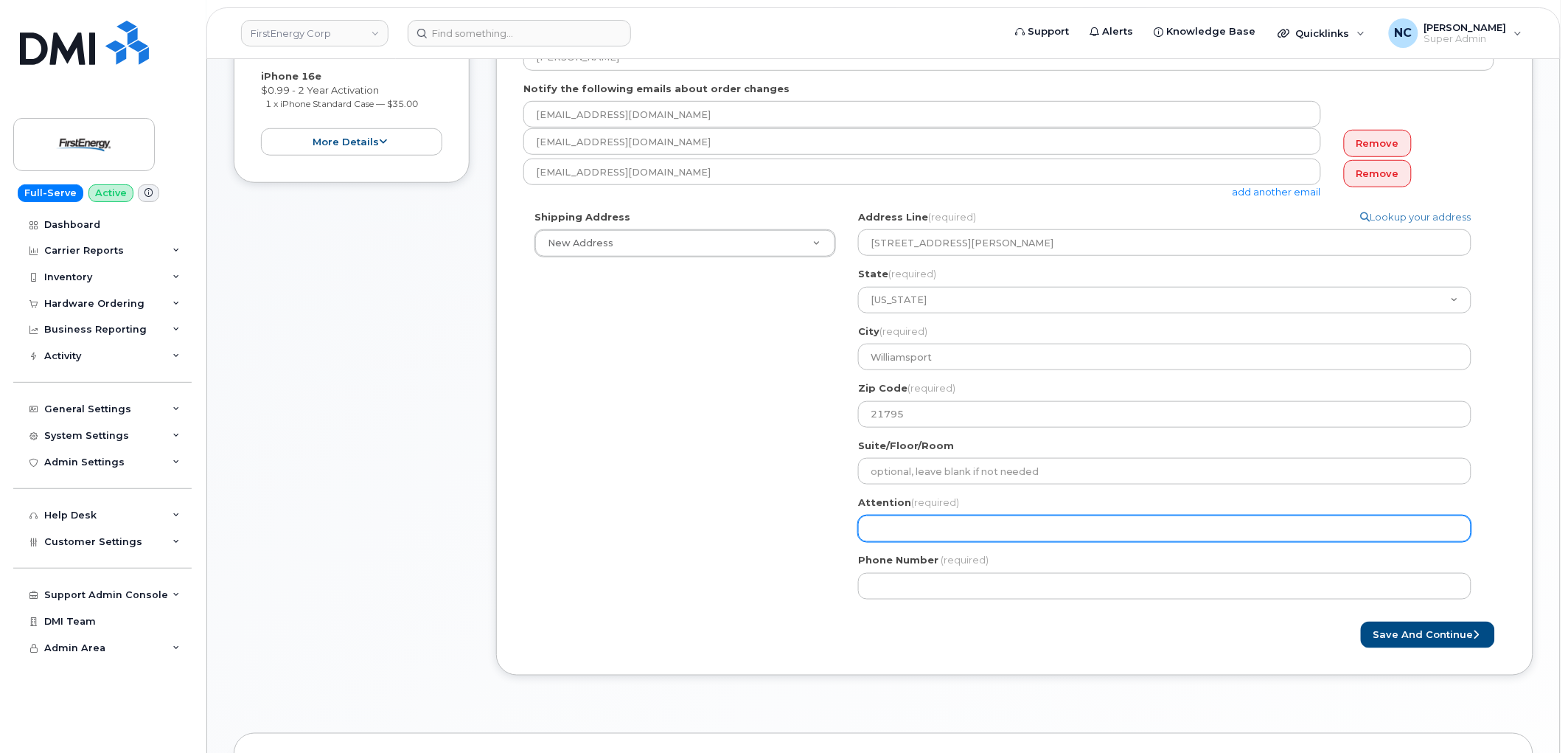
click at [945, 529] on input "Attention (required)" at bounding box center [1166, 528] width 614 height 26
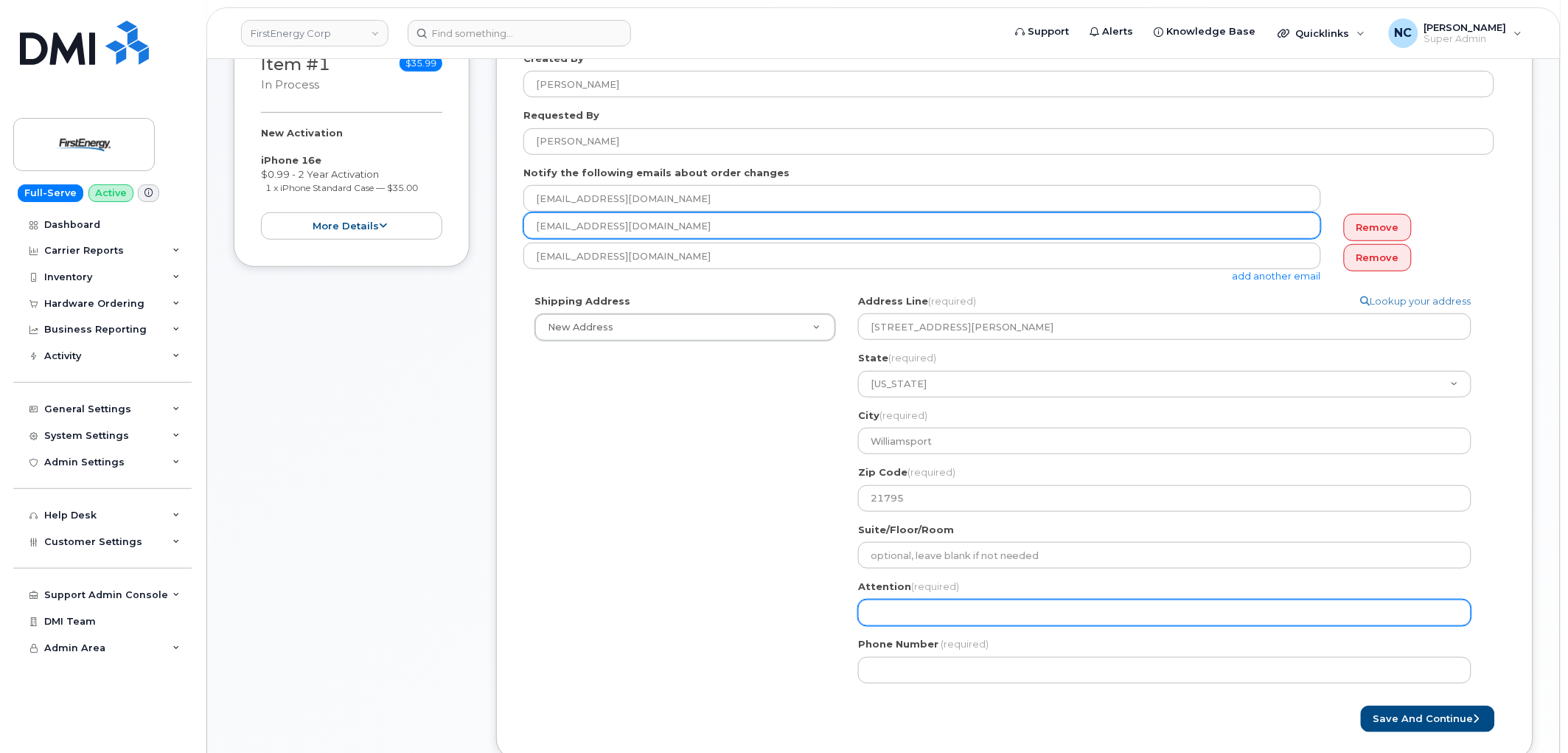
scroll to position [164, 0]
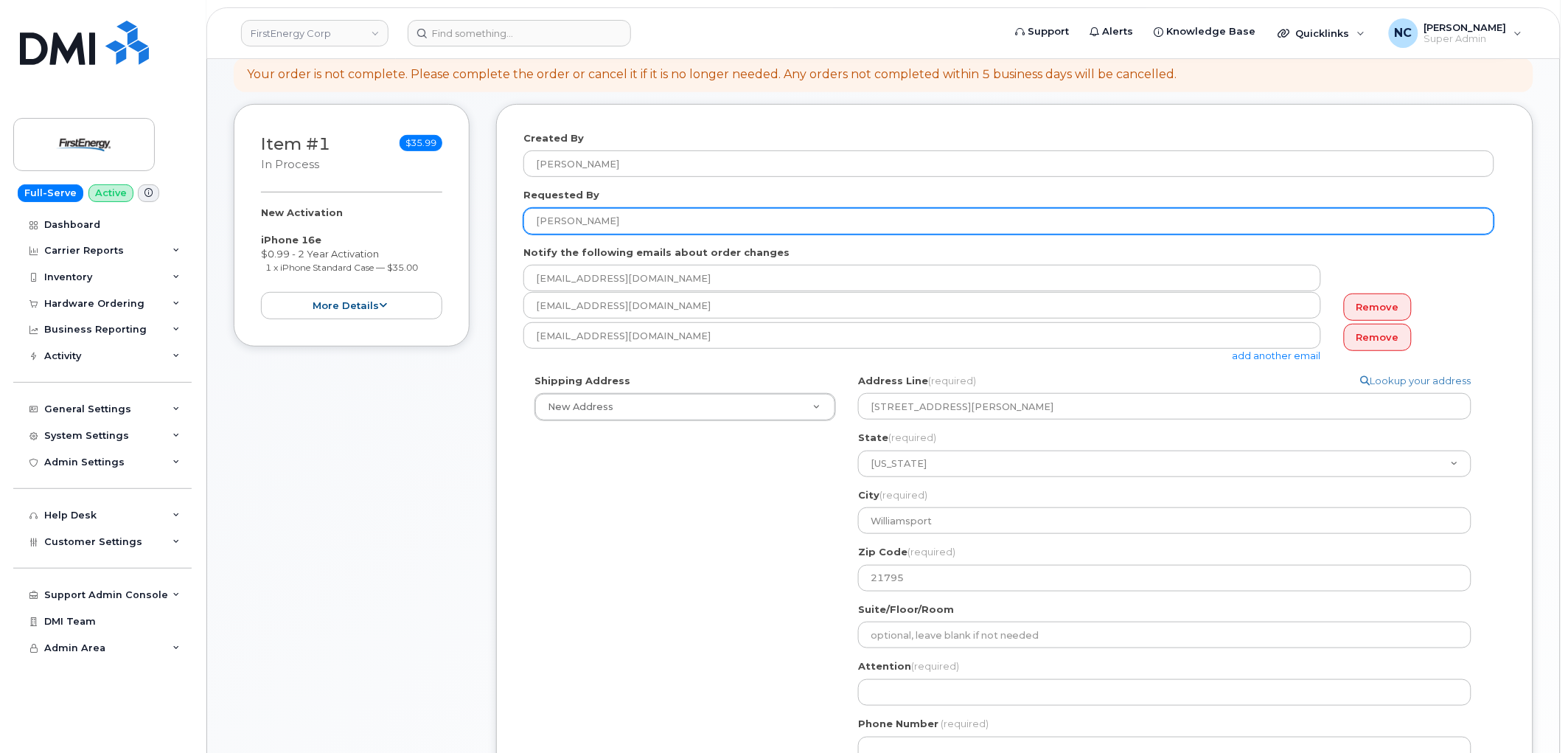
click at [659, 225] on input "[PERSON_NAME]" at bounding box center [1009, 221] width 971 height 26
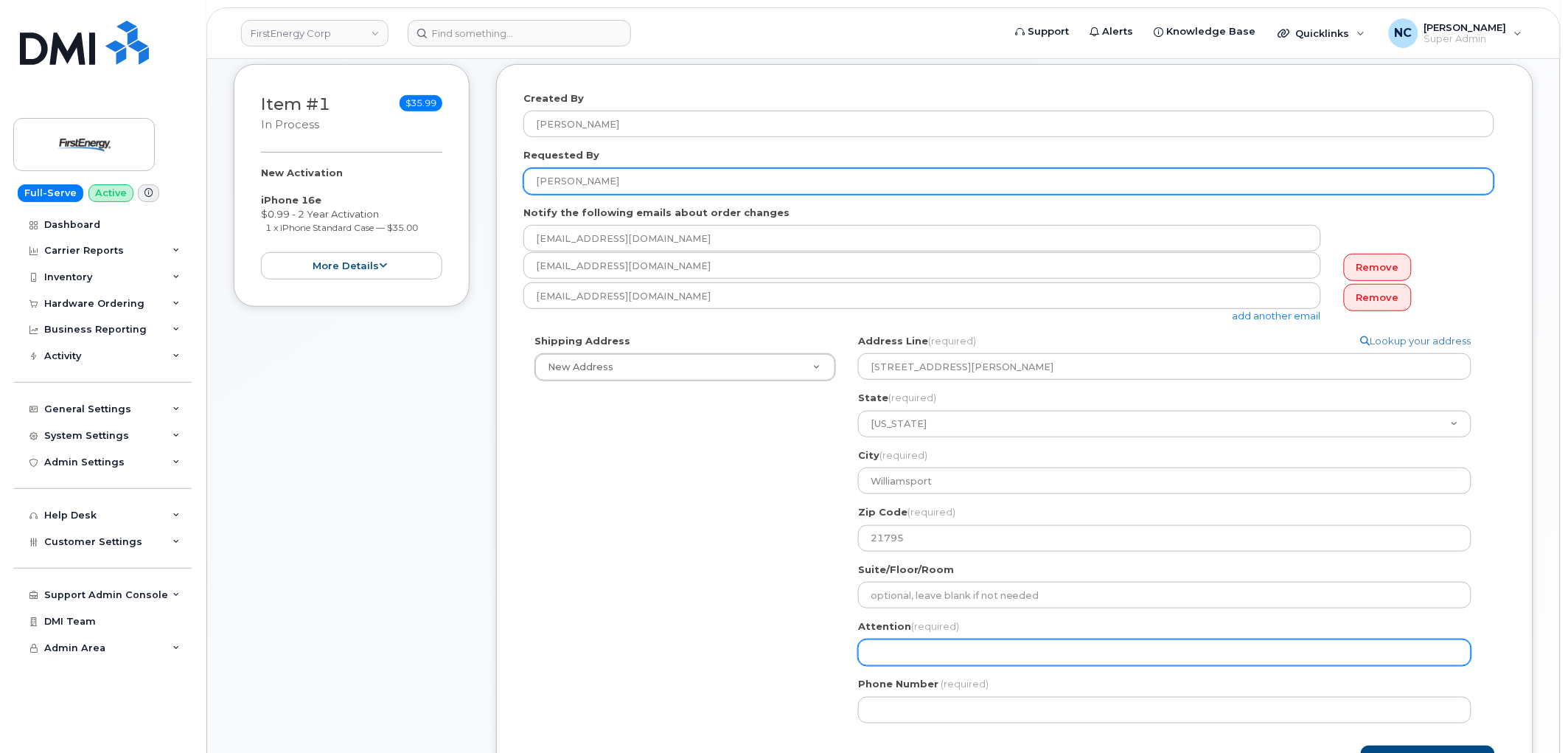
scroll to position [327, 0]
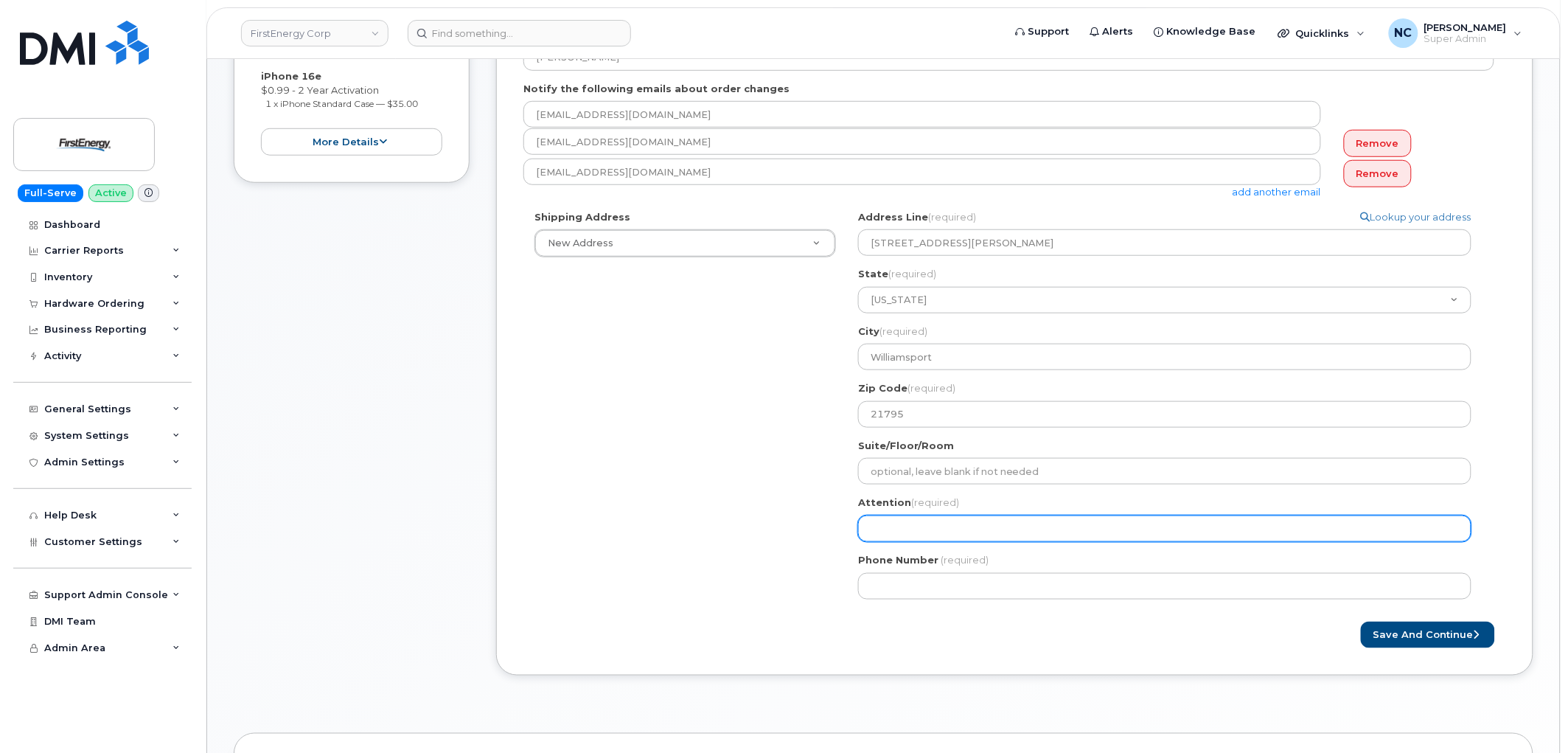
click at [947, 521] on input "Attention (required)" at bounding box center [1166, 528] width 614 height 26
paste input "[PERSON_NAME]"
select select
type input "[PERSON_NAME]"
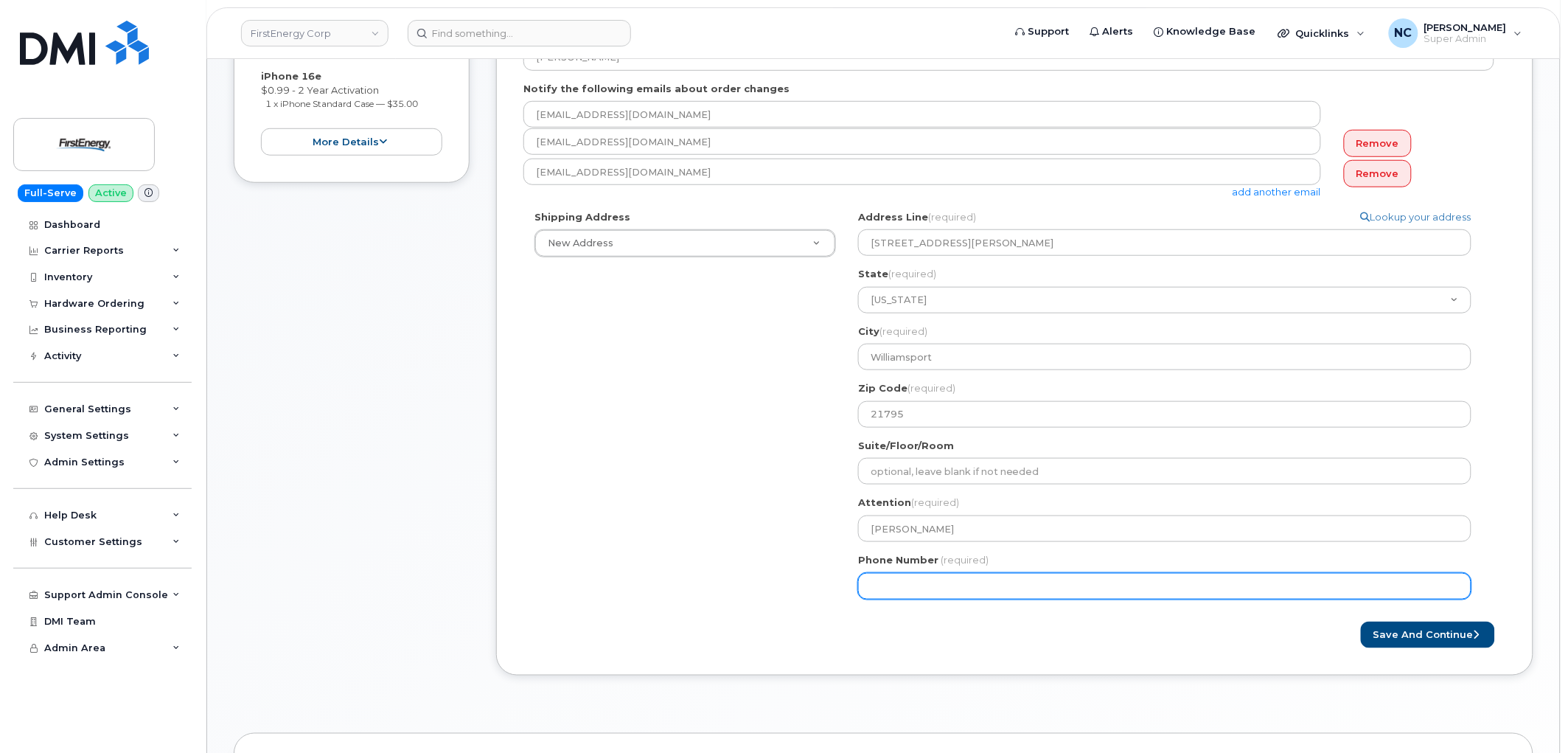
click at [1009, 573] on input "Phone Number" at bounding box center [1166, 586] width 614 height 26
paste input "3045023908"
click at [895, 588] on input "Phone Number" at bounding box center [1166, 586] width 614 height 26
click at [914, 587] on input "Phone Number" at bounding box center [1166, 586] width 614 height 26
select select
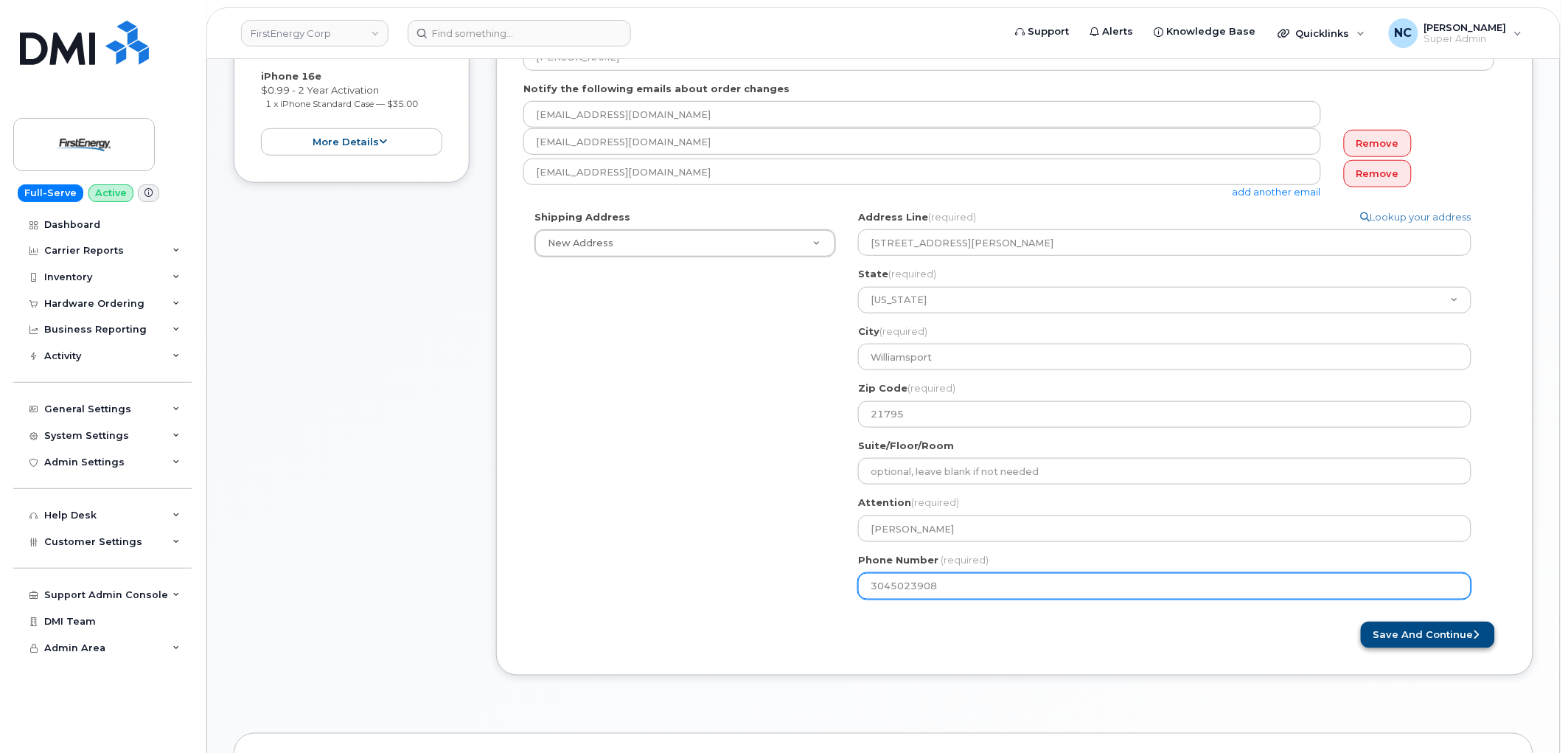
type input "3045023908"
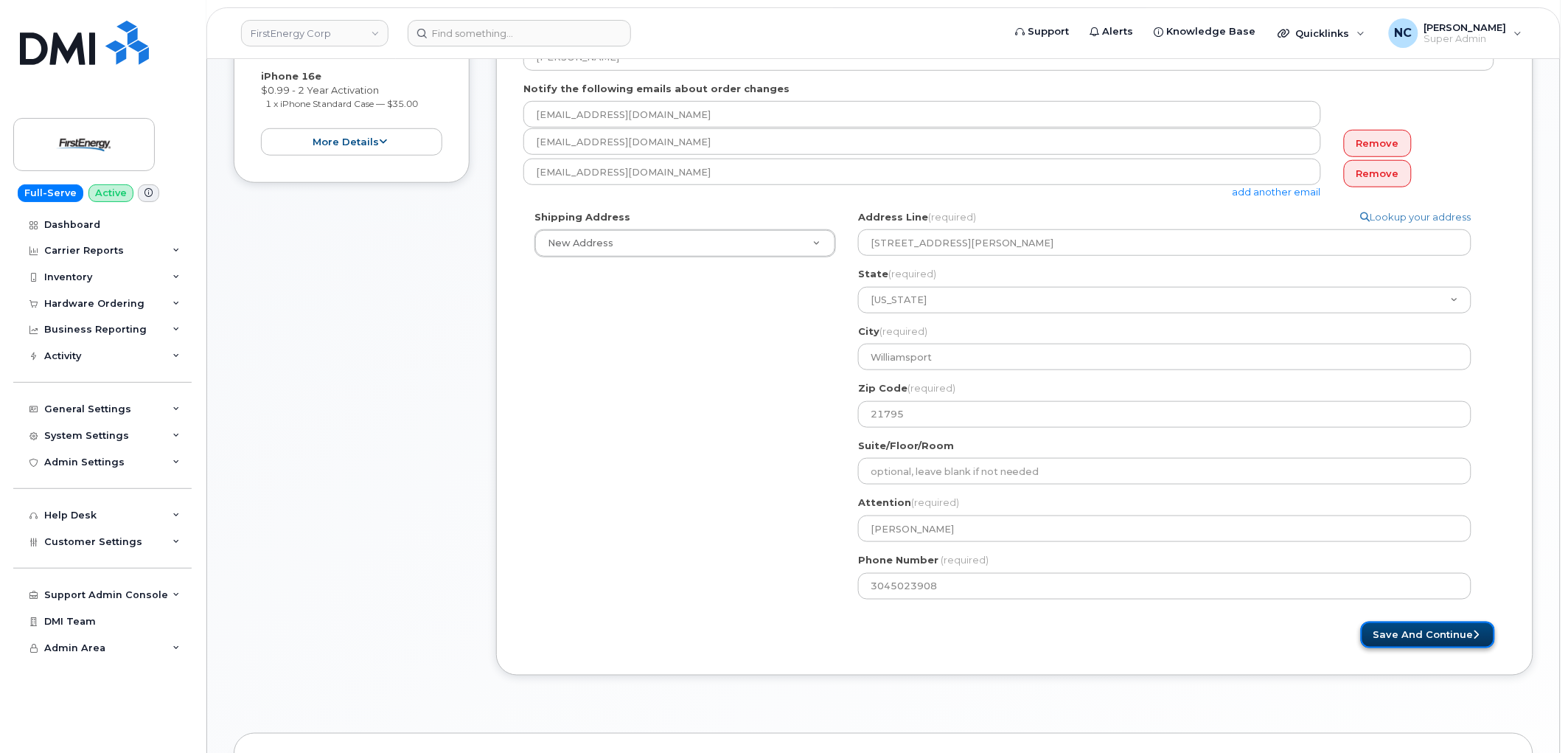
click at [1404, 638] on button "Save and Continue" at bounding box center [1427, 635] width 134 height 27
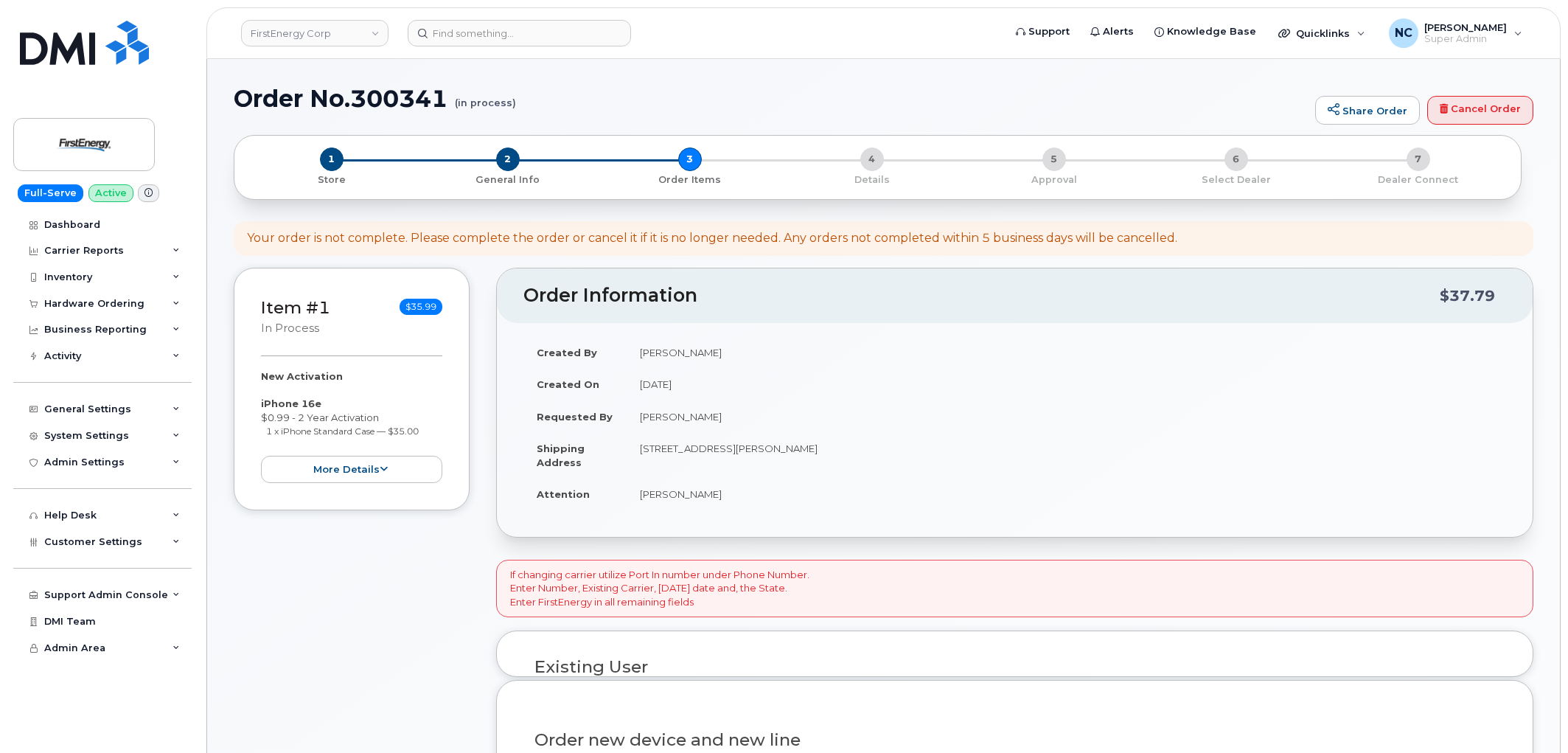
scroll to position [246, 0]
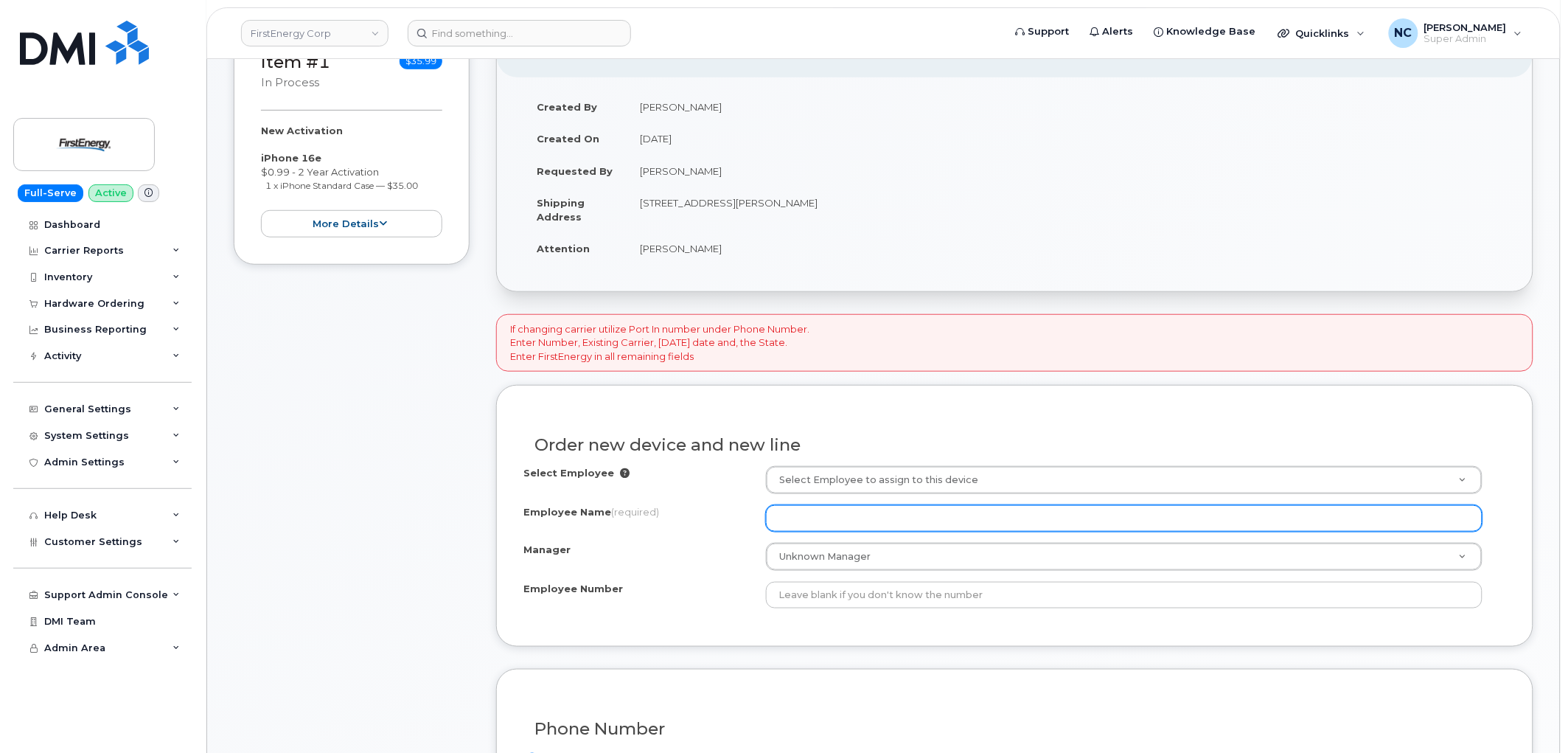
click at [894, 513] on input "Employee Name (required)" at bounding box center [1125, 518] width 717 height 26
paste input "[PERSON_NAME]"
type input "[PERSON_NAME]"
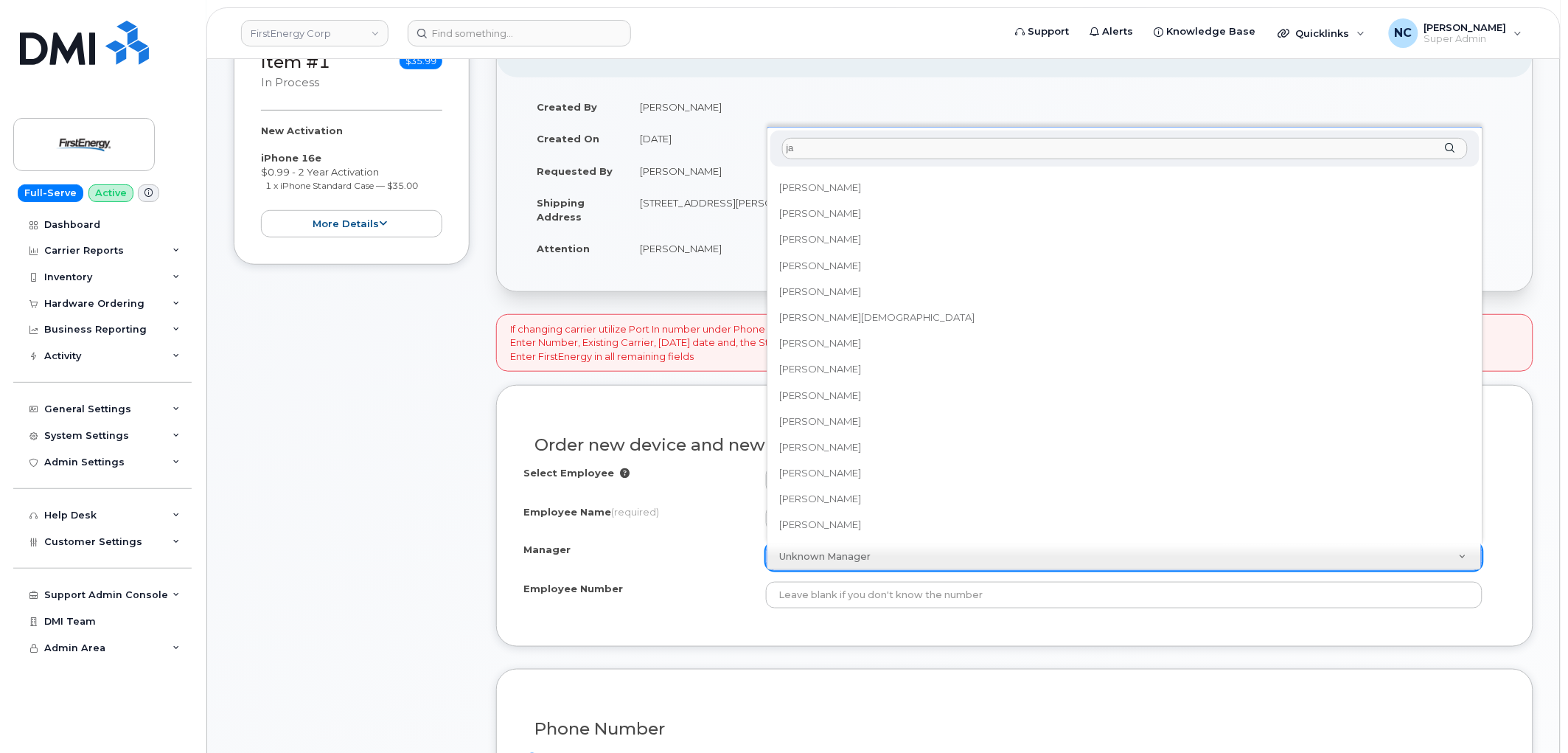
scroll to position [0, 0]
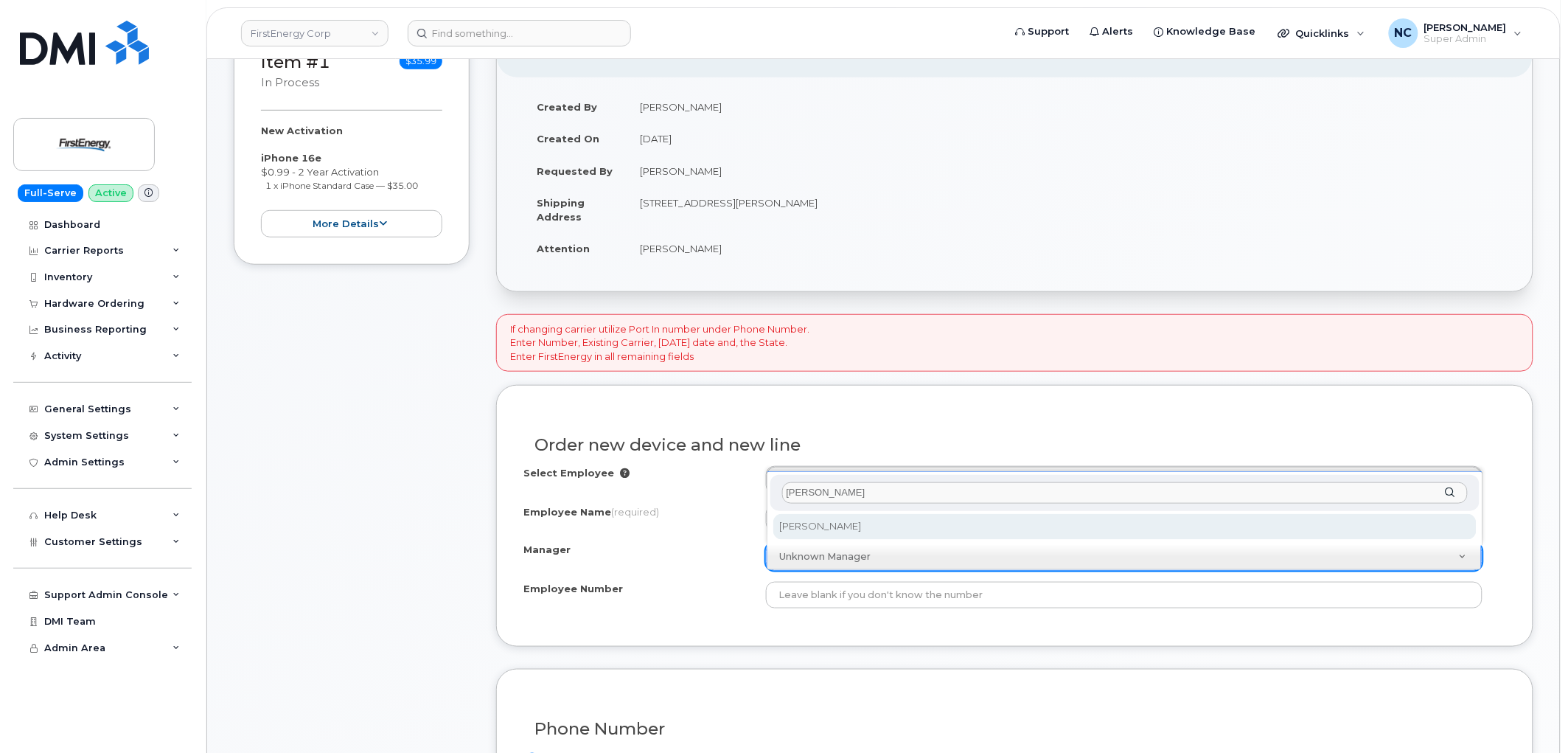
type input "[PERSON_NAME]"
select select "2077017"
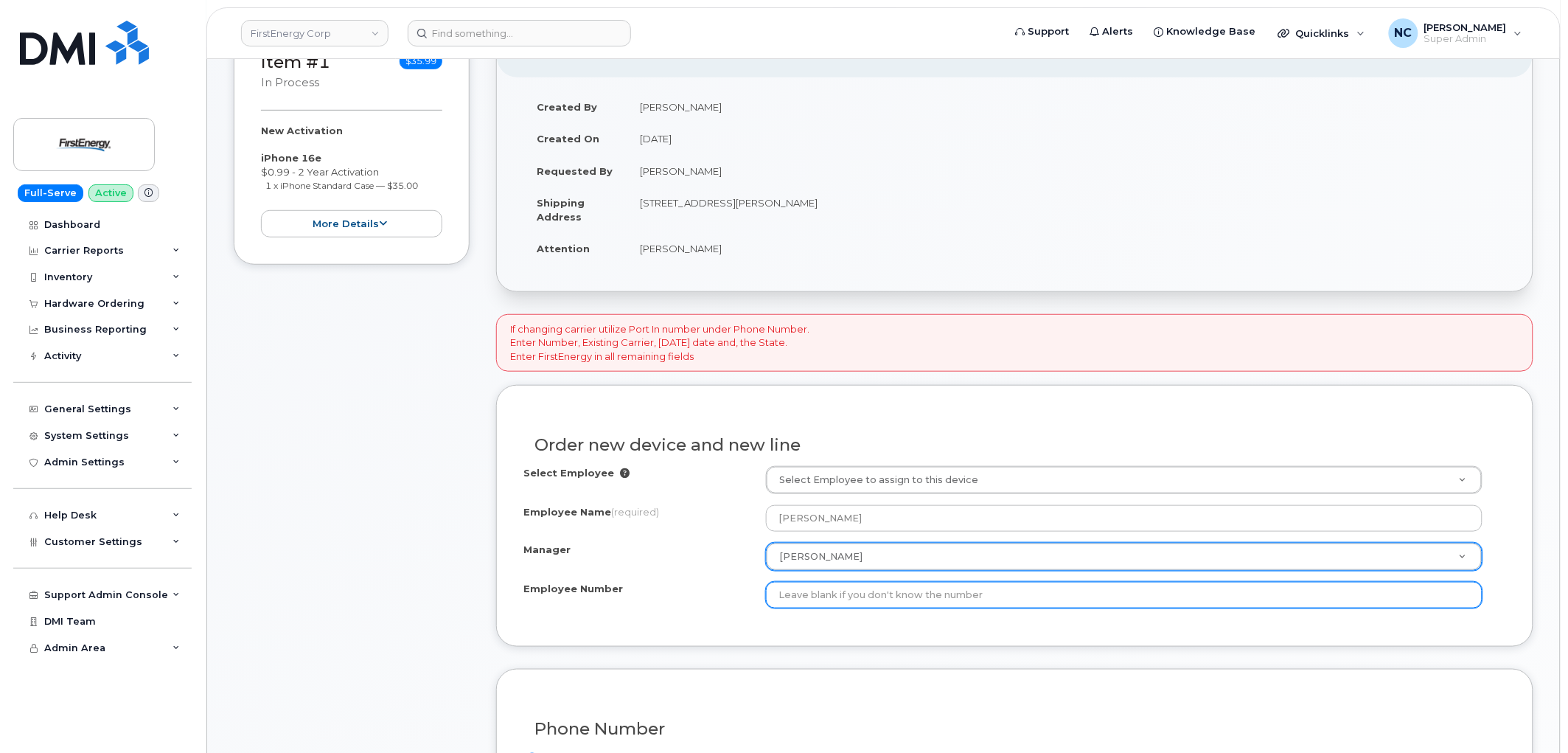
click at [846, 600] on input "Employee Number" at bounding box center [1125, 594] width 717 height 26
type input "1022349"
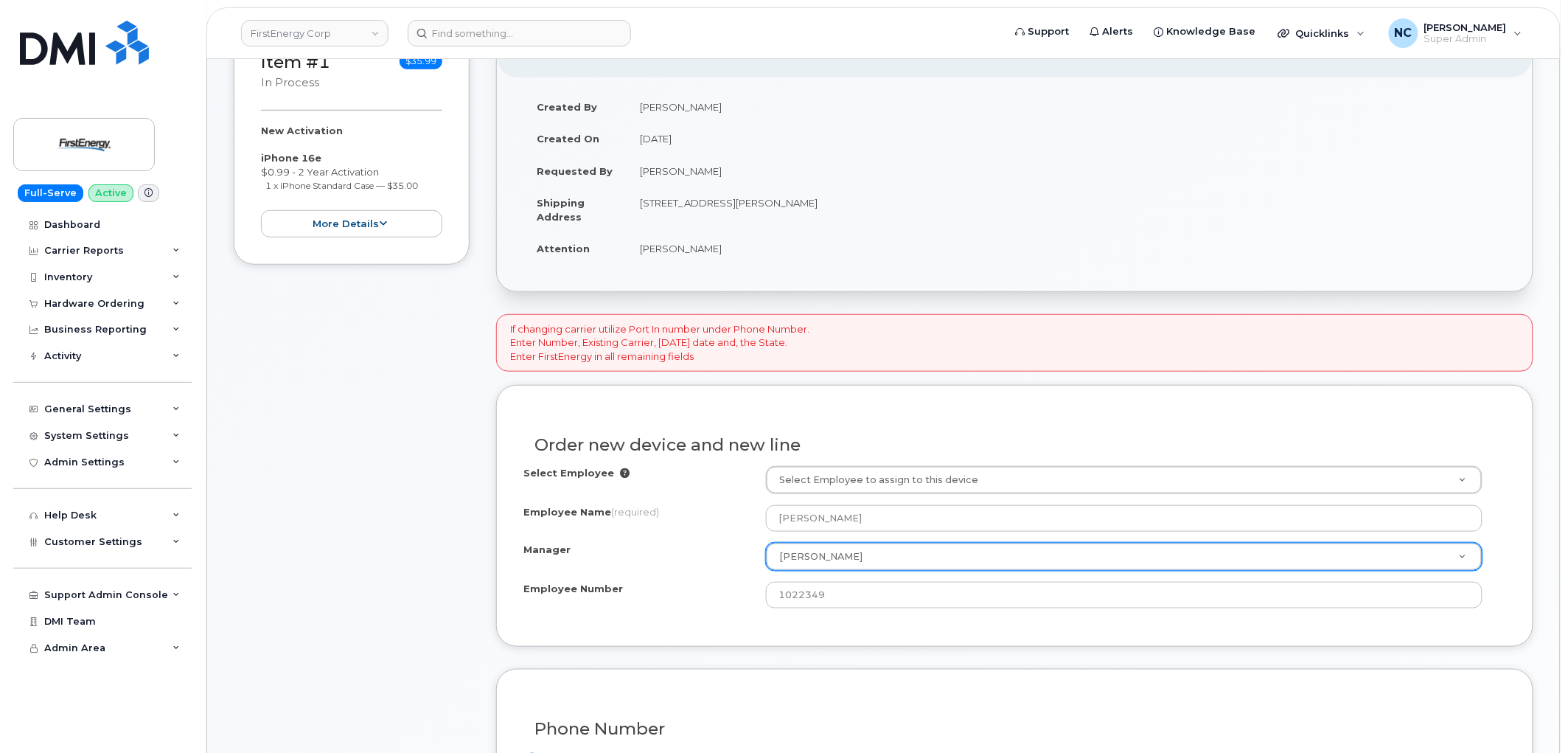
click at [616, 613] on div "Select Employee Select Employee to assign to this device Employee Name (require…" at bounding box center [1015, 543] width 983 height 153
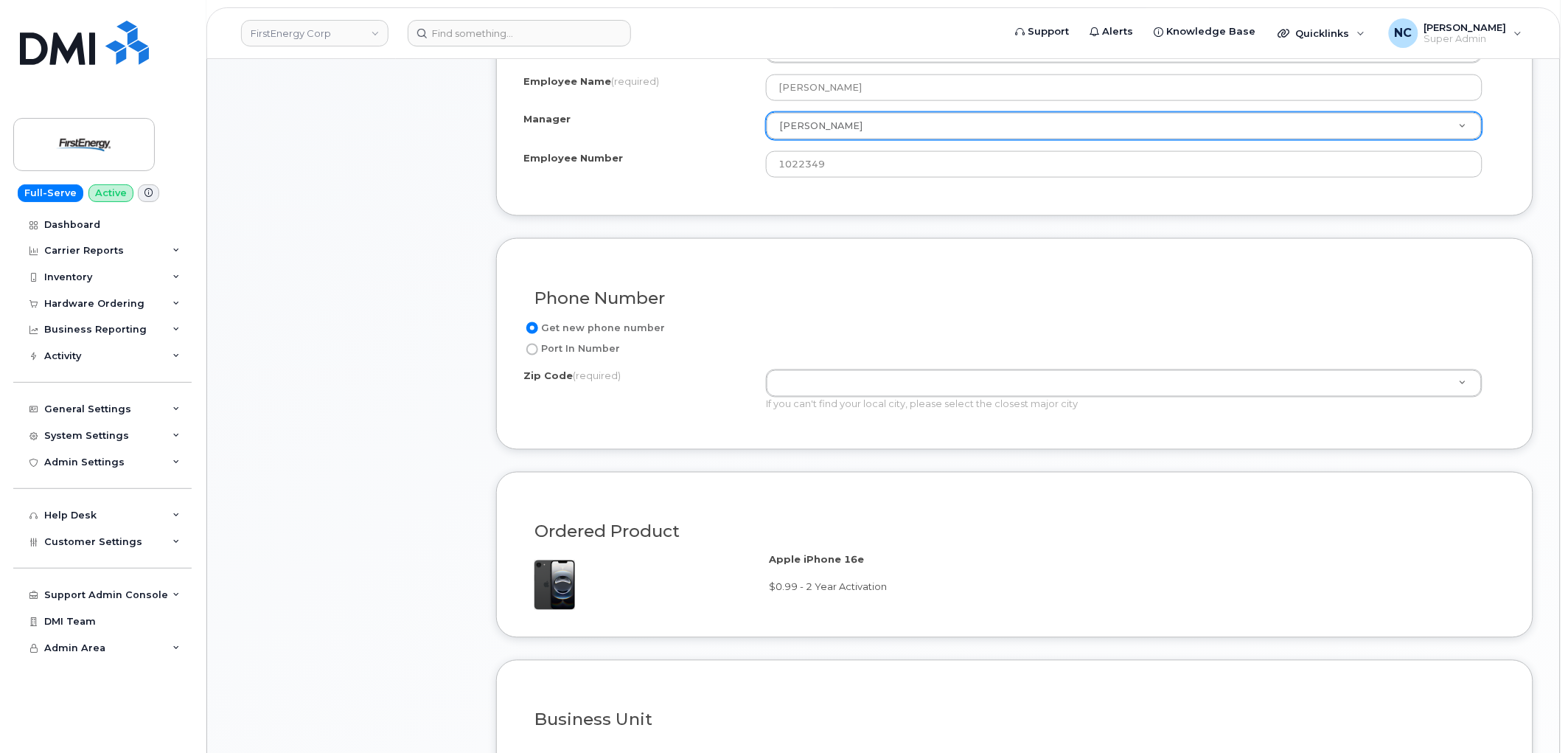
scroll to position [738, 0]
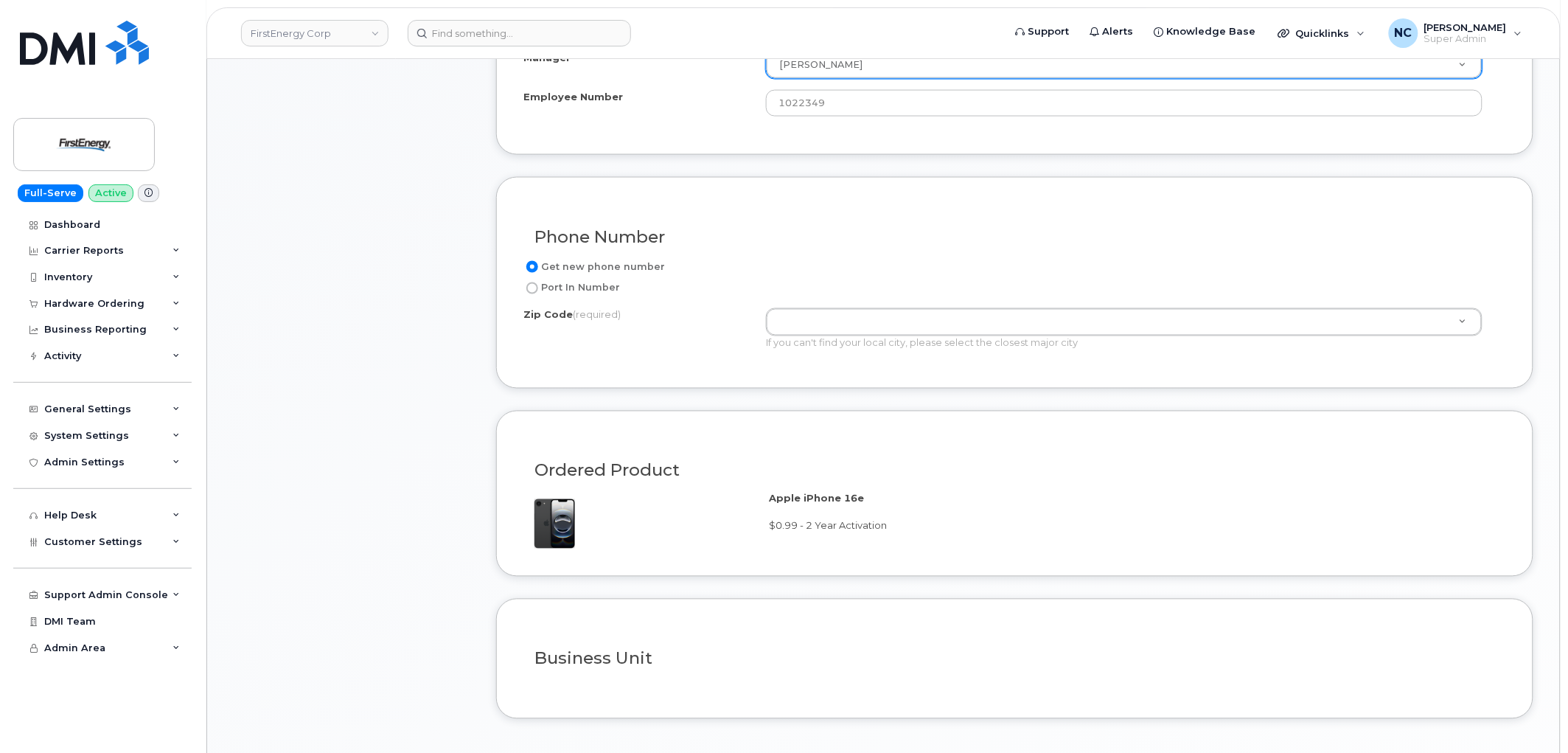
type input "v"
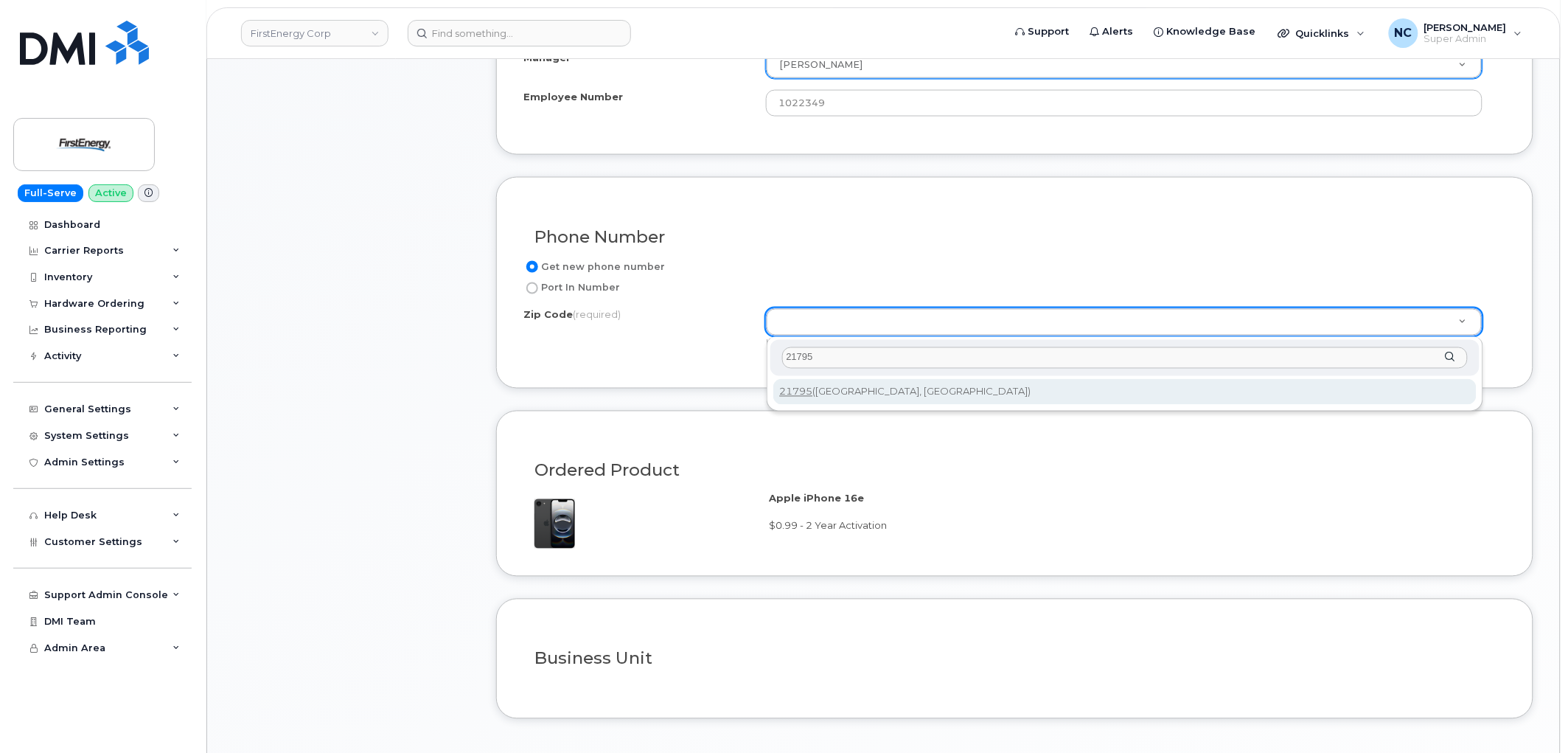
type input "21795"
type input "21795 (Williamsport, MD)"
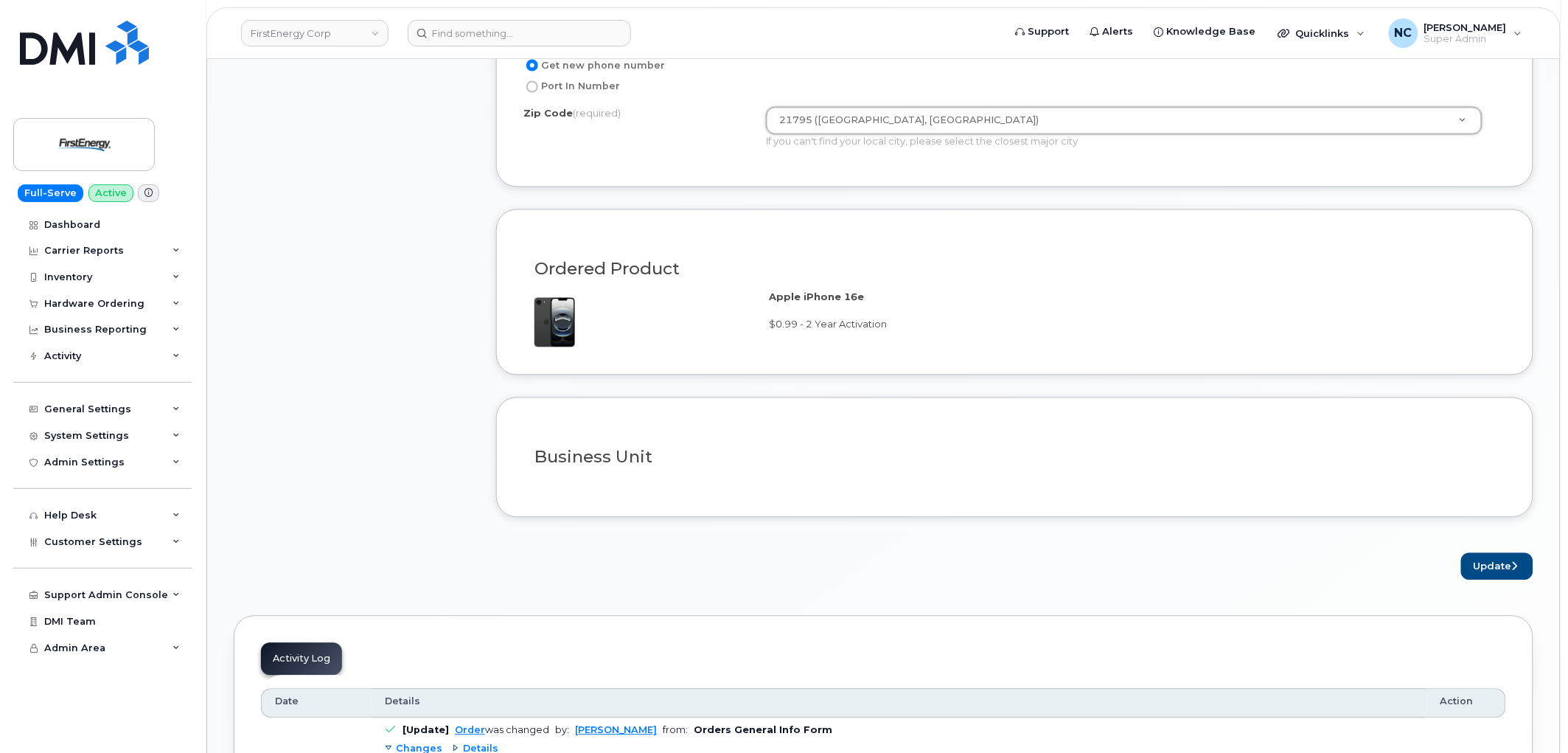
scroll to position [1229, 0]
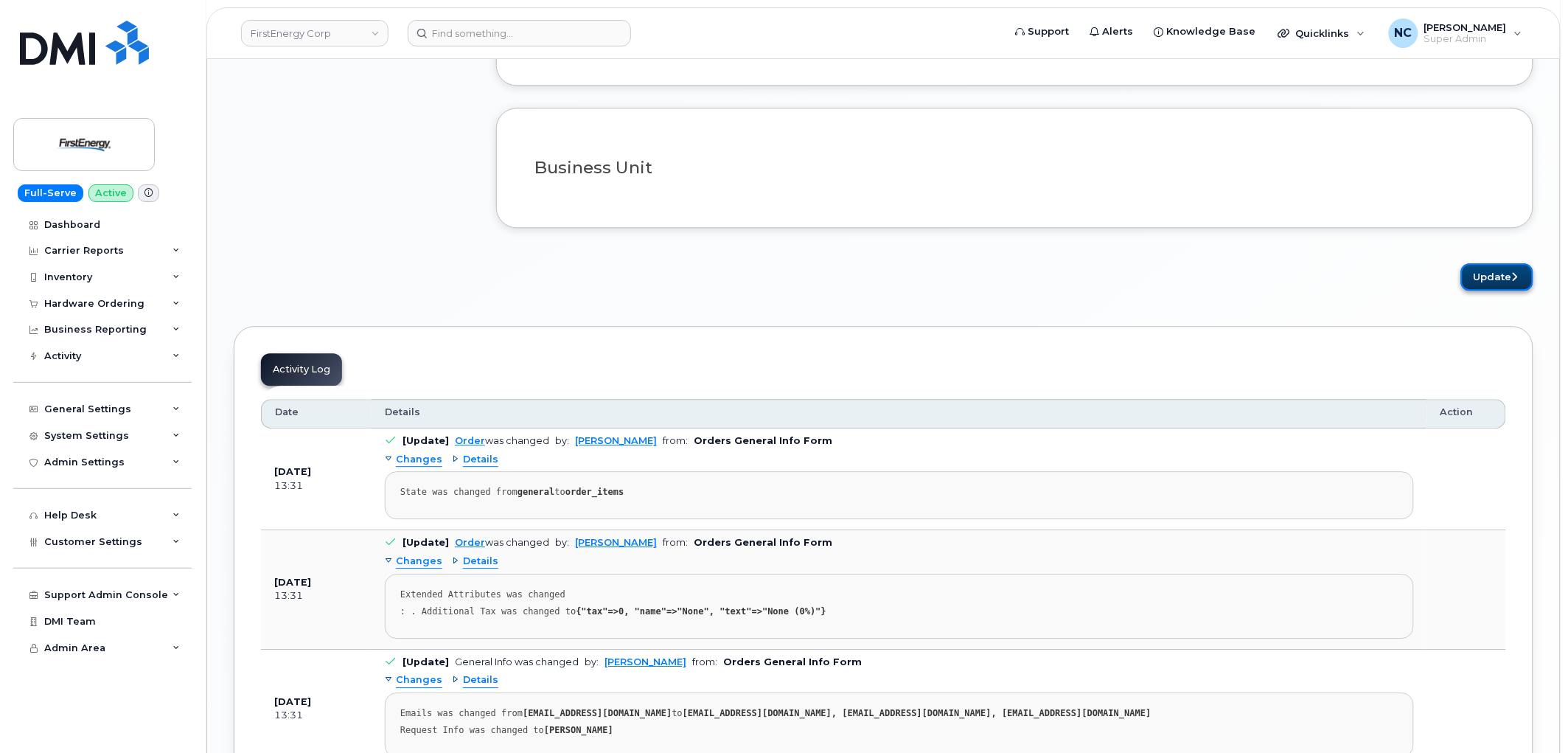
click at [1491, 275] on button "Update" at bounding box center [1497, 277] width 72 height 27
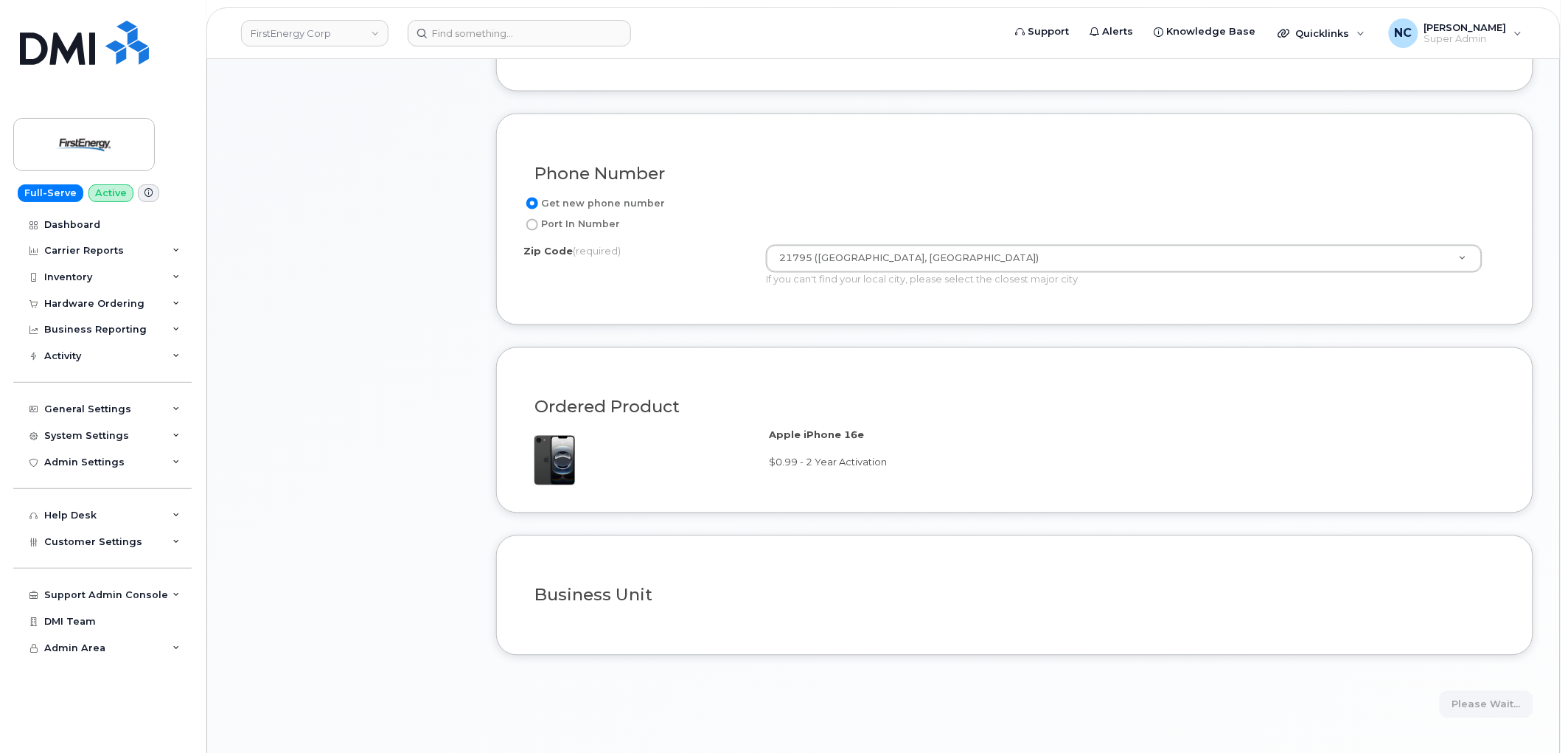
scroll to position [573, 0]
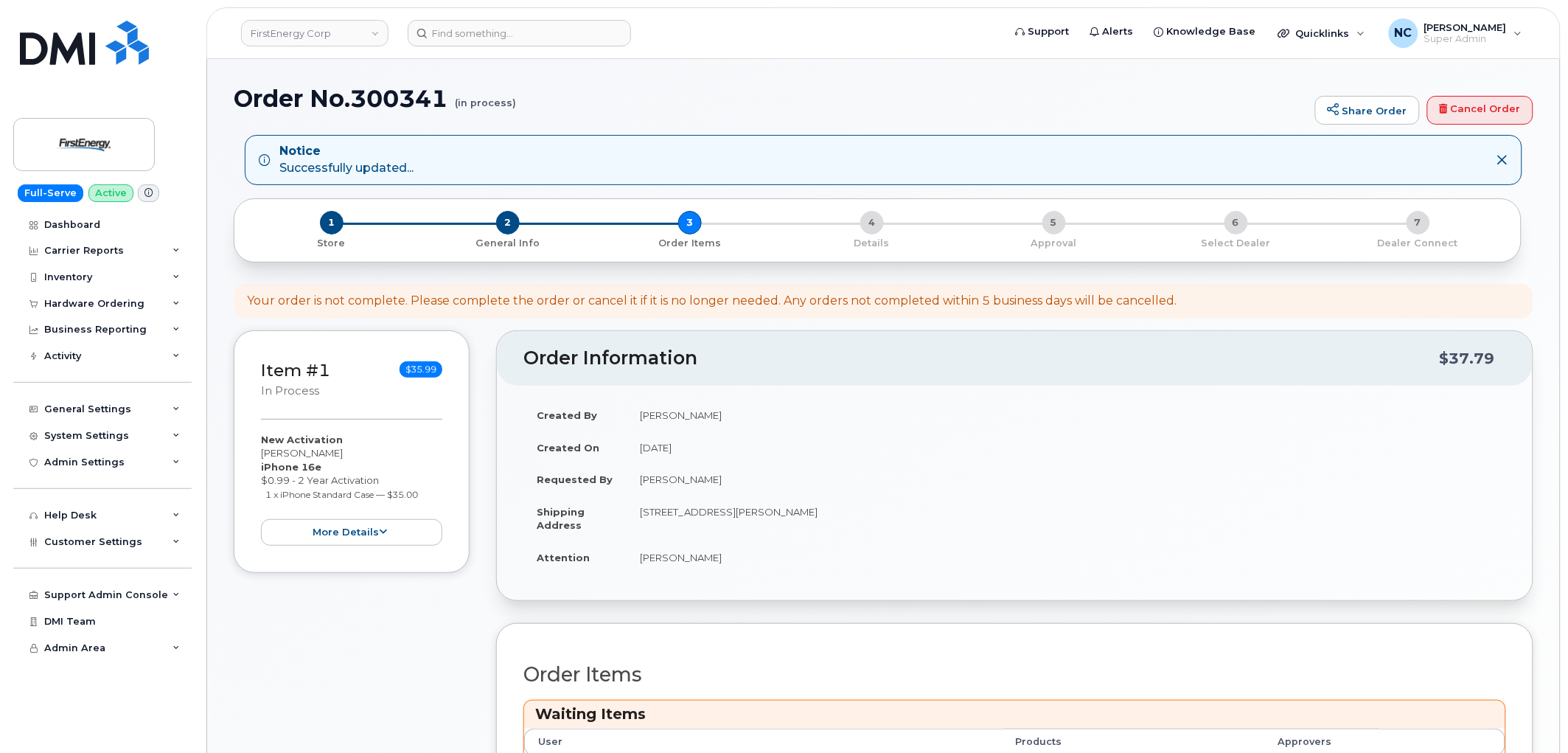
scroll to position [327, 0]
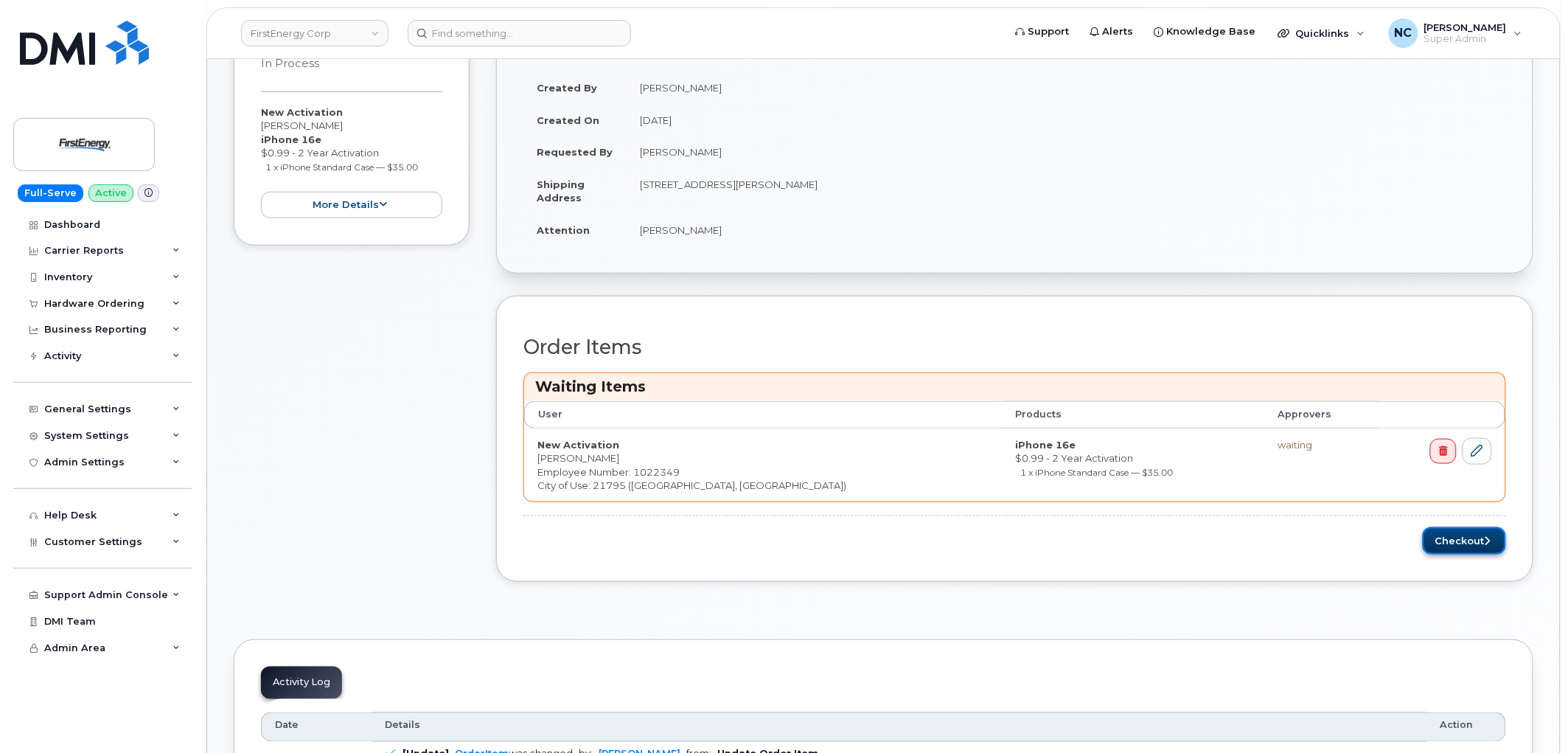
click at [1448, 548] on button "Checkout" at bounding box center [1465, 541] width 84 height 27
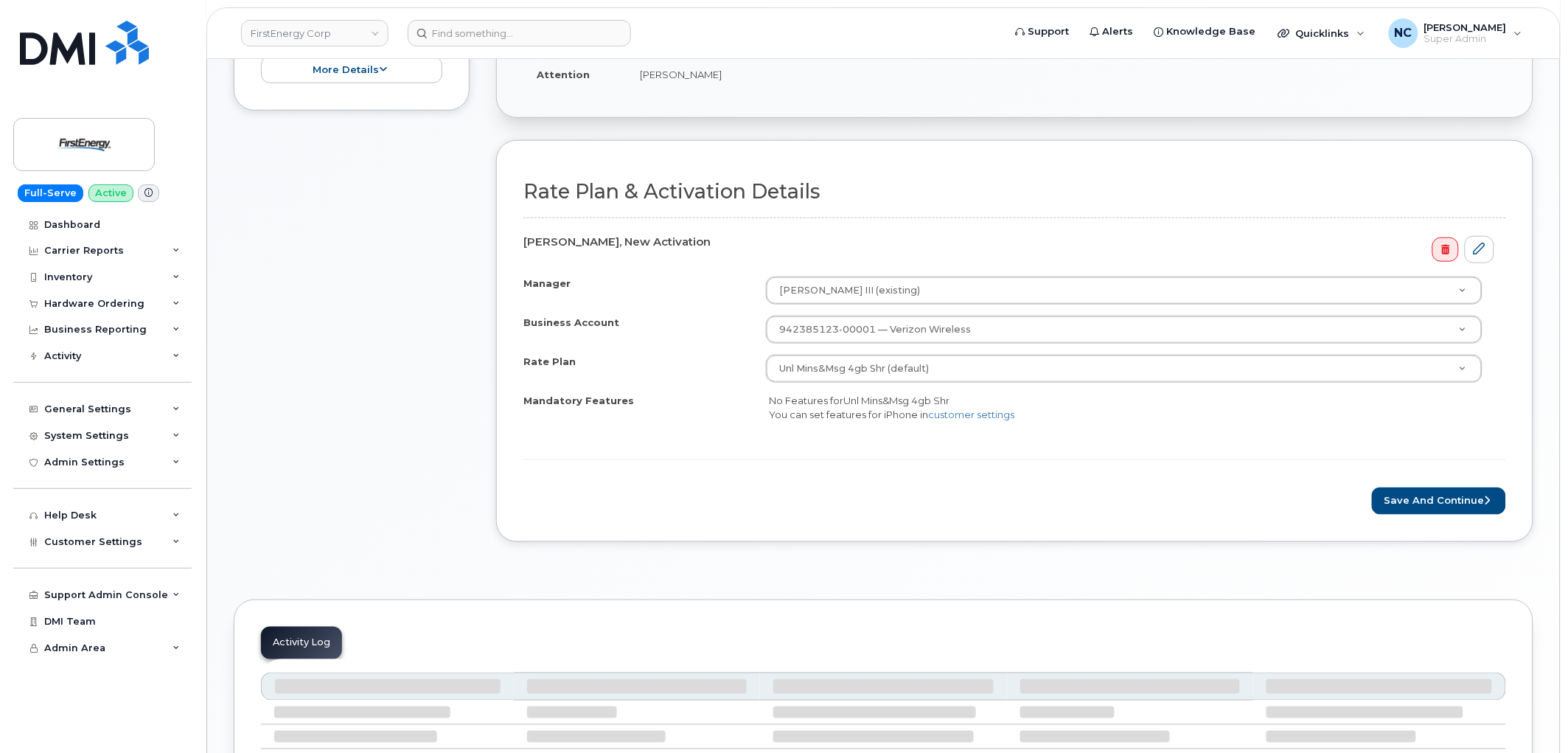
scroll to position [409, 0]
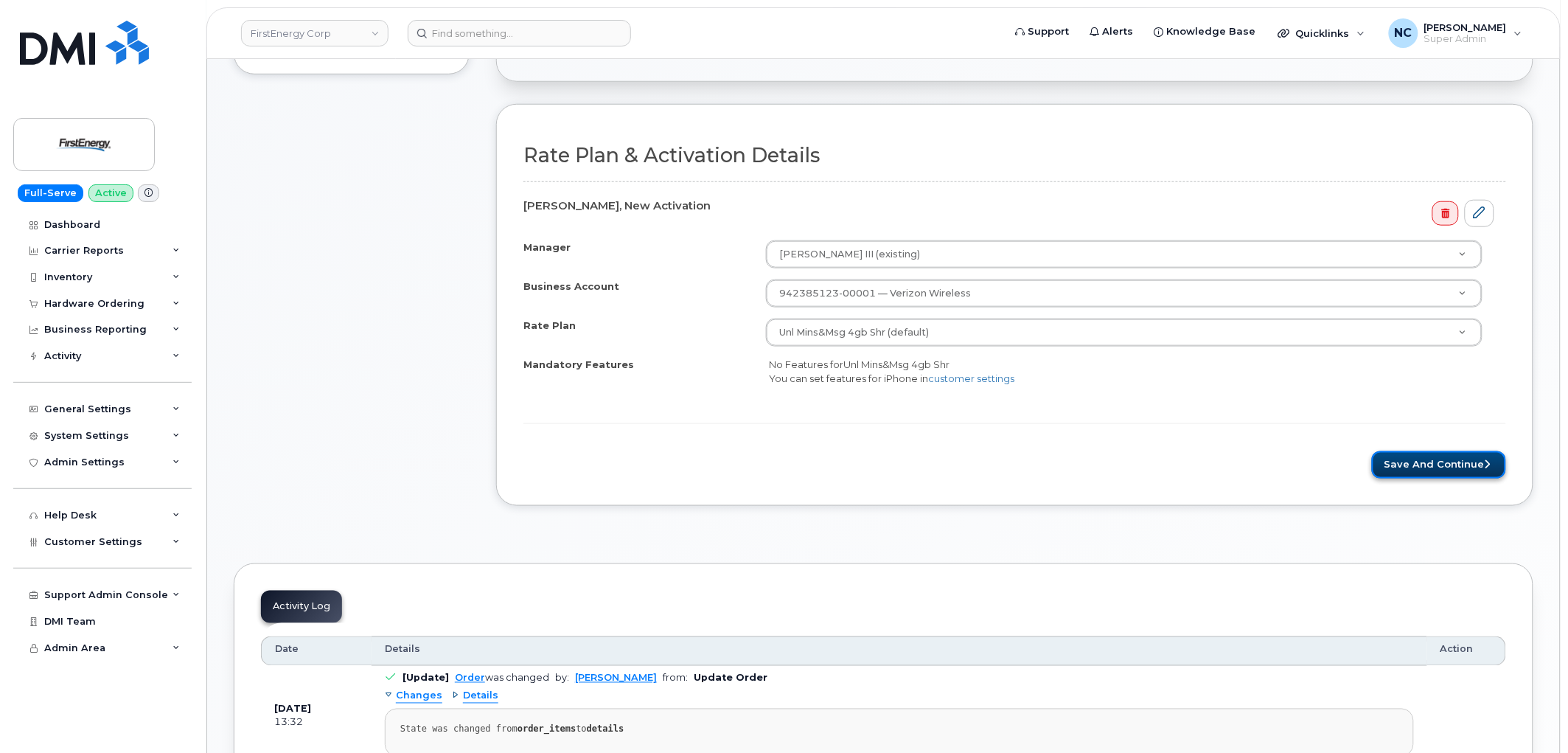
click at [1385, 461] on button "Save and Continue" at bounding box center [1438, 465] width 134 height 27
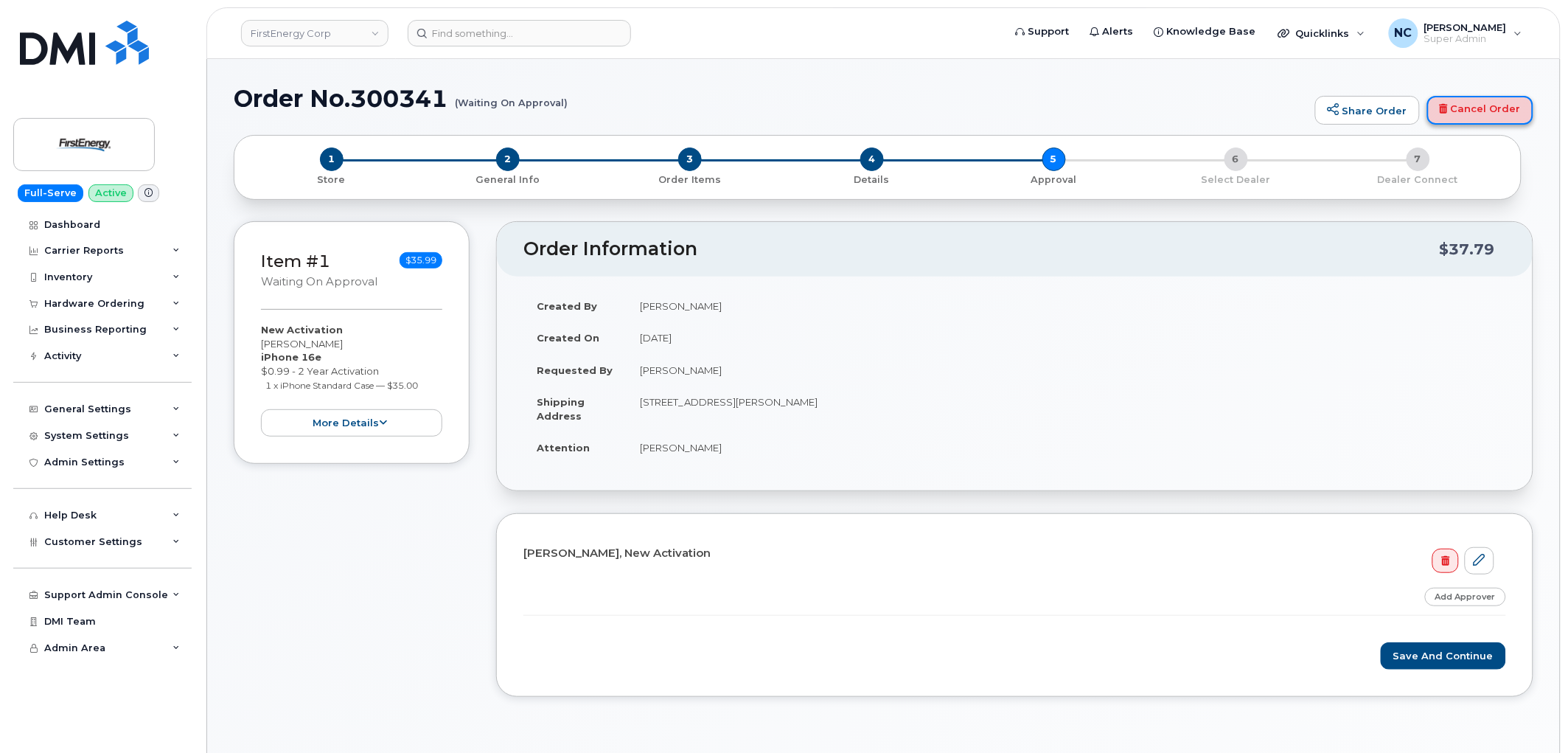
click at [1461, 109] on link "Cancel Order" at bounding box center [1480, 110] width 107 height 30
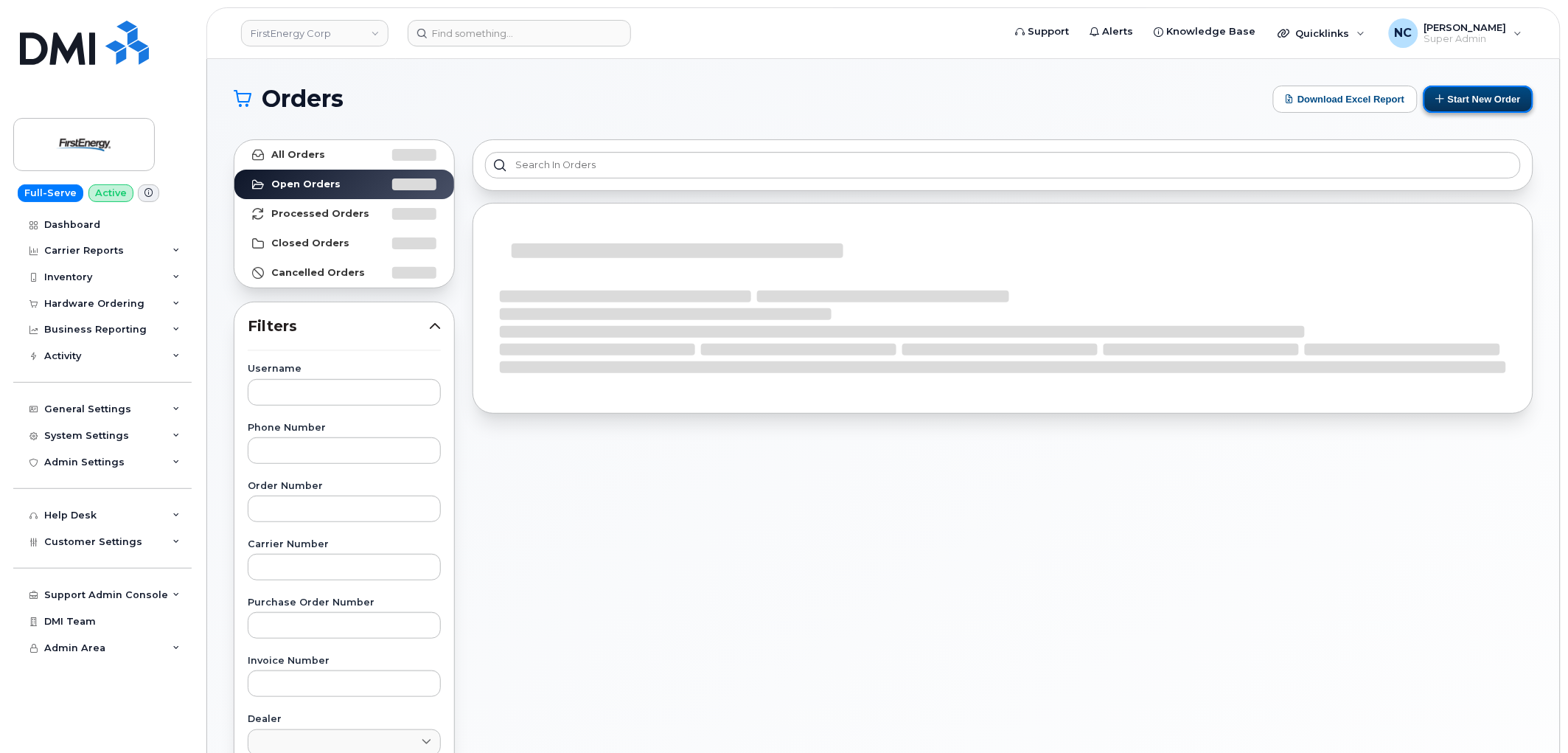
click at [1494, 91] on button "Start New Order" at bounding box center [1478, 99] width 110 height 27
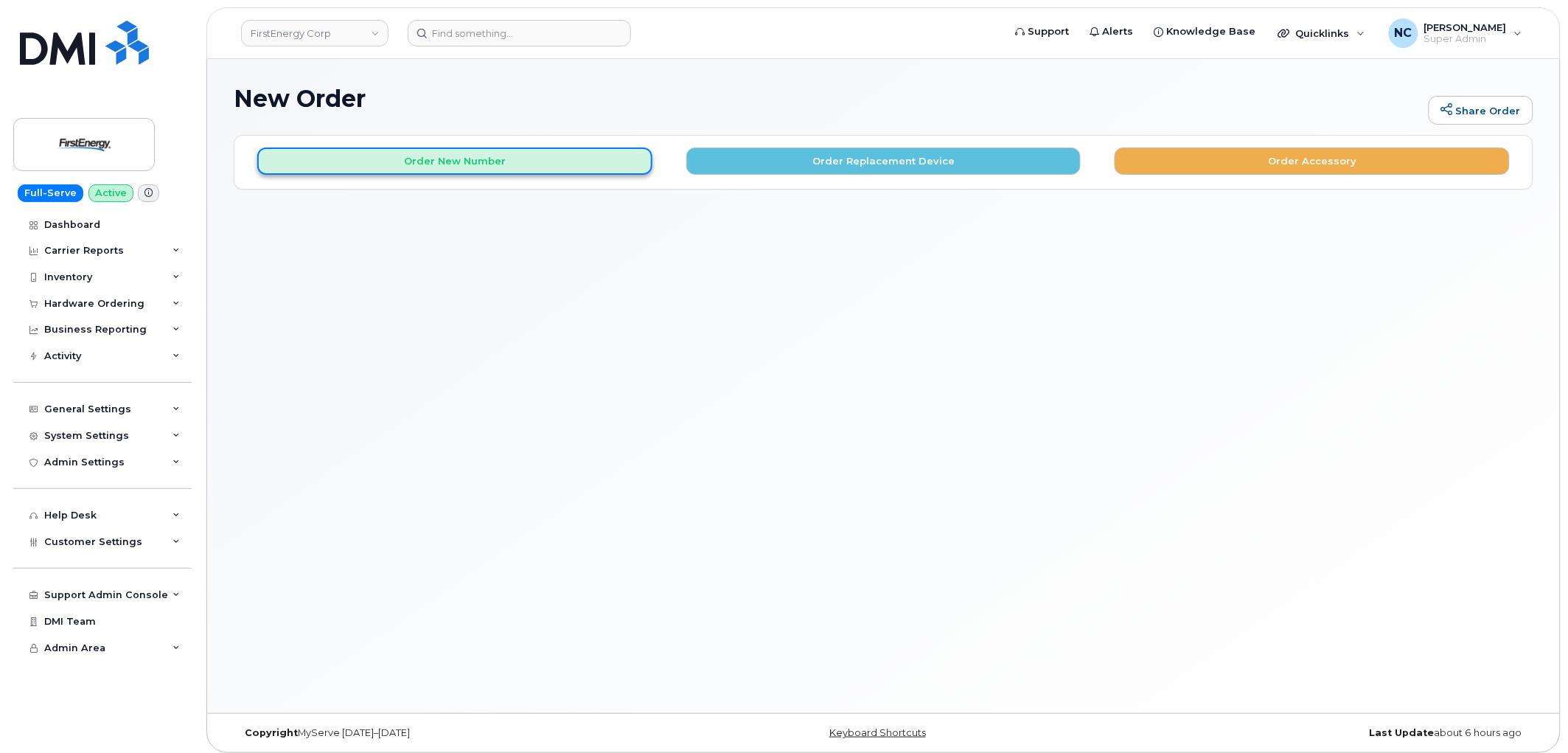
click at [538, 155] on button "Order New Number" at bounding box center [455, 161] width 396 height 27
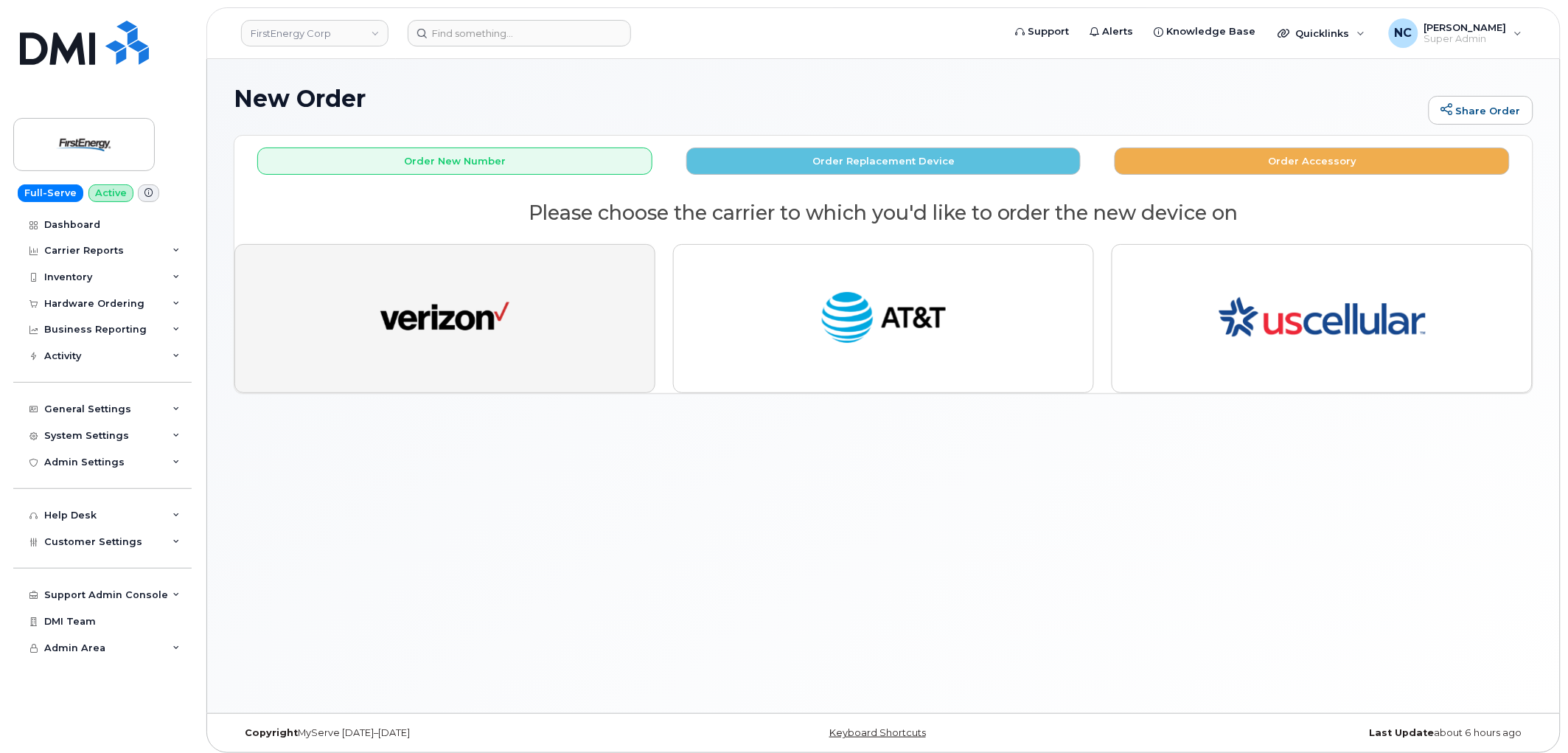
click at [395, 298] on img "button" at bounding box center [444, 319] width 129 height 67
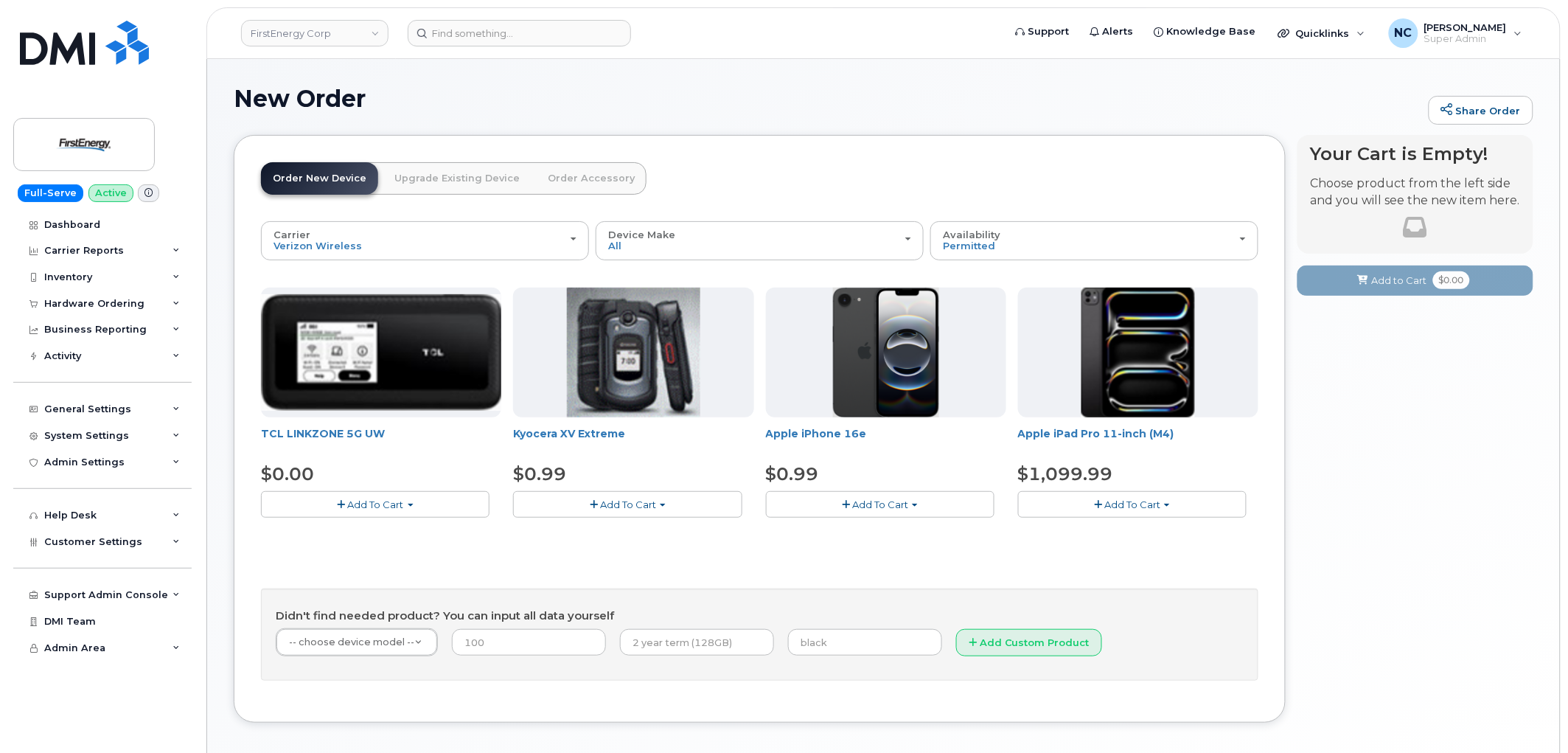
click at [898, 510] on span "Add To Cart" at bounding box center [881, 505] width 56 height 12
click at [799, 544] on ul "$0.99 - 2 Year Activation" at bounding box center [844, 532] width 155 height 26
click at [855, 510] on span "Add To Cart" at bounding box center [881, 505] width 56 height 12
click at [831, 533] on link "$0.99 - 2 Year Activation" at bounding box center [843, 532] width 148 height 19
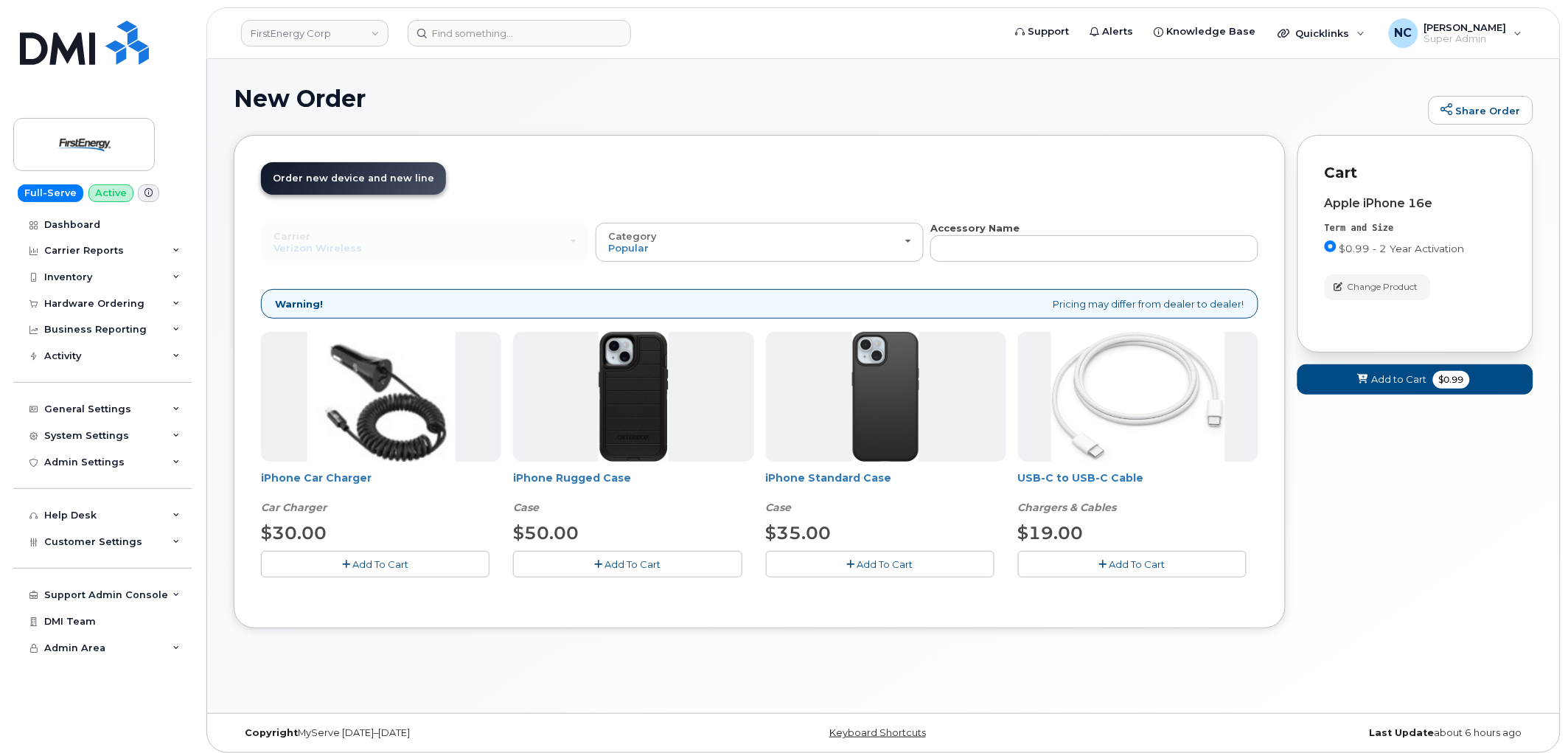
click at [628, 580] on div "iPhone Car Charger Car Charger $30.00 Add To Cart iPhone Rugged Case Case $50.0…" at bounding box center [760, 466] width 998 height 269
click at [635, 562] on span "Add To Cart" at bounding box center [633, 565] width 56 height 12
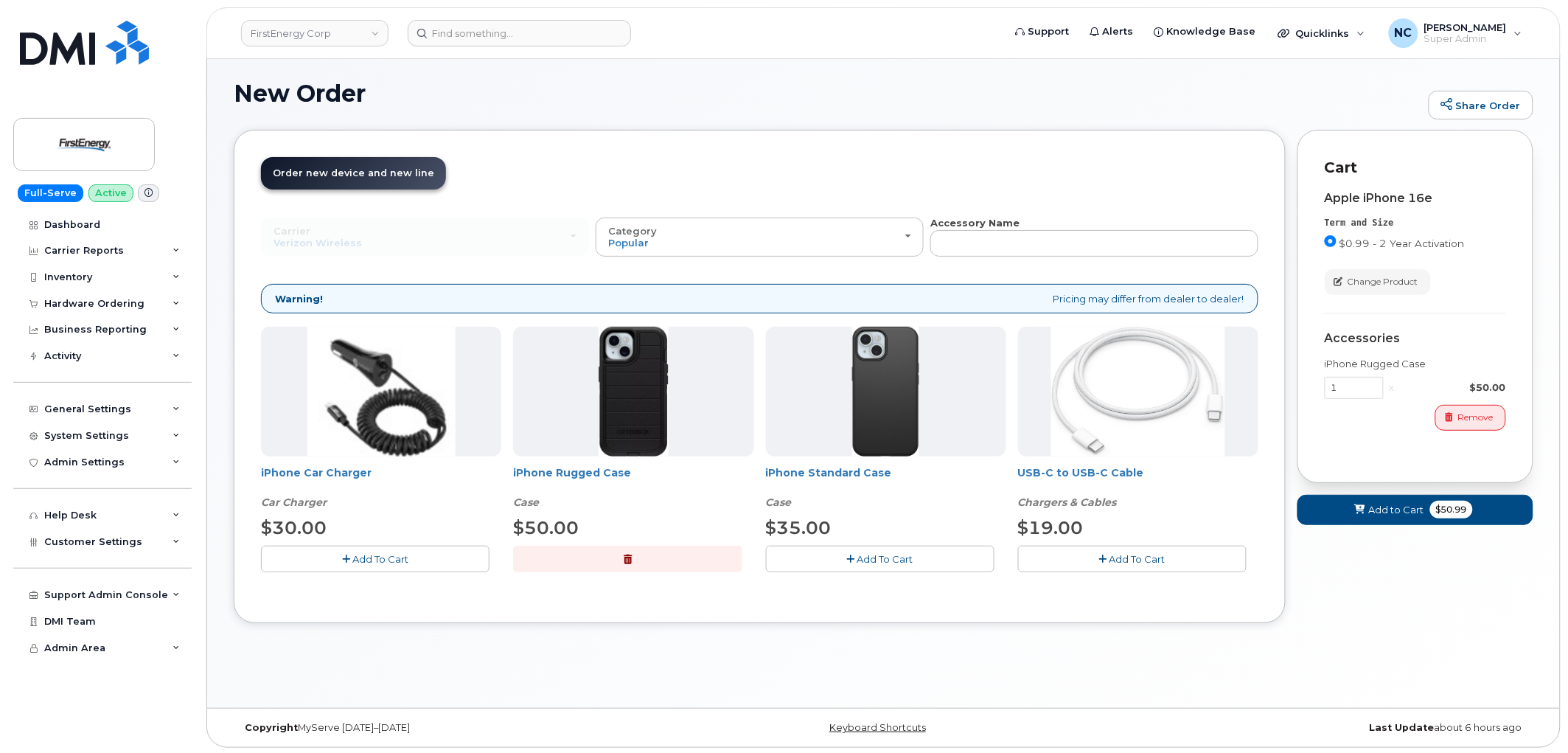
scroll to position [8, 0]
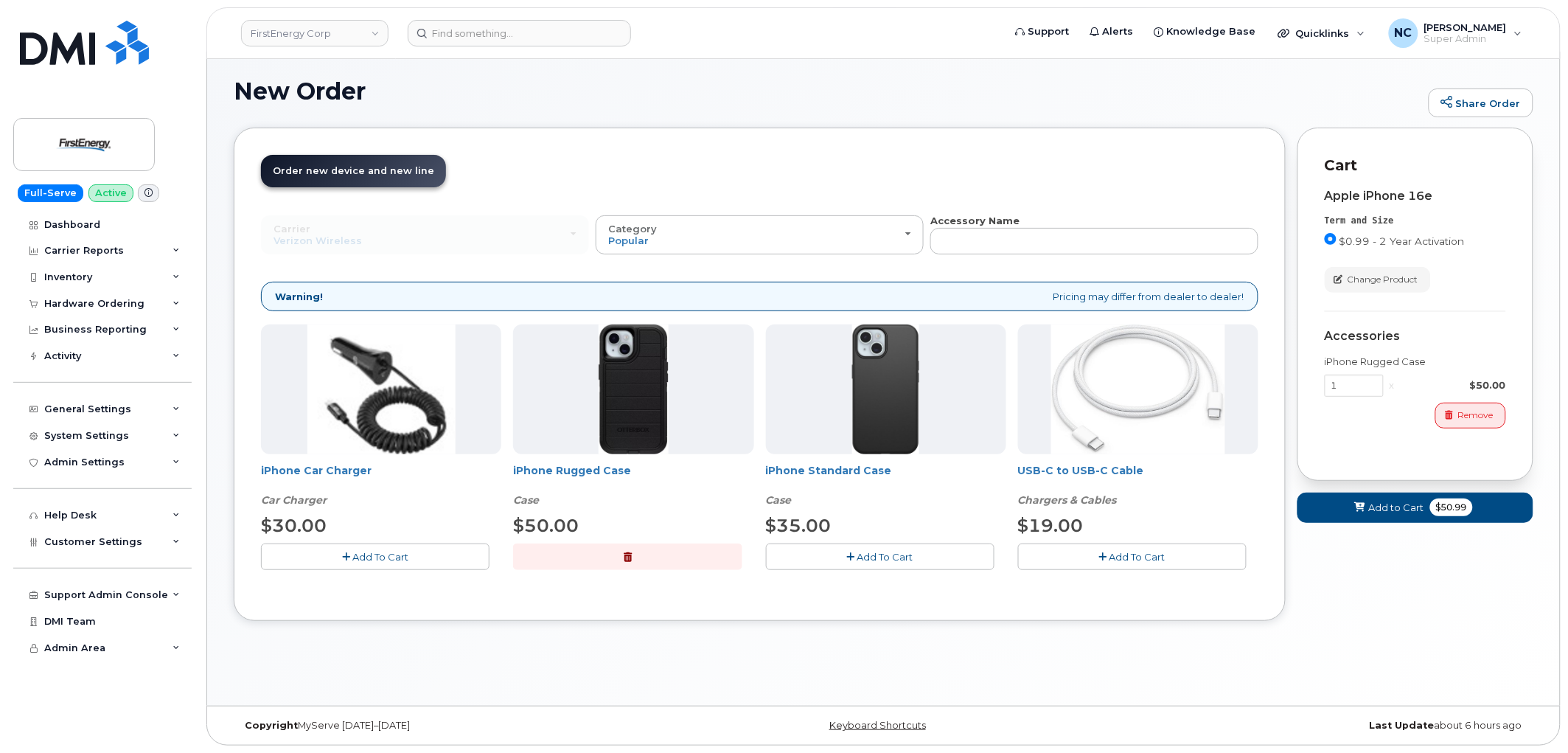
drag, startPoint x: 726, startPoint y: 560, endPoint x: 716, endPoint y: 561, distance: 10.0
click at [722, 560] on button "button" at bounding box center [628, 556] width 229 height 26
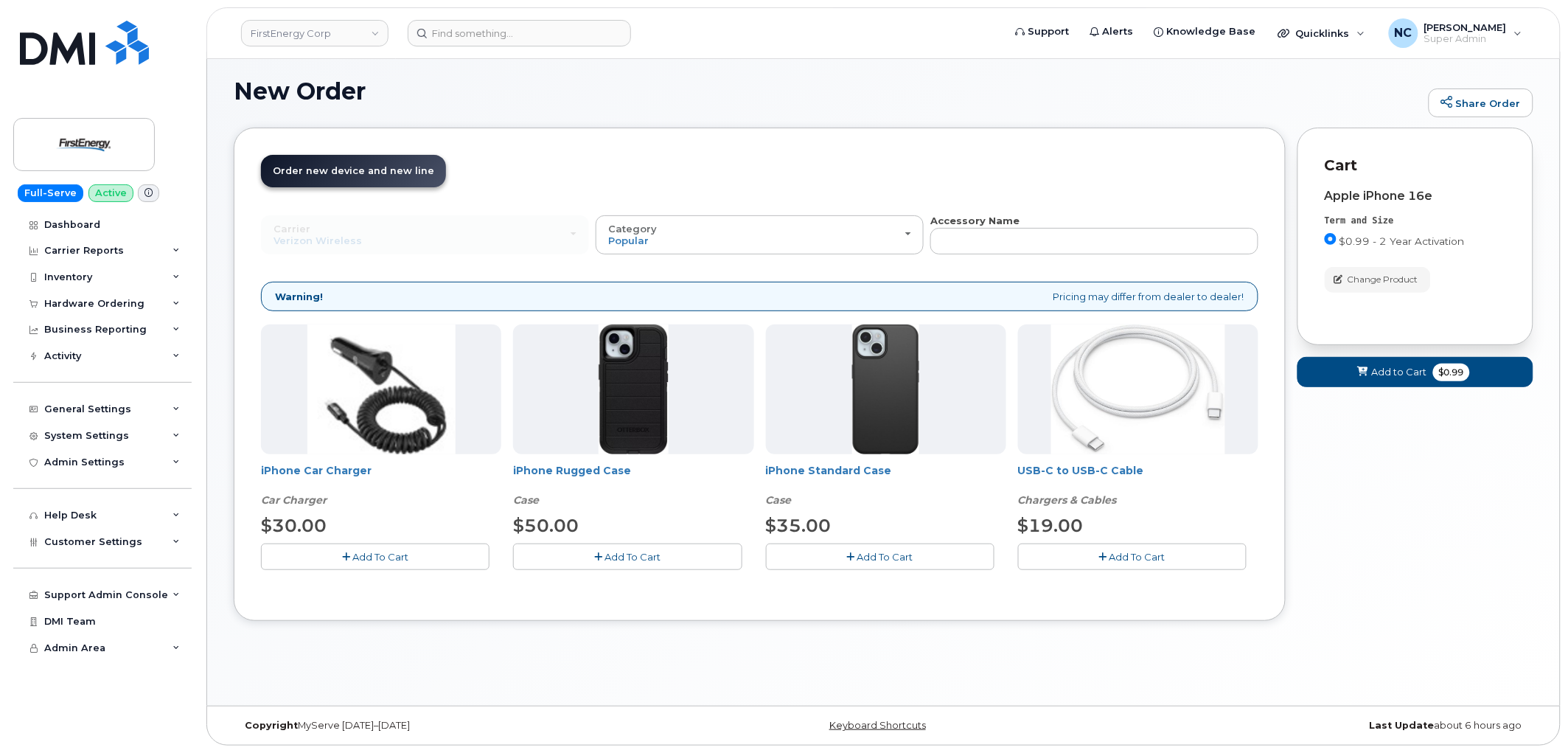
click at [866, 553] on span "Add To Cart" at bounding box center [886, 557] width 56 height 12
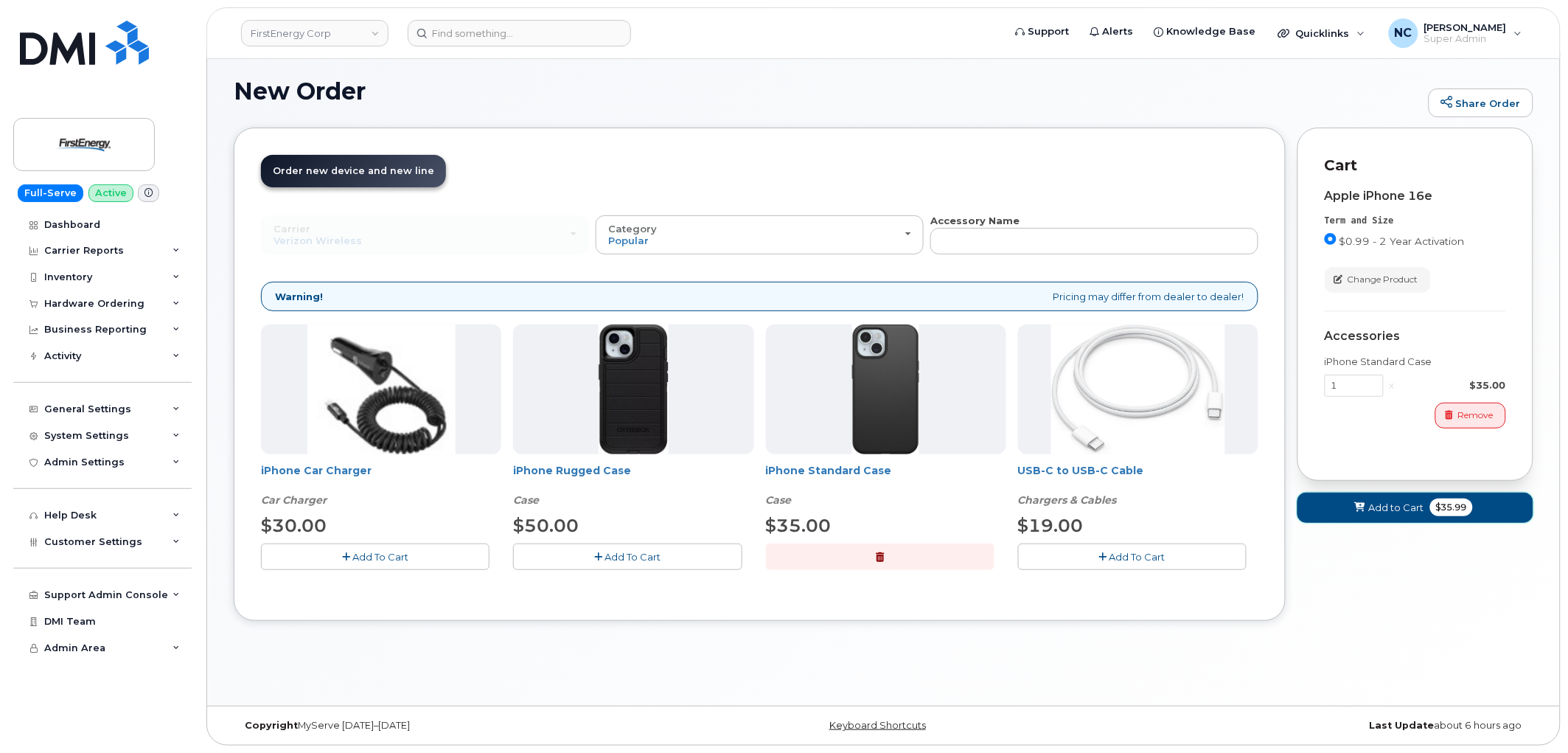
click at [1409, 501] on span "Add to Cart" at bounding box center [1397, 507] width 55 height 14
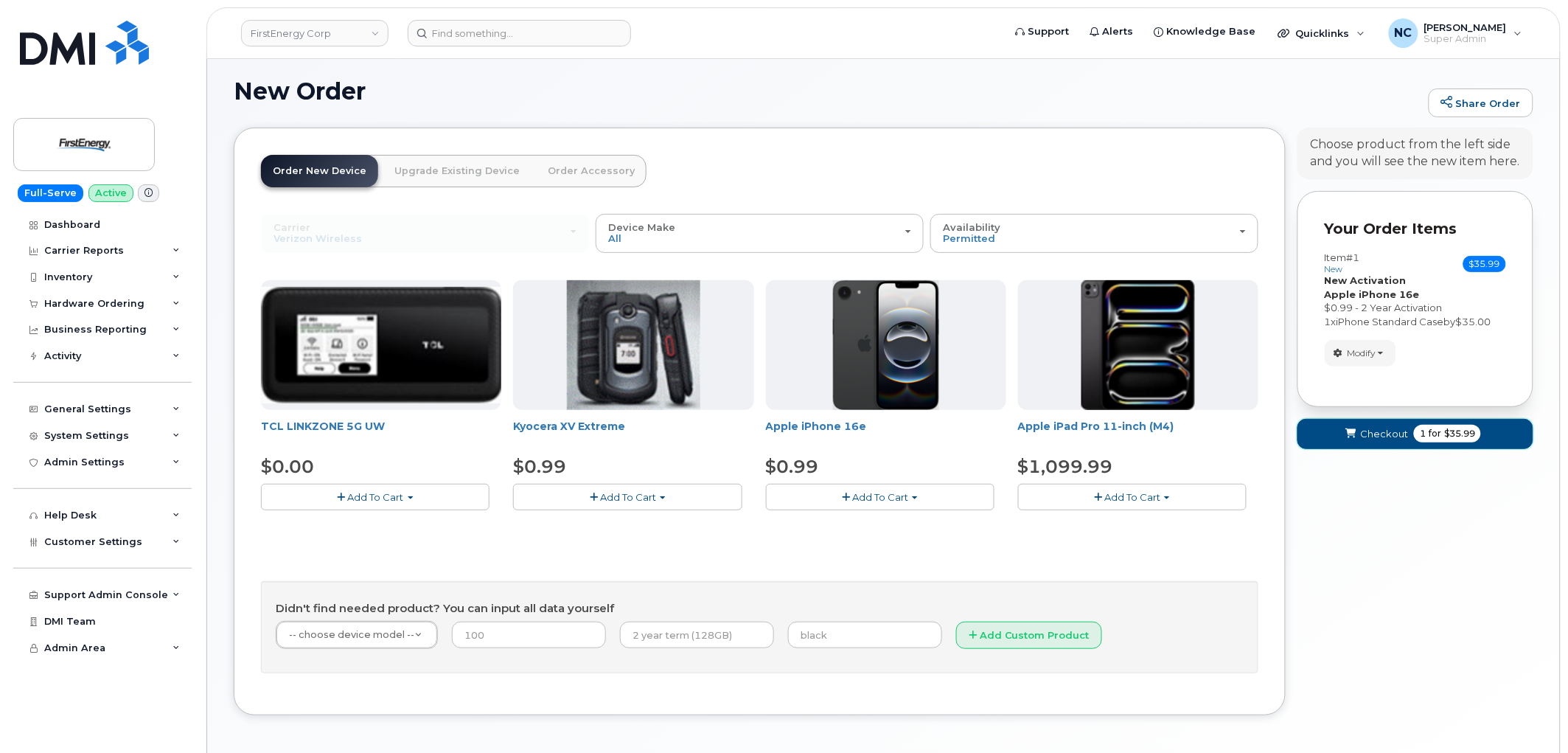
click at [1438, 433] on span "for" at bounding box center [1435, 434] width 19 height 14
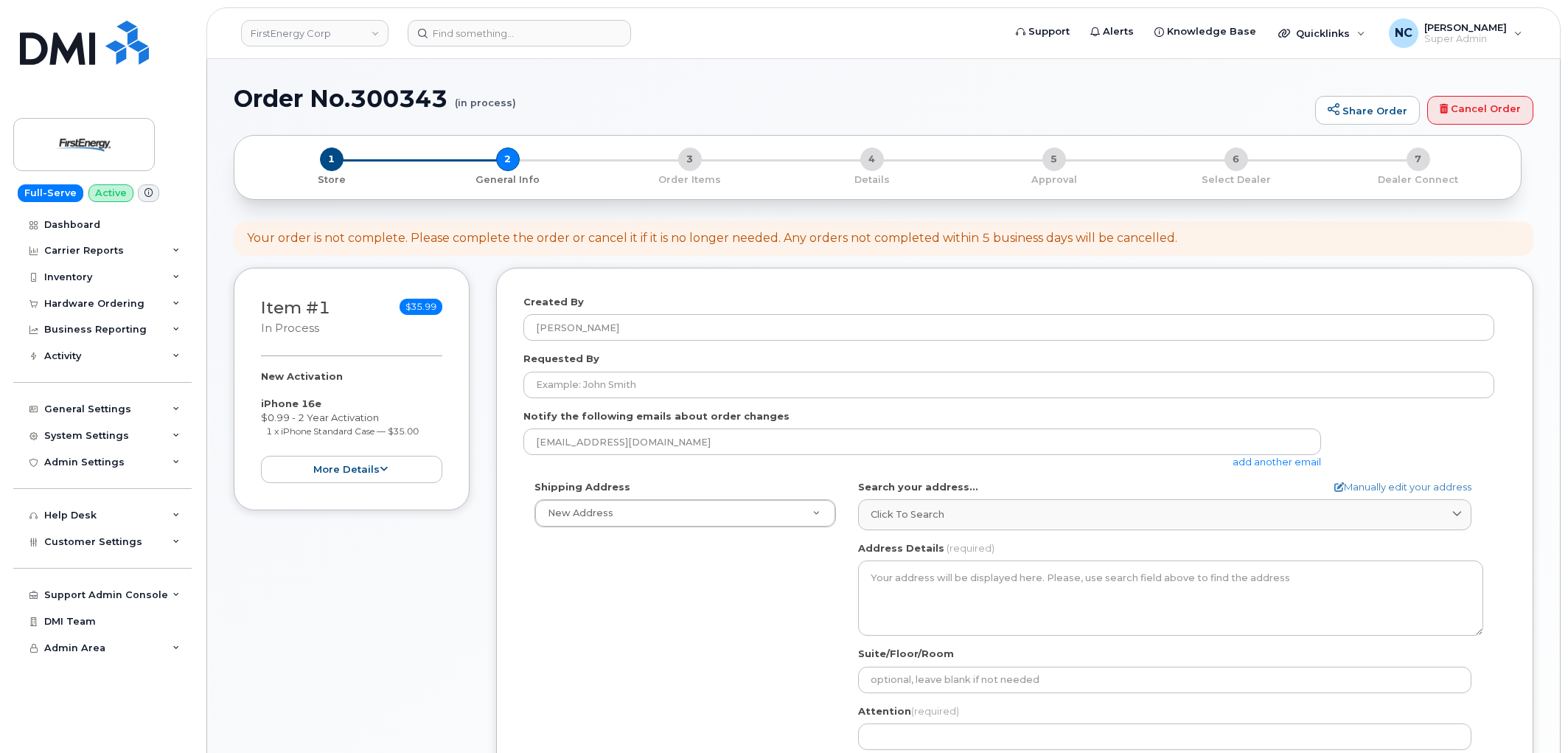
select select
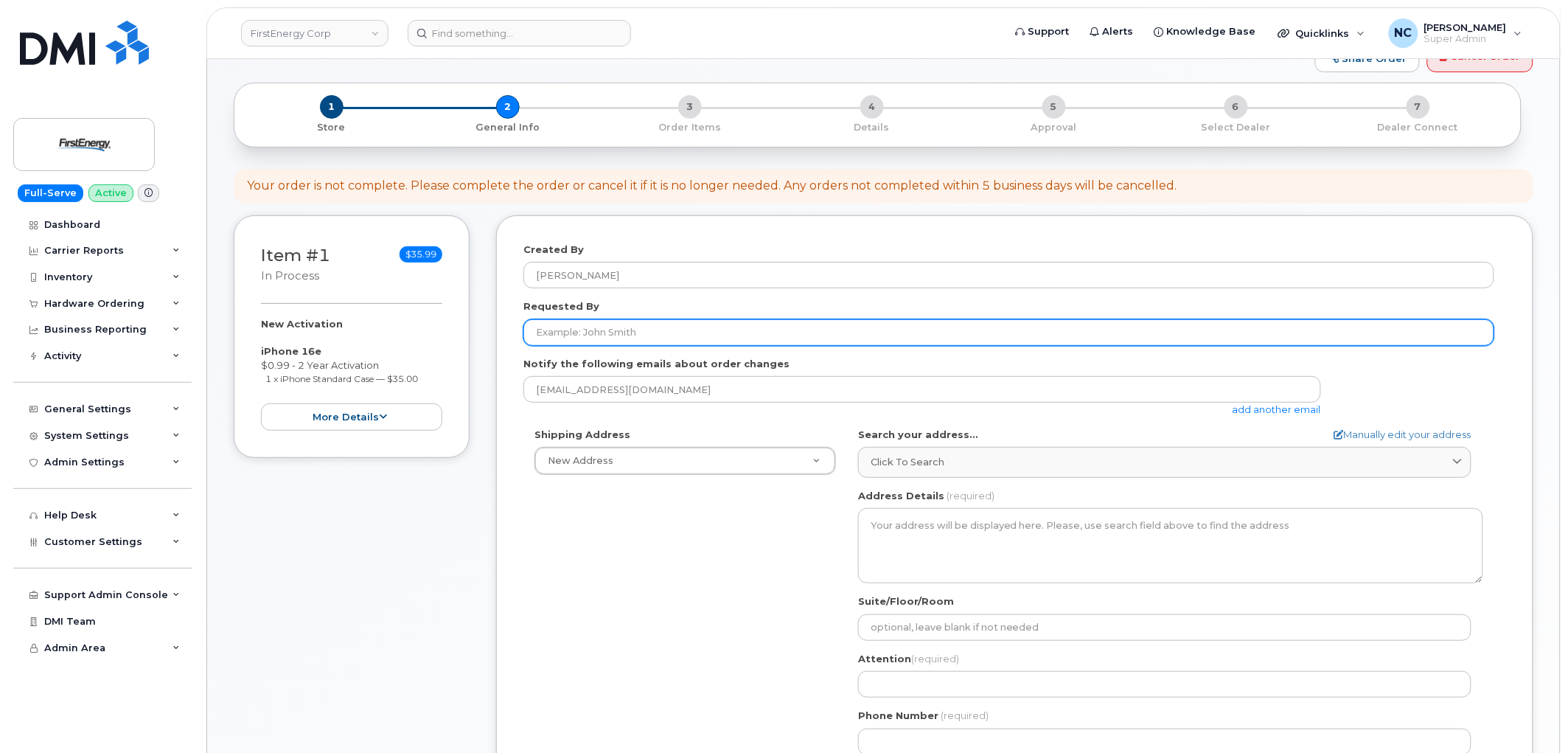
scroll to position [82, 0]
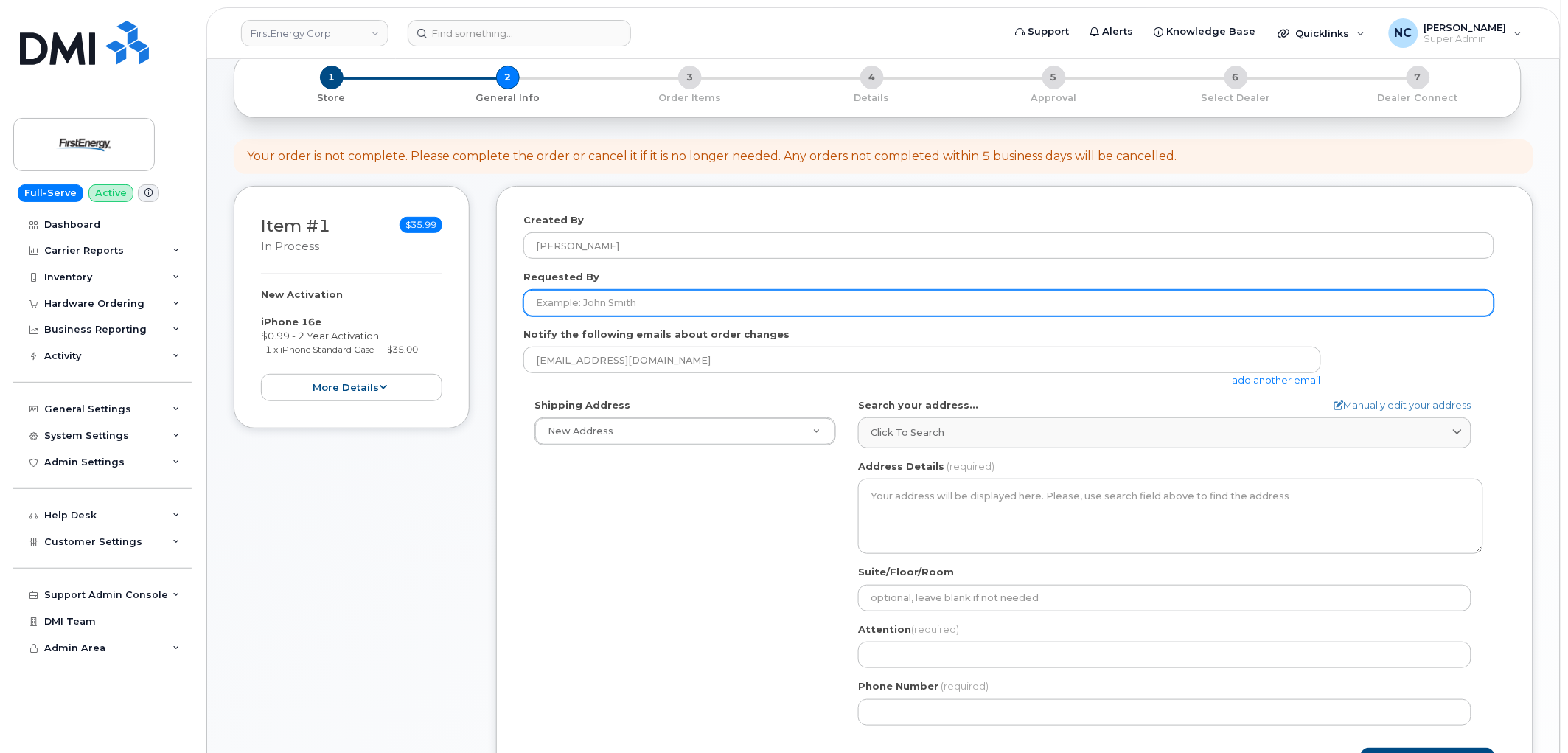
click at [635, 293] on input "Requested By" at bounding box center [1009, 303] width 971 height 26
paste input "[PERSON_NAME]"
type input "[PERSON_NAME]"
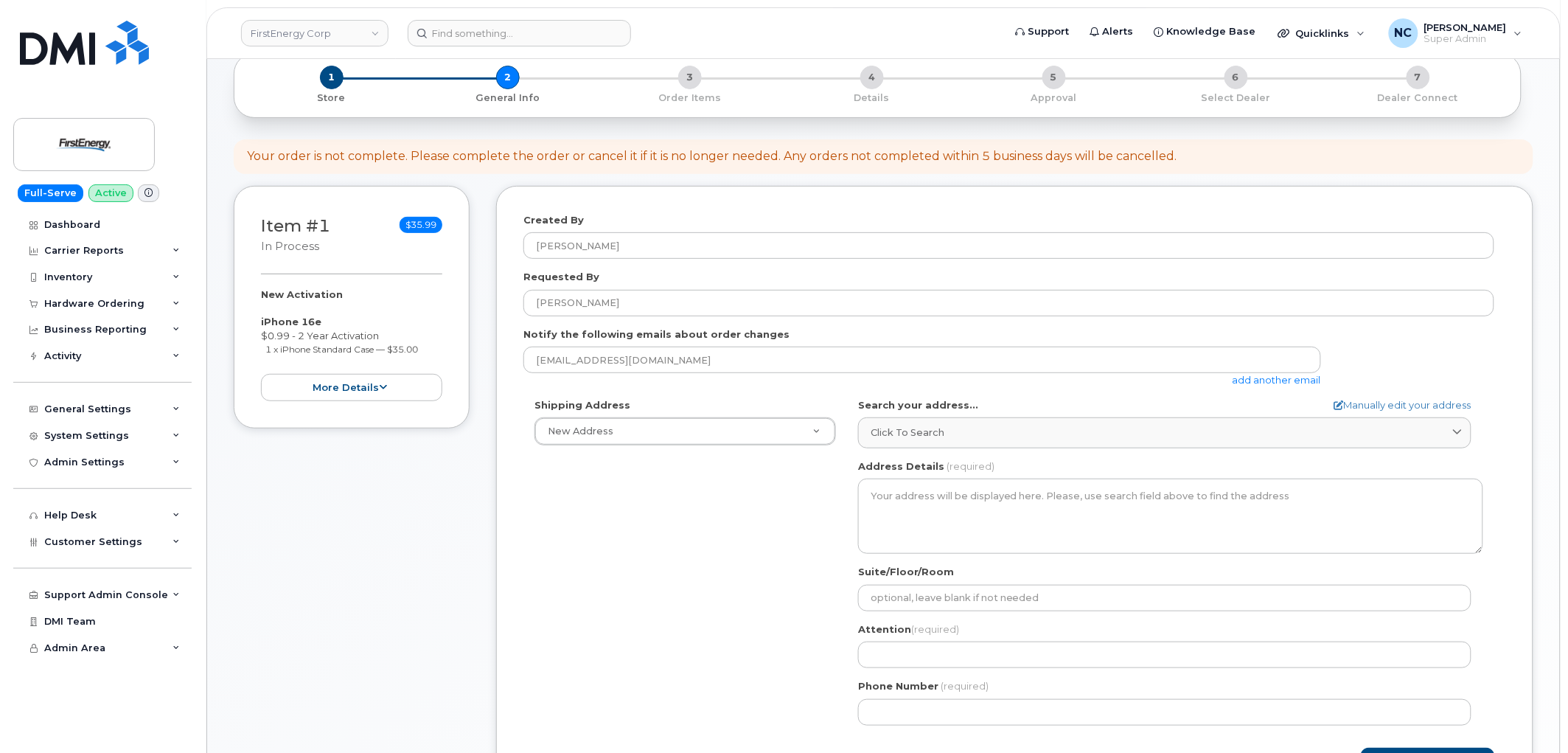
click at [1253, 382] on link "add another email" at bounding box center [1277, 379] width 89 height 12
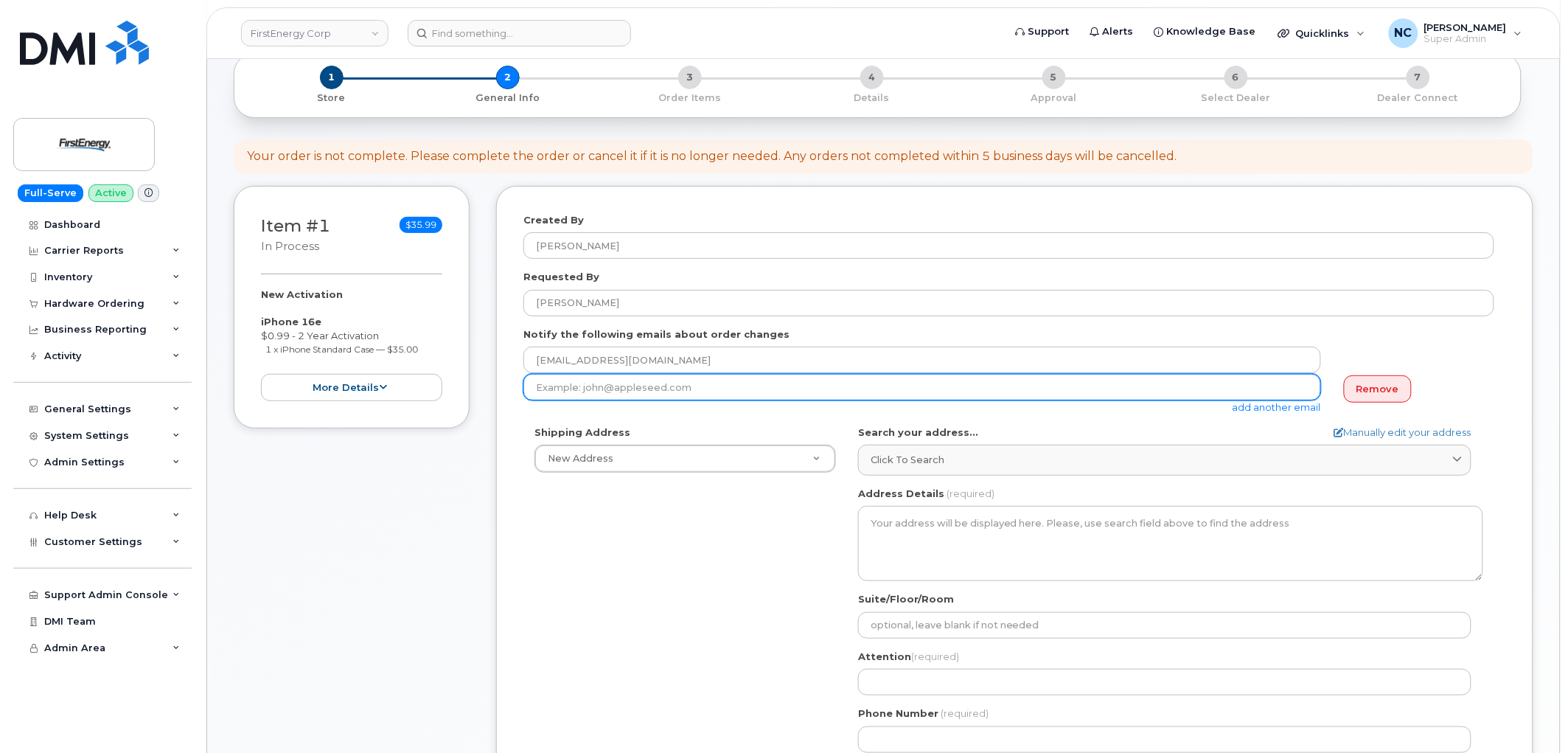
click at [880, 385] on input "email" at bounding box center [923, 386] width 798 height 26
paste input "smezzap@firstenergycorp.com"
type input "smezzap@firstenergycorp.com"
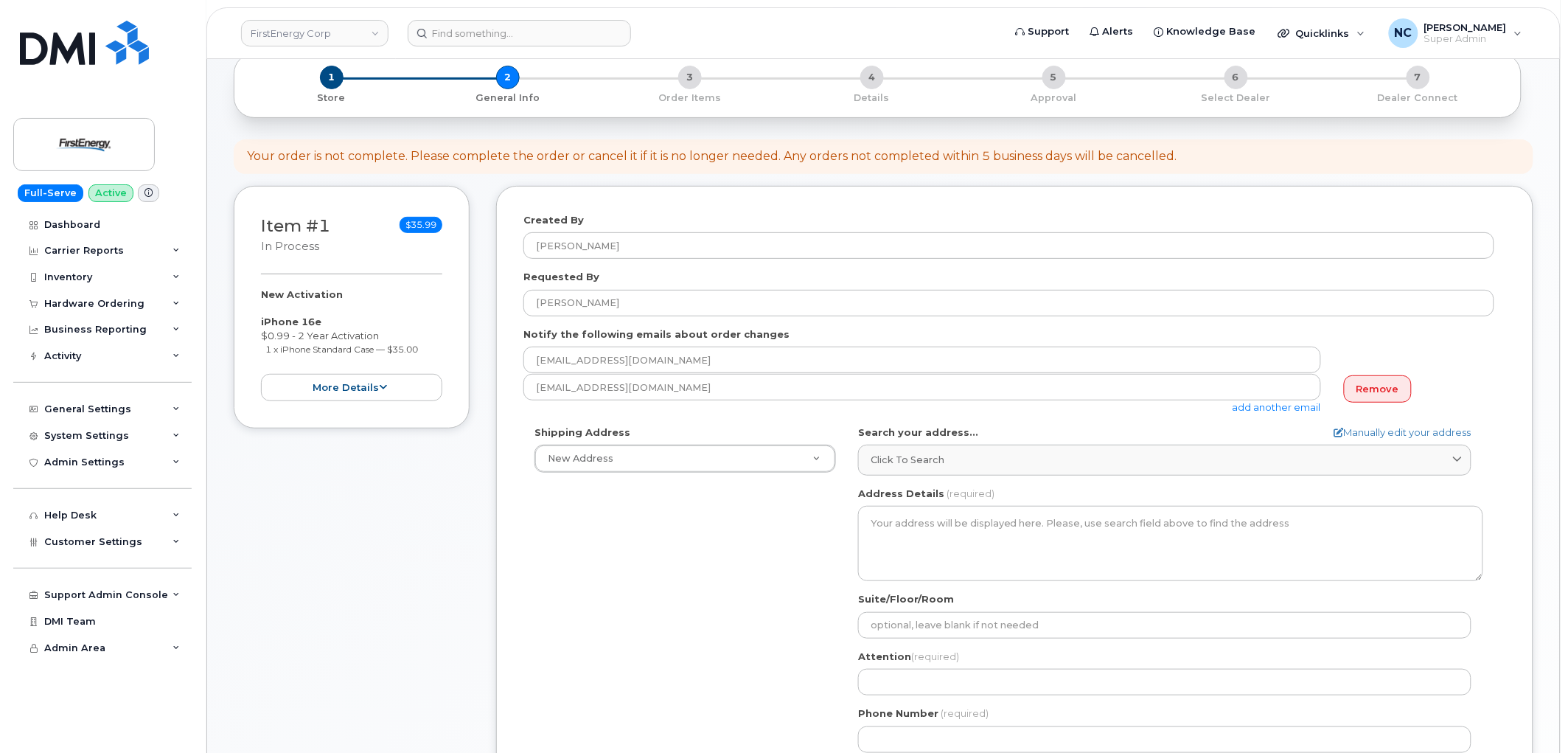
click at [1282, 406] on link "add another email" at bounding box center [1277, 407] width 89 height 12
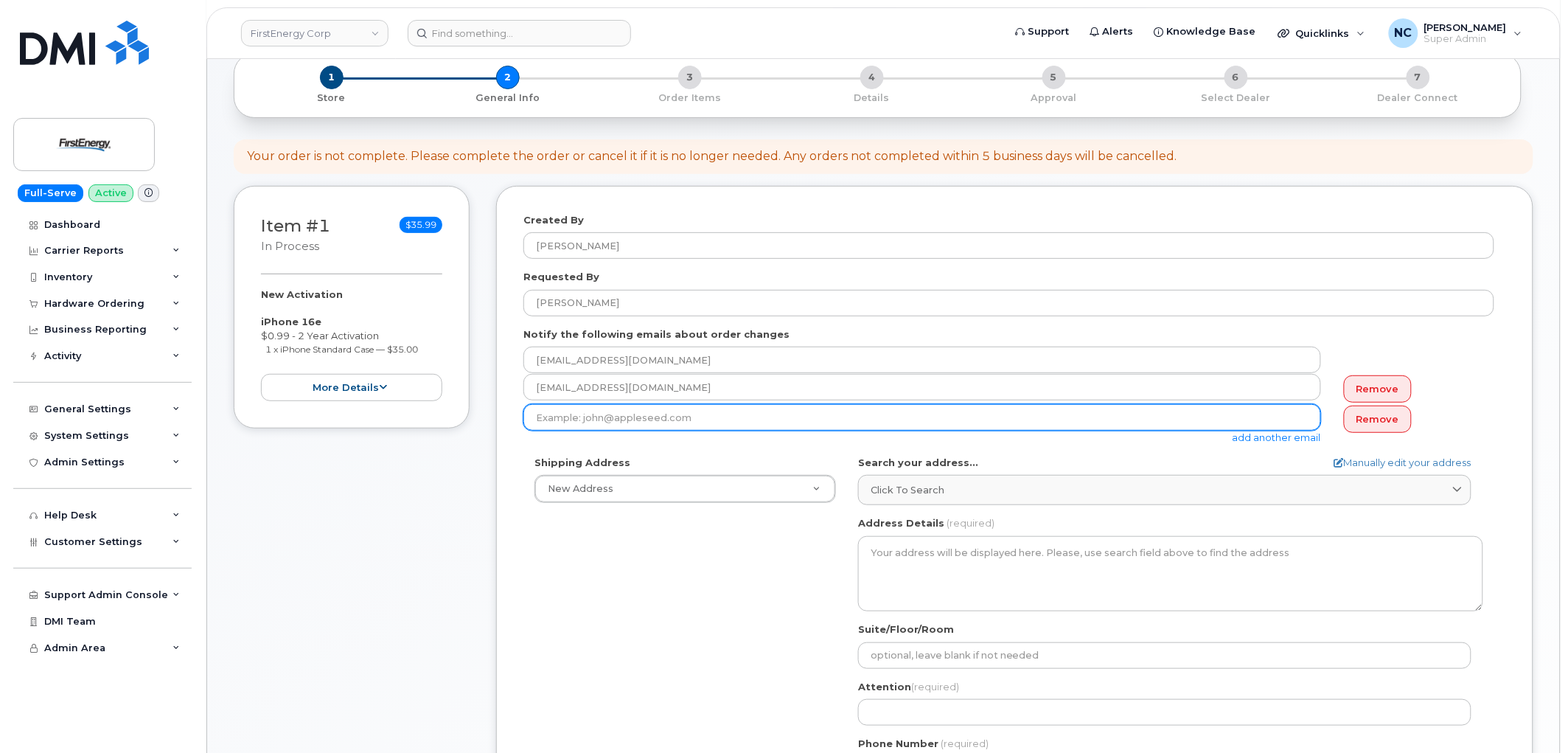
click at [890, 411] on input "email" at bounding box center [923, 417] width 798 height 26
type input "tjamerson@firstenerycorp.com"
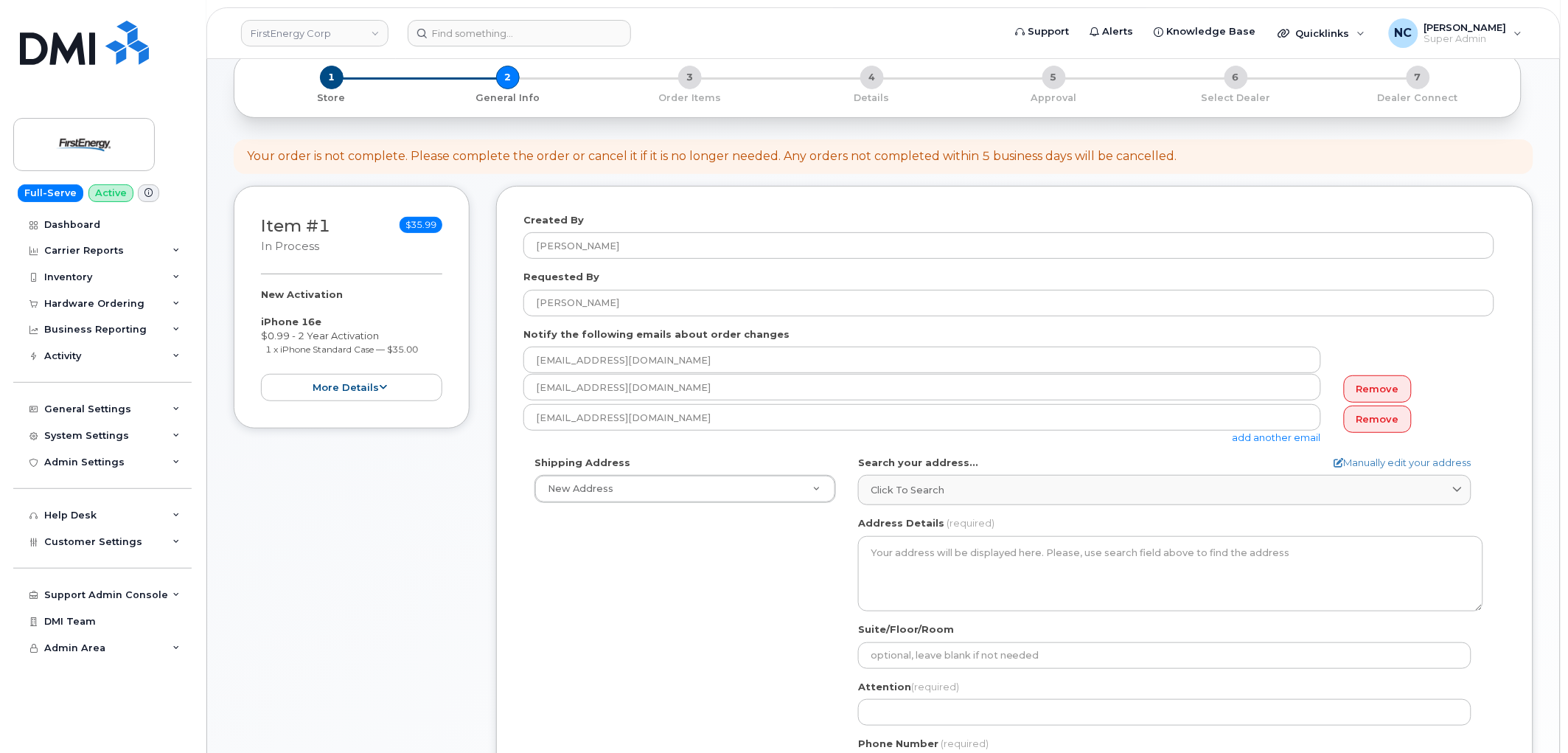
click at [687, 652] on div "Shipping Address New Address New Address 55 River Ave 348 Armory Rd 4328 Valley…" at bounding box center [1009, 624] width 971 height 339
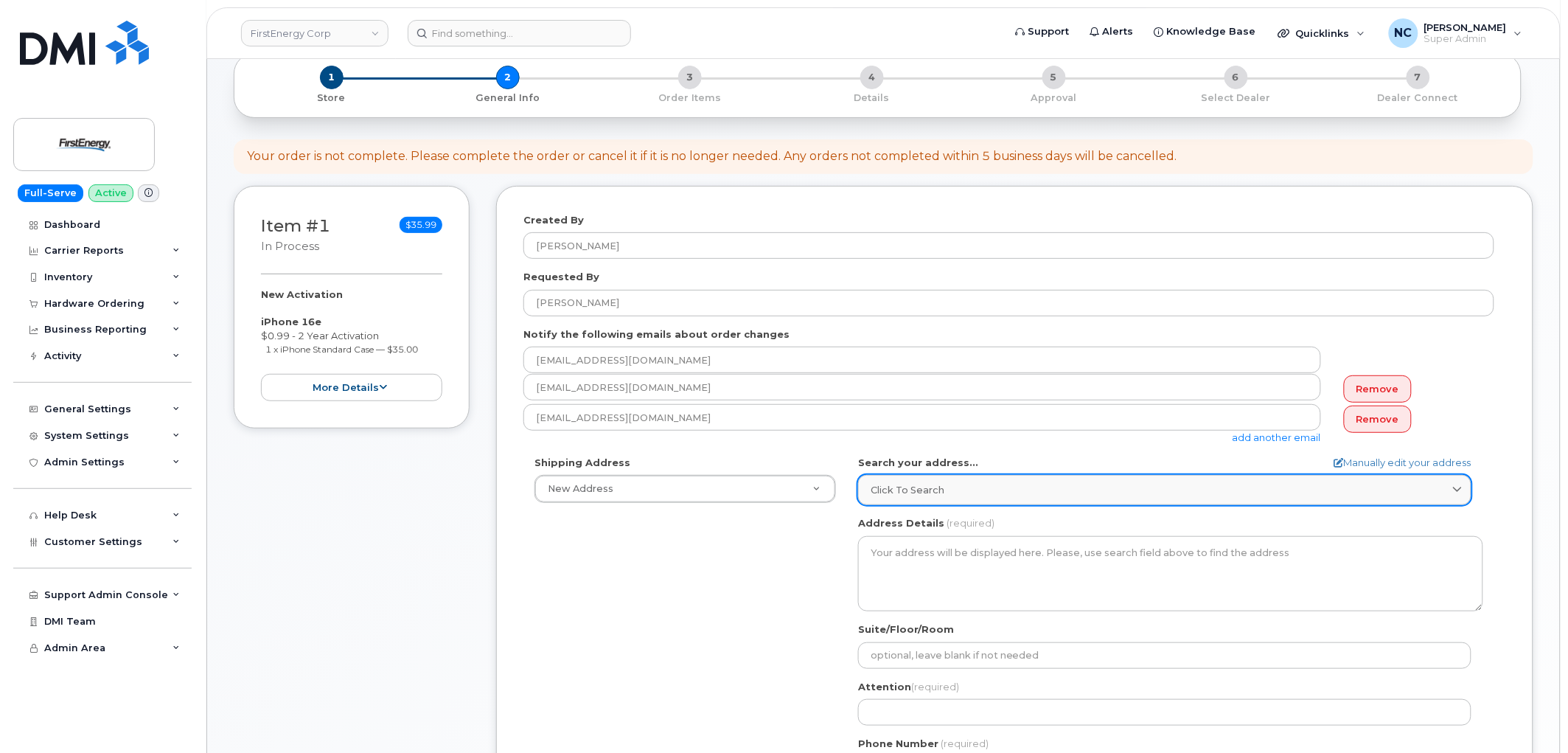
click at [950, 495] on div "Click to search" at bounding box center [1165, 489] width 588 height 14
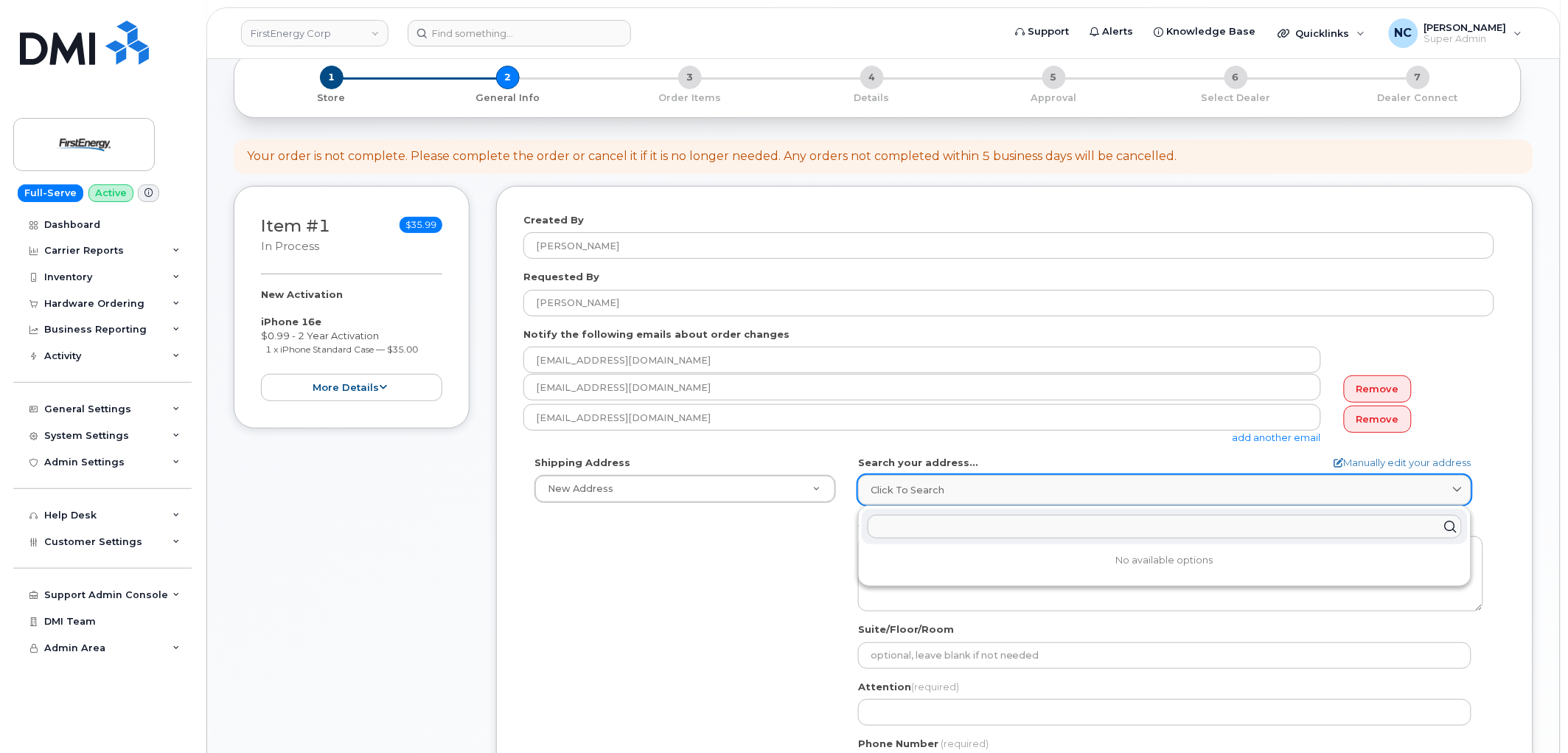
paste input "10802 Bower Ave, Williamsport MA, 21795"
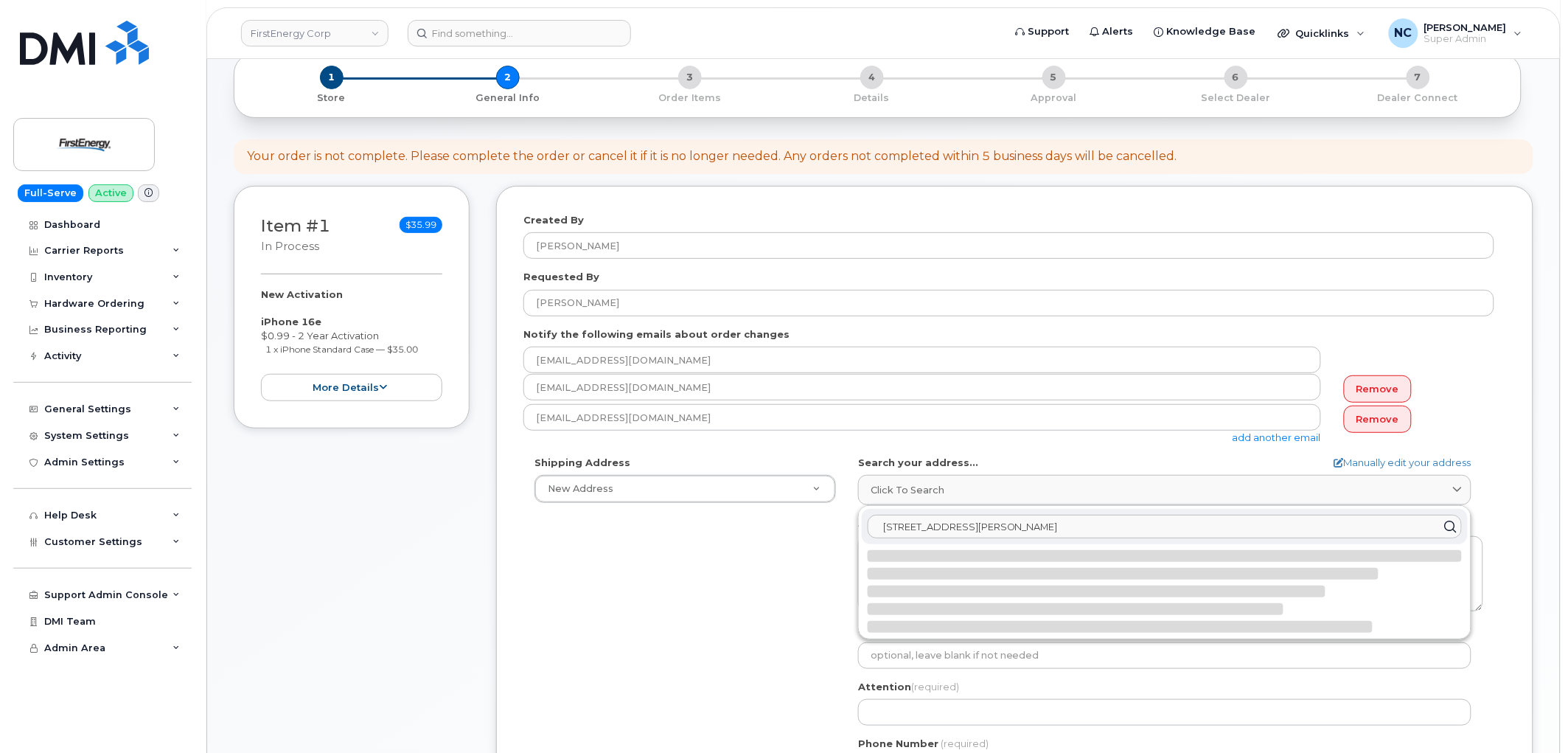
click at [1044, 530] on input "10802 Bower Ave, Williamsport MA, 21795" at bounding box center [1165, 527] width 594 height 24
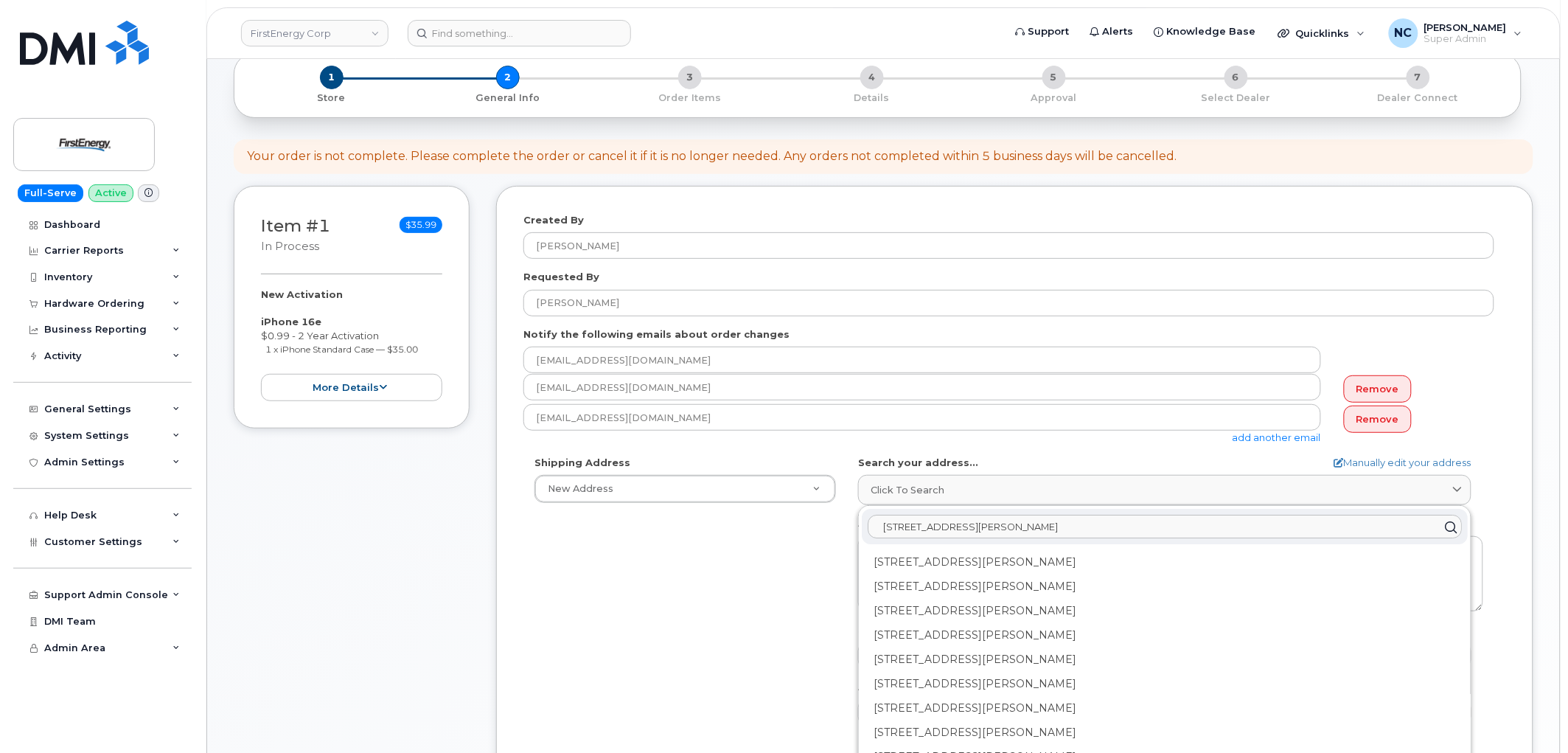
drag, startPoint x: 1097, startPoint y: 522, endPoint x: 969, endPoint y: 536, distance: 128.8
click at [969, 536] on input "10802 Bower Ave, Williamsport MD, 21795" at bounding box center [1165, 527] width 594 height 24
type input "10802 Bower Ave"
drag, startPoint x: 668, startPoint y: 613, endPoint x: 871, endPoint y: 600, distance: 203.4
click at [674, 611] on div "Shipping Address New Address New Address 55 River Ave 348 Armory Rd 4328 Valley…" at bounding box center [1009, 624] width 971 height 339
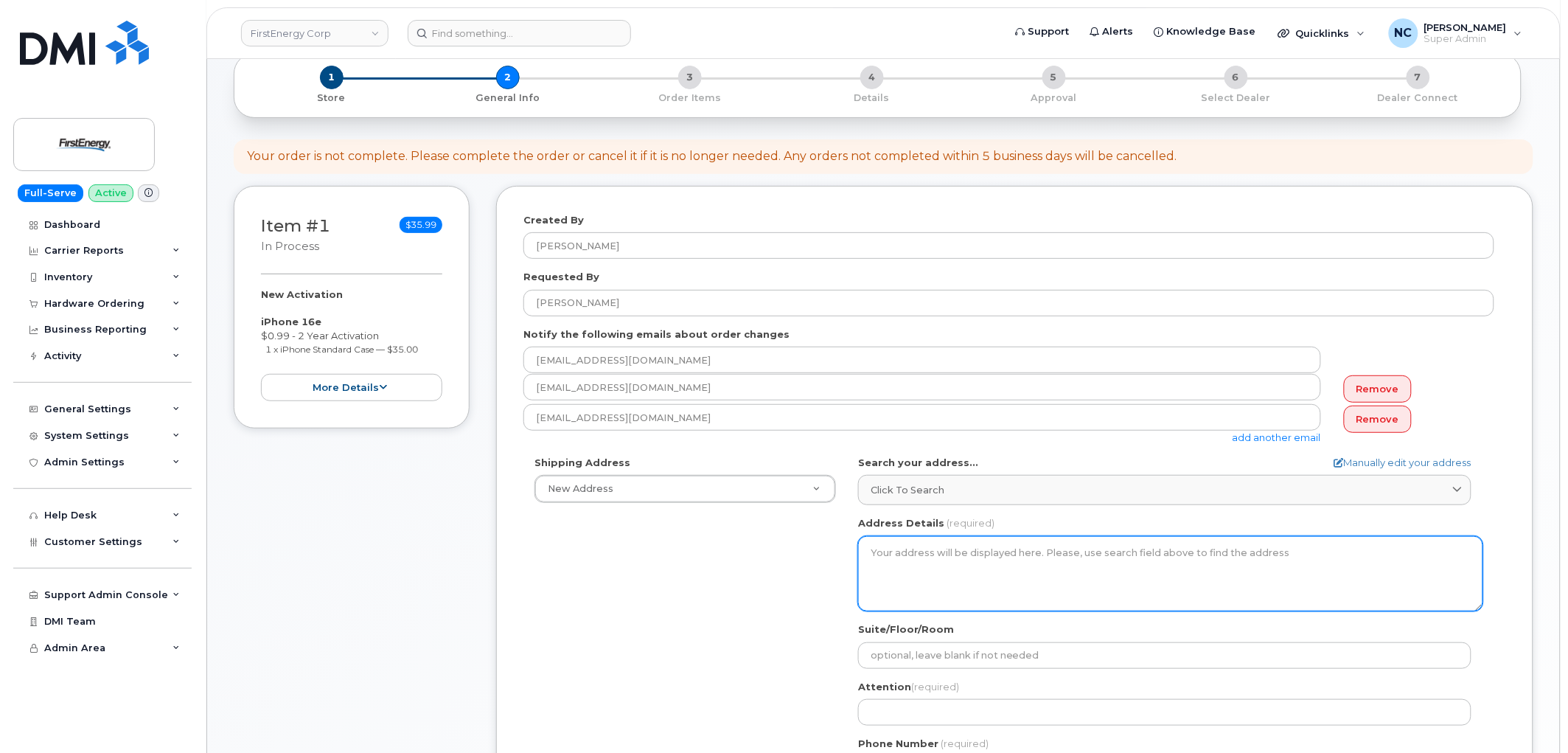
click at [961, 581] on textarea "Address Details" at bounding box center [1171, 574] width 625 height 75
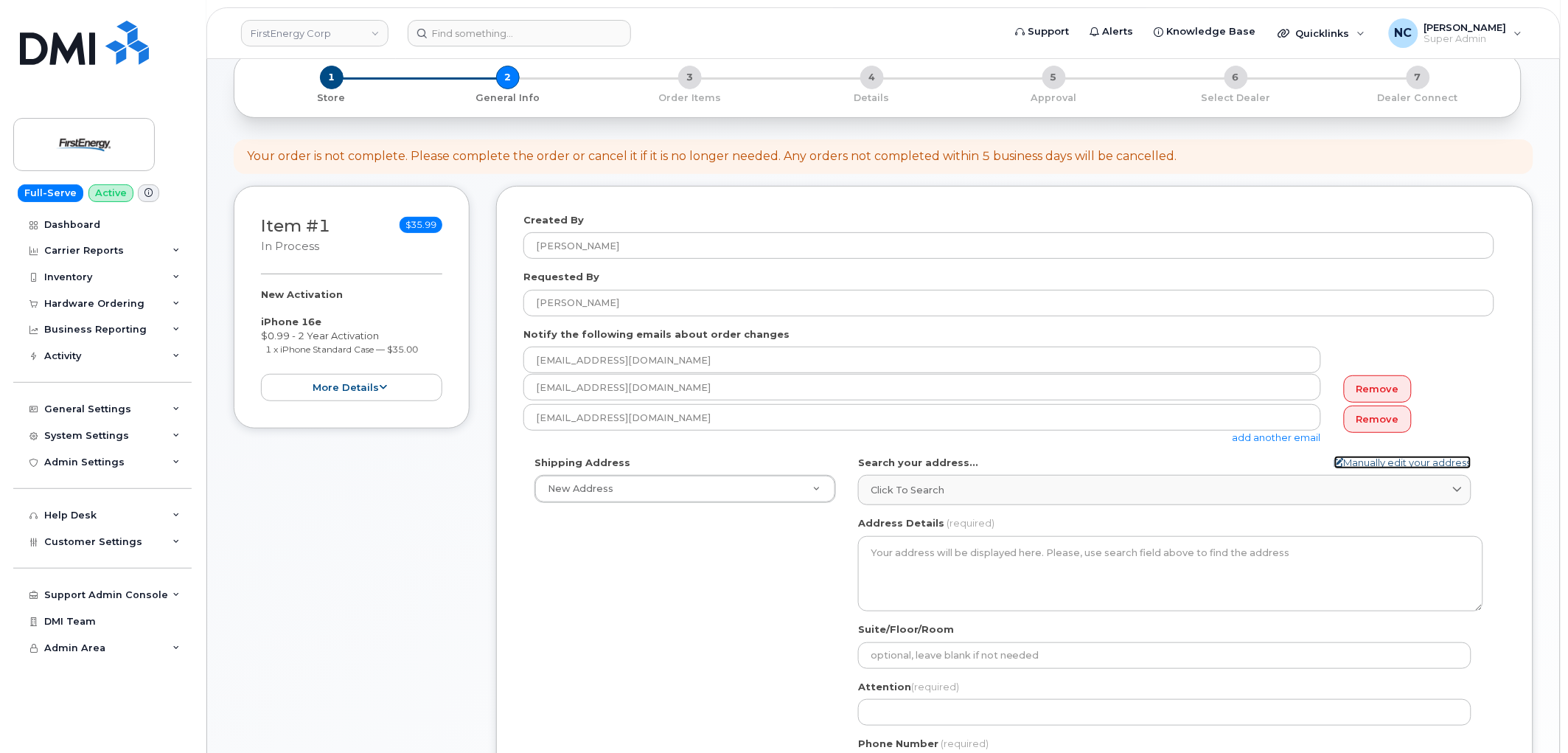
click at [1362, 466] on link "Manually edit your address" at bounding box center [1403, 462] width 137 height 14
select select
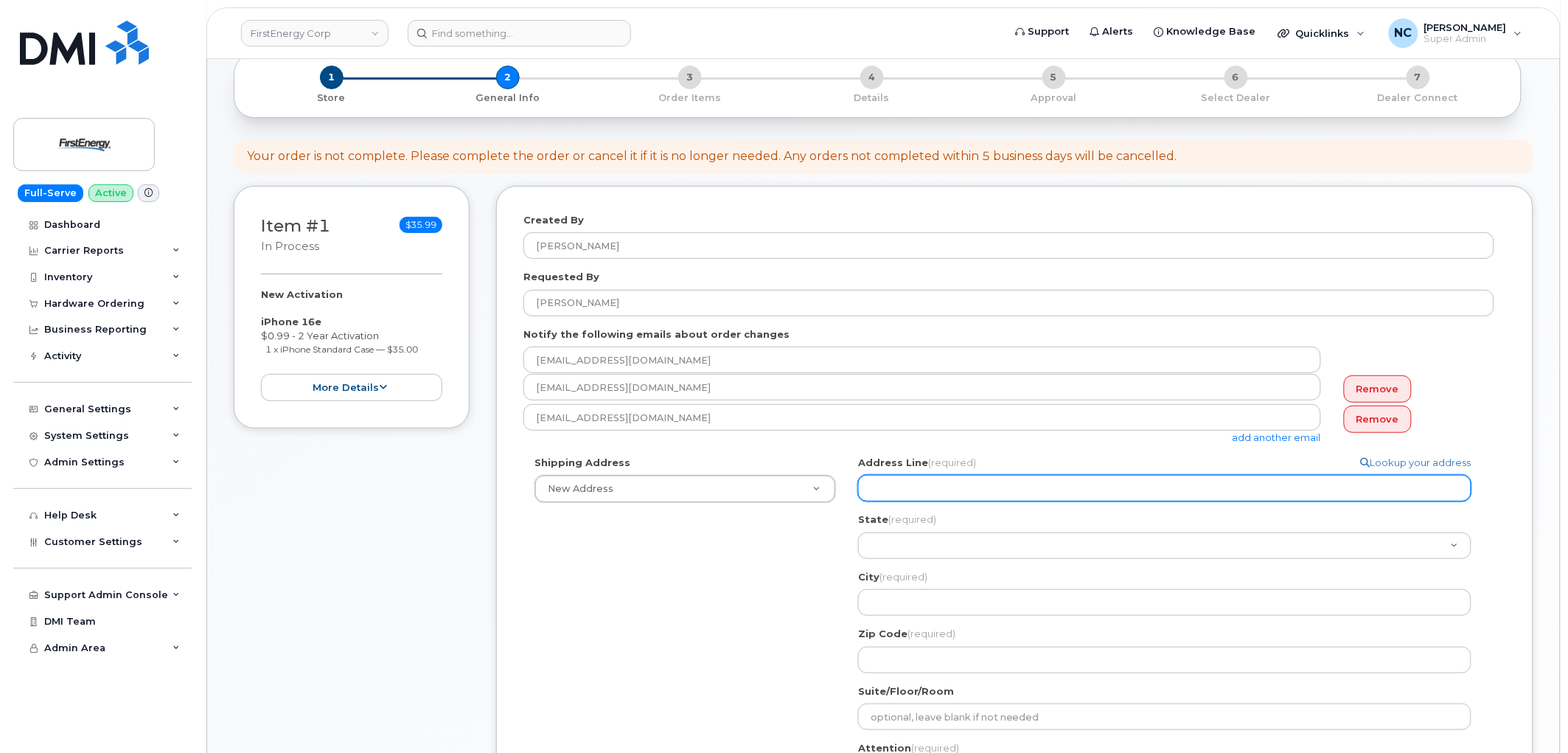
click at [1110, 496] on input "Address Line (required)" at bounding box center [1166, 488] width 614 height 26
paste input ", Williamsport MD, 21795"
select select
type input ", Williamsport MD, 21795"
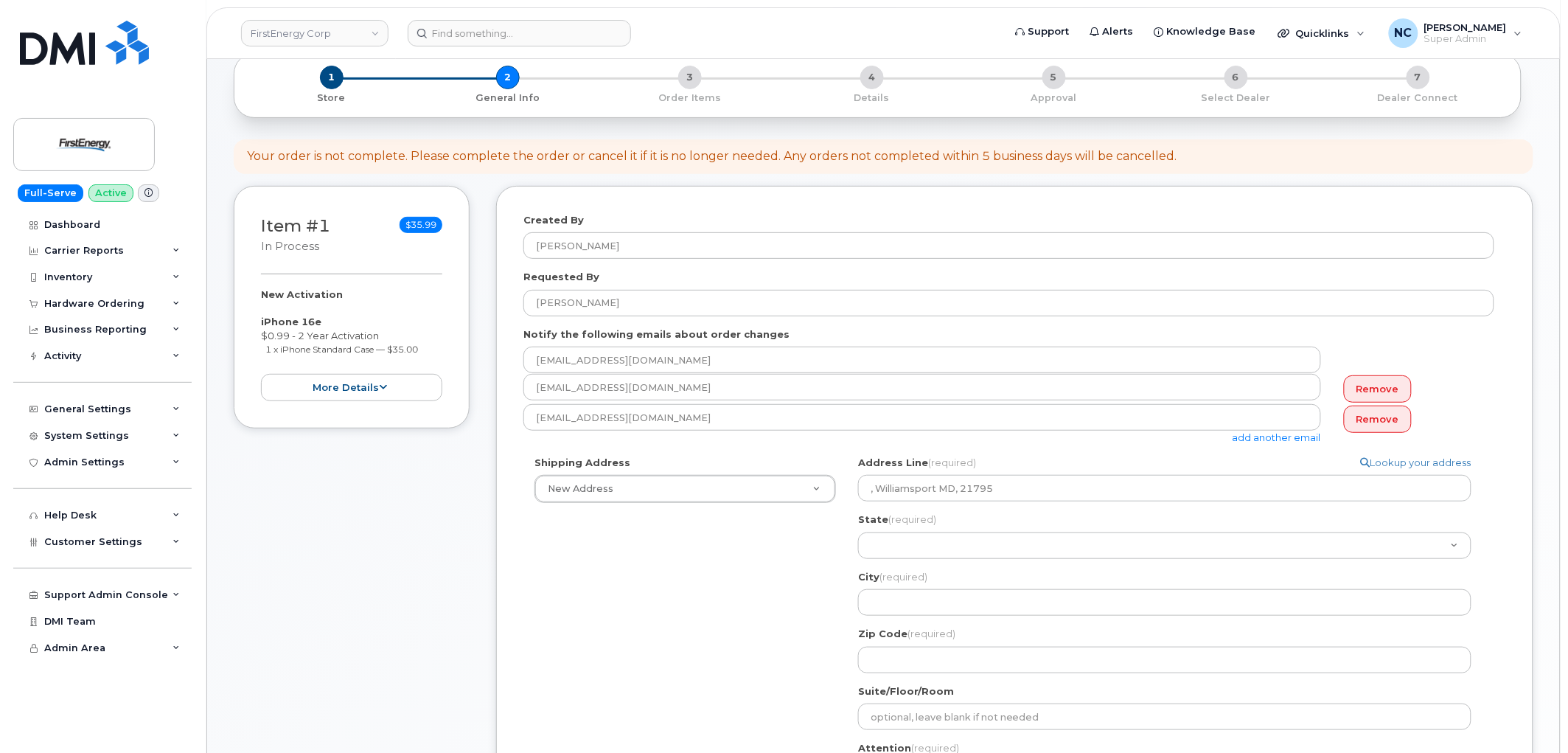
click at [799, 532] on div "Shipping Address New Address New Address 55 River Ave 348 Armory Rd 4328 Valley…" at bounding box center [1009, 656] width 971 height 401
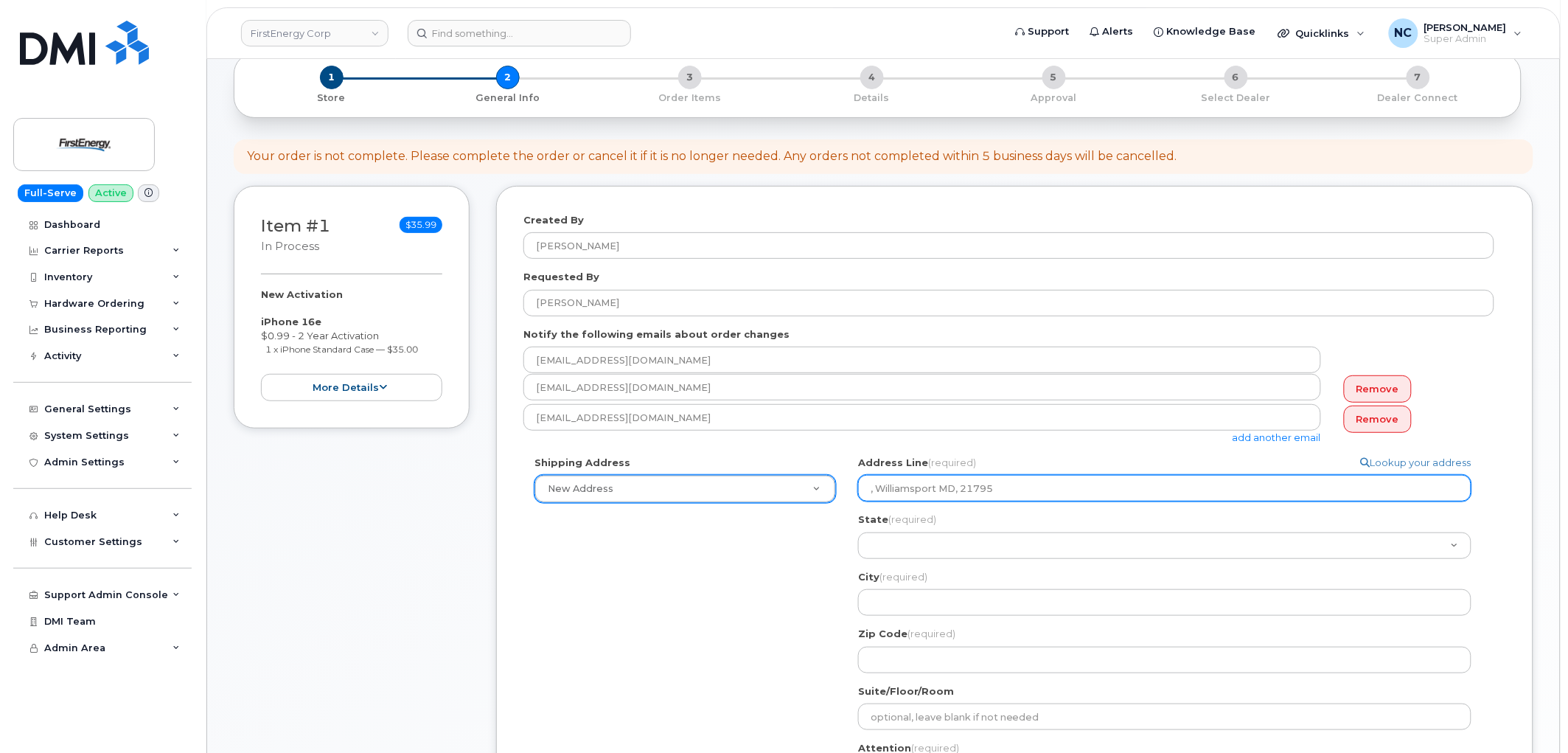
drag, startPoint x: 1037, startPoint y: 497, endPoint x: 829, endPoint y: 492, distance: 208.1
click at [808, 493] on div "Shipping Address New Address New Address 55 River Ave 348 Armory Rd 4328 Valley…" at bounding box center [1009, 656] width 971 height 401
click at [952, 491] on input ", Williamsport MD, 21795" at bounding box center [1166, 488] width 614 height 26
drag, startPoint x: 1068, startPoint y: 483, endPoint x: 778, endPoint y: 478, distance: 290.0
click at [778, 478] on div "Shipping Address New Address New Address 55 River Ave 348 Armory Rd 4328 Valley…" at bounding box center [1009, 656] width 971 height 401
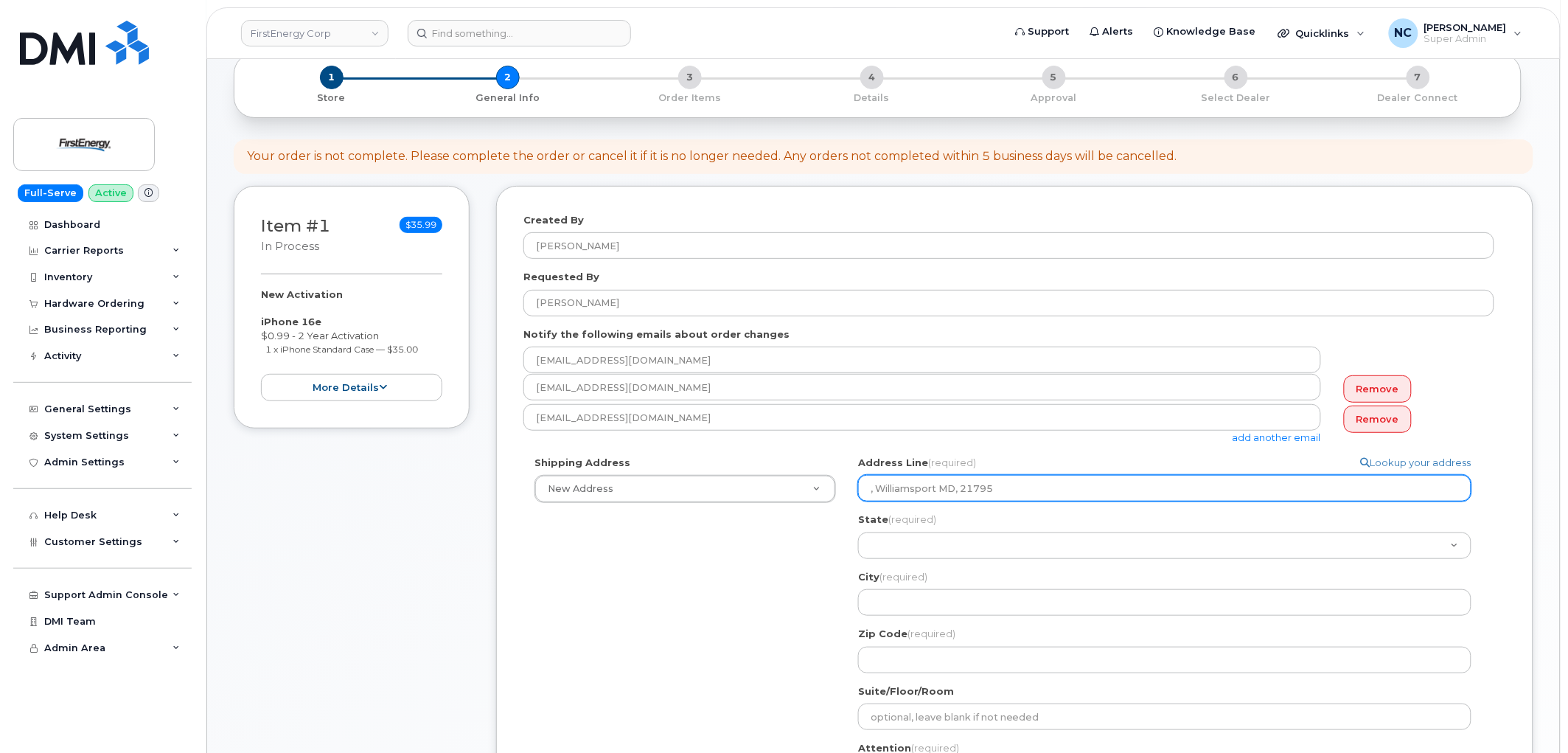
select select
paste input "10802 Bower Ave, Williamsport MA, 21795"
type input "10802 Bower Ave, Williamsport MA, 21795"
drag, startPoint x: 963, startPoint y: 489, endPoint x: 1023, endPoint y: 495, distance: 60.3
click at [1023, 495] on input "10802 Bower Ave, Williamsport MA, 21795" at bounding box center [1166, 488] width 614 height 26
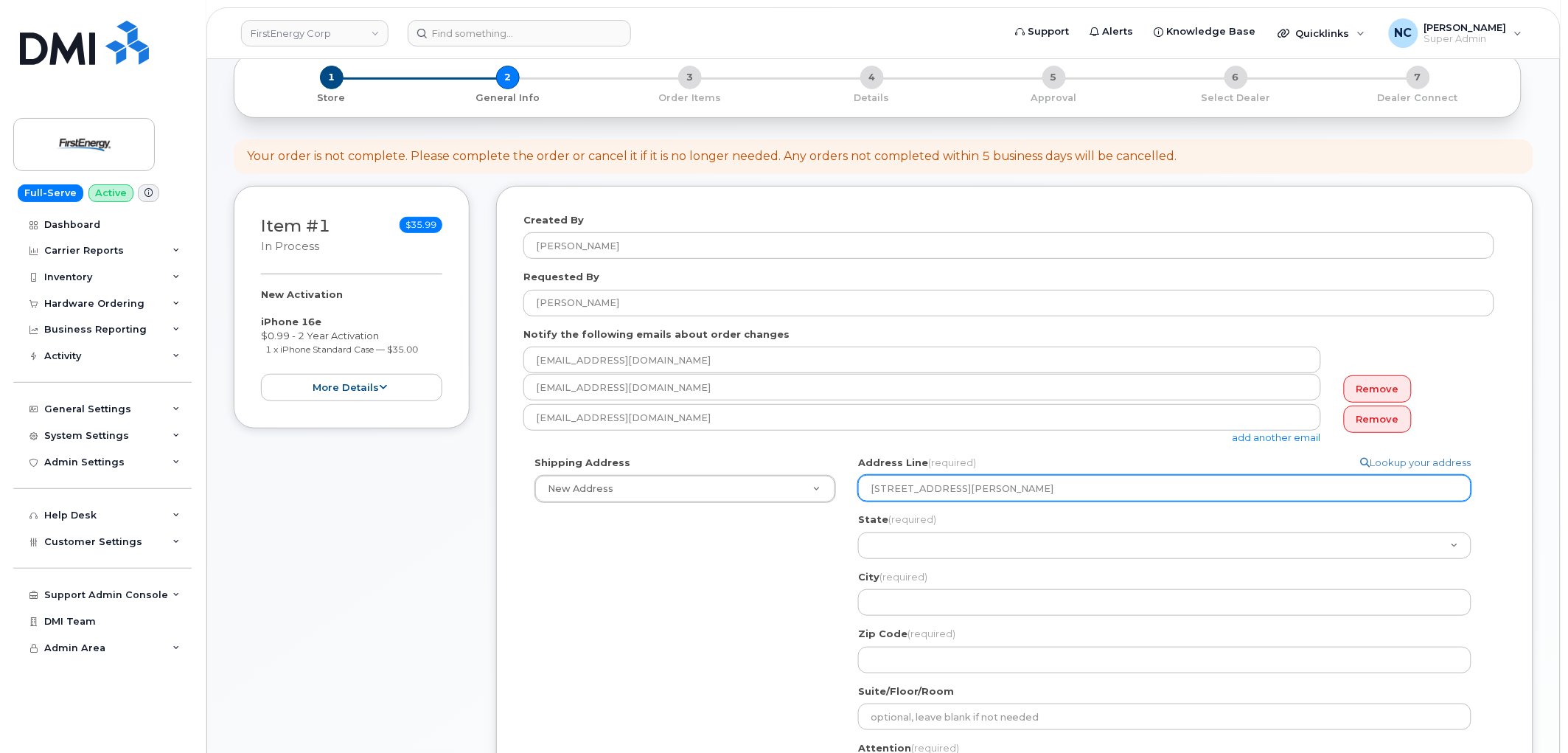
select select
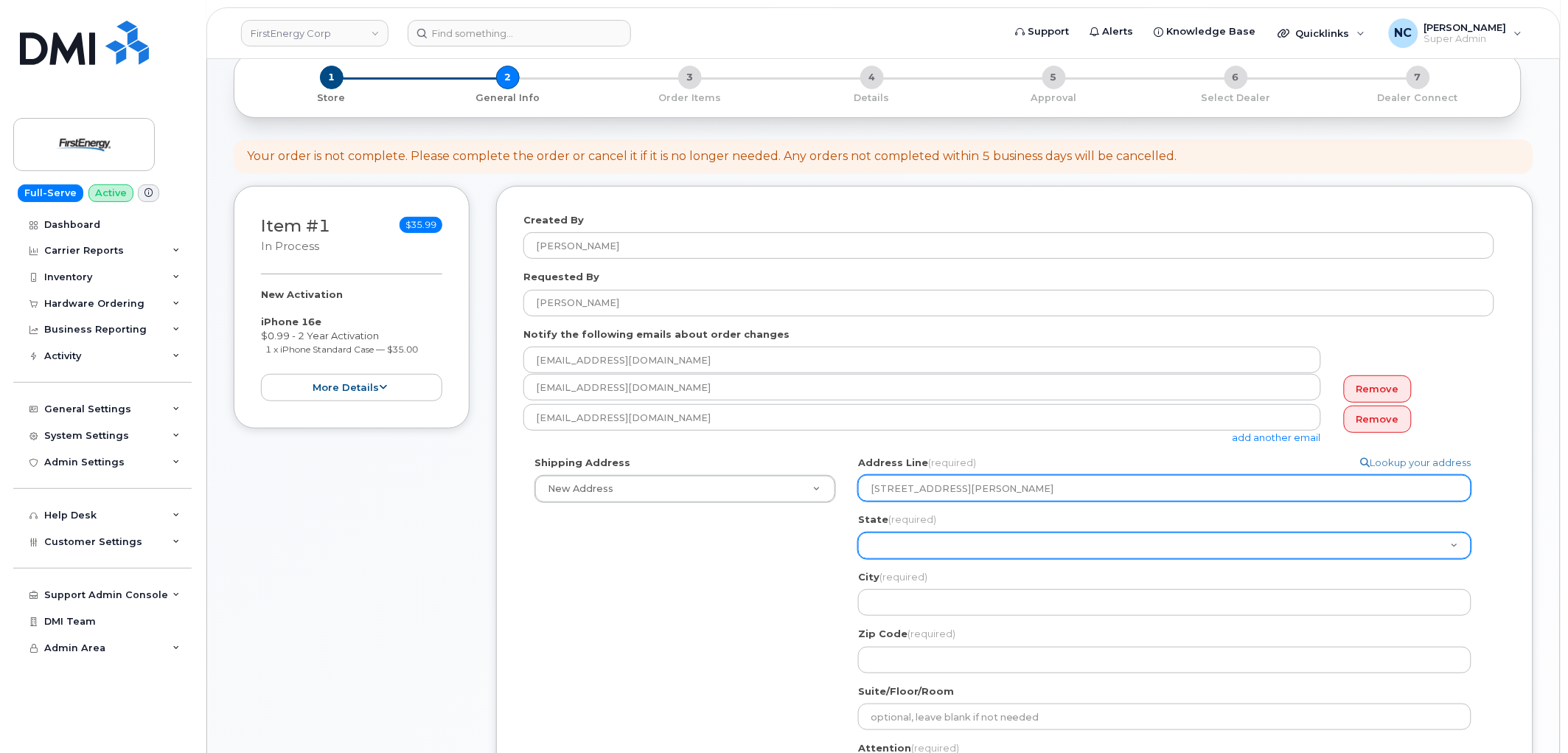
type input "10802 Bower Ave, MA, 21795"
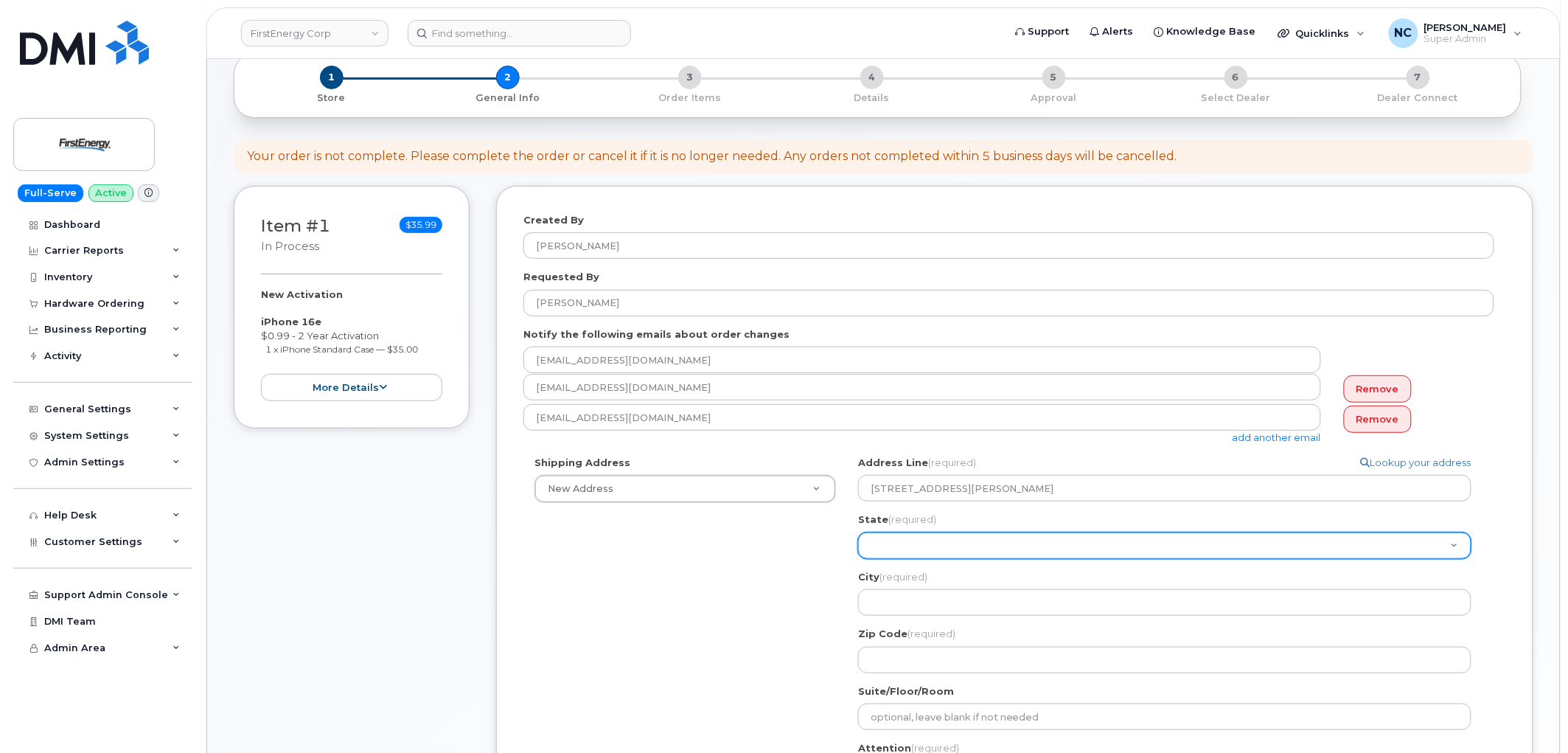
click at [938, 548] on select "Alabama Alaska American Samoa Arizona Arkansas California Colorado Connecticut …" at bounding box center [1166, 545] width 614 height 26
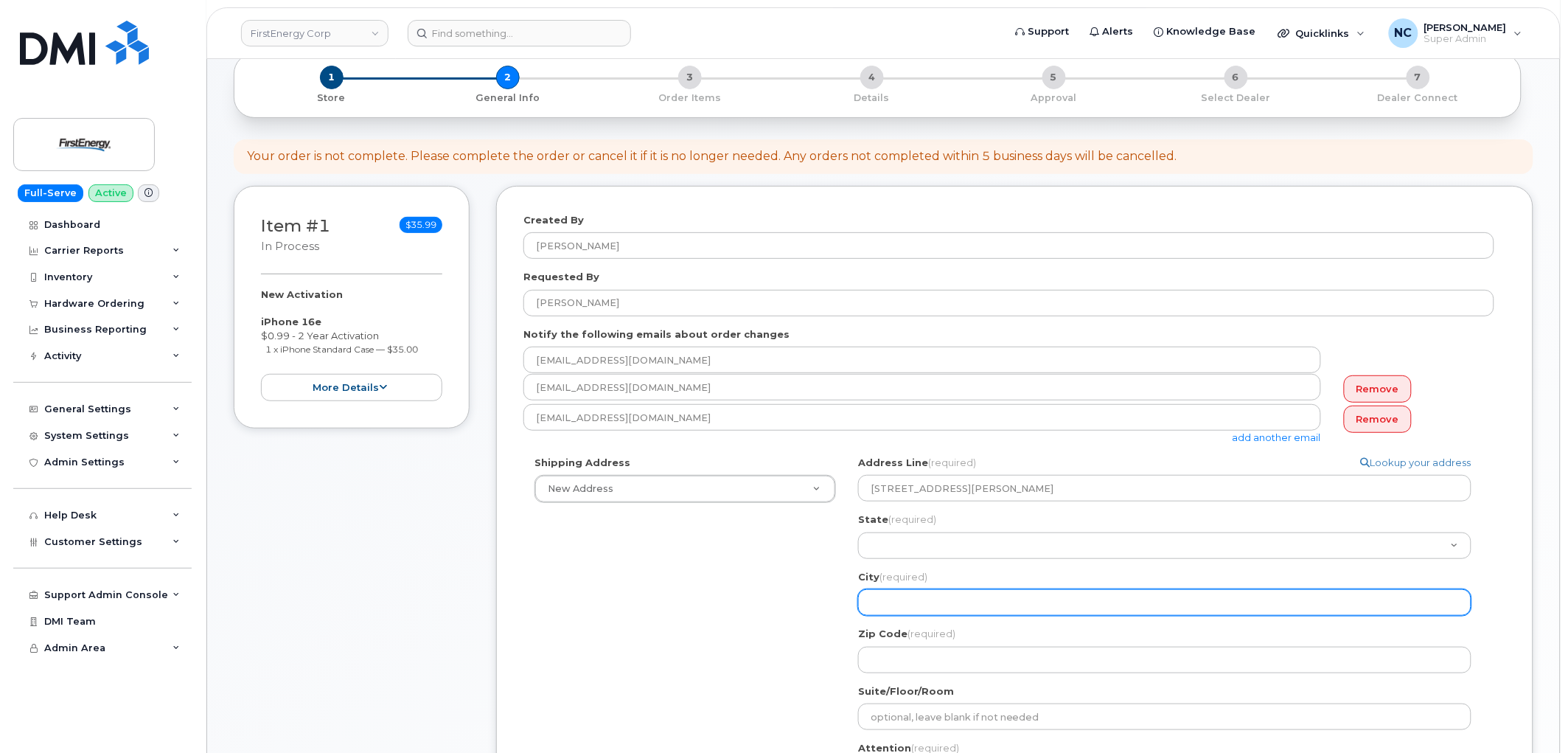
click at [906, 594] on input "City (required)" at bounding box center [1166, 602] width 614 height 26
paste input "Williamsport"
select select
type input "Williamsport"
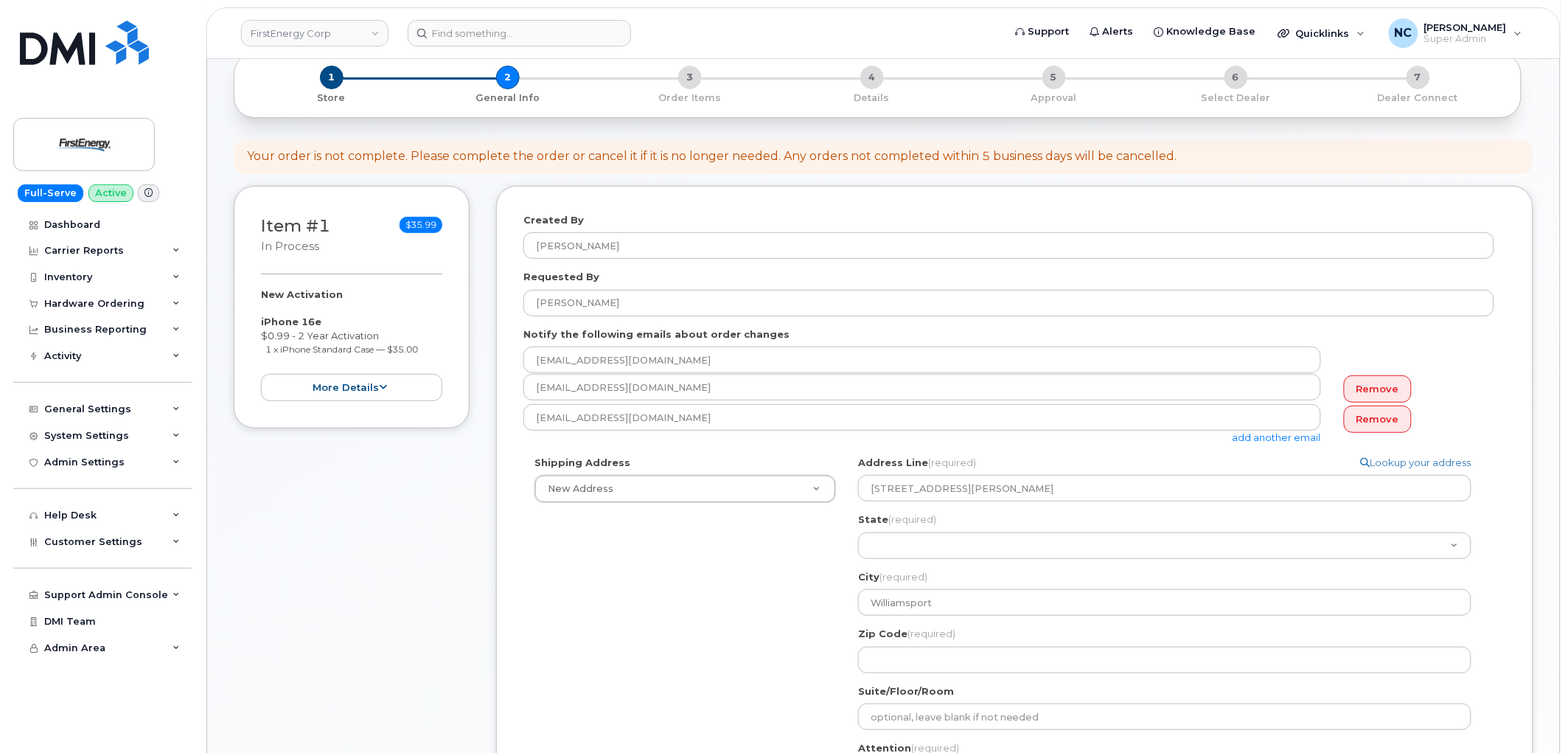
drag, startPoint x: 762, startPoint y: 553, endPoint x: 826, endPoint y: 540, distance: 65.3
click at [764, 553] on div "Shipping Address New Address New Address 55 River Ave 348 Armory Rd 4328 Valley…" at bounding box center [1009, 656] width 971 height 401
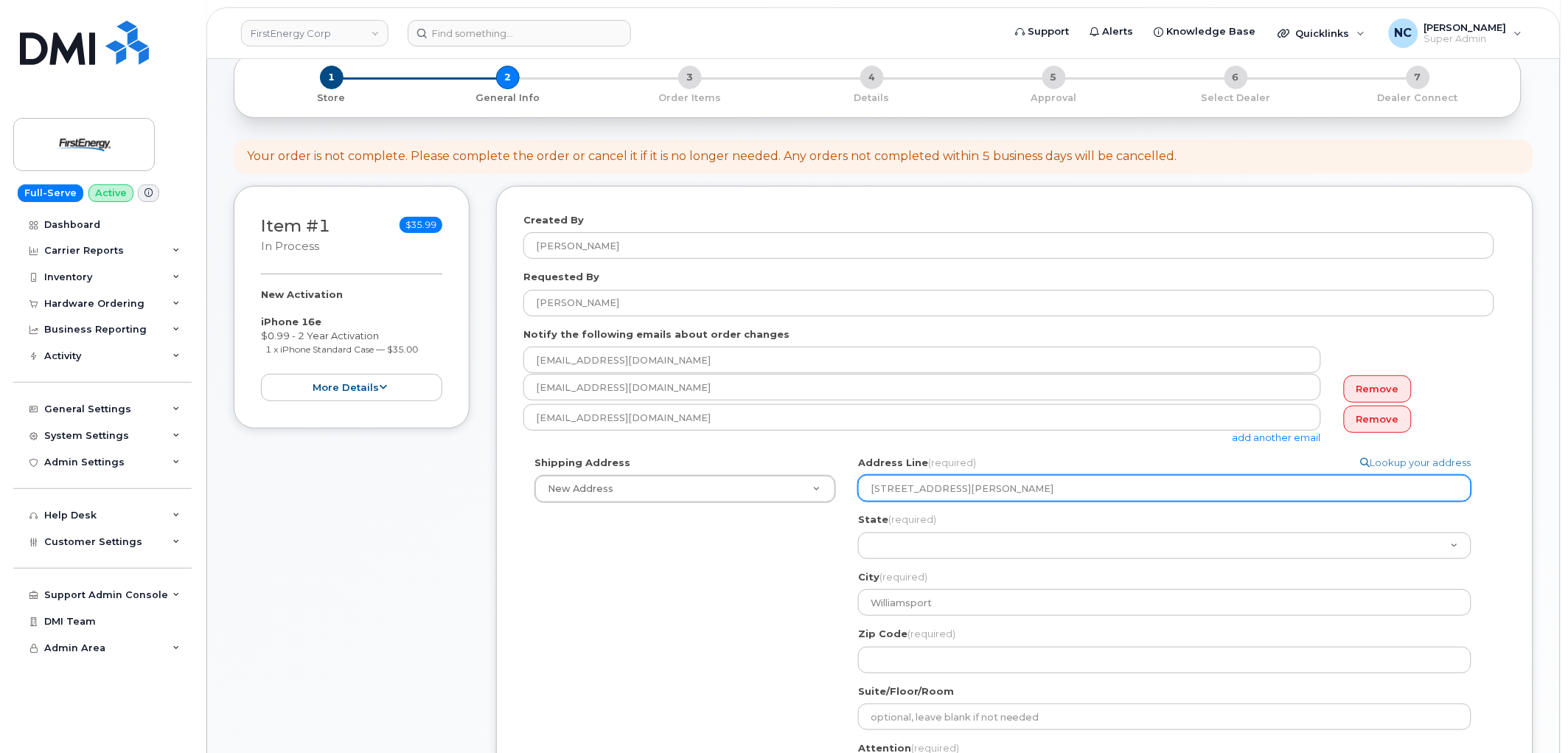
drag, startPoint x: 964, startPoint y: 490, endPoint x: 982, endPoint y: 490, distance: 18.0
click at [982, 490] on input "10802 Bower Ave, MA, 21795" at bounding box center [1166, 488] width 614 height 26
select select
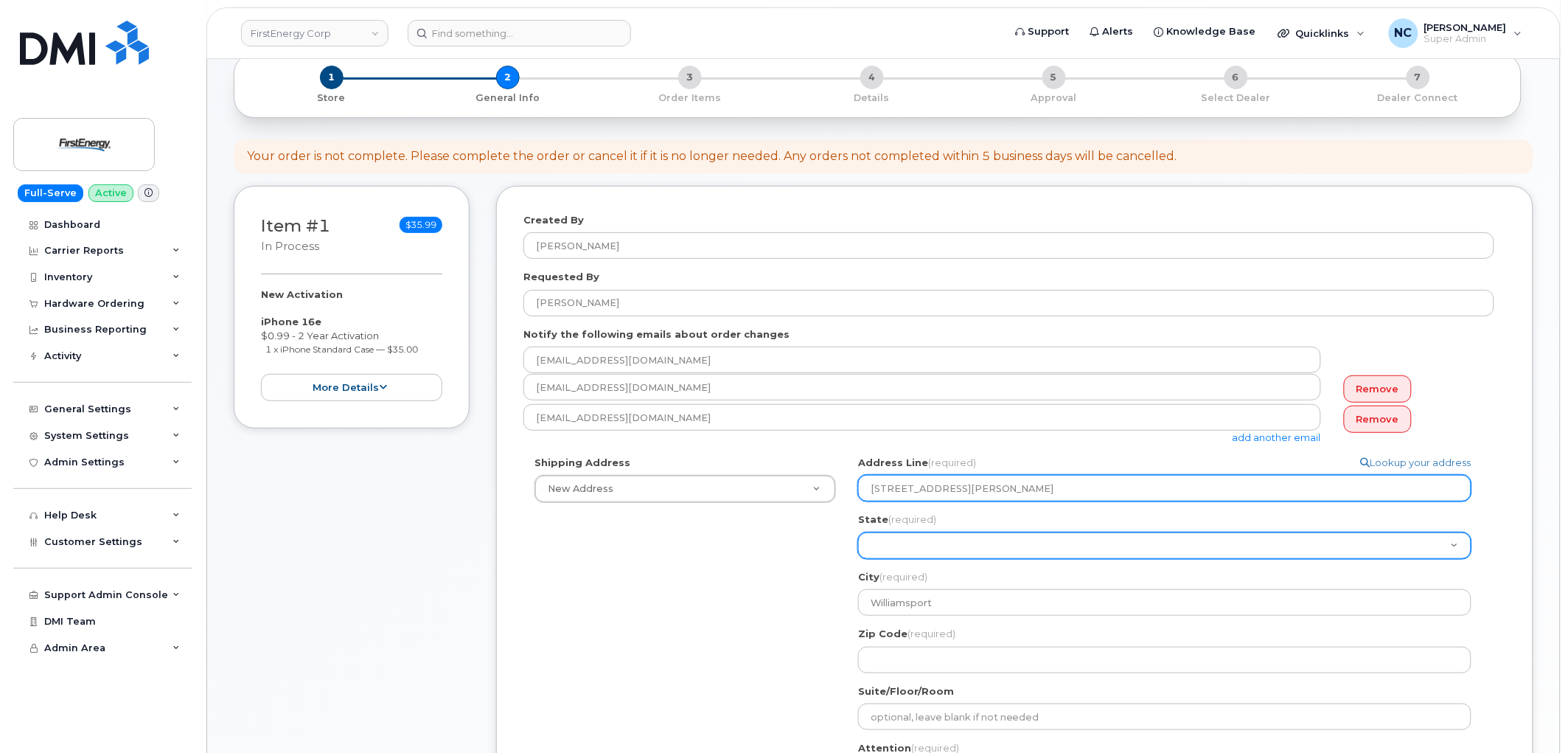
type input "10802 Bower Ave, 21795"
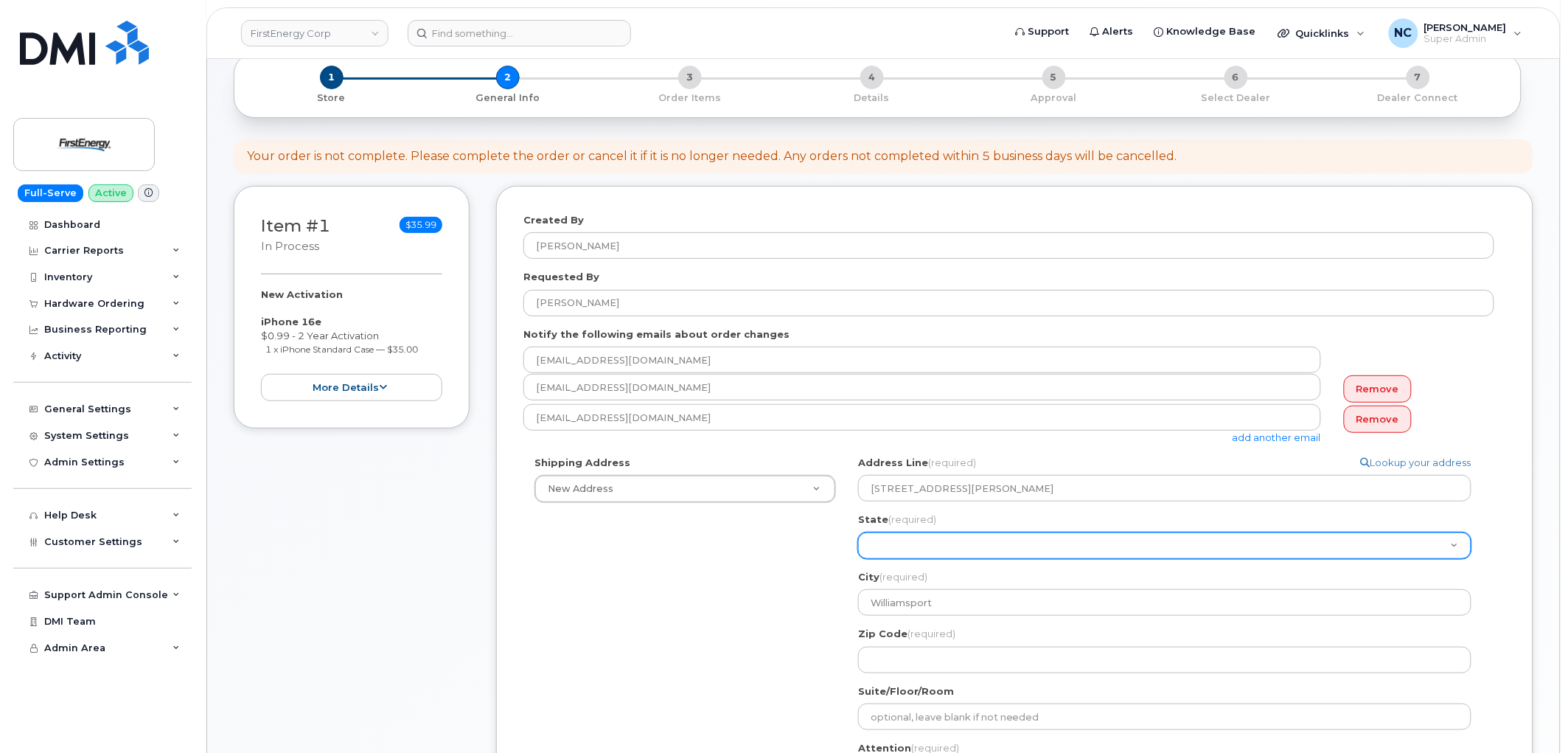
click at [923, 542] on select "Alabama Alaska American Samoa Arizona Arkansas California Colorado Connecticut …" at bounding box center [1166, 545] width 614 height 26
select select "MD"
click at [859, 532] on select "Alabama Alaska American Samoa Arizona Arkansas California Colorado Connecticut …" at bounding box center [1166, 545] width 614 height 26
select select
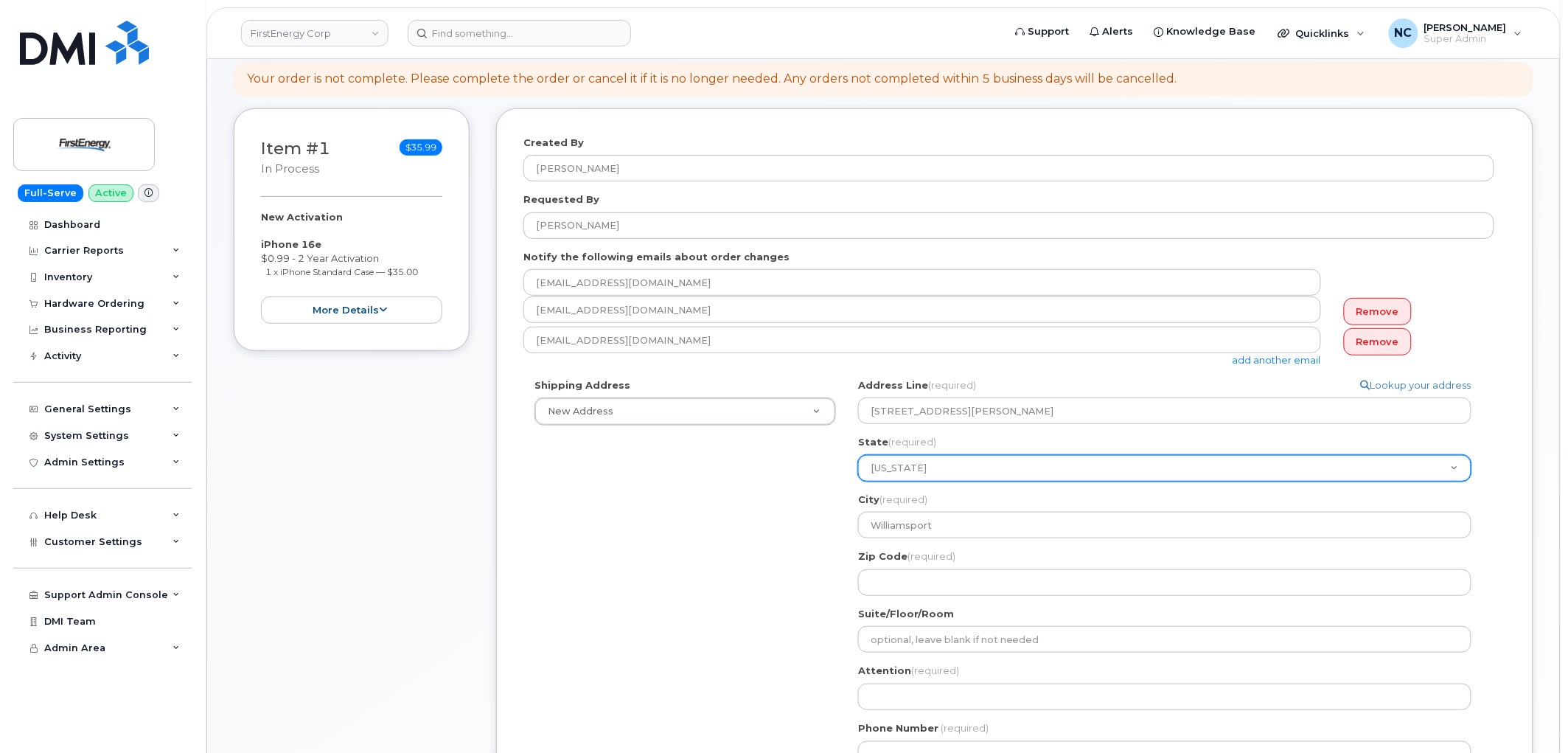
scroll to position [246, 0]
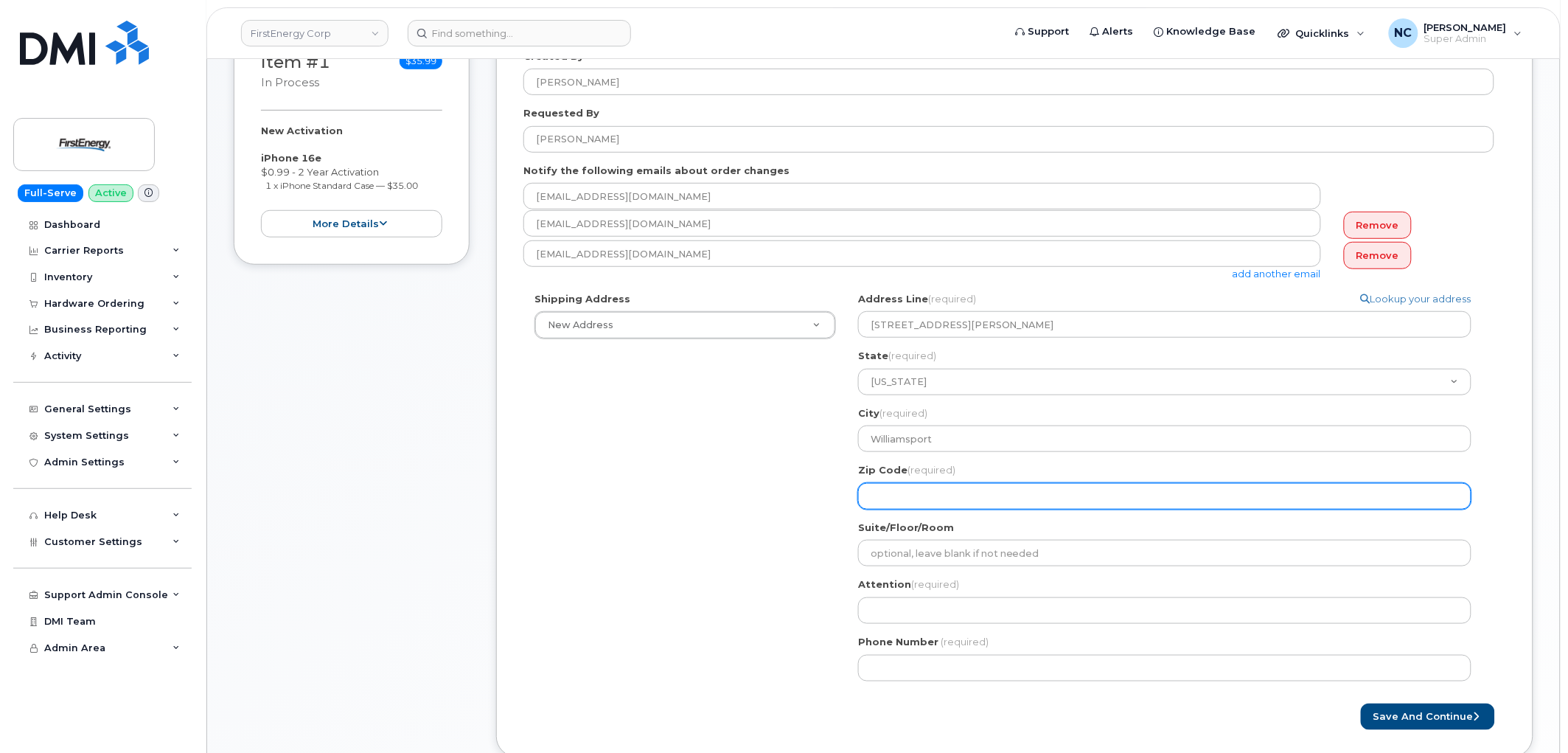
click at [946, 503] on input "Zip Code (required)" at bounding box center [1166, 495] width 614 height 26
paste input "10802 Bower Ave, Williamsport MA, 21795"
type input "10802 Bower Ave, Williamsport MA, 21795"
click at [1052, 494] on input "10802 Bower Ave, Williamsport MA, 21795" at bounding box center [1166, 495] width 614 height 26
drag, startPoint x: 1050, startPoint y: 495, endPoint x: 749, endPoint y: 510, distance: 301.4
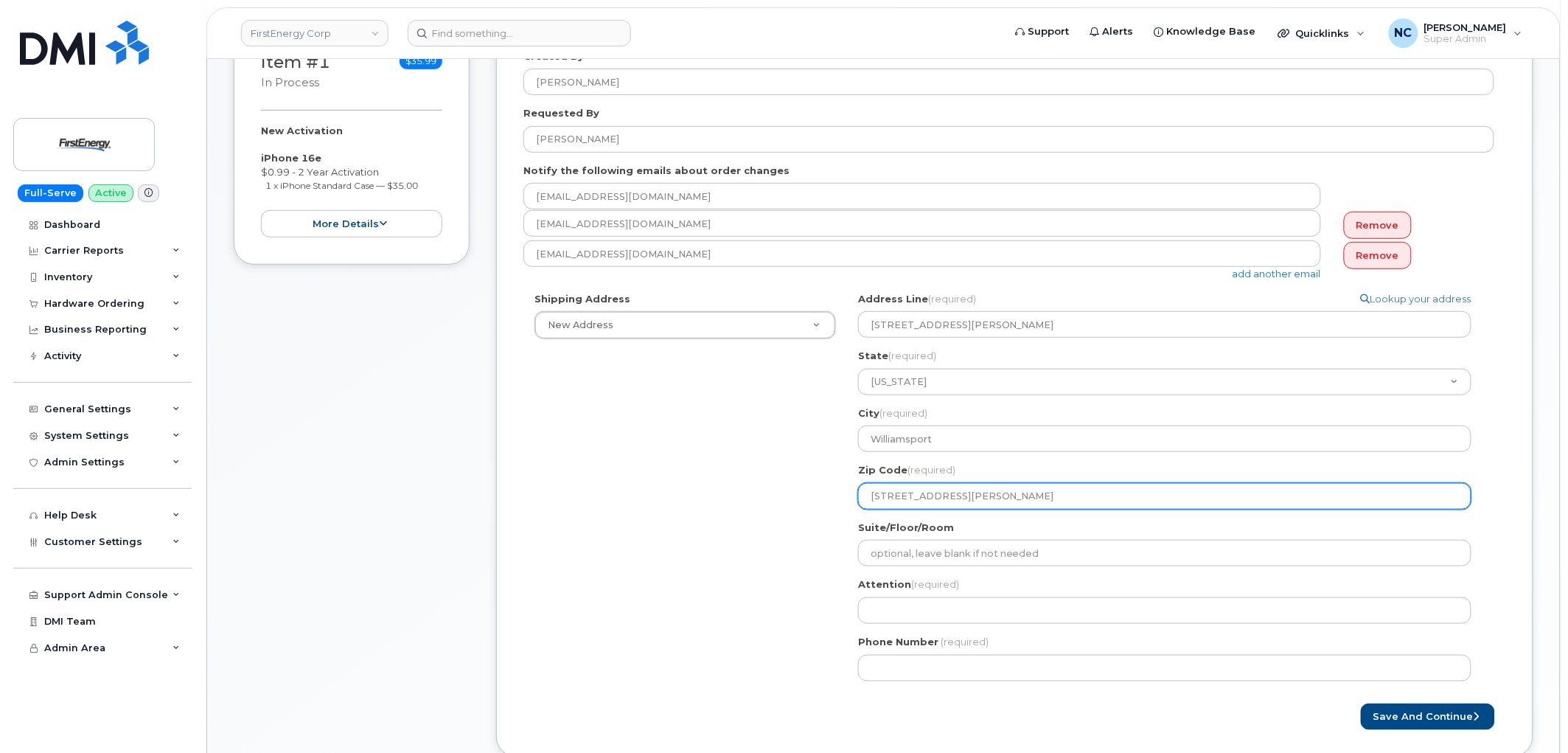
click at [749, 512] on div "Shipping Address New Address New Address 55 River Ave 348 Armory Rd 4328 Valley…" at bounding box center [1009, 492] width 971 height 401
select select
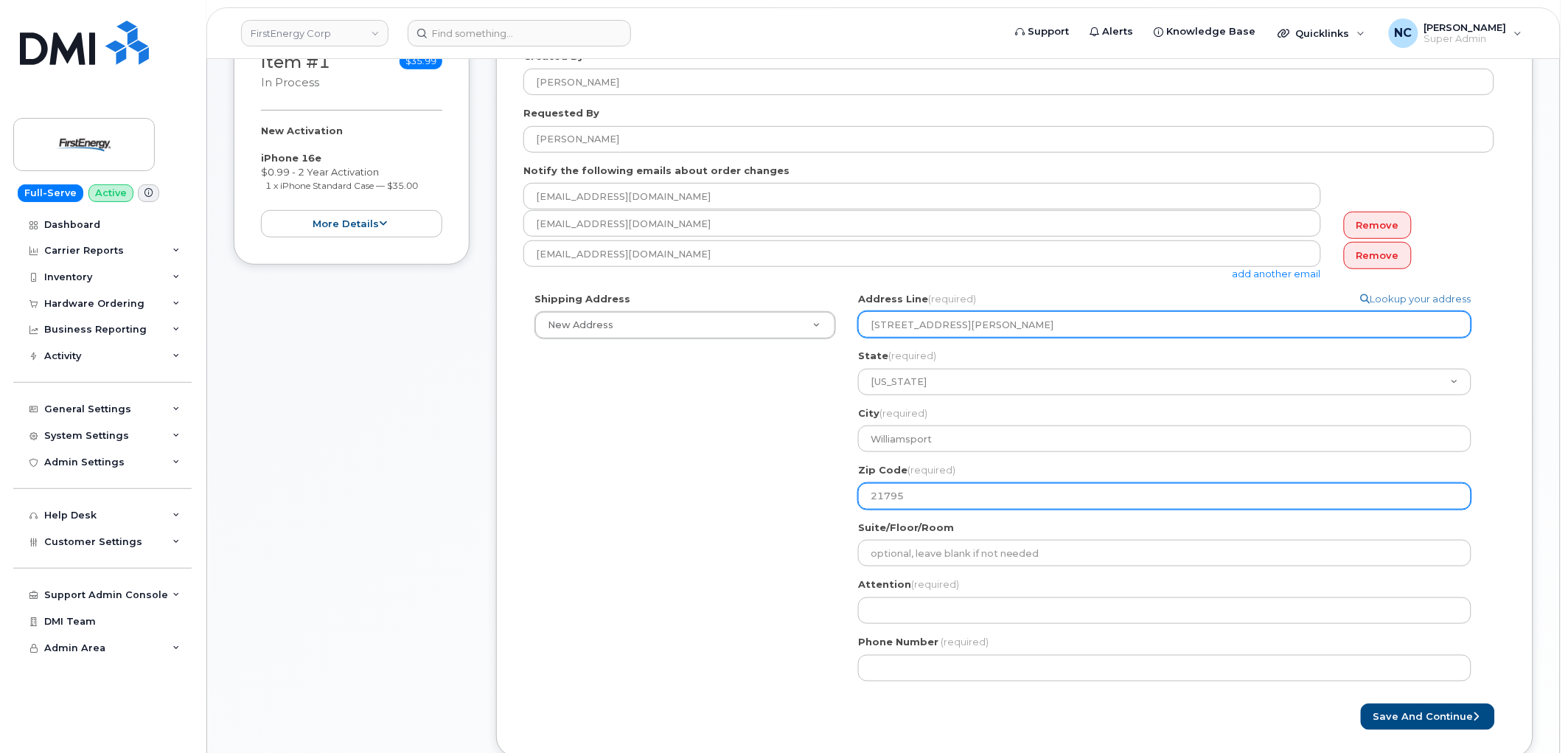
type input "21795"
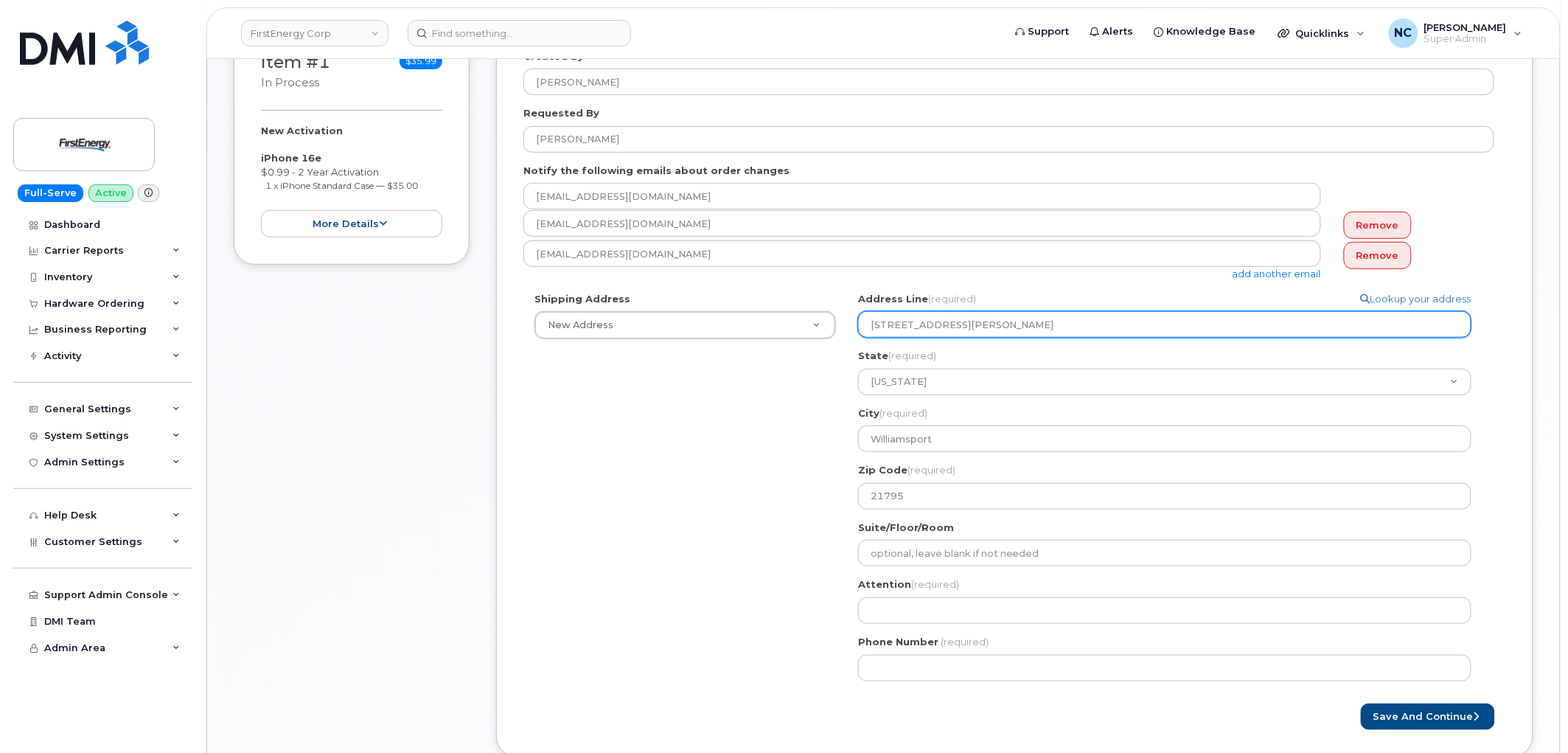
drag, startPoint x: 956, startPoint y: 323, endPoint x: 1110, endPoint y: 328, distance: 154.1
click at [1079, 328] on input "10802 Bower Ave, 21795" at bounding box center [1166, 324] width 614 height 26
select select
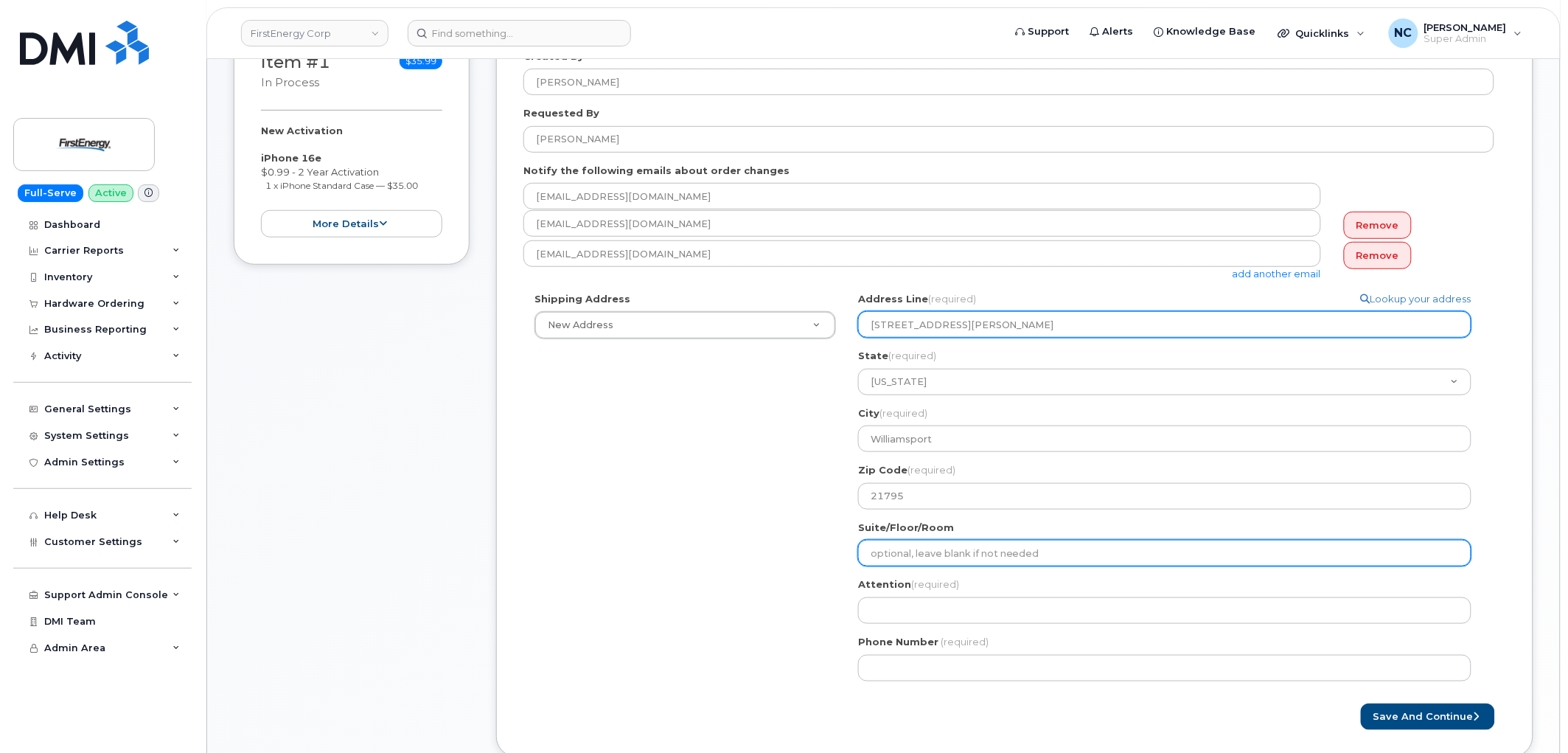
type input "10802 Bower Ave"
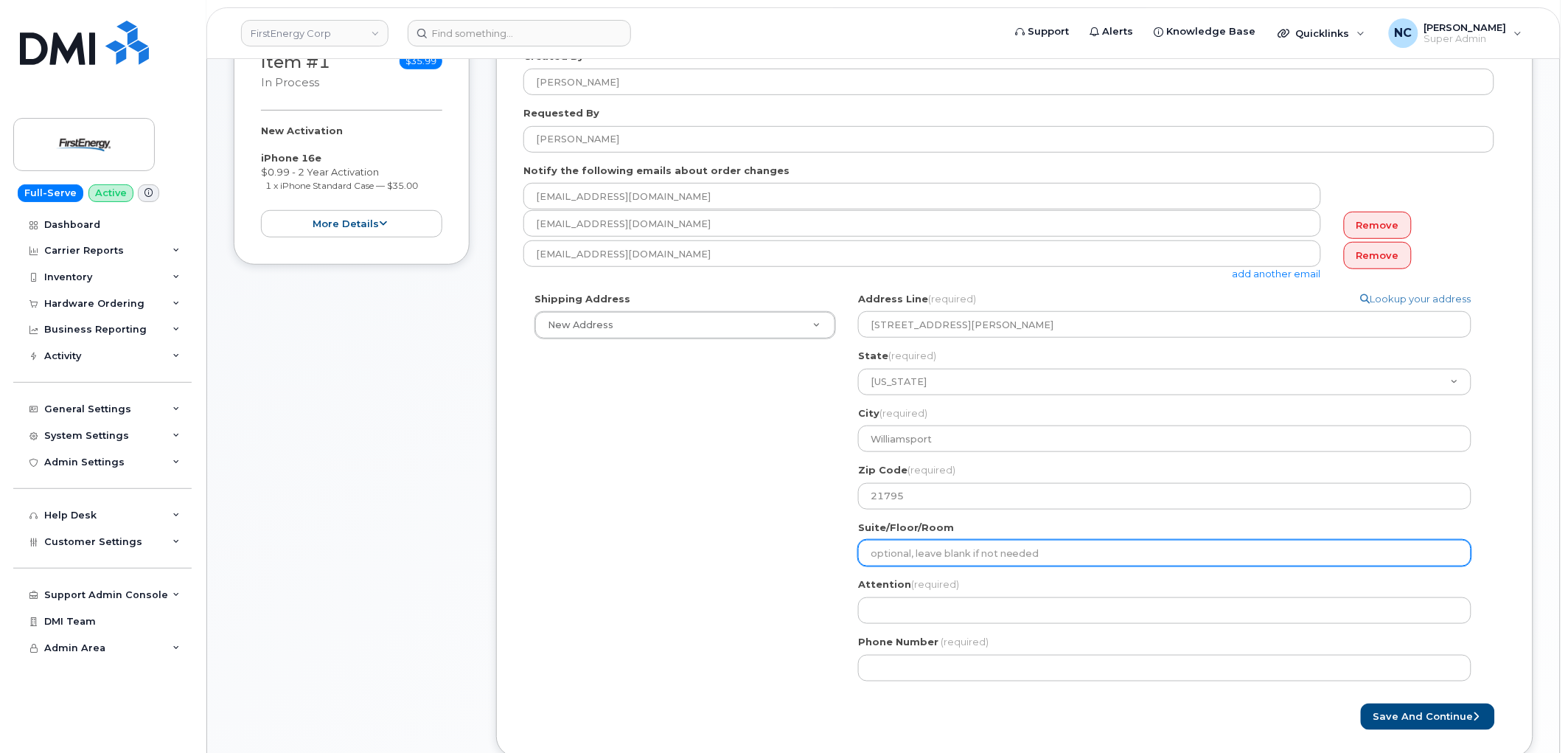
drag, startPoint x: 953, startPoint y: 548, endPoint x: 930, endPoint y: 585, distance: 43.6
click at [953, 548] on input "Suite/Floor/Room" at bounding box center [1166, 553] width 614 height 26
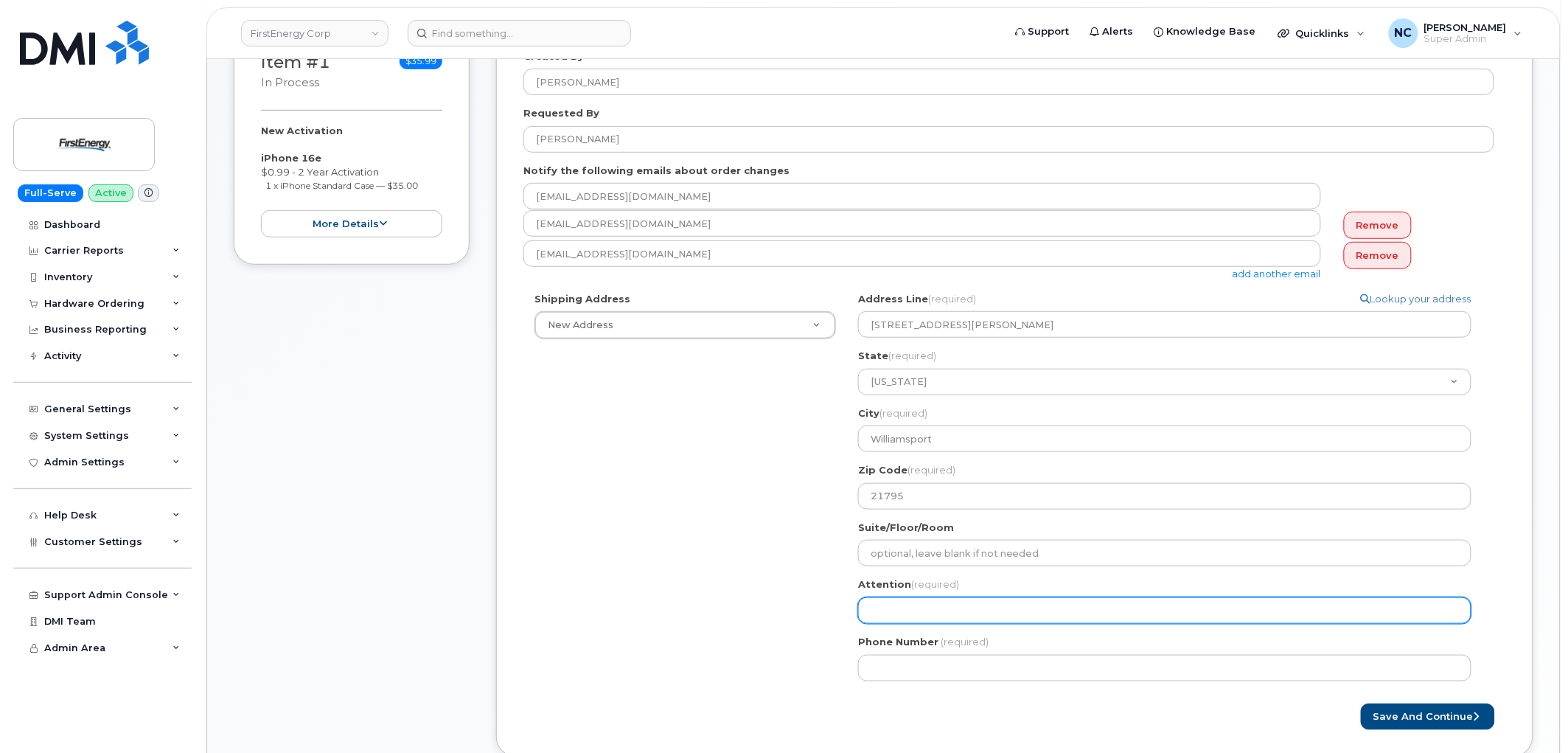
click at [913, 612] on input "Attention (required)" at bounding box center [1166, 610] width 614 height 26
paste input "[PERSON_NAME]"
type input "[PERSON_NAME]"
select select
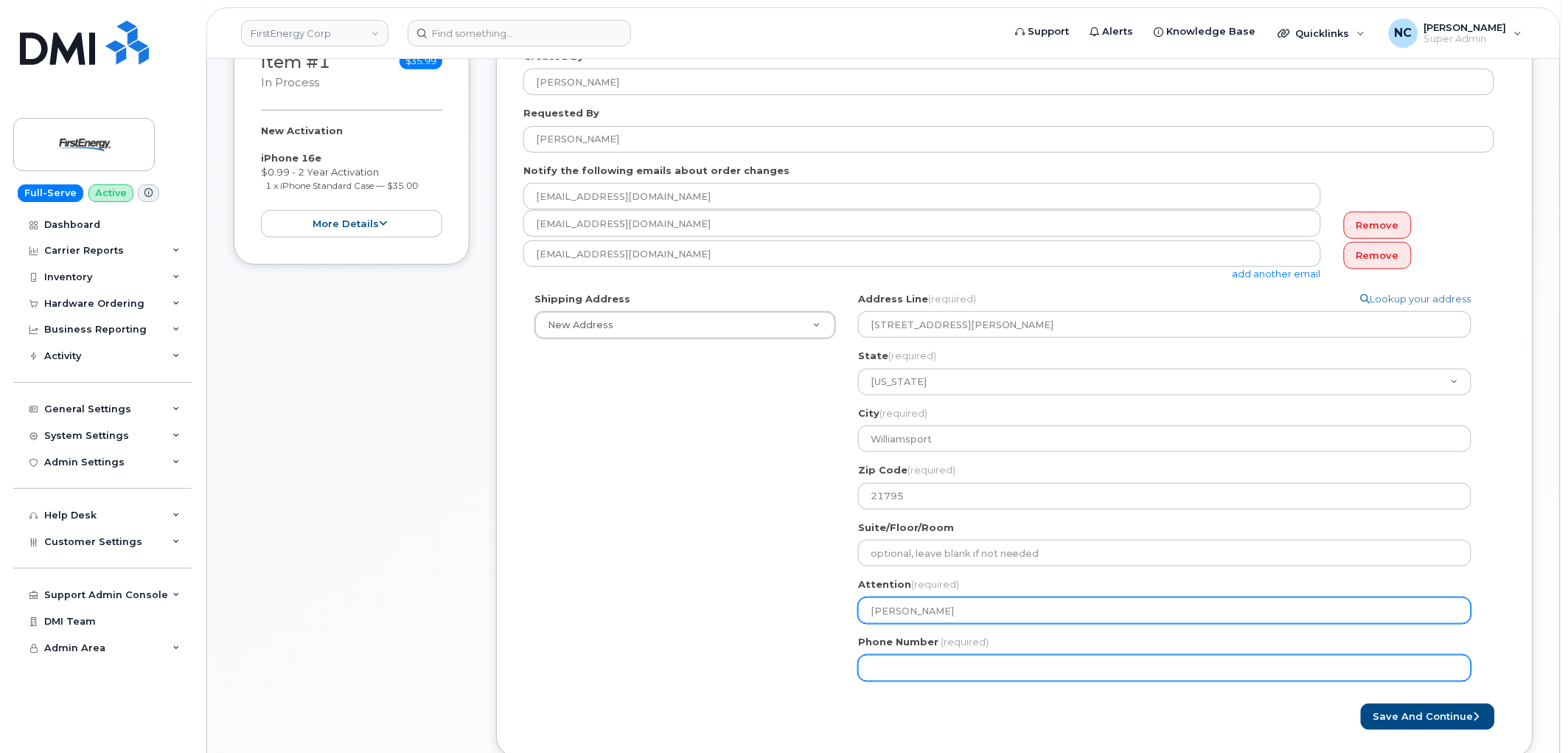
type input "[PERSON_NAME]"
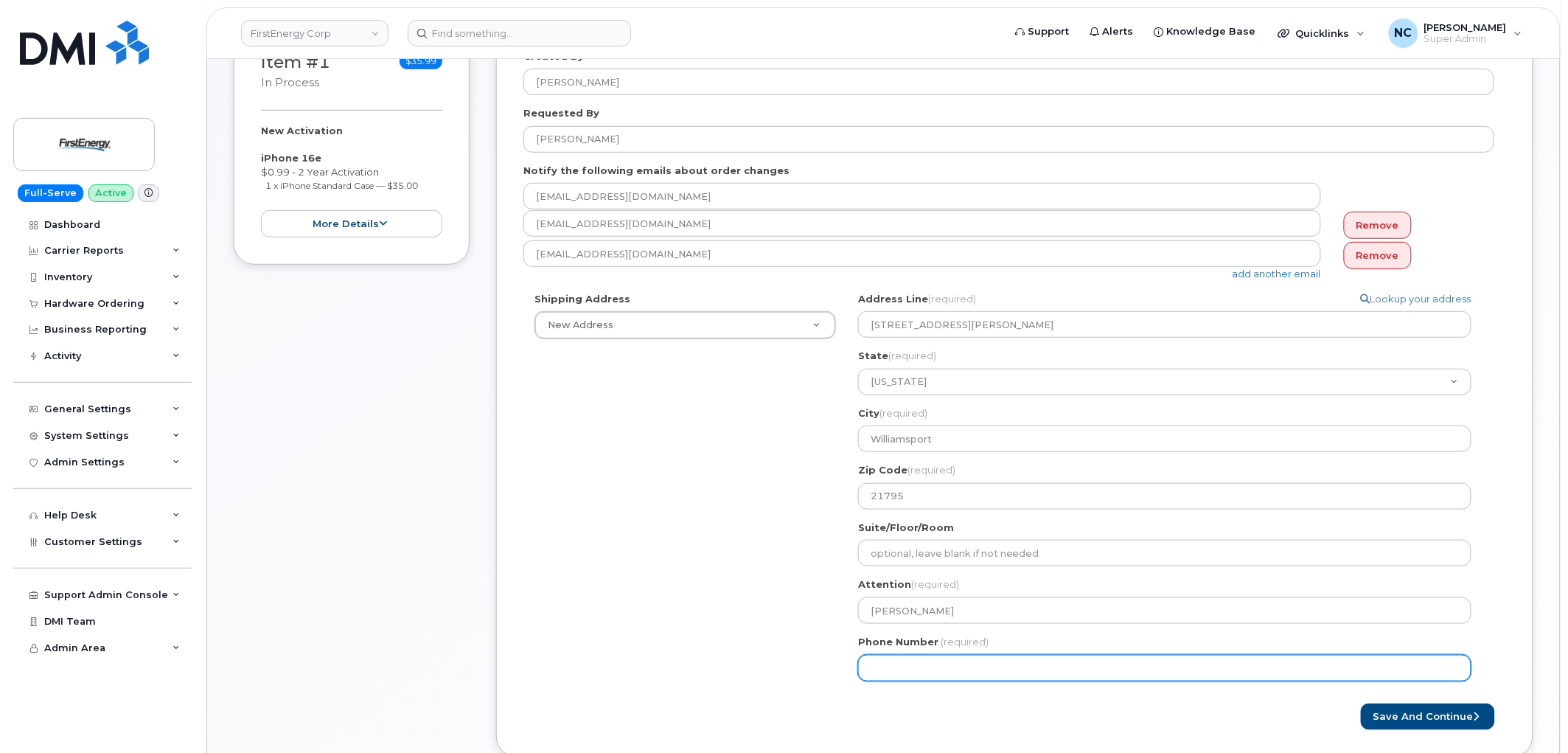
click at [886, 659] on input "Phone Number" at bounding box center [1166, 668] width 614 height 26
paste input "1"
click at [894, 663] on input "Phone Number" at bounding box center [1166, 668] width 614 height 26
type input "1"
paste input "3045023908"
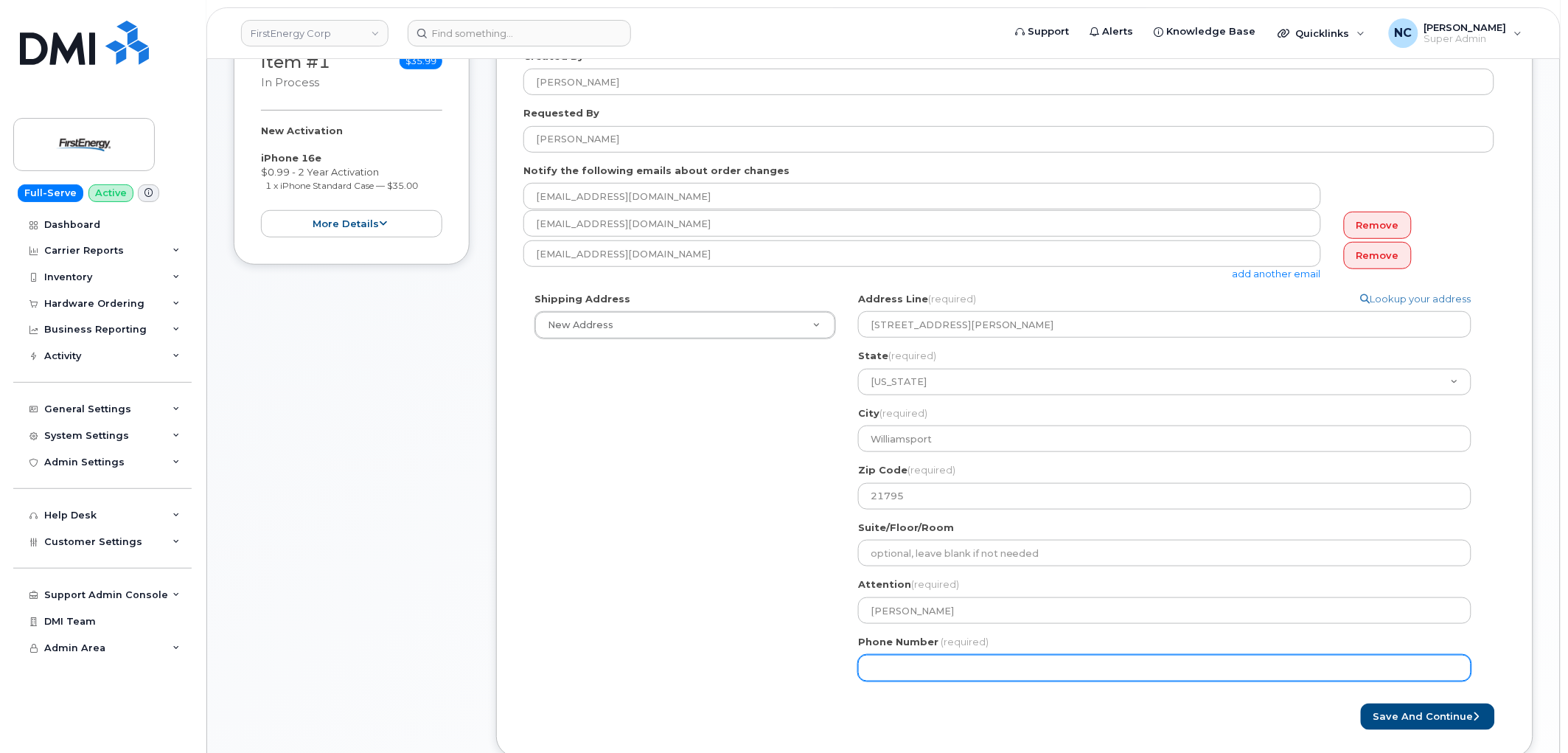
click at [897, 669] on input "Phone Number" at bounding box center [1166, 668] width 614 height 26
select select
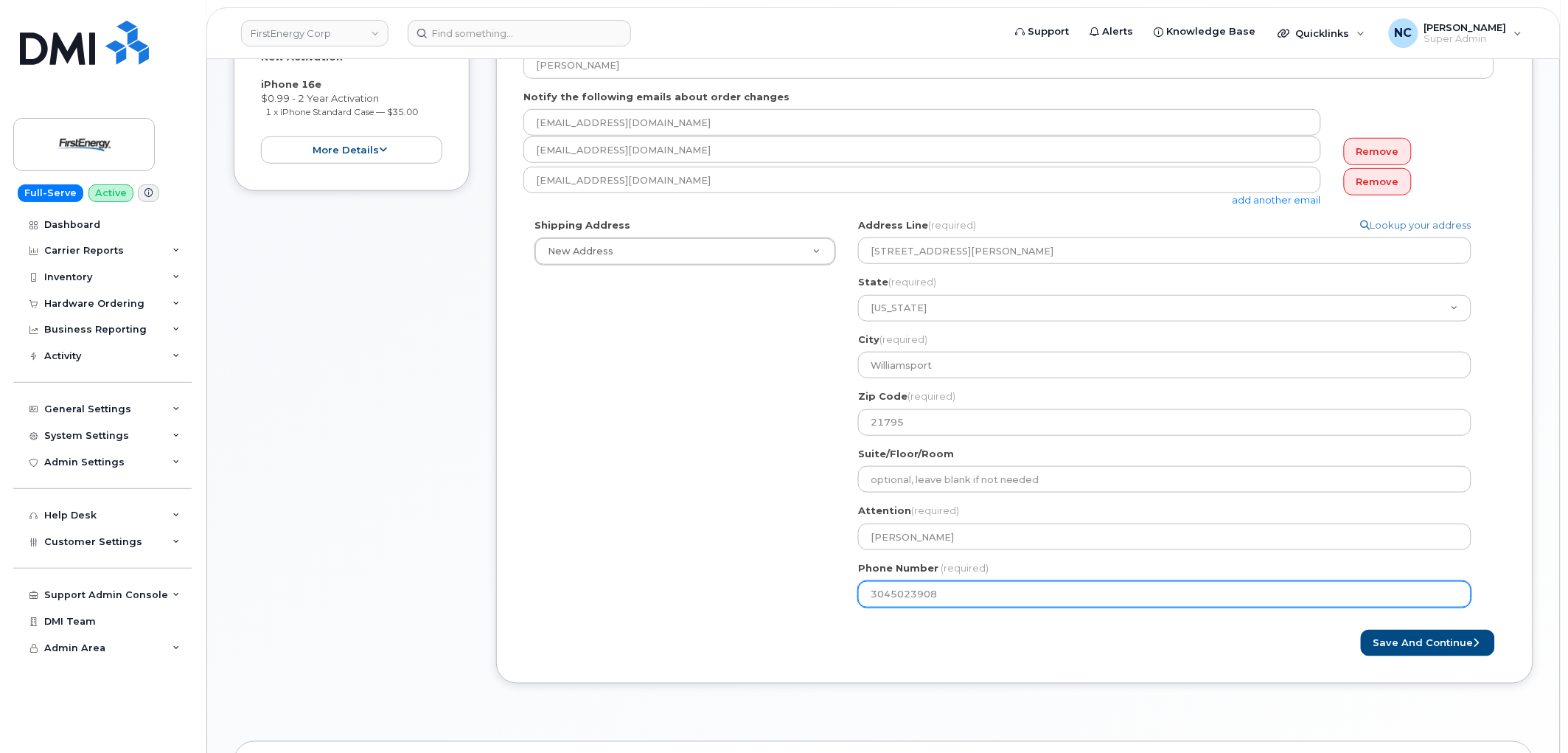
scroll to position [573, 0]
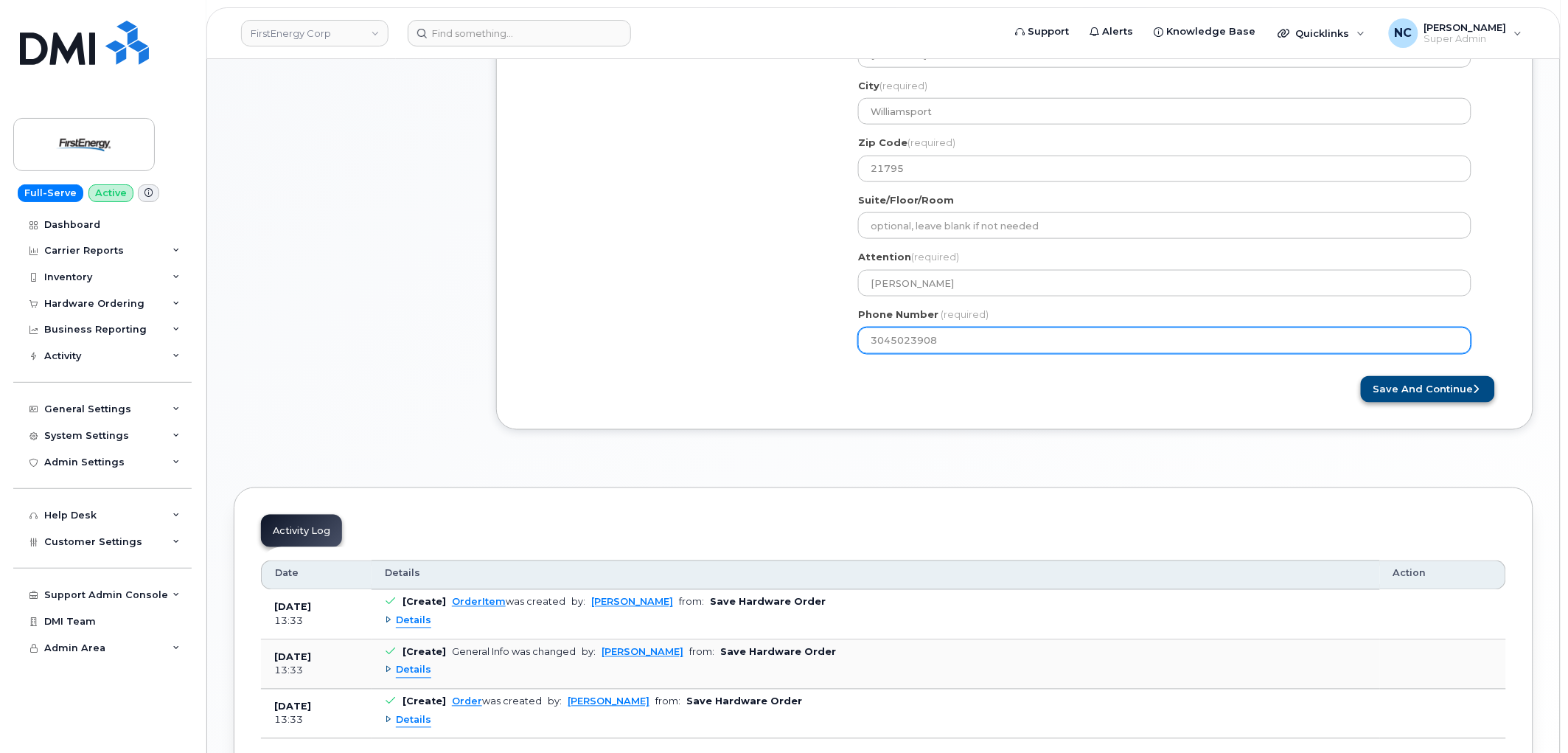
type input "3045023908"
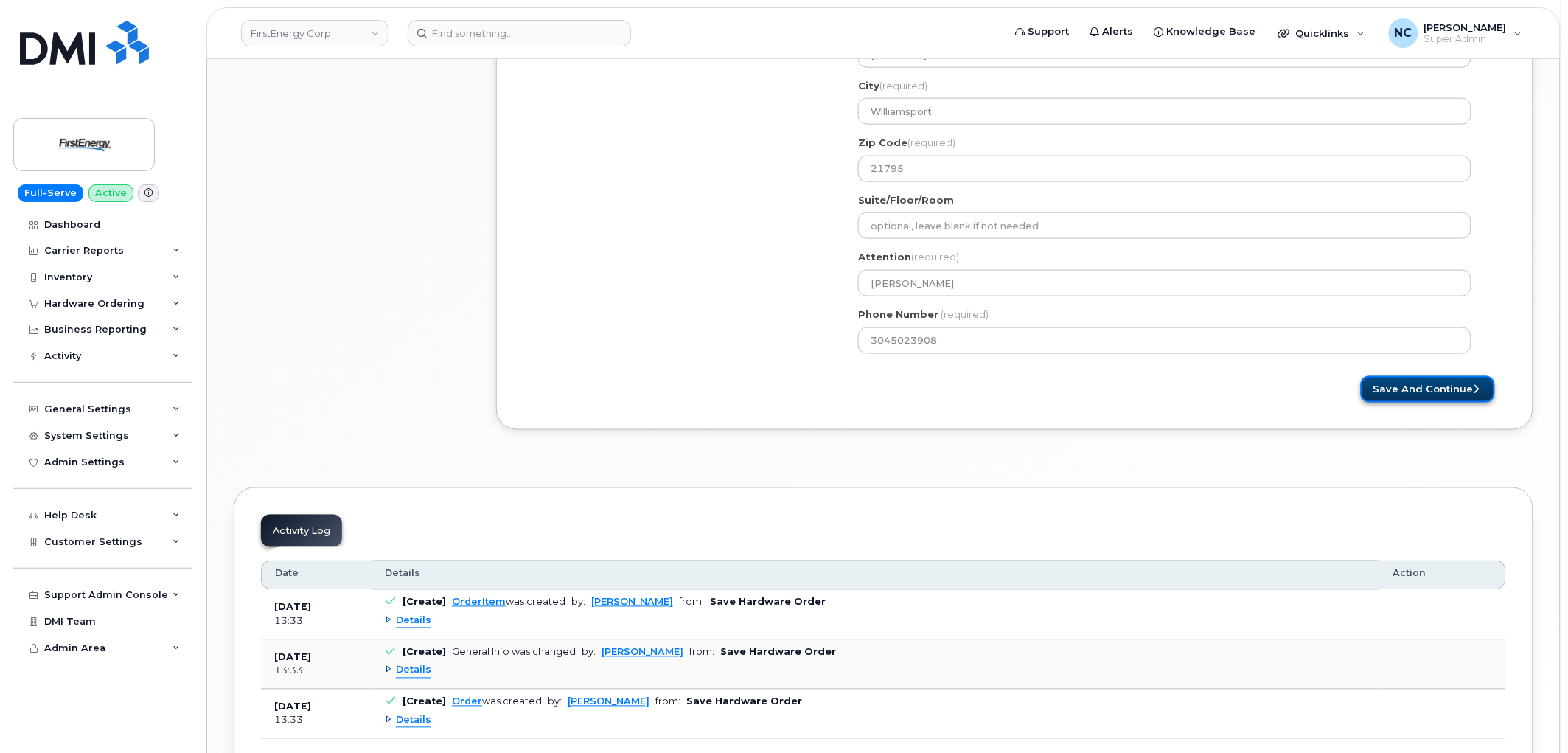
click at [1464, 394] on button "Save and Continue" at bounding box center [1427, 390] width 134 height 27
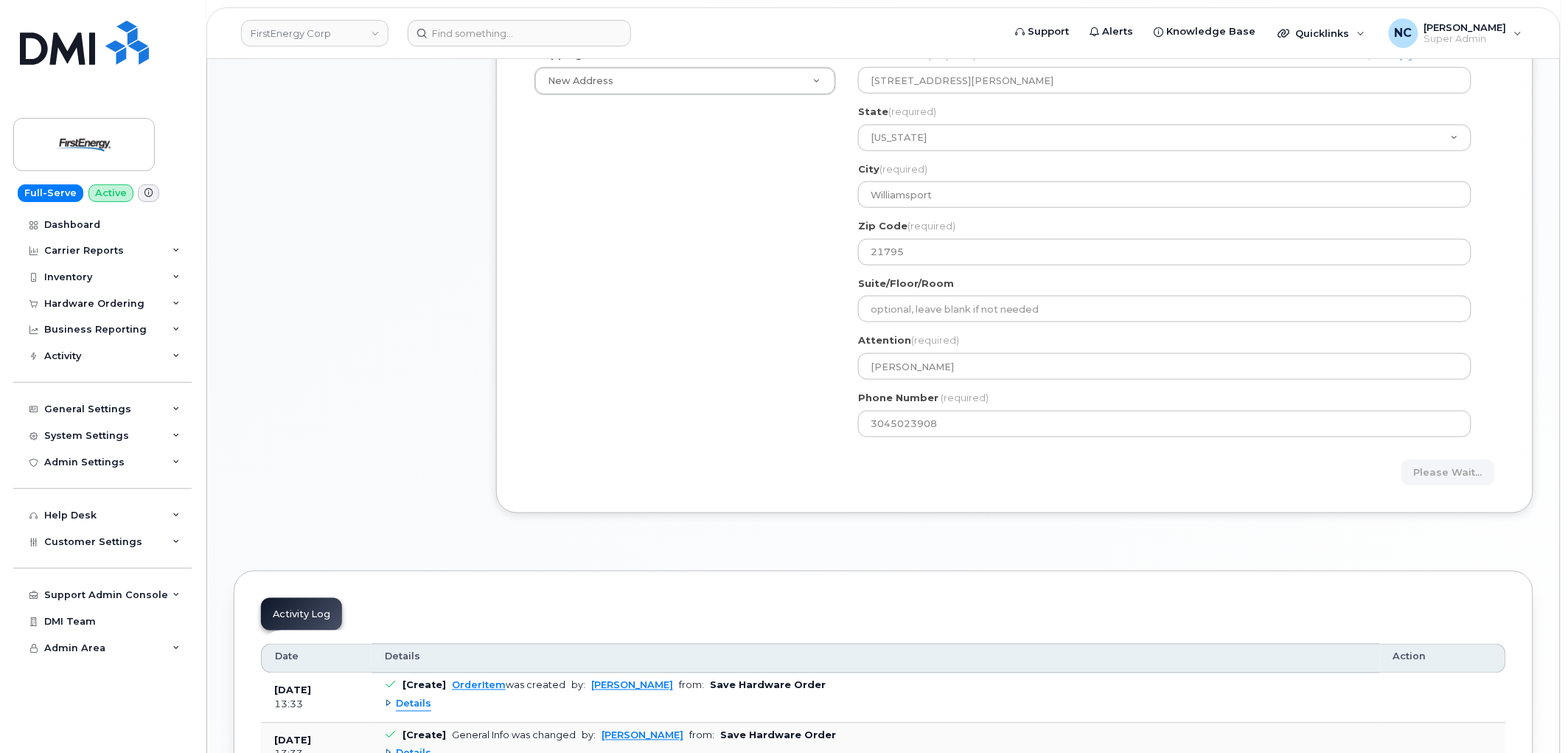
scroll to position [409, 0]
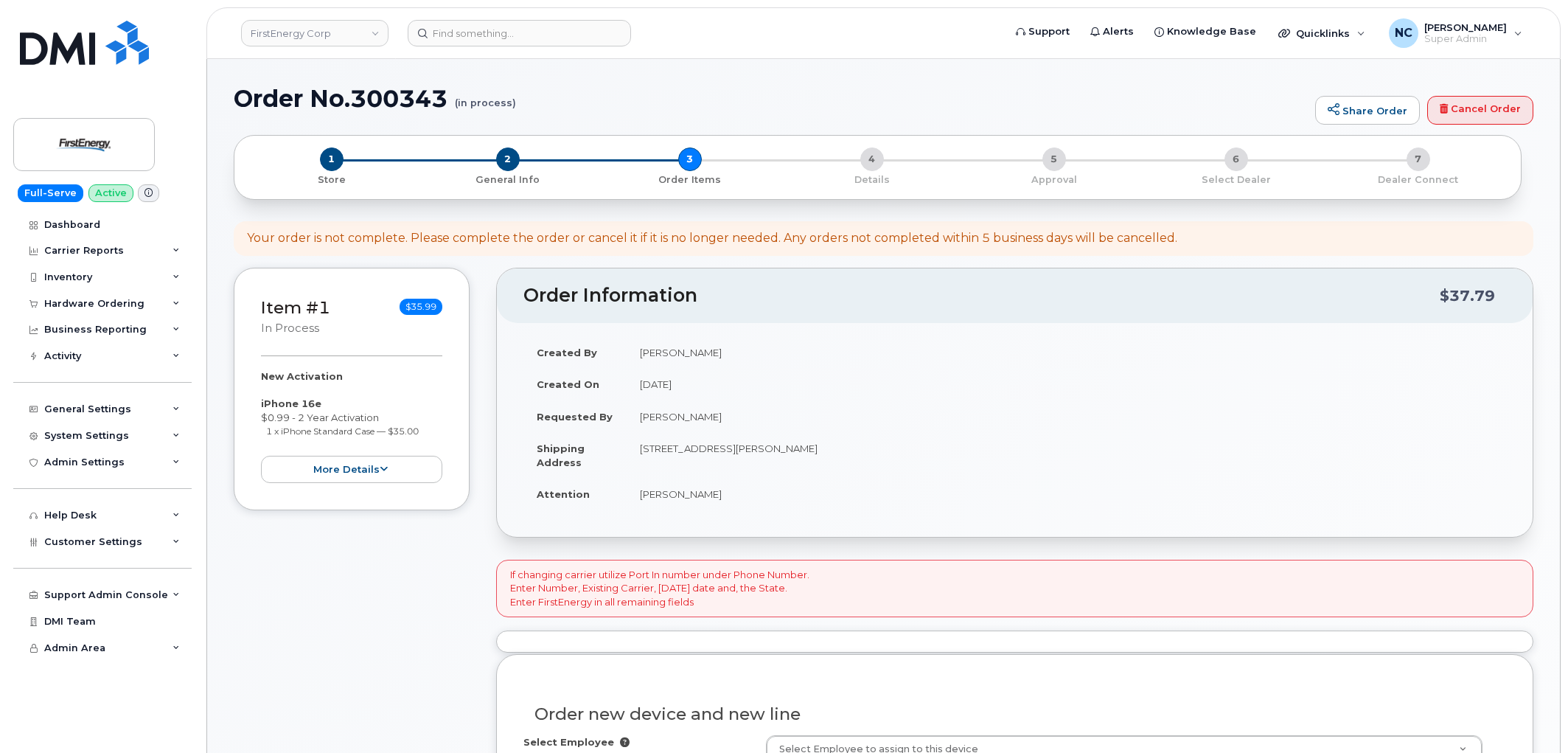
scroll to position [409, 0]
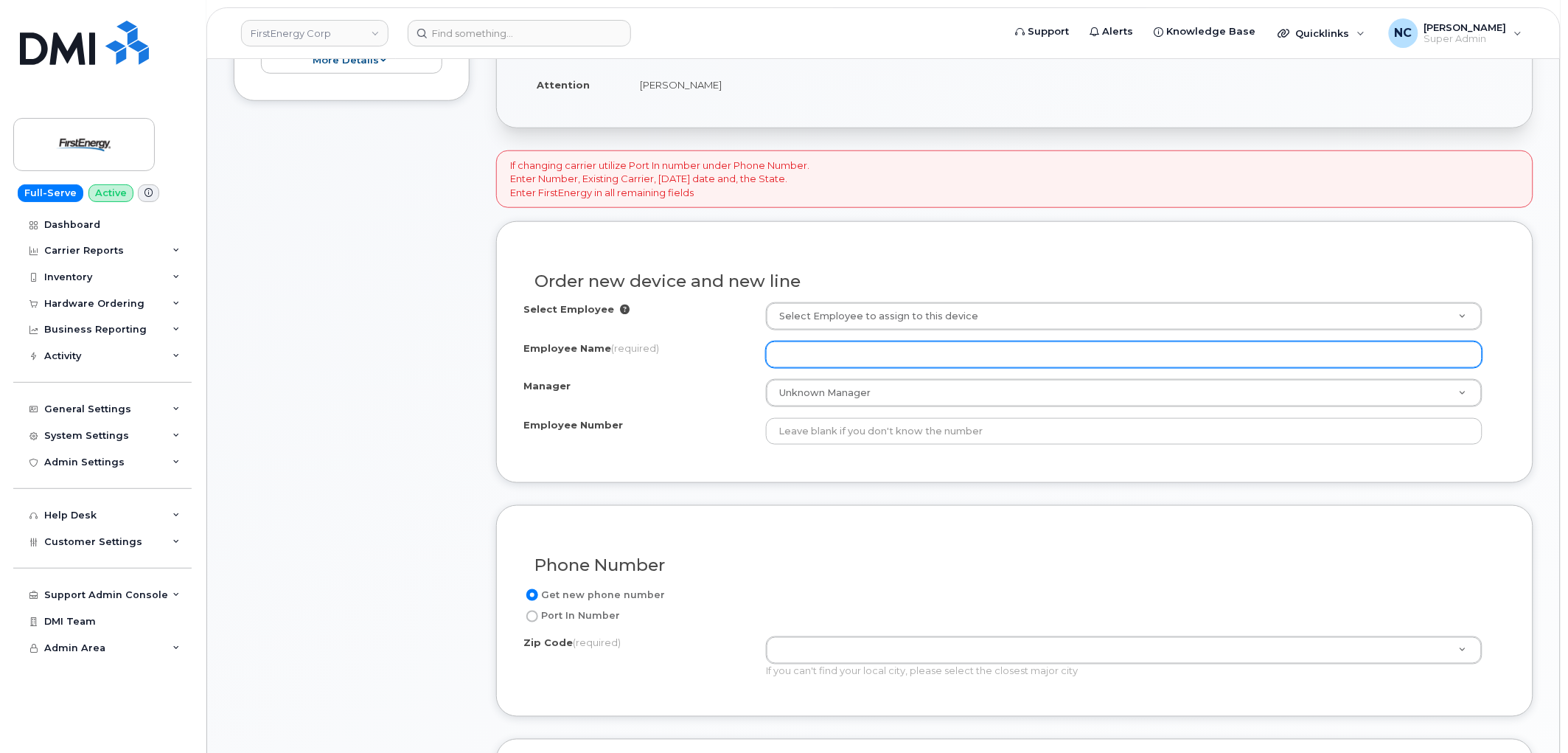
click at [821, 351] on input "Employee Name (required)" at bounding box center [1125, 354] width 717 height 26
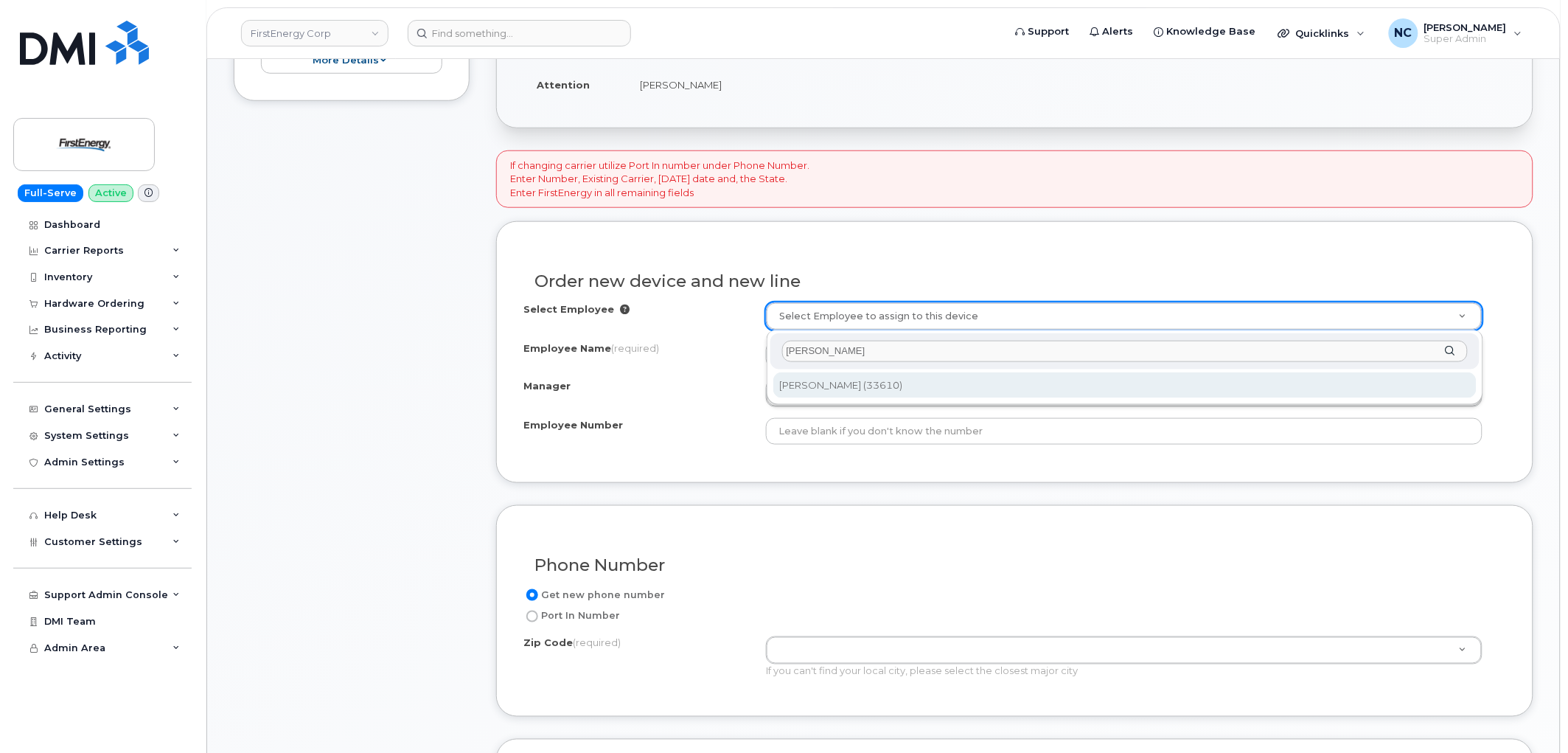
type input "[PERSON_NAME]"
type input "2066774"
type input "[PERSON_NAME]"
type input "33610"
type input "PO Box 777"
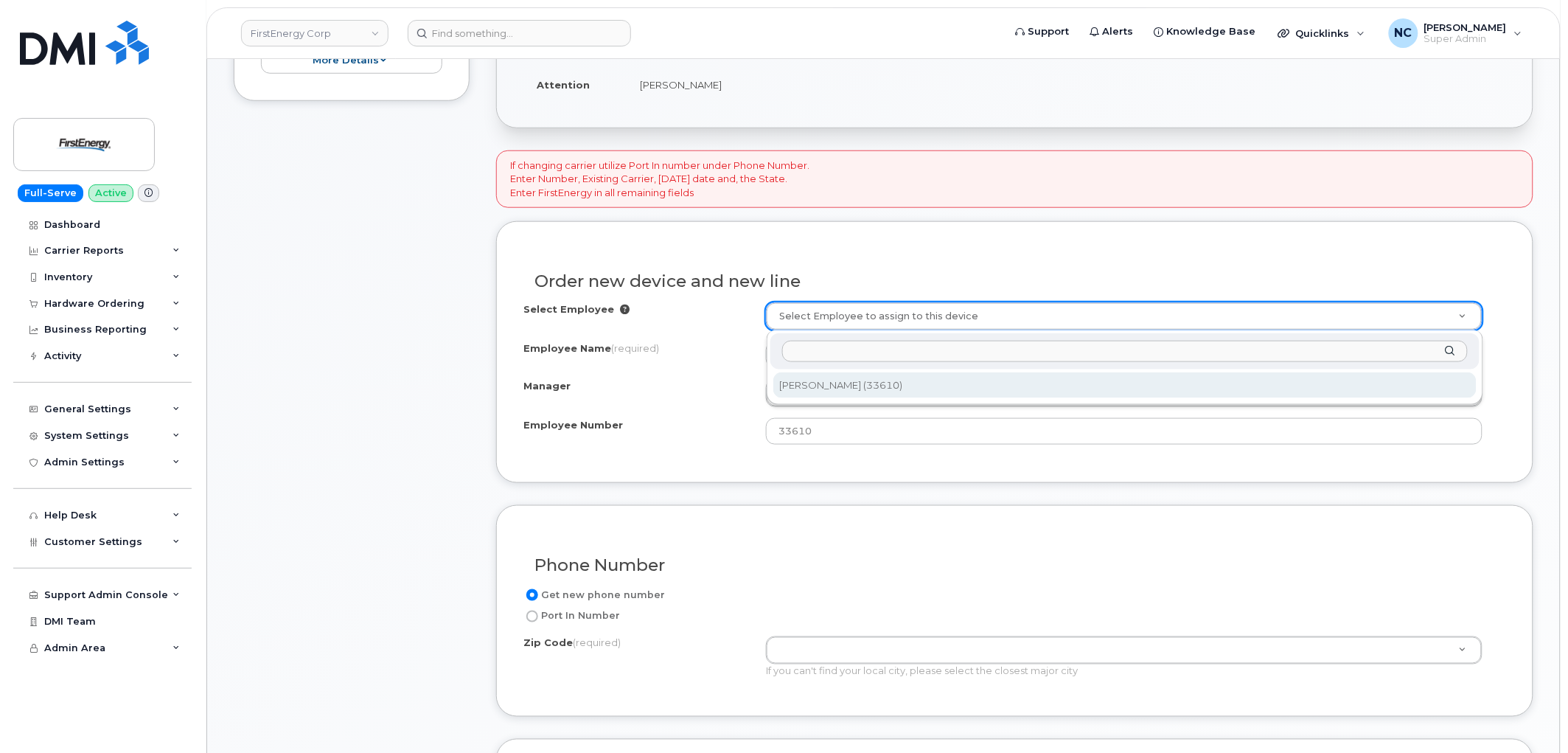
select select "2077017"
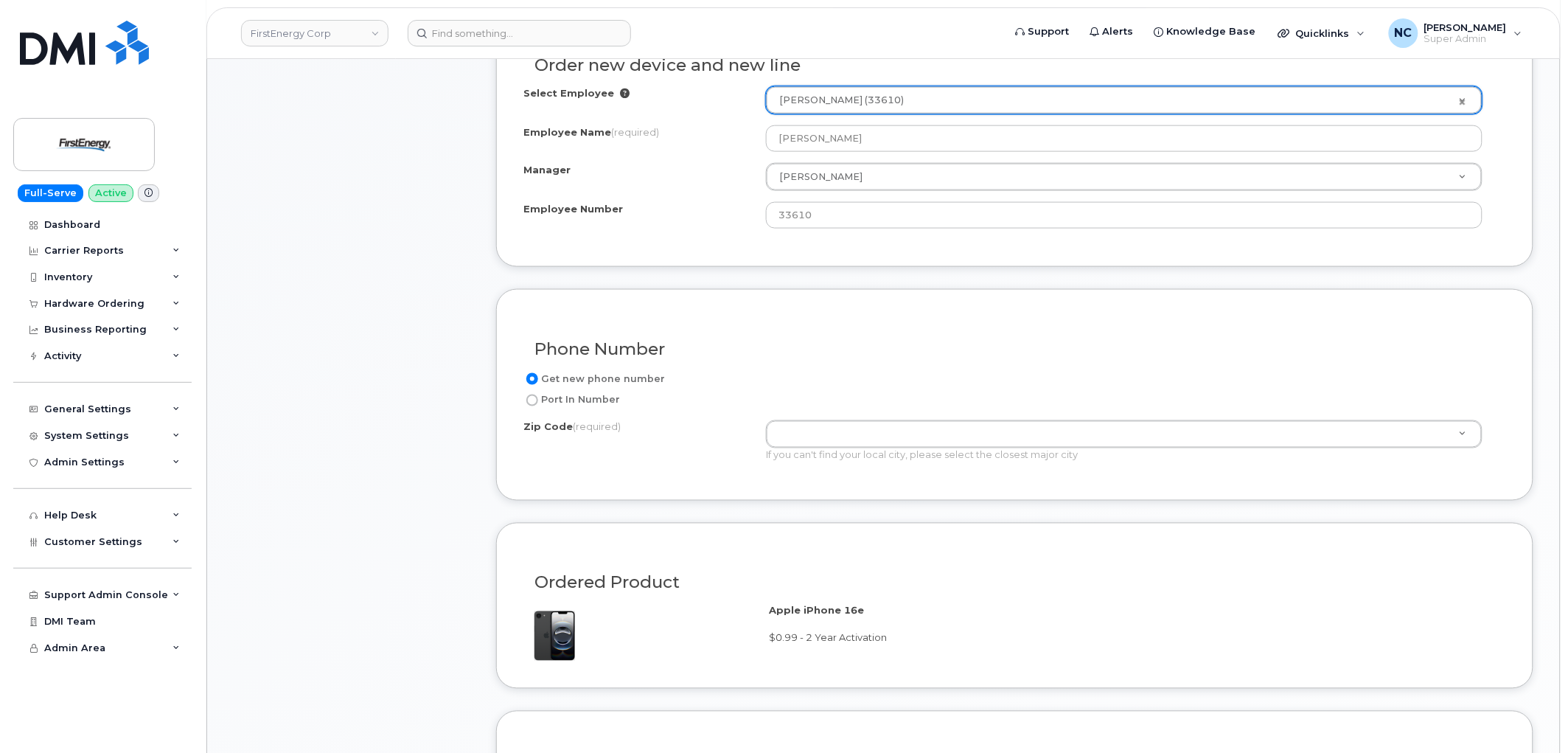
scroll to position [655, 0]
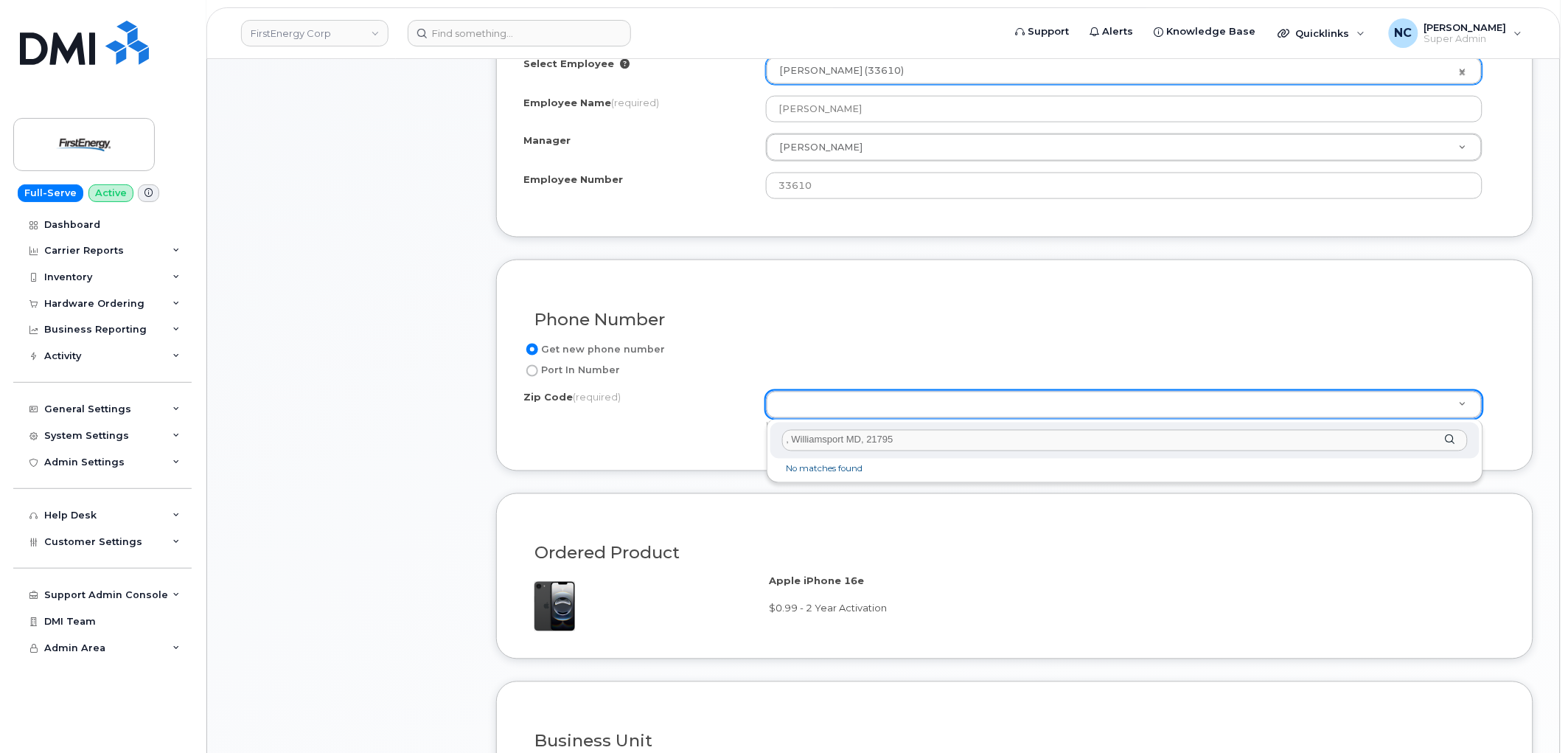
drag, startPoint x: 867, startPoint y: 437, endPoint x: 686, endPoint y: 455, distance: 181.9
click at [686, 454] on body "FirstEnergy Corp Support Alerts Knowledge Base Quicklinks Suspend / Cancel Devi…" at bounding box center [784, 506] width 1568 height 2321
type input "21795"
type input "21795 ([GEOGRAPHIC_DATA], [GEOGRAPHIC_DATA])"
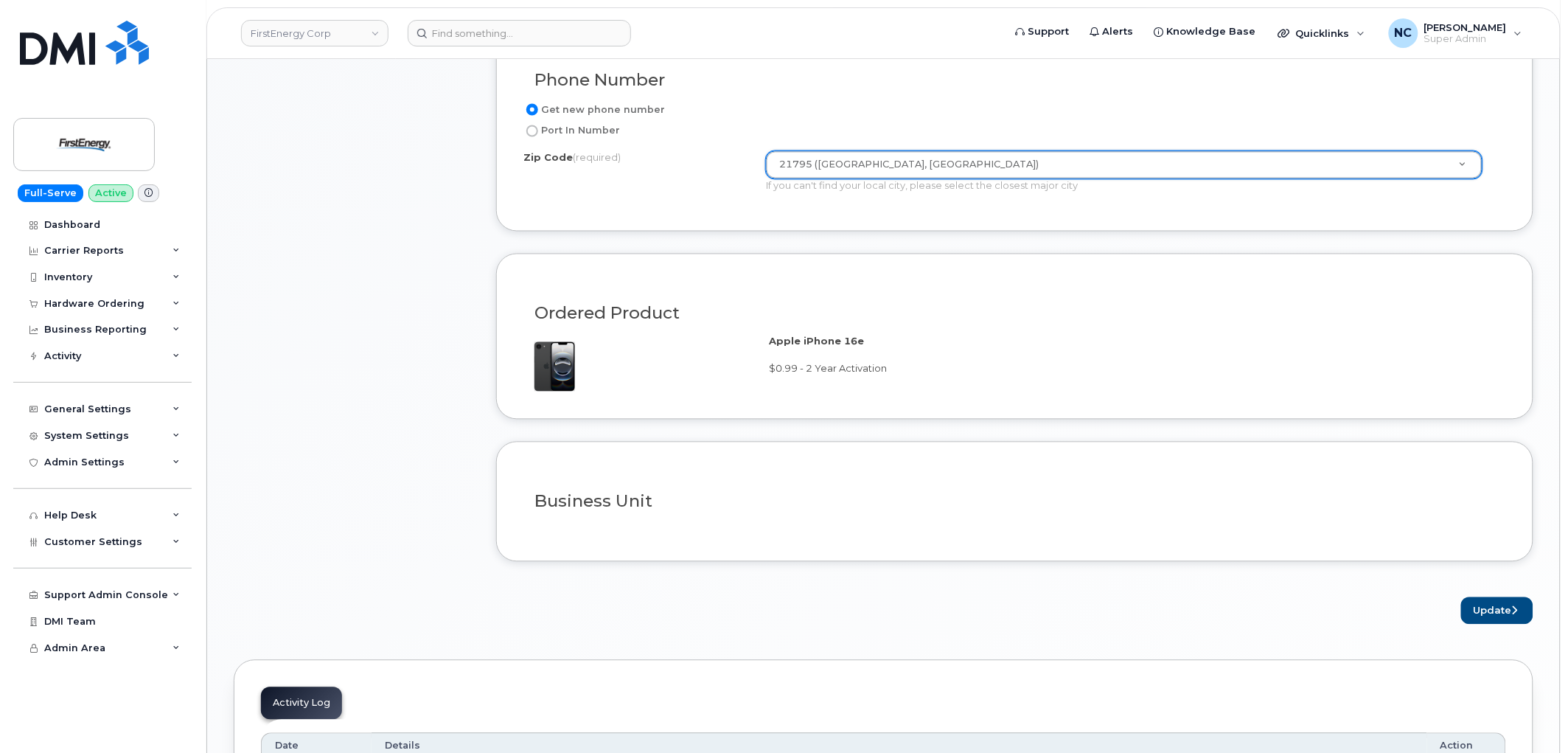
scroll to position [1065, 0]
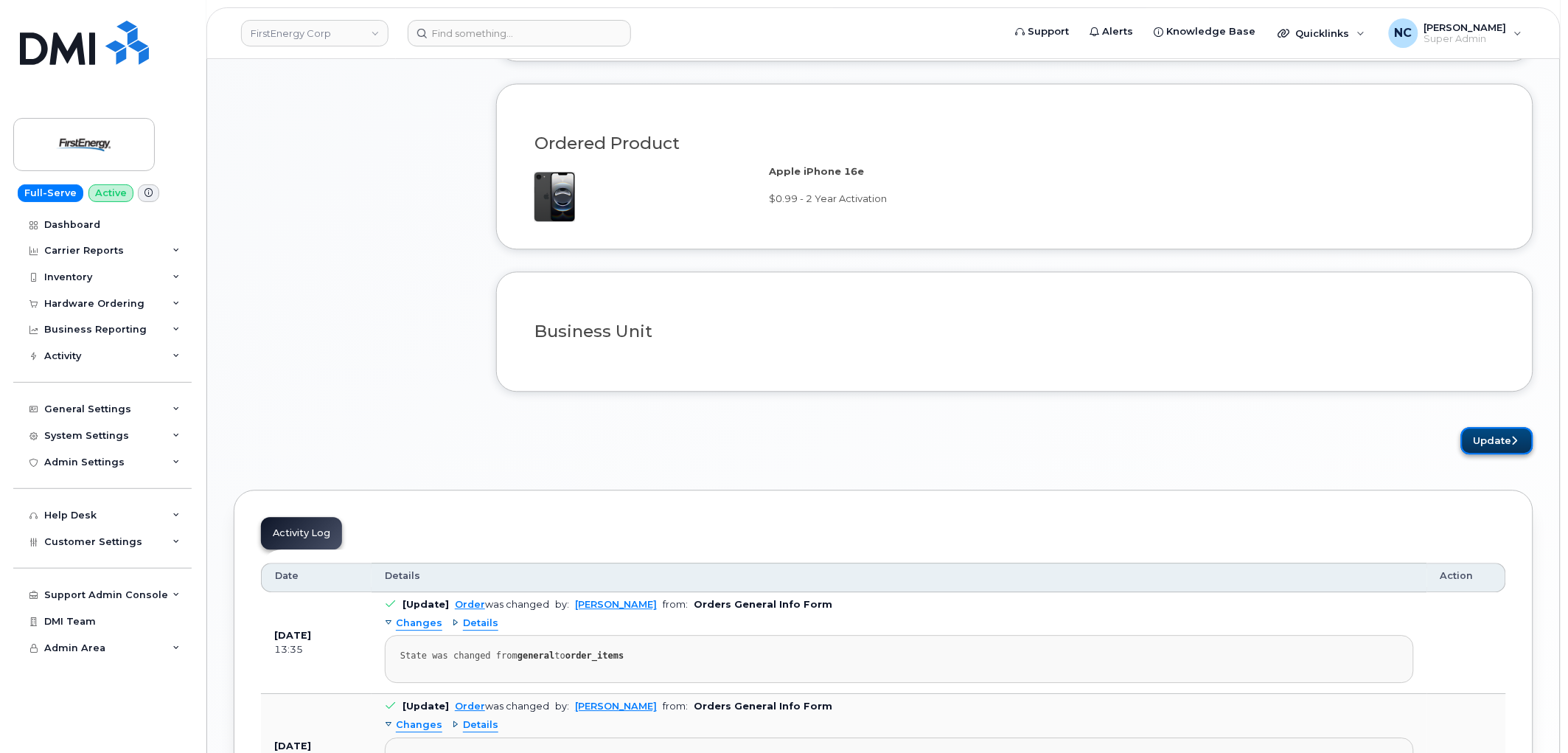
click at [1487, 443] on button "Update" at bounding box center [1497, 441] width 72 height 27
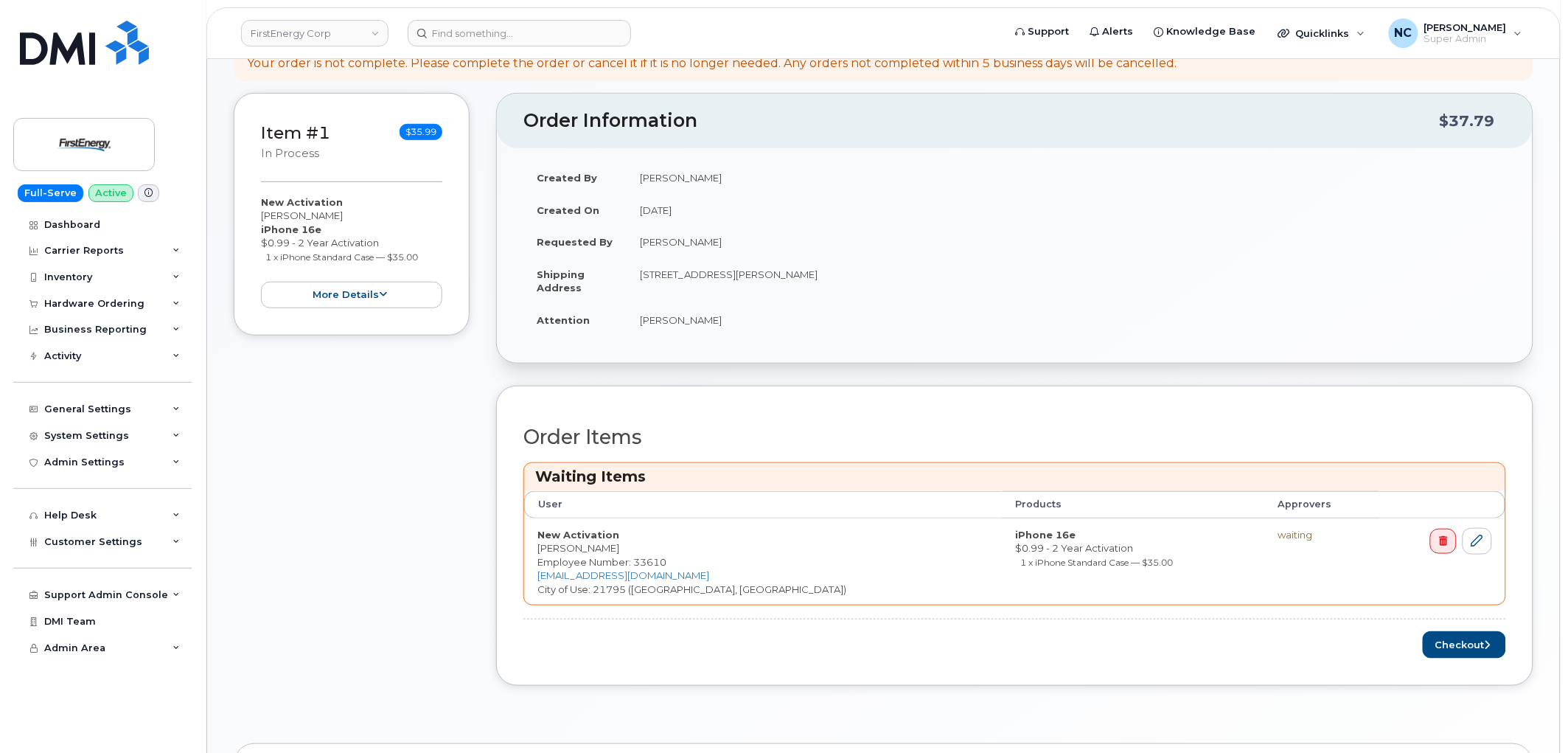
scroll to position [409, 0]
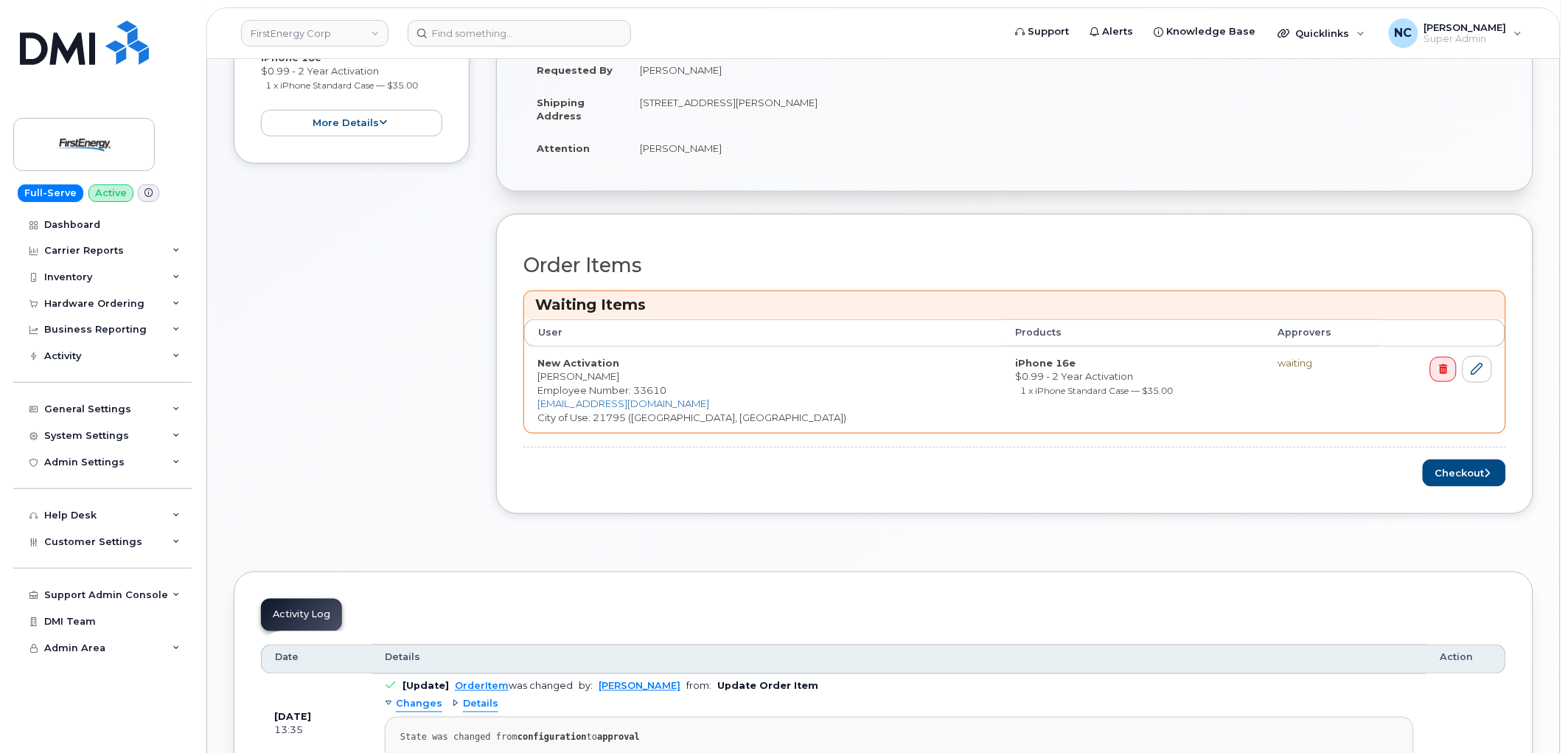
click at [1479, 488] on div "Order Items Waiting Items User Products Approvers New Activation [PERSON_NAME] …" at bounding box center [1015, 364] width 1038 height 300
click at [1478, 481] on button "Checkout" at bounding box center [1465, 473] width 84 height 27
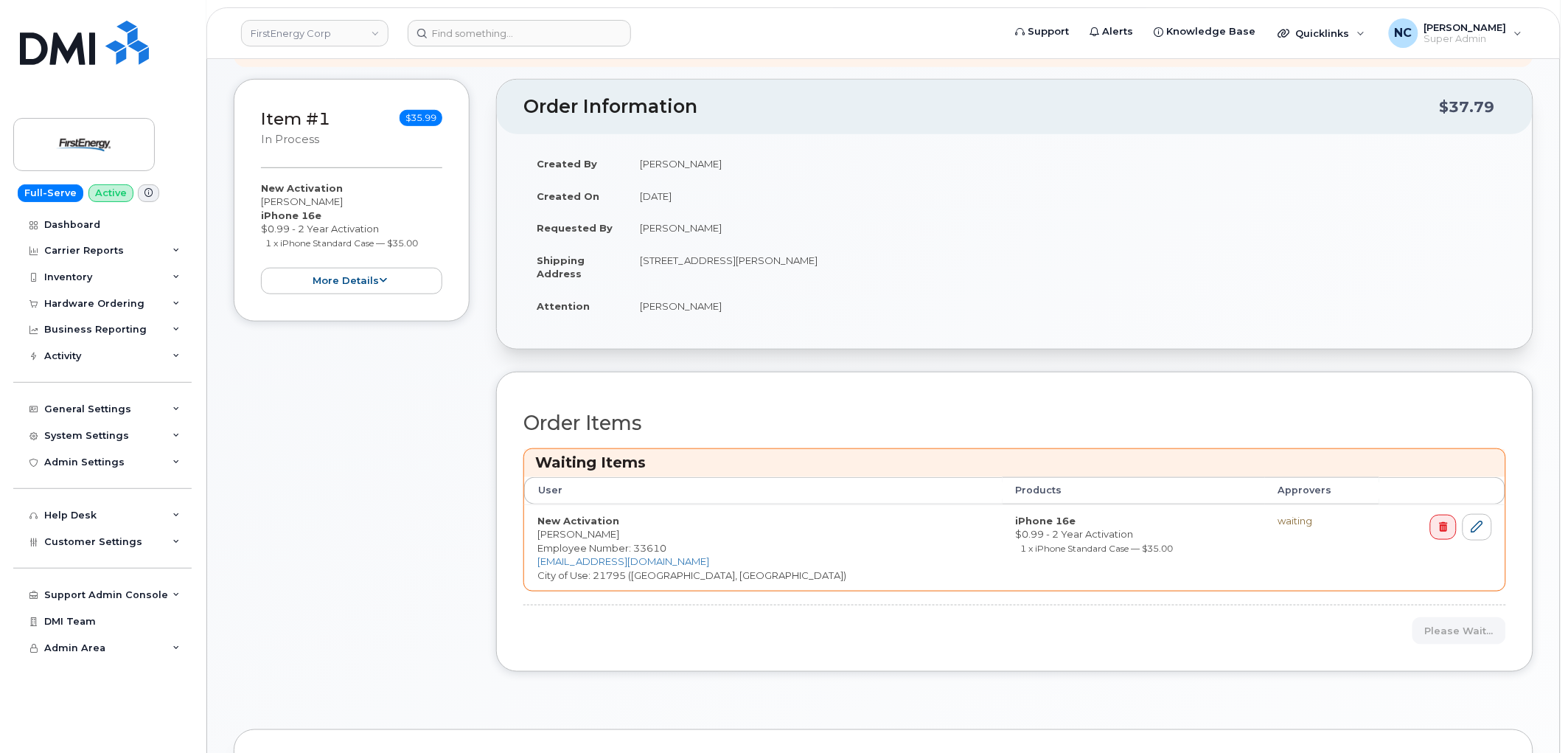
scroll to position [246, 0]
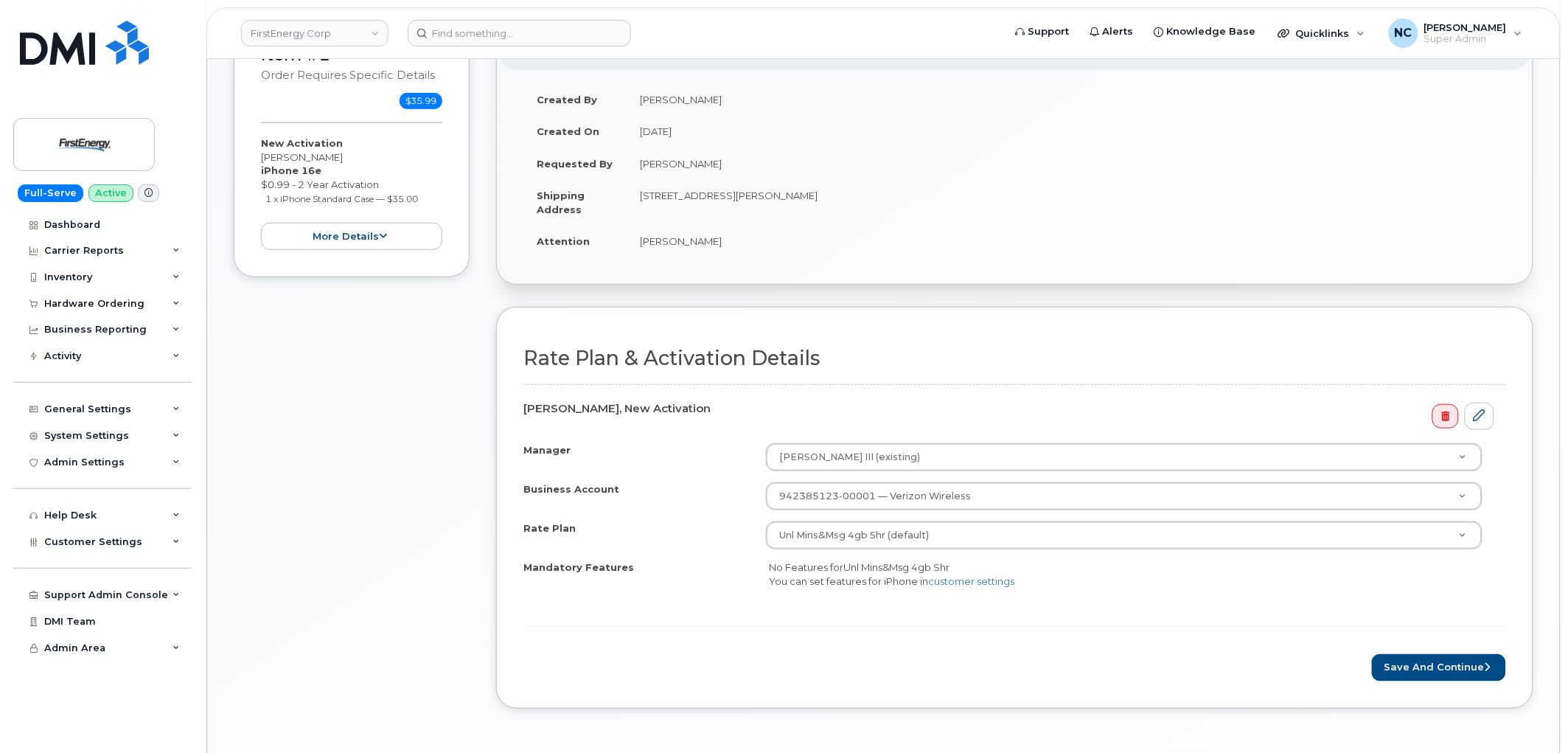
scroll to position [327, 0]
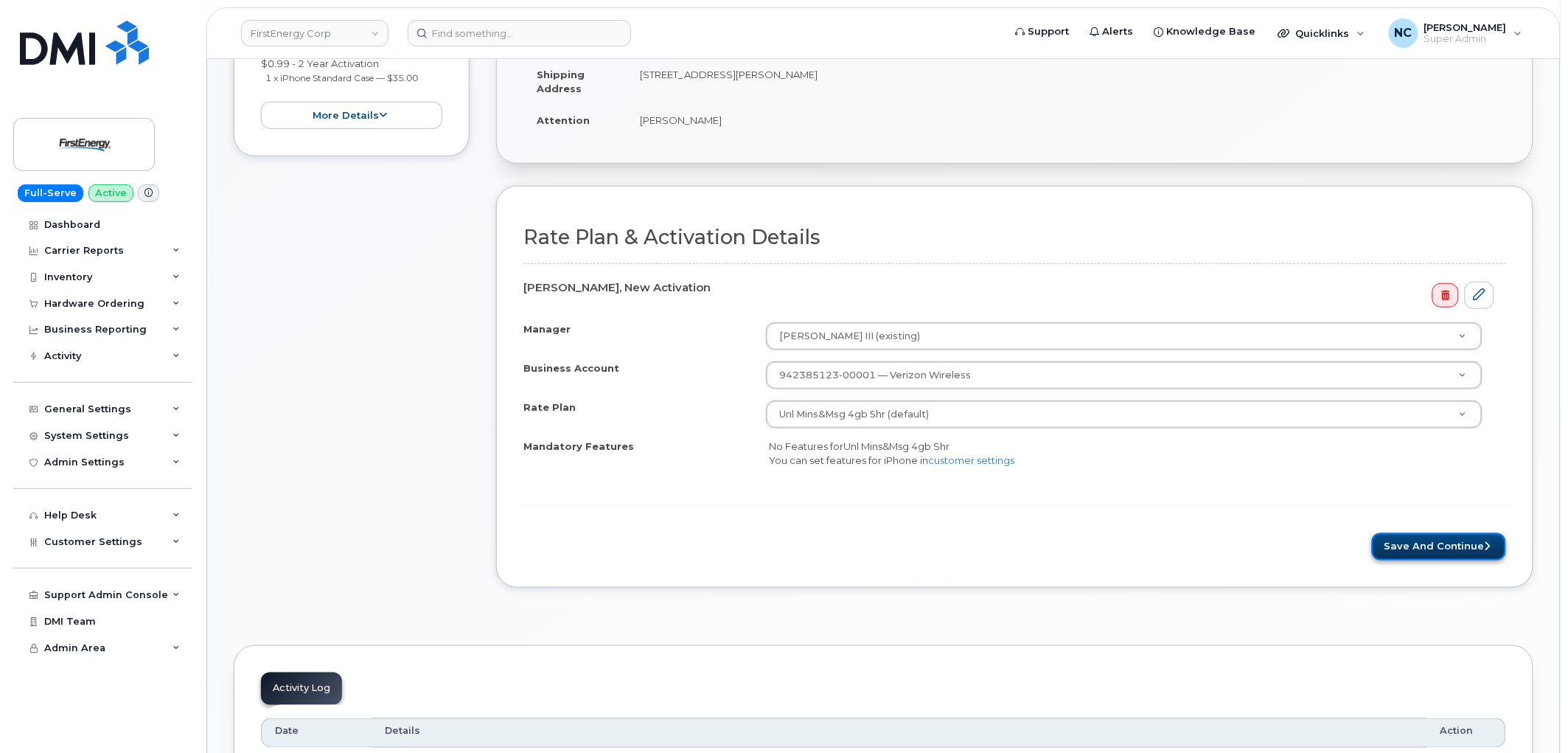
click at [1442, 546] on button "Save and Continue" at bounding box center [1438, 547] width 134 height 27
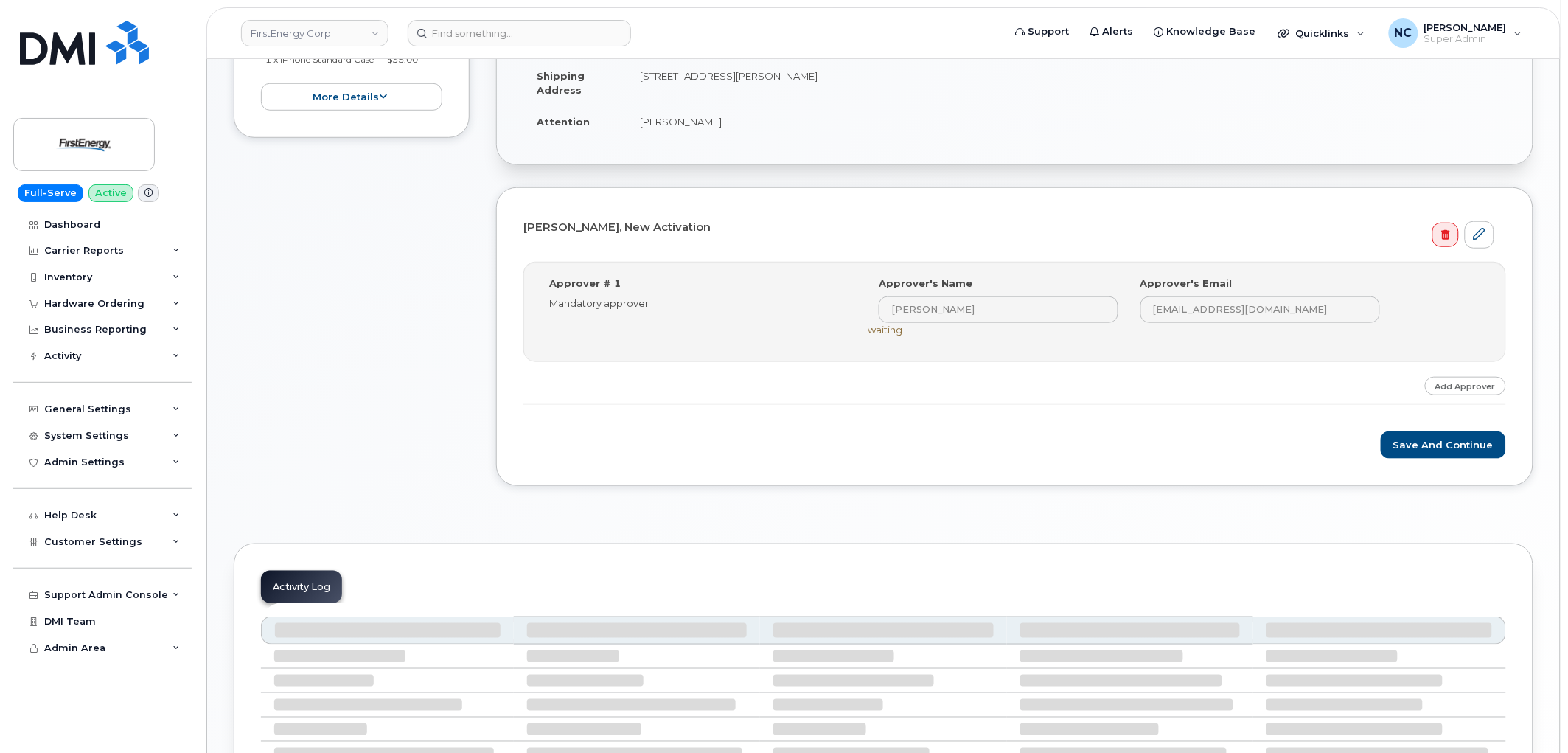
scroll to position [327, 0]
click at [1413, 447] on button "Save and Continue" at bounding box center [1444, 443] width 125 height 27
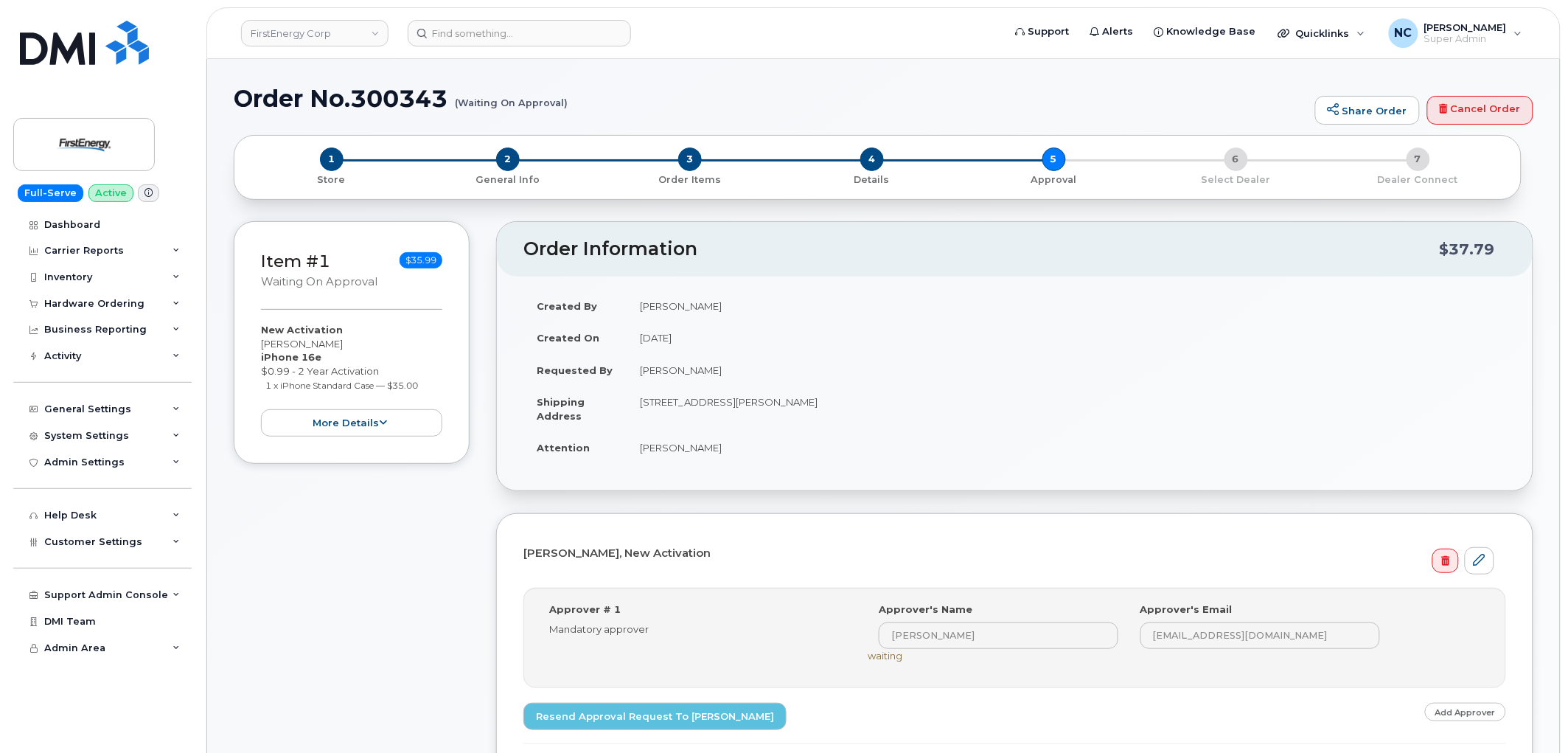
scroll to position [327, 0]
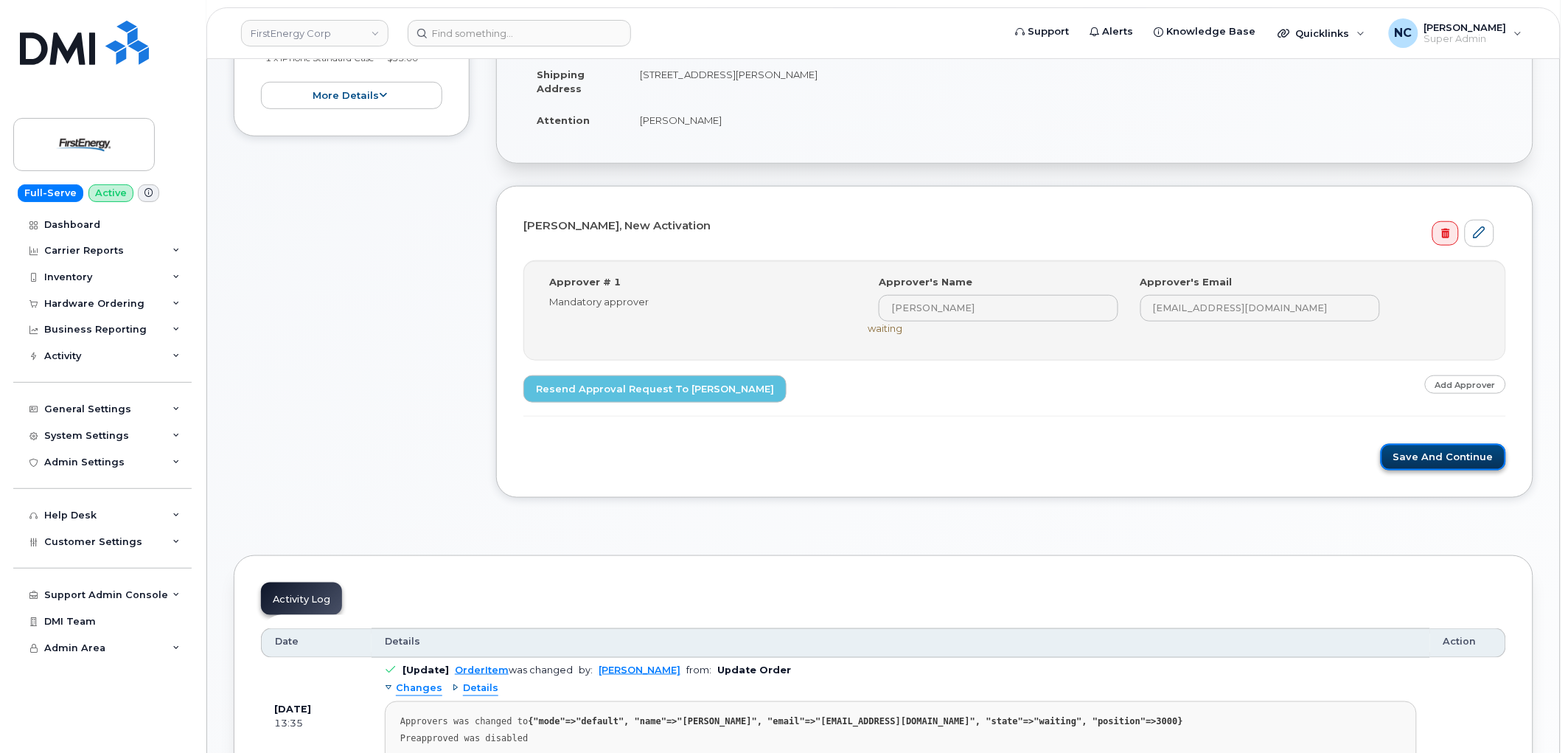
click at [1449, 460] on button "Save and Continue" at bounding box center [1444, 458] width 125 height 27
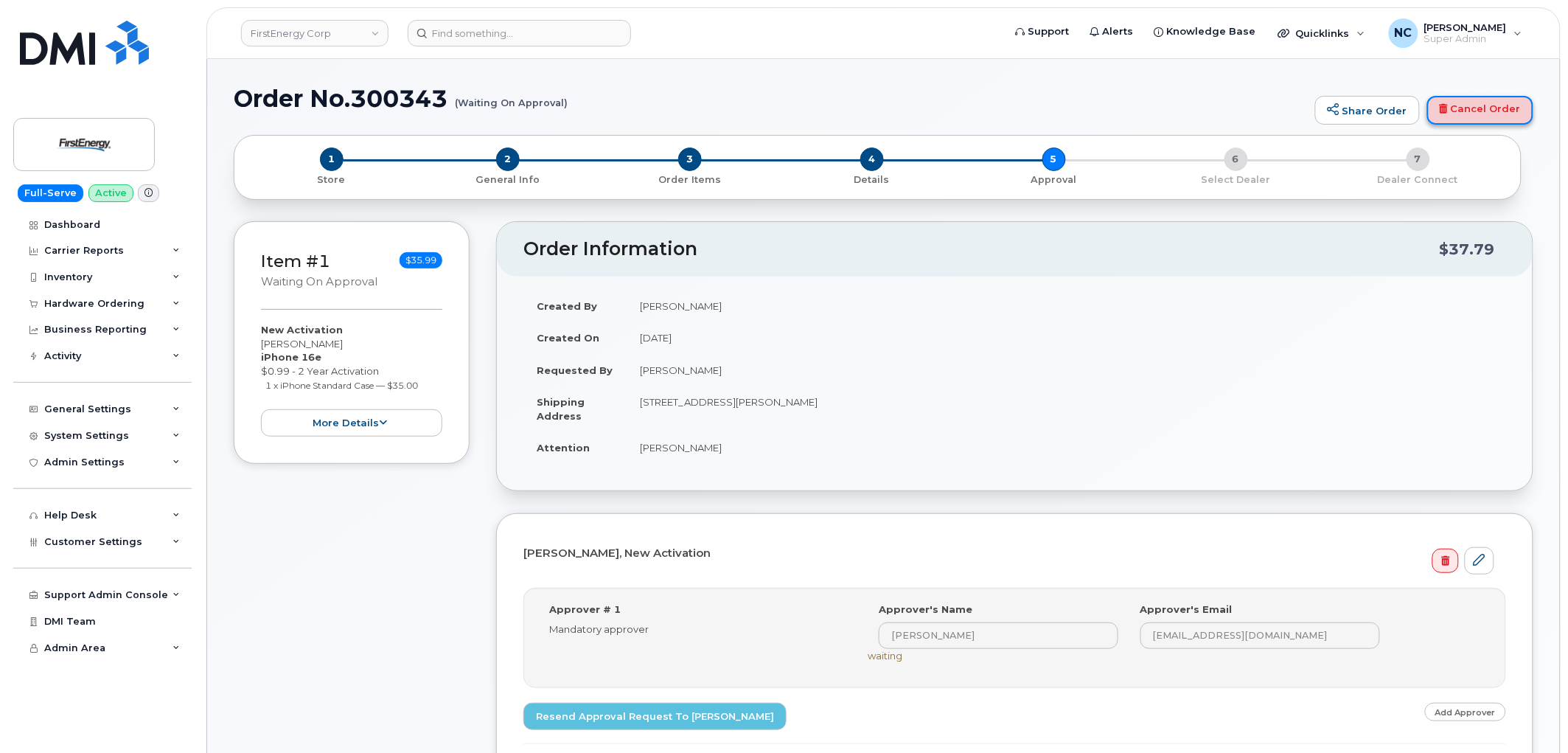
click at [1453, 113] on link "Cancel Order" at bounding box center [1480, 110] width 107 height 30
